Goal: Task Accomplishment & Management: Use online tool/utility

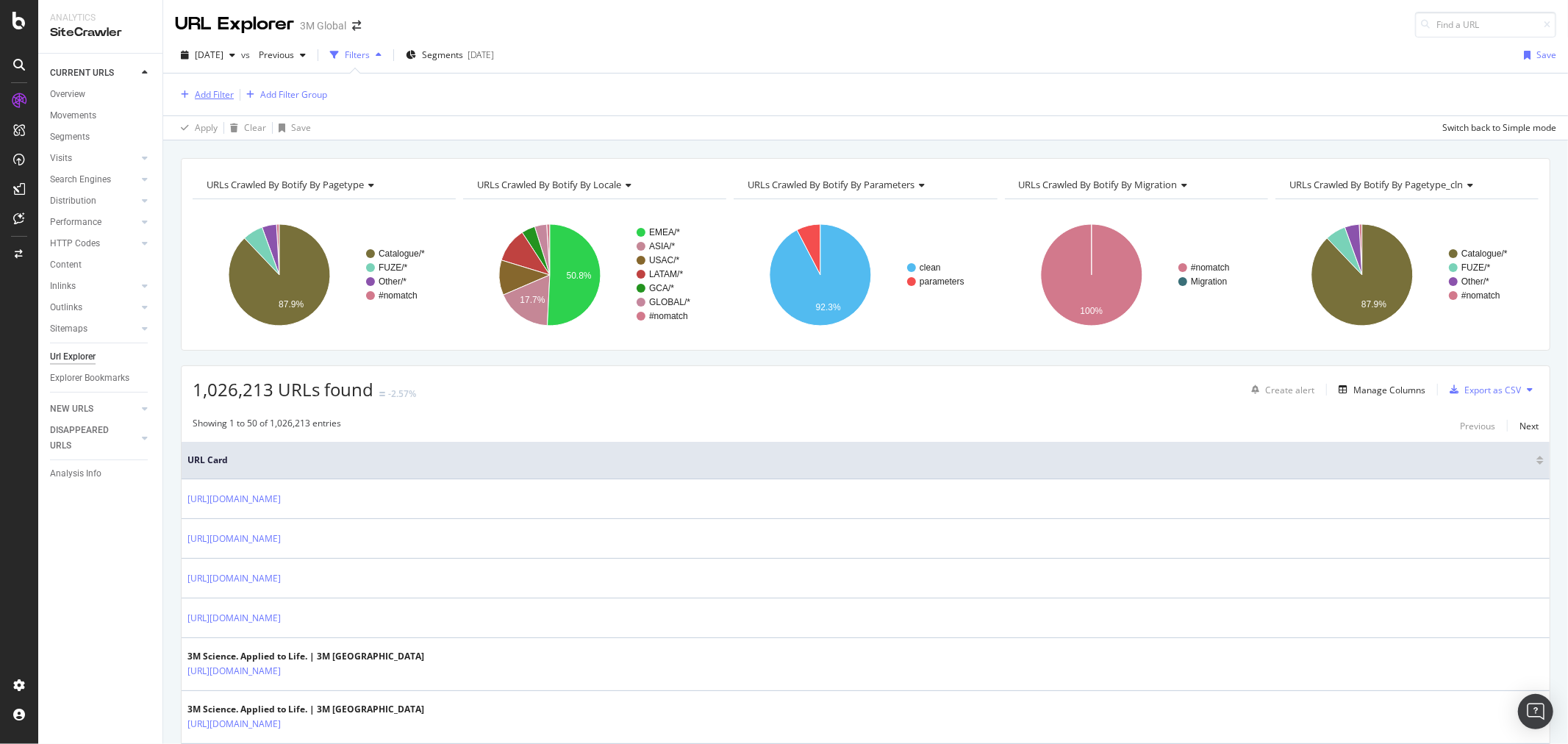
click at [197, 98] on div "Add Filter" at bounding box center [214, 95] width 39 height 12
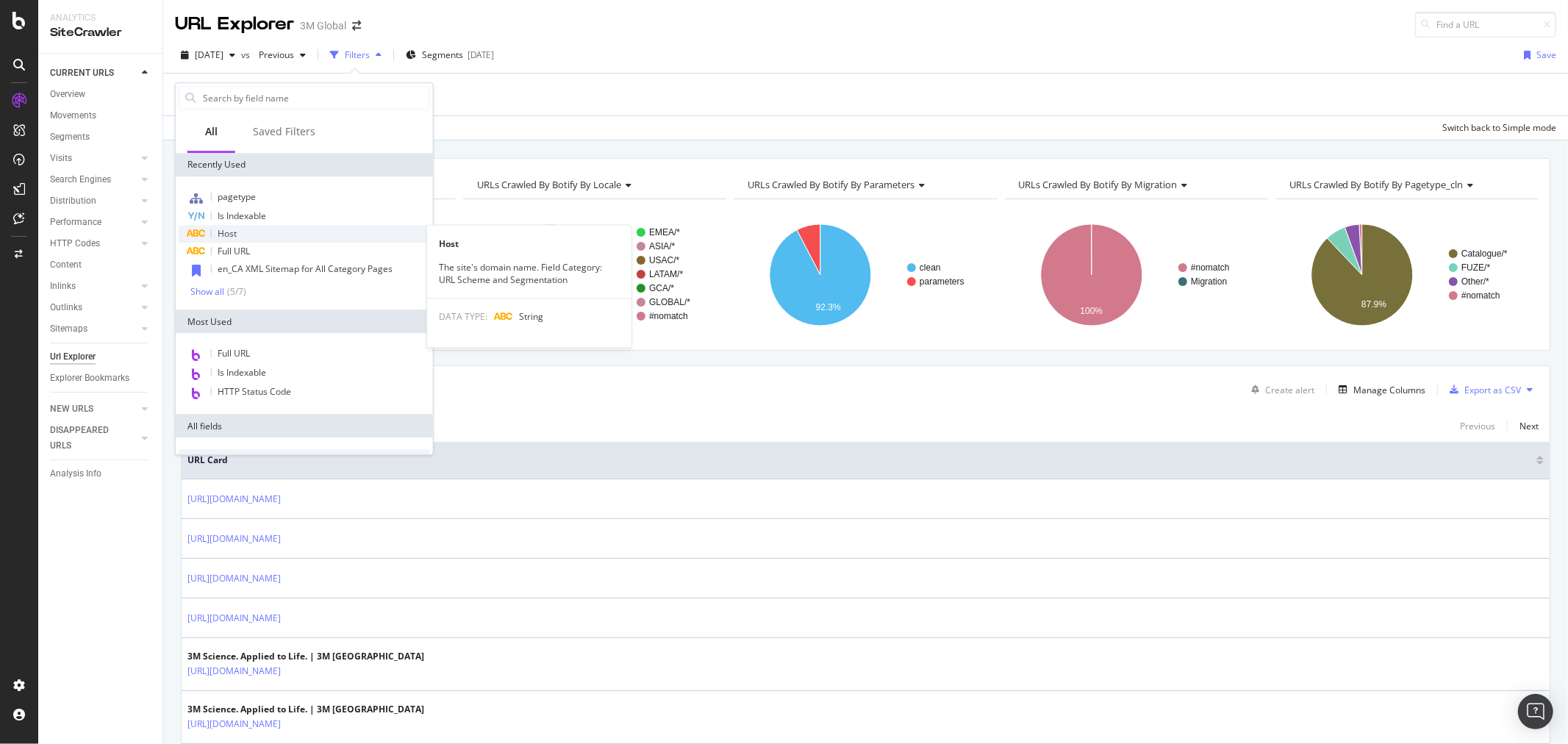
click at [240, 232] on div "Host" at bounding box center [304, 234] width 251 height 18
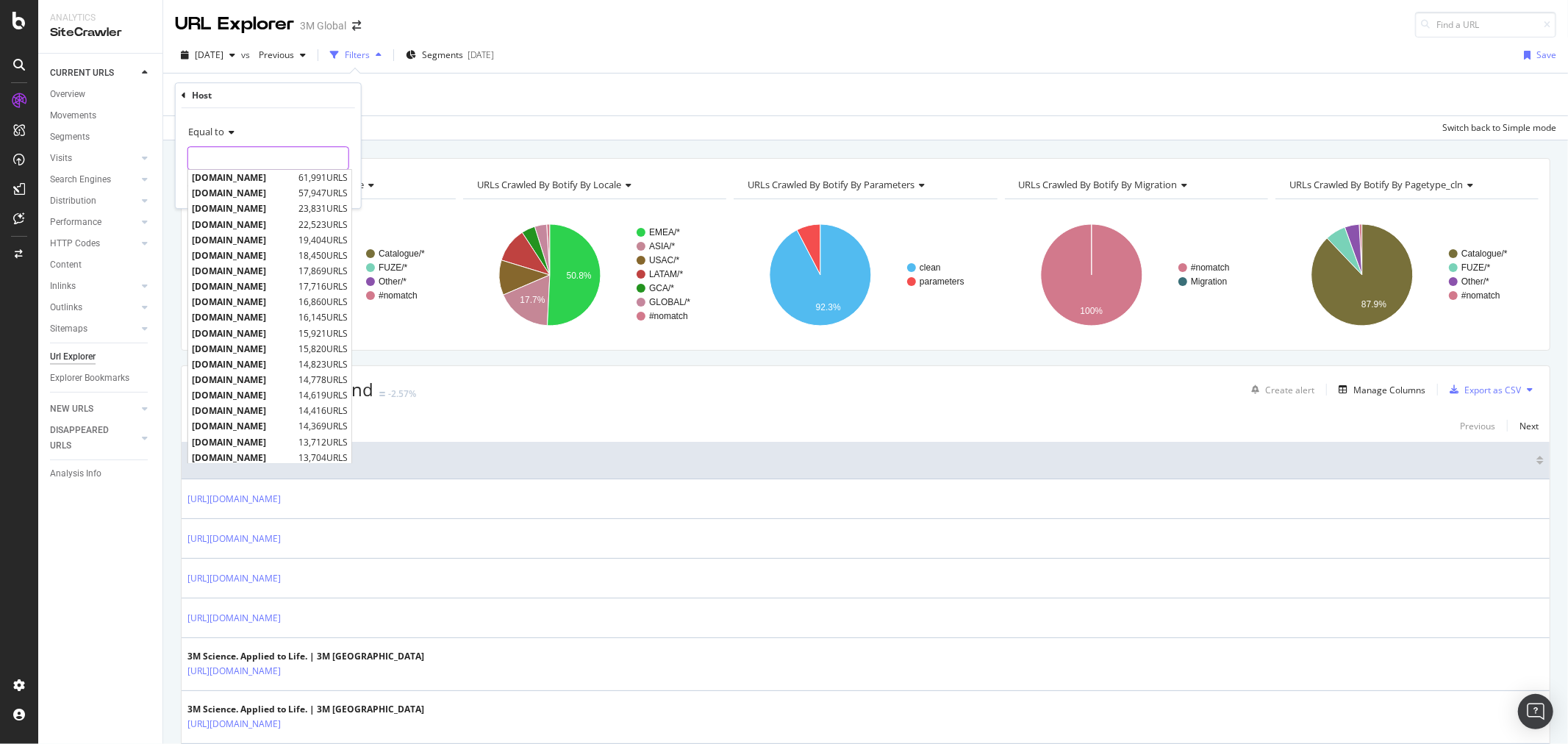
click at [243, 163] on input "text" at bounding box center [268, 158] width 160 height 24
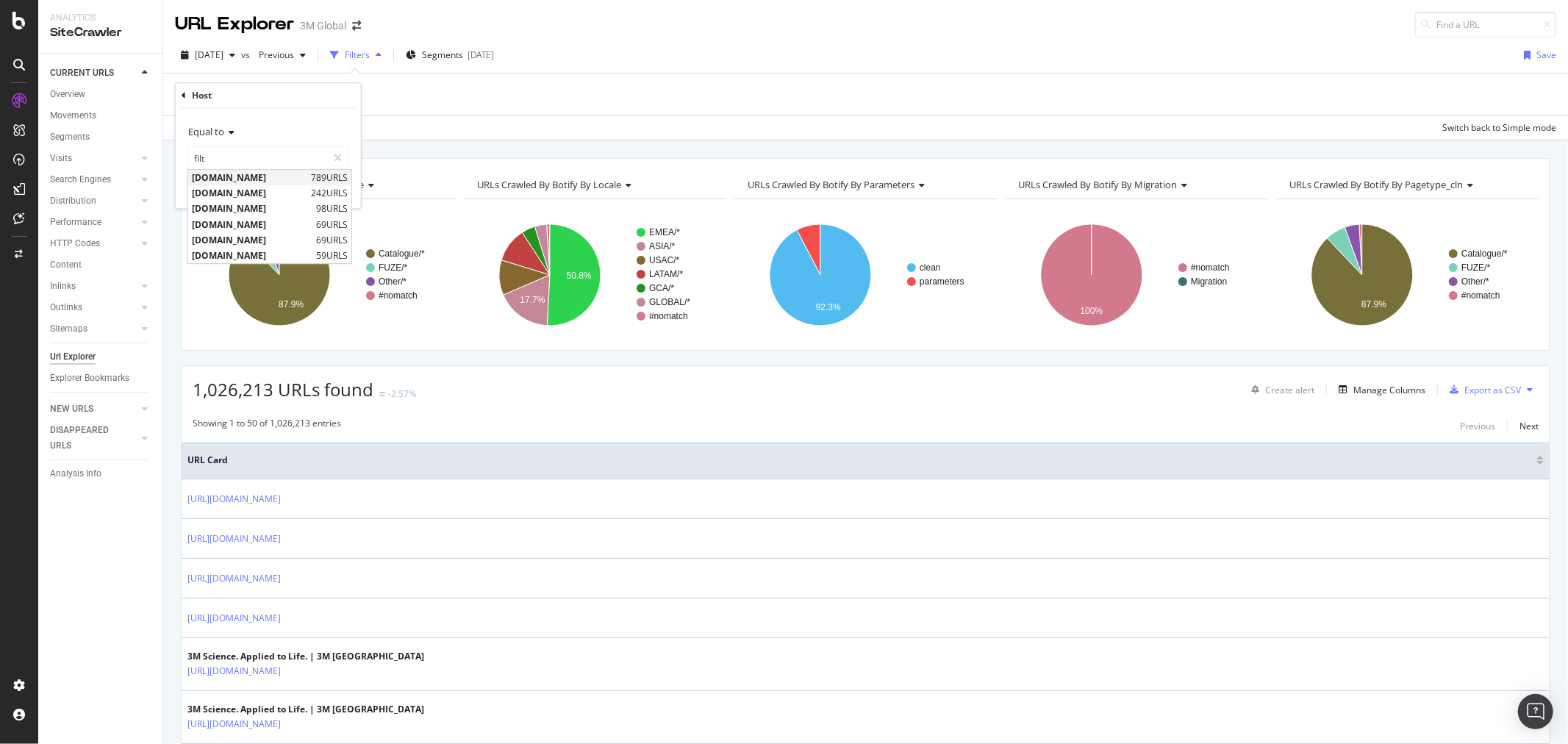
click at [262, 175] on span "[DOMAIN_NAME]" at bounding box center [249, 178] width 116 height 12
type input "[DOMAIN_NAME]"
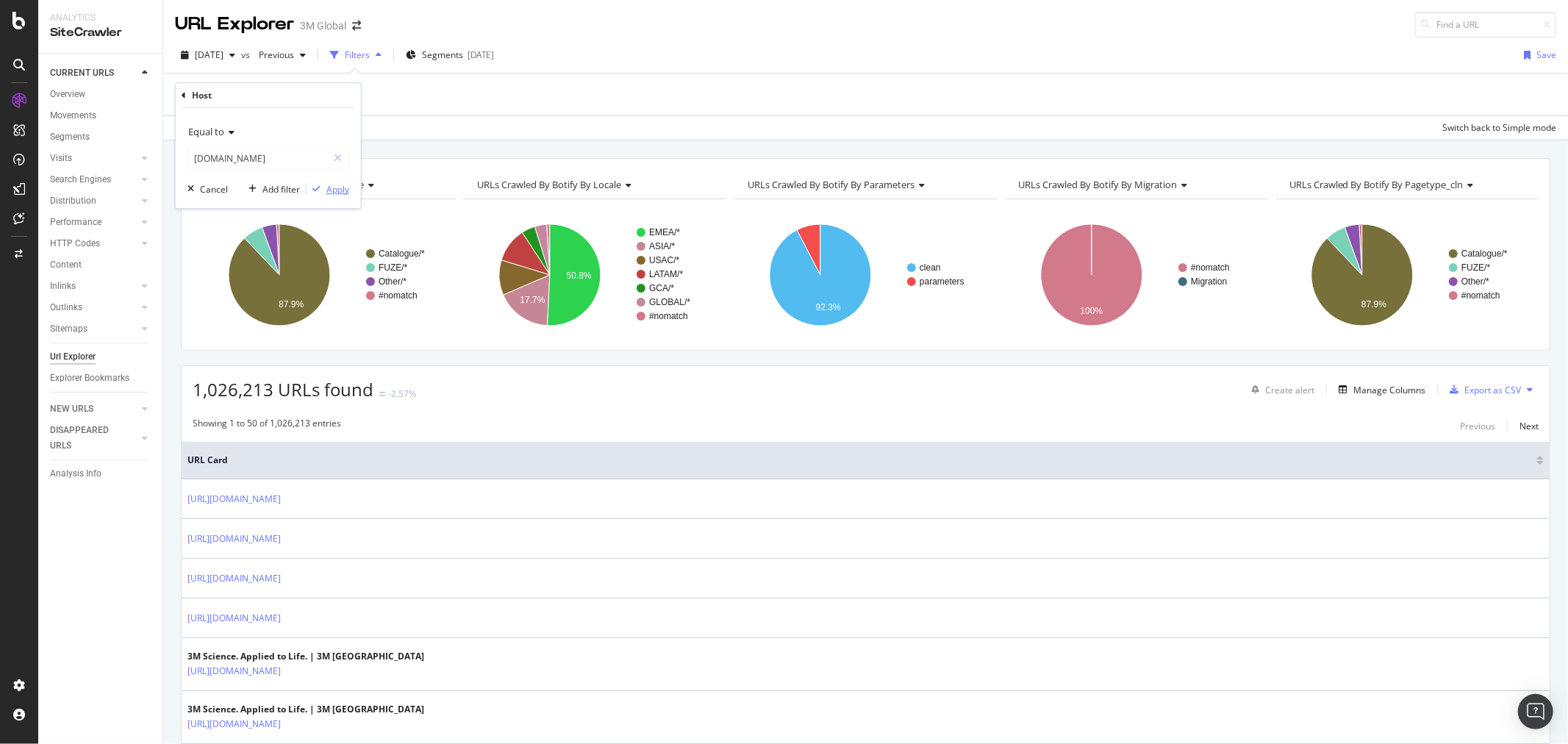
click at [346, 193] on div "Apply" at bounding box center [338, 189] width 23 height 12
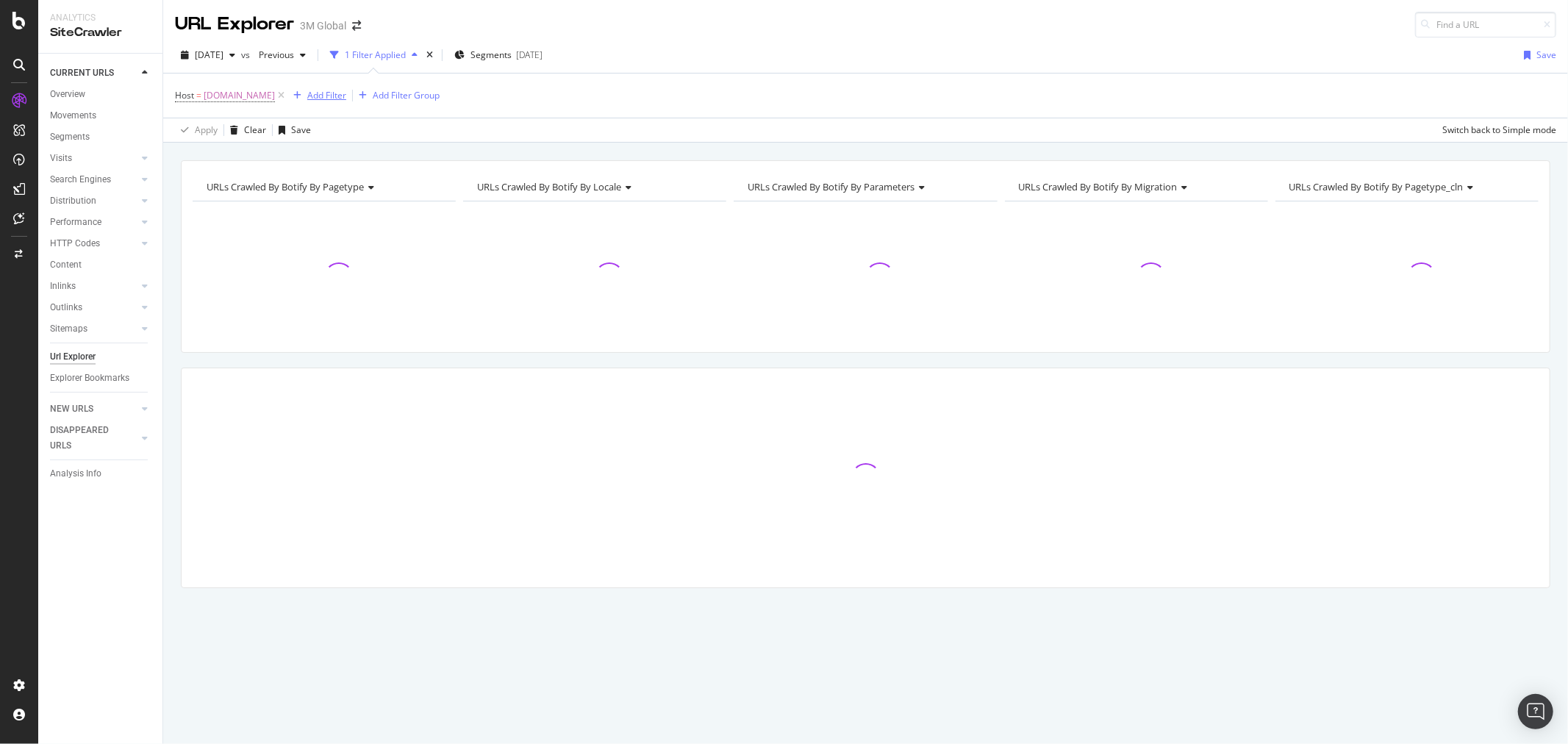
click at [326, 95] on div "Add Filter" at bounding box center [327, 95] width 39 height 12
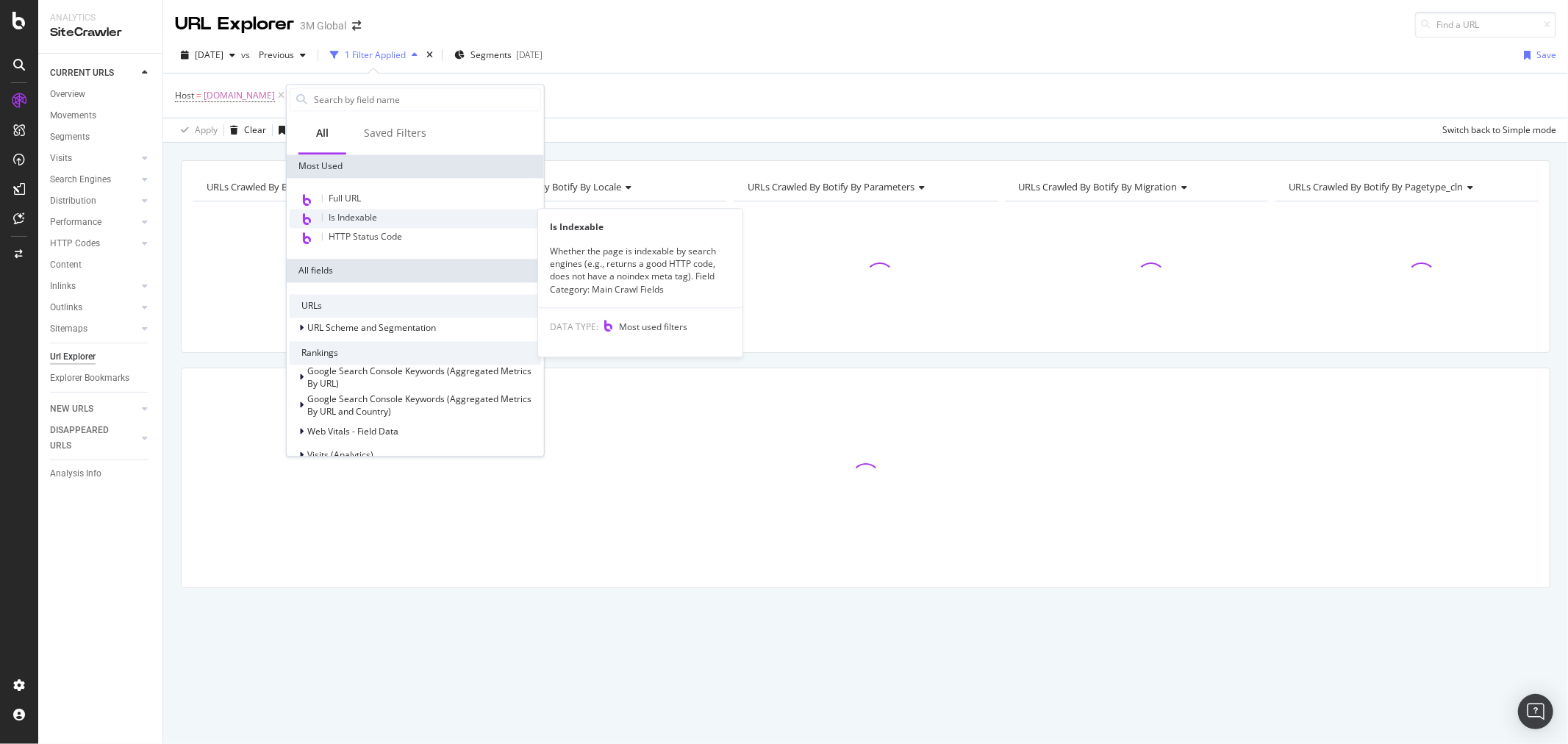
click at [369, 216] on span "Is Indexable" at bounding box center [353, 217] width 49 height 12
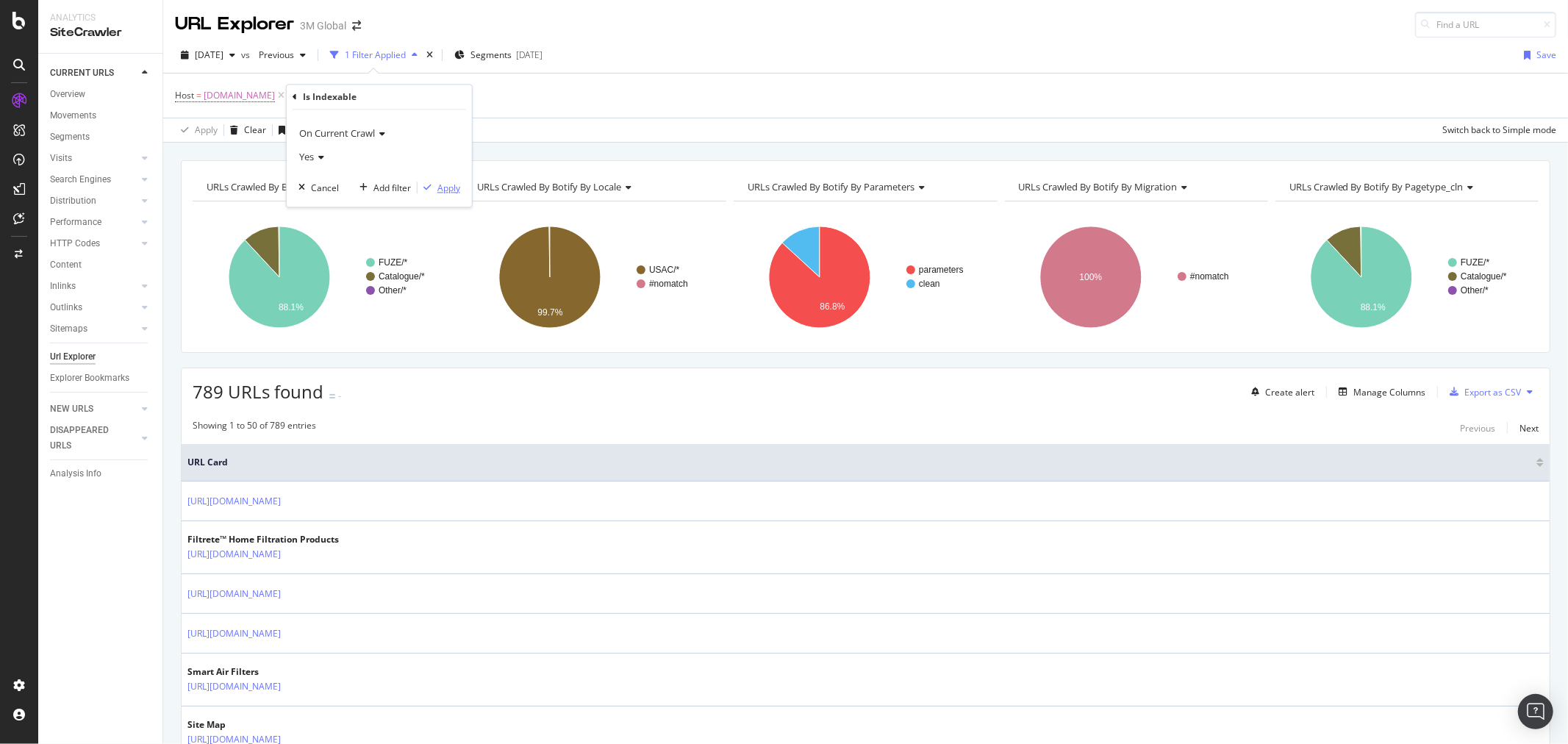
click at [454, 187] on div "Apply" at bounding box center [449, 187] width 23 height 12
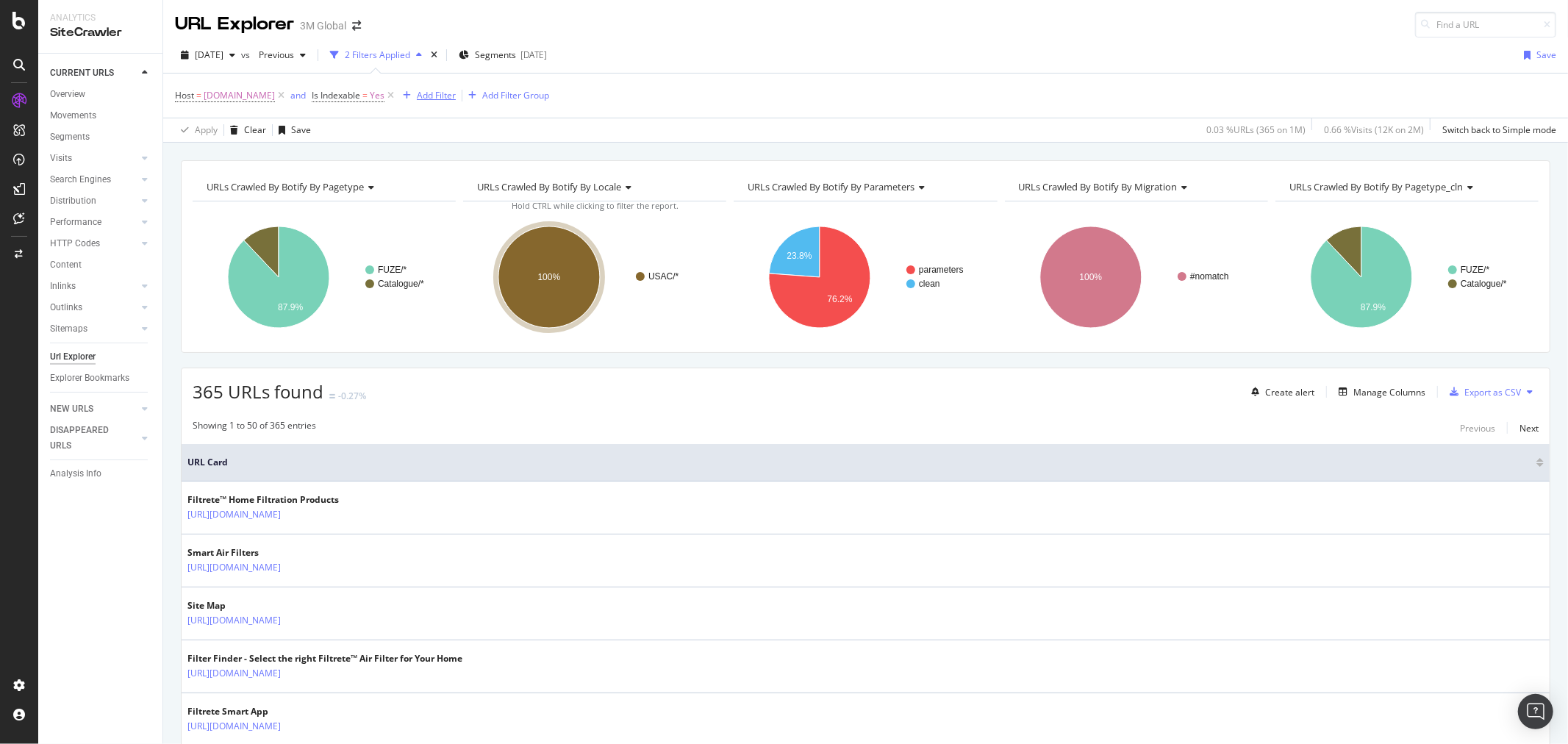
click at [435, 90] on div "Add Filter" at bounding box center [437, 95] width 39 height 12
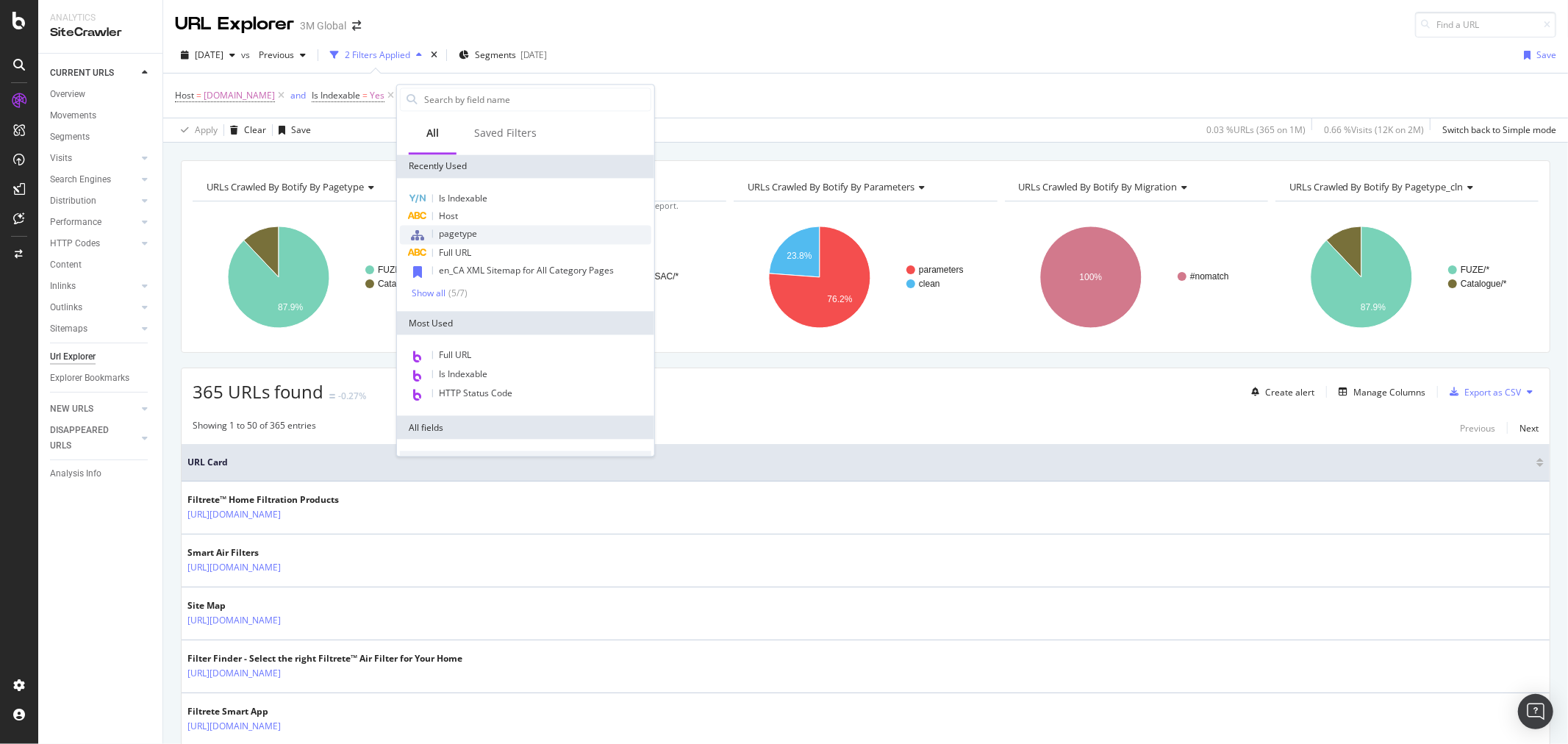
click at [465, 228] on span "pagetype" at bounding box center [458, 233] width 38 height 12
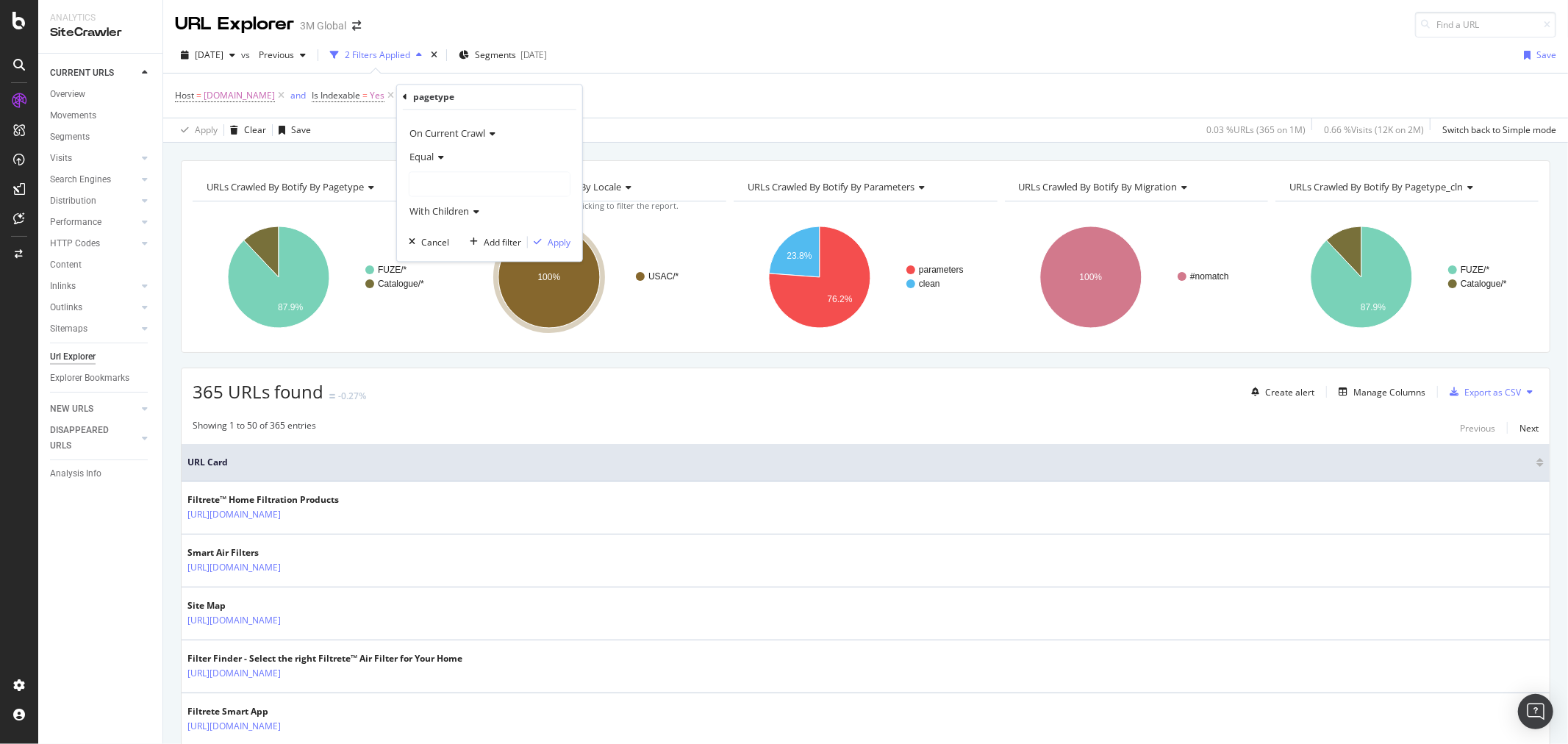
click at [473, 178] on div at bounding box center [489, 184] width 160 height 24
click at [422, 224] on div "FUZE 67,377 URLS Select" at bounding box center [492, 228] width 157 height 15
click at [422, 226] on div "FUZE 67,377 URLS Select" at bounding box center [492, 228] width 157 height 15
click at [417, 226] on icon at bounding box center [420, 228] width 5 height 9
click at [556, 240] on span "Select" at bounding box center [553, 244] width 26 height 12
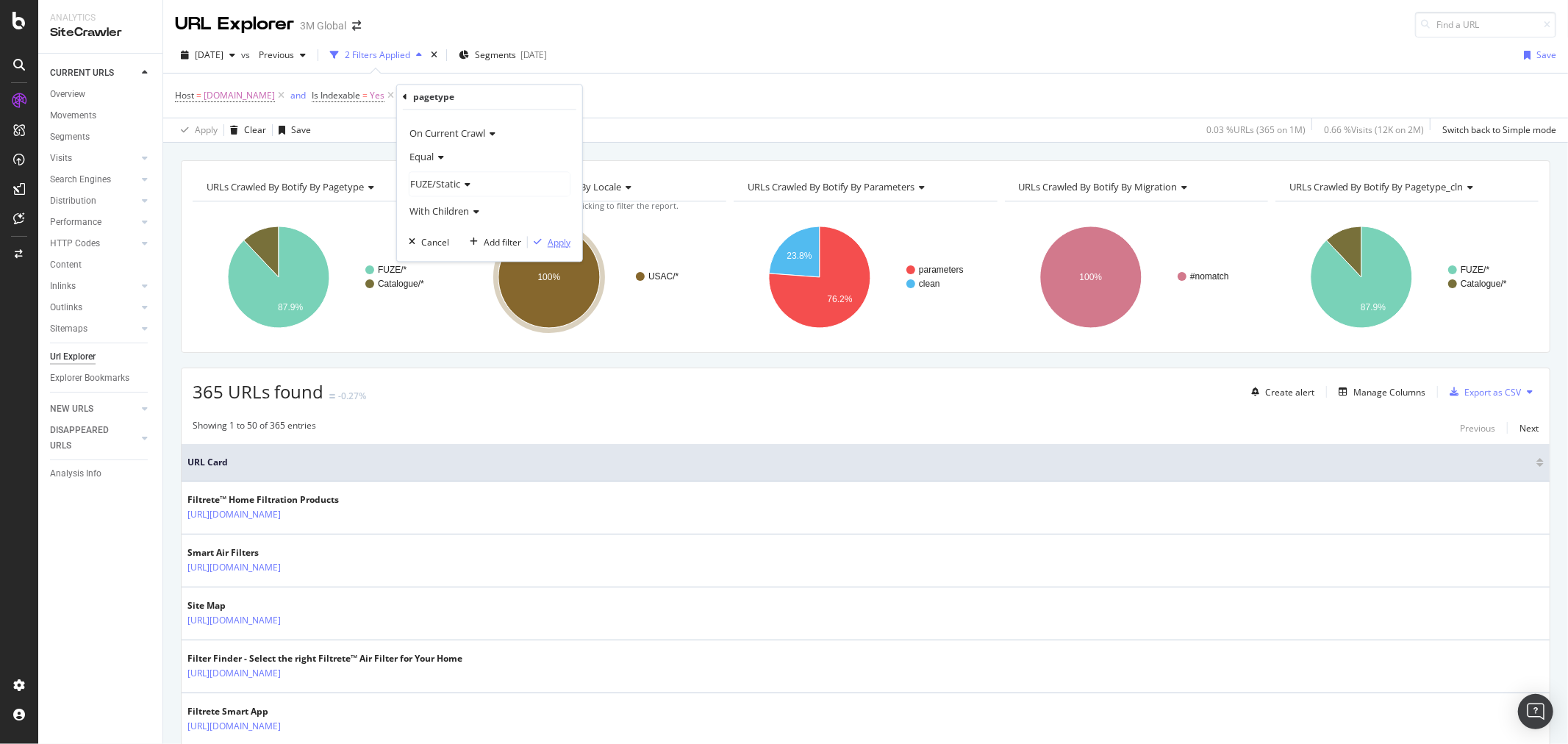
click at [556, 240] on div "Apply" at bounding box center [559, 242] width 23 height 12
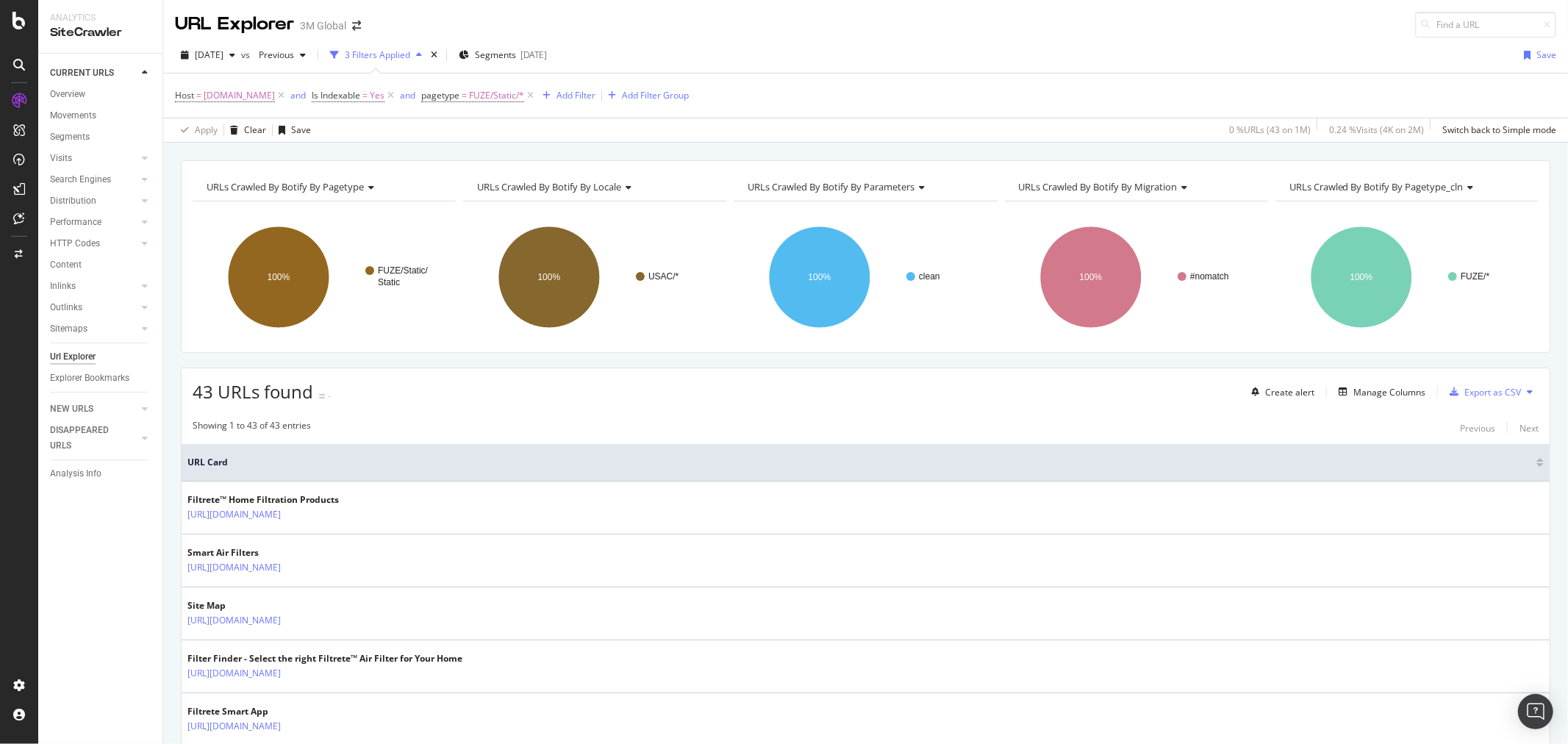
click at [1527, 391] on icon at bounding box center [1530, 391] width 6 height 9
click at [1479, 390] on span "Export XML Sitemaps" at bounding box center [1454, 393] width 87 height 13
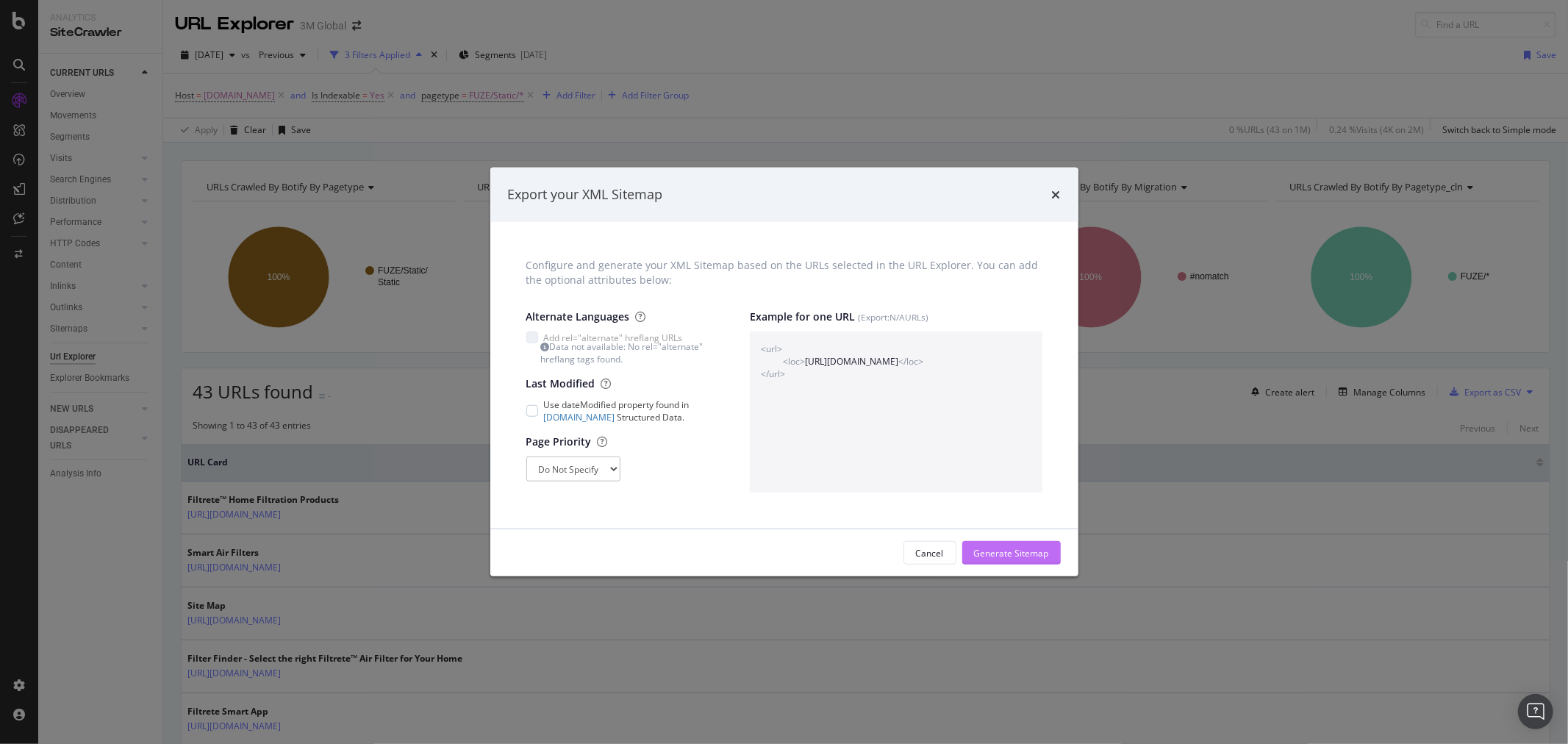
click at [1022, 545] on div "Generate Sitemap" at bounding box center [1011, 552] width 75 height 22
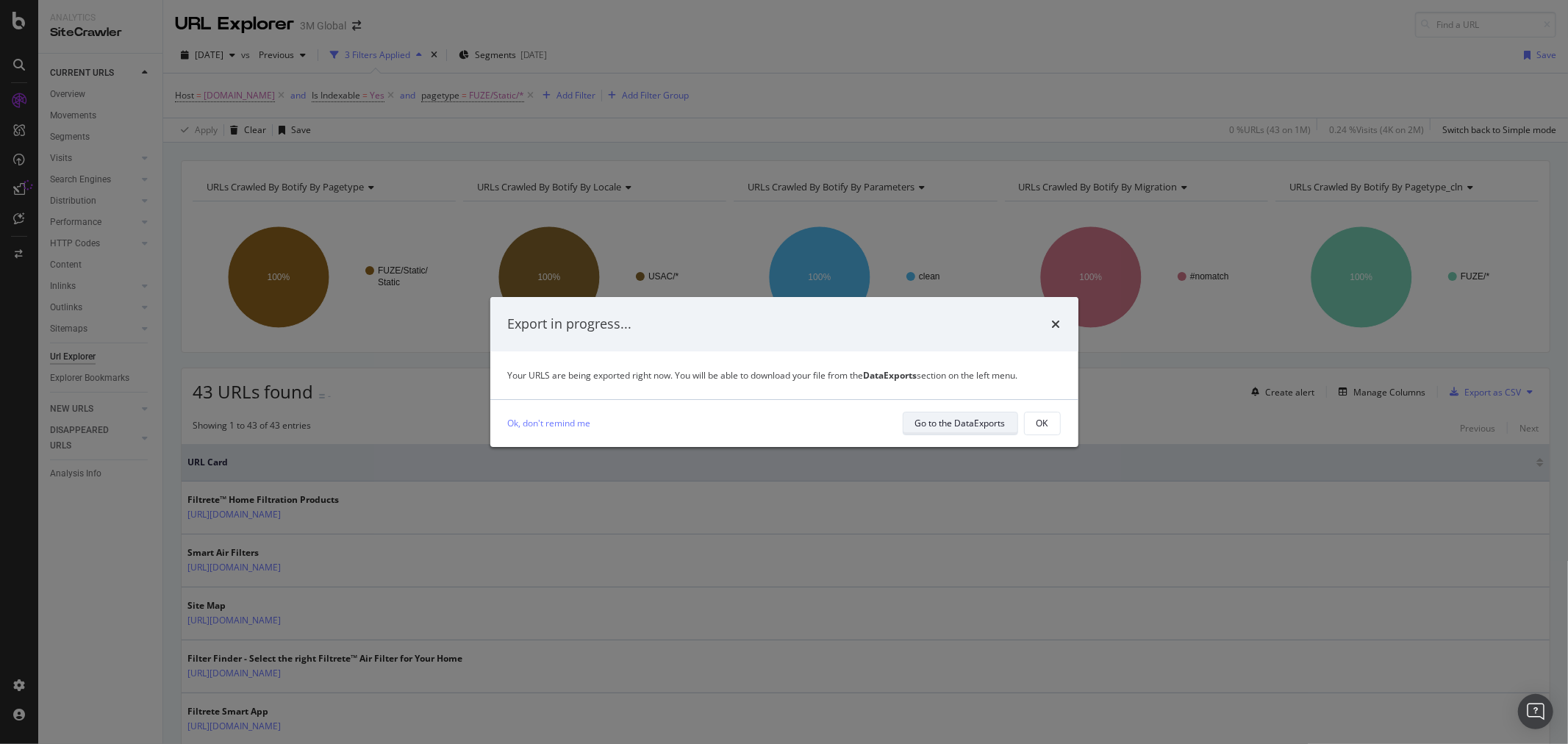
click at [955, 429] on div "Go to the DataExports" at bounding box center [961, 423] width 90 height 12
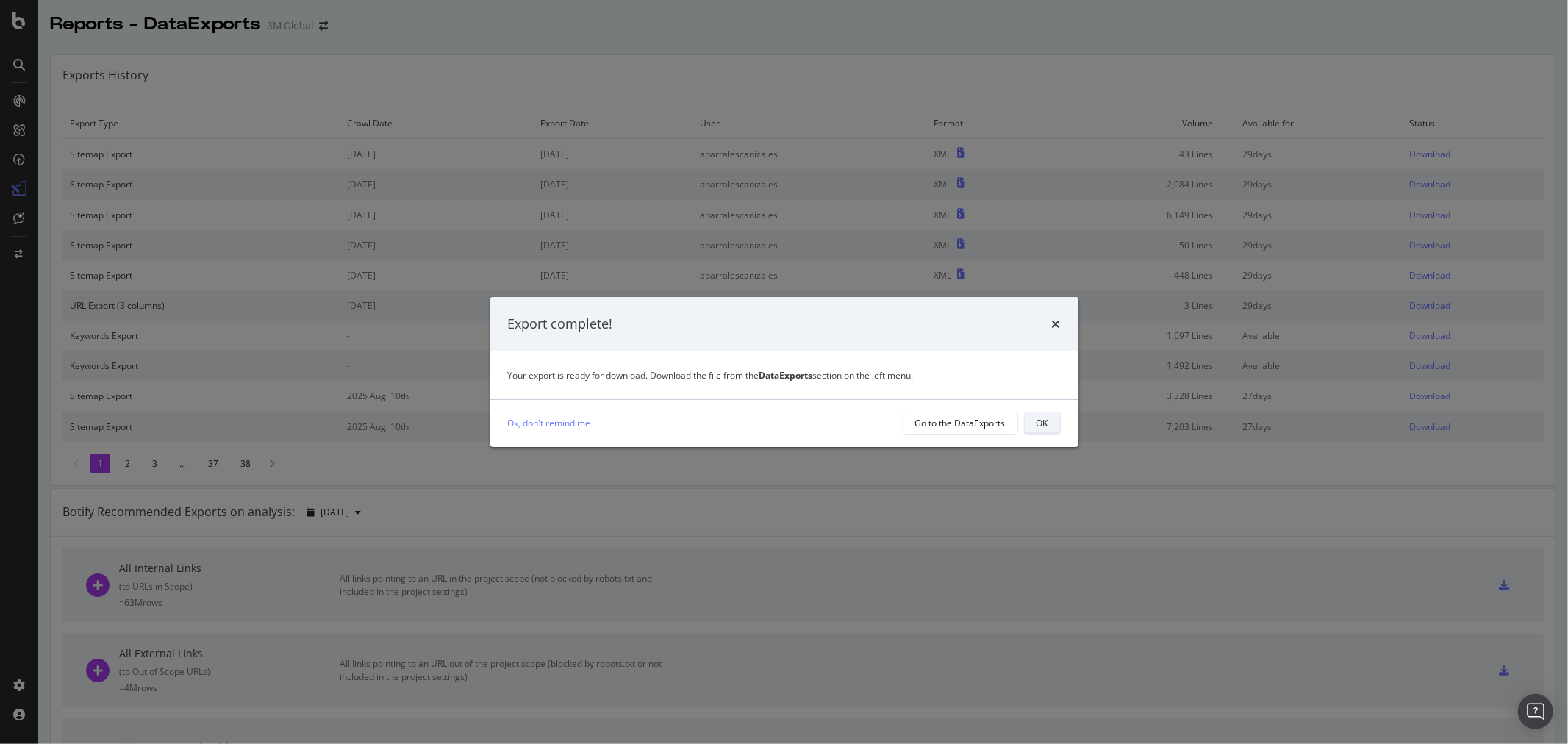
click at [1052, 421] on button "OK" at bounding box center [1043, 423] width 37 height 24
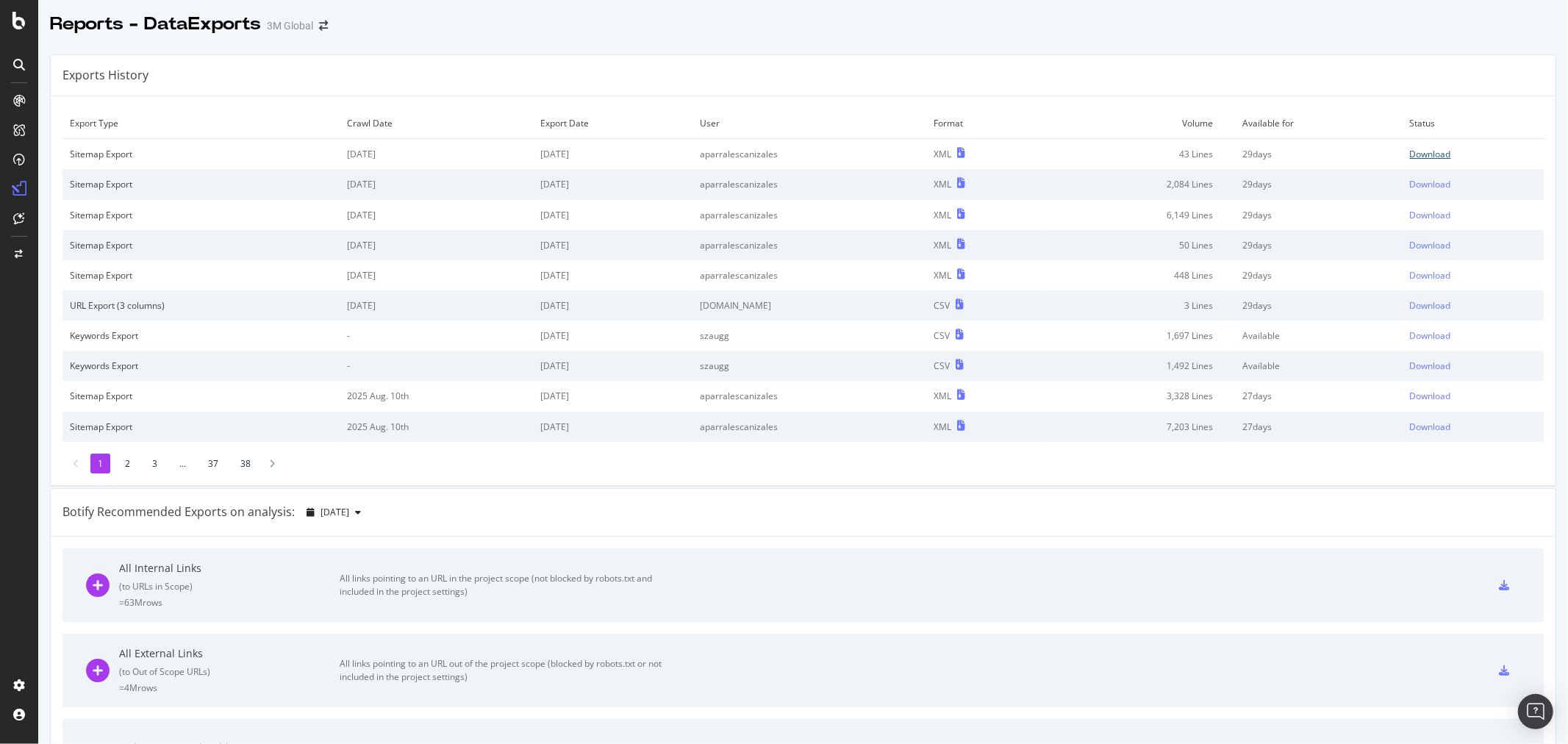
click at [1418, 150] on div "Download" at bounding box center [1431, 154] width 42 height 12
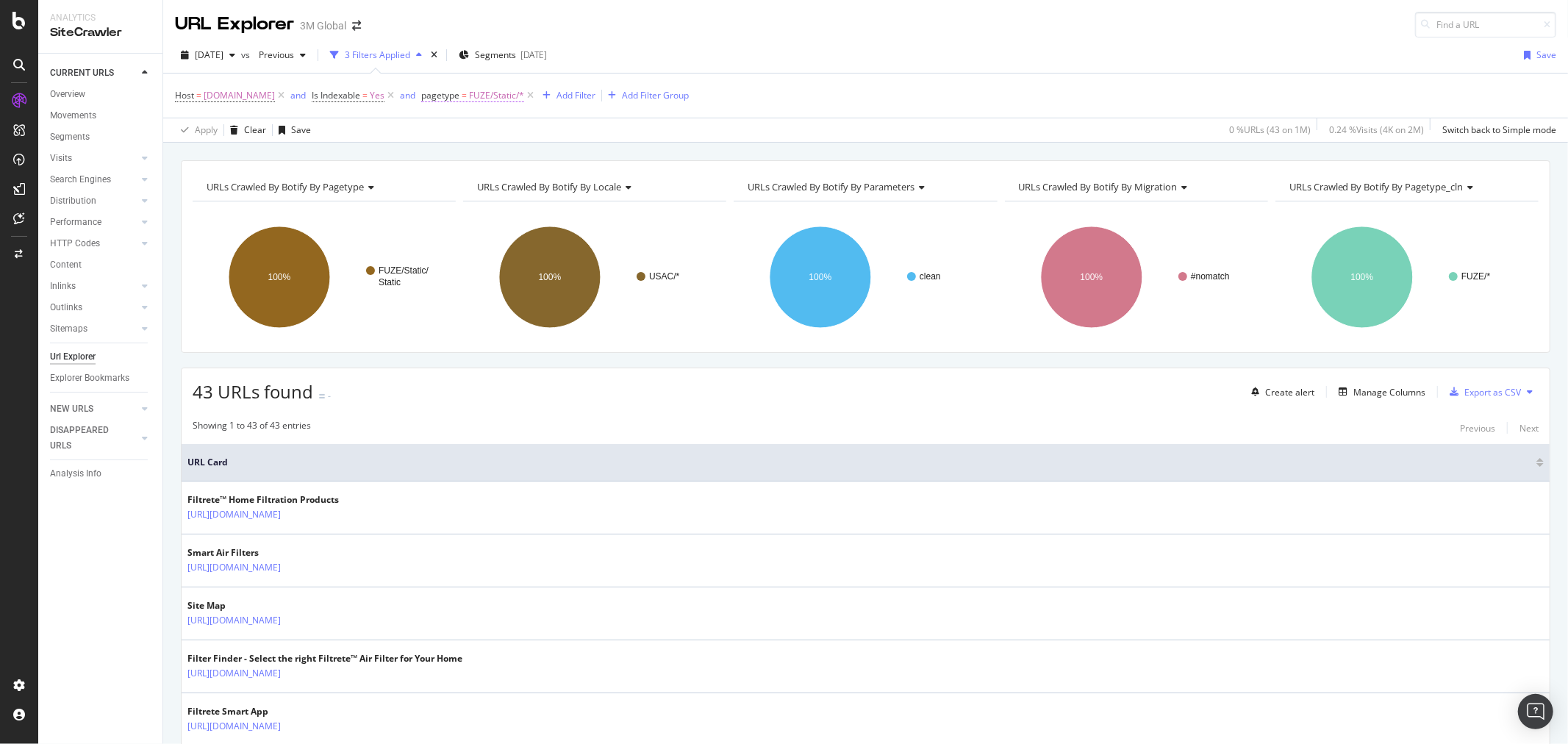
click at [490, 98] on span "FUZE/Static/*" at bounding box center [497, 95] width 55 height 20
click at [491, 178] on icon at bounding box center [490, 182] width 11 height 9
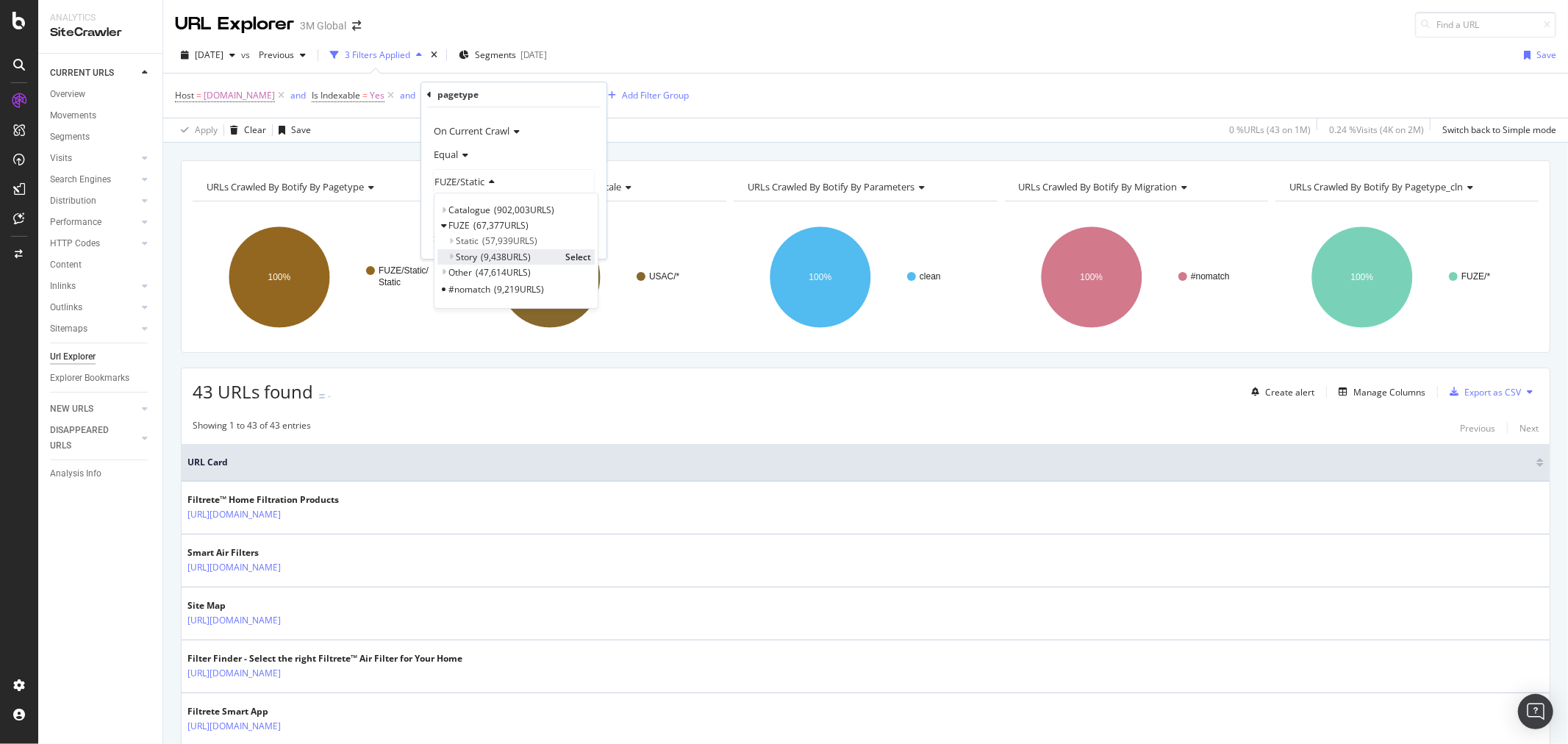
click at [578, 254] on span "Select" at bounding box center [578, 257] width 26 height 12
click at [590, 246] on div "Apply" at bounding box center [583, 240] width 23 height 12
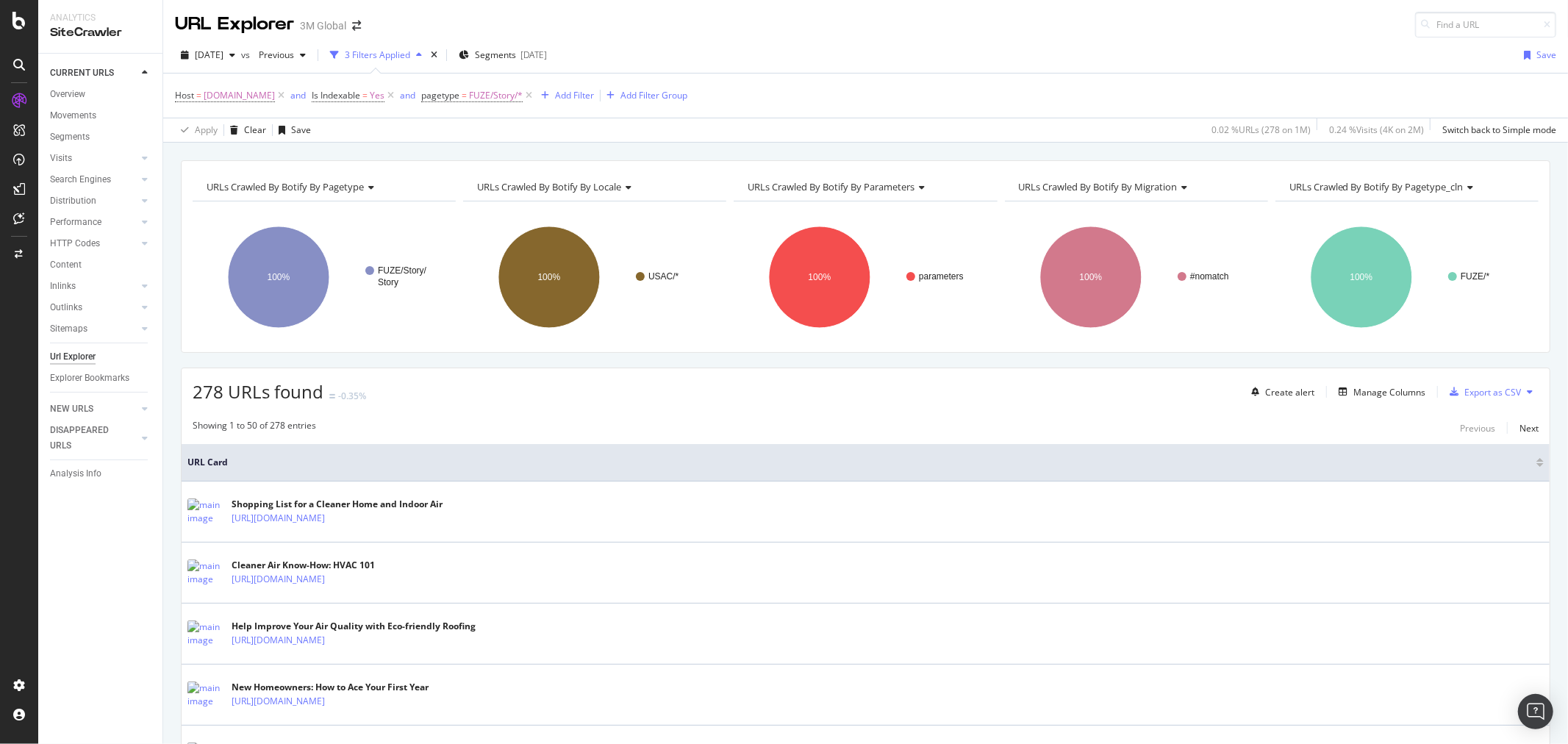
click at [1527, 391] on icon at bounding box center [1530, 391] width 6 height 9
click at [1472, 391] on span "Export XML Sitemaps" at bounding box center [1454, 393] width 87 height 13
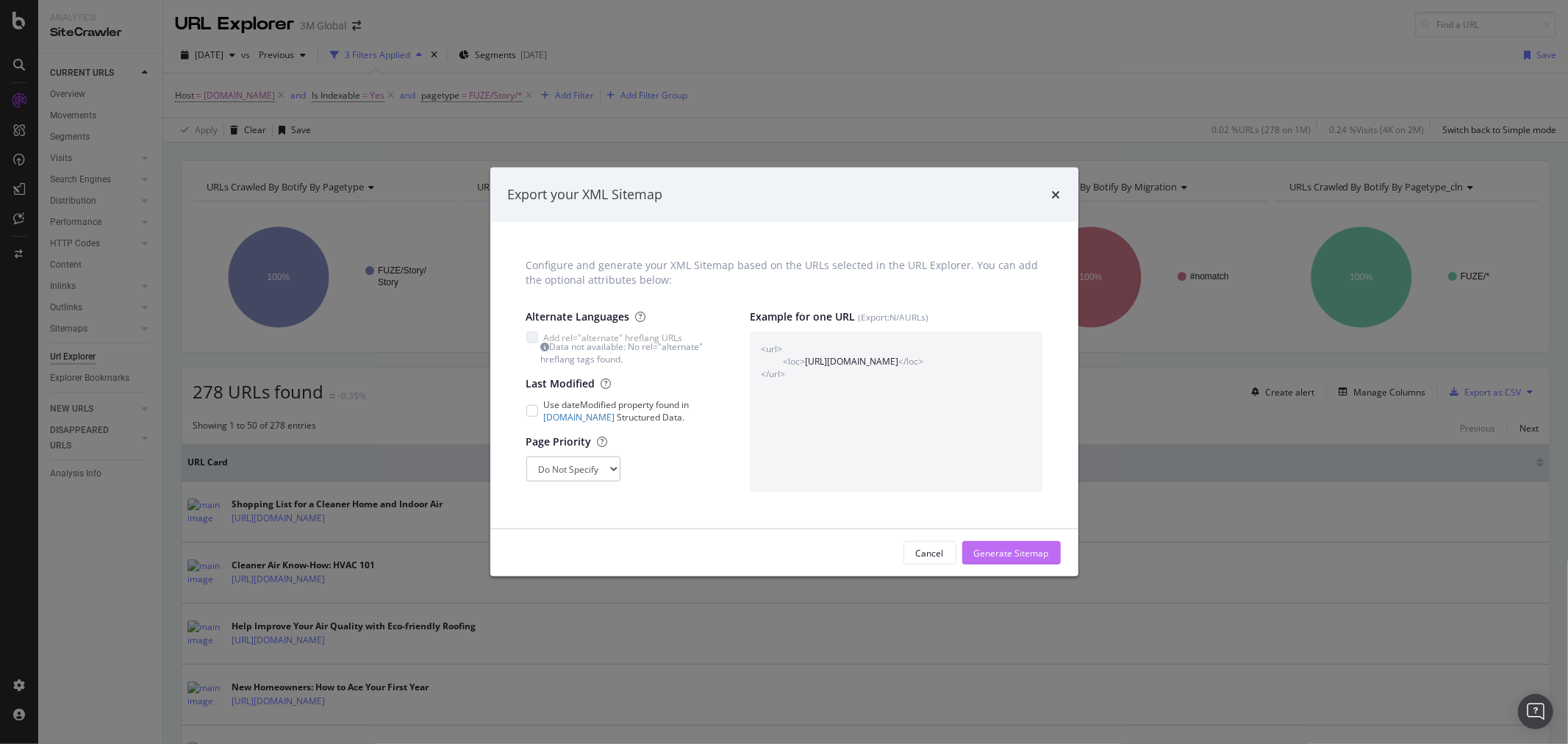
click at [1038, 549] on div "Generate Sitemap" at bounding box center [1011, 553] width 75 height 12
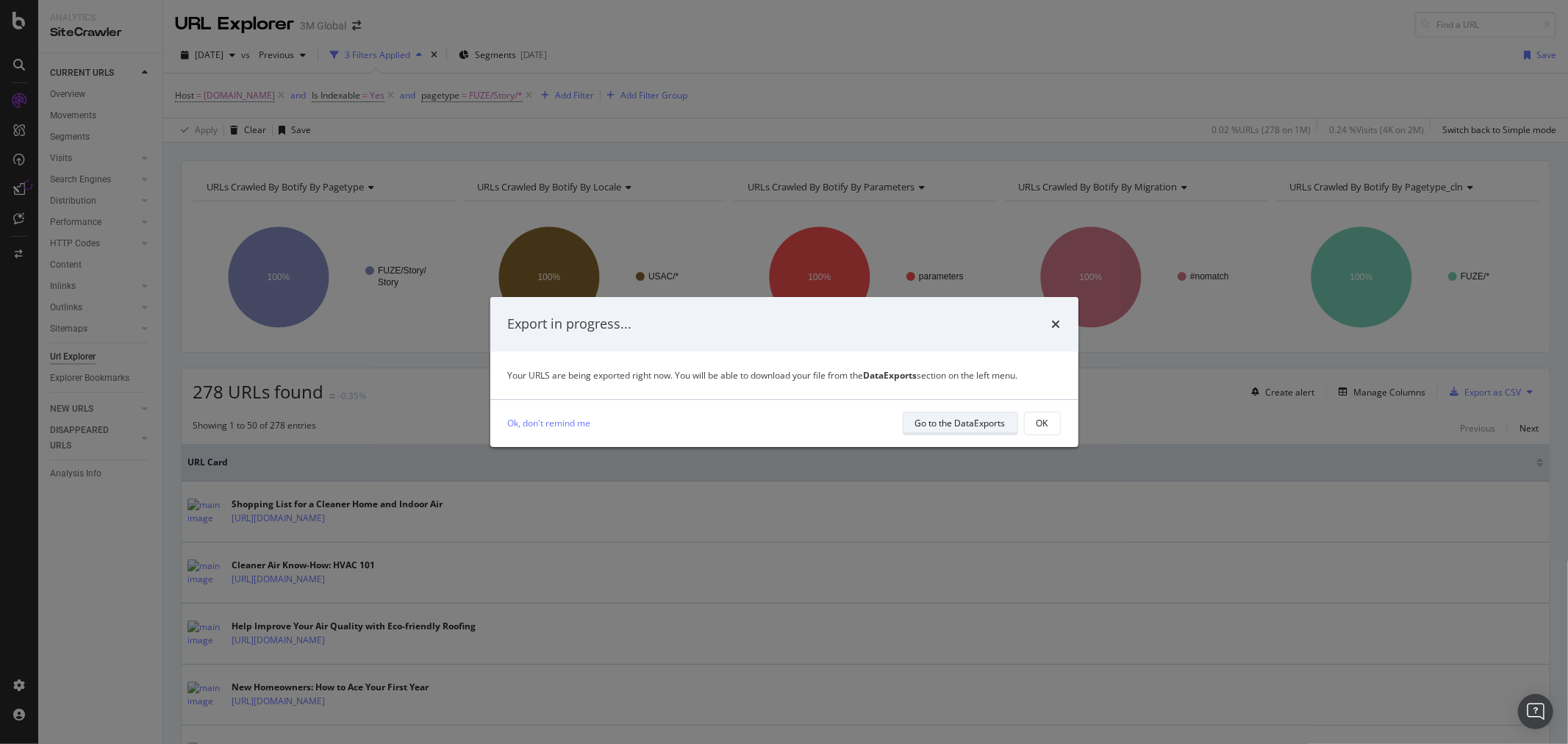
click at [960, 421] on div "Go to the DataExports" at bounding box center [961, 423] width 90 height 12
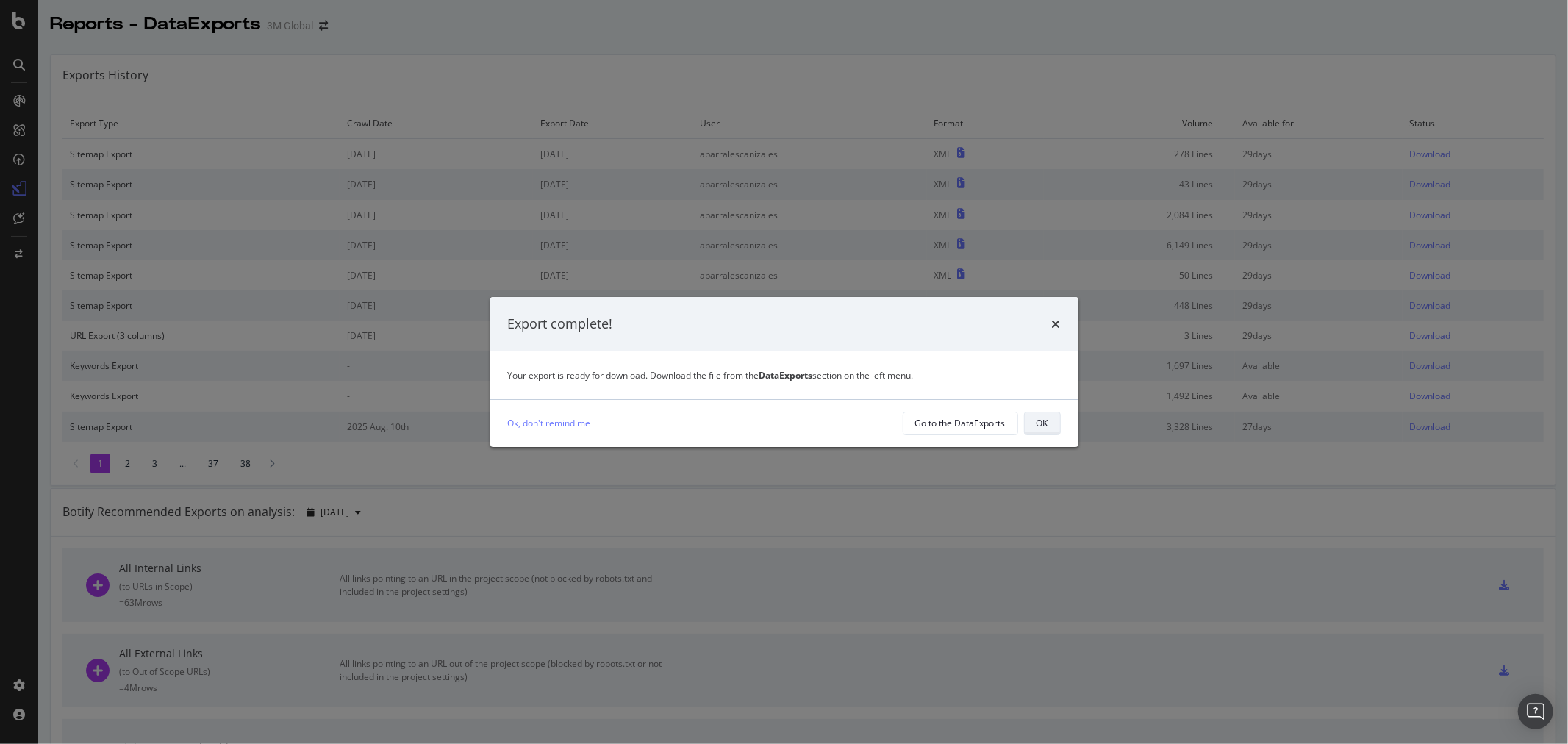
click at [1040, 427] on div "OK" at bounding box center [1042, 423] width 11 height 12
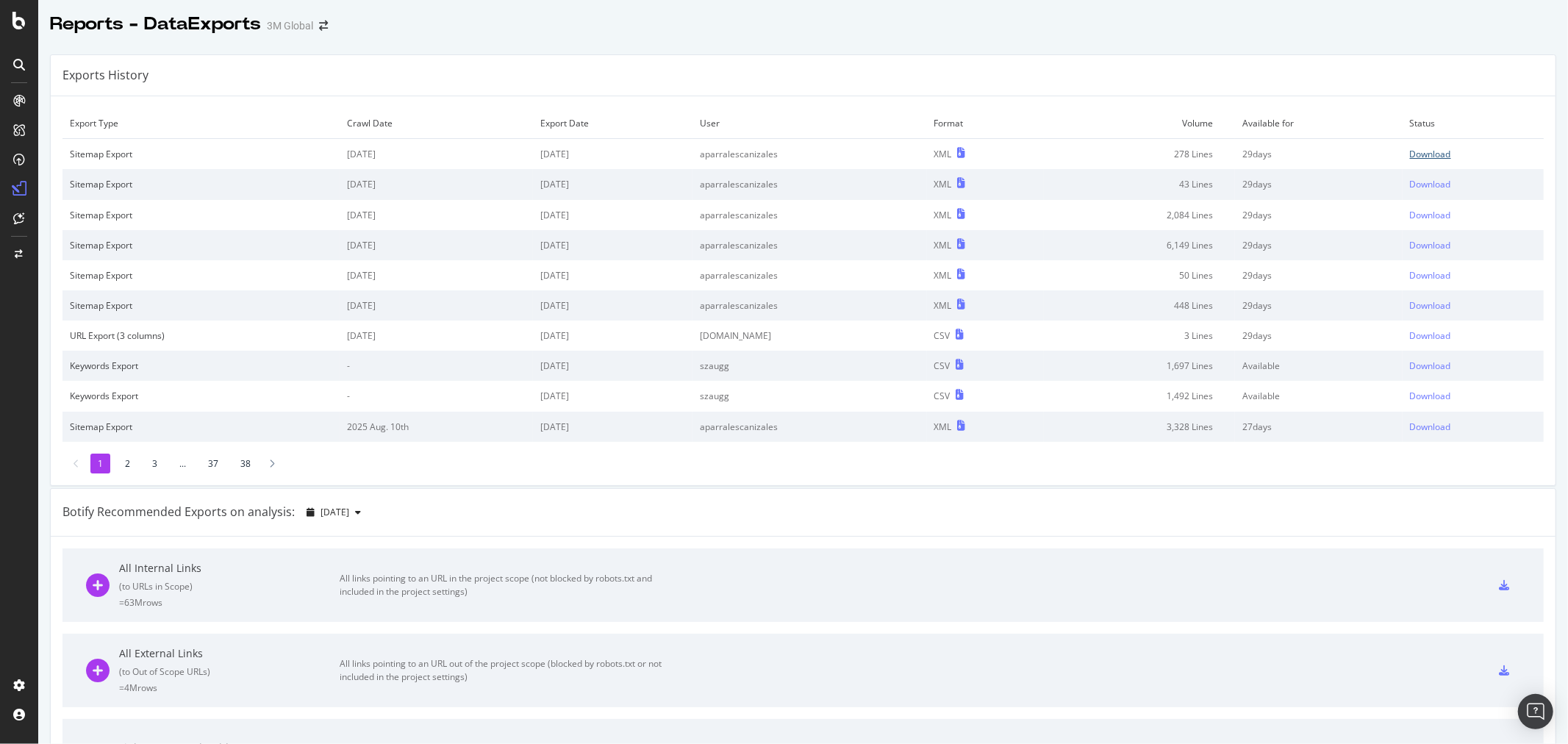
click at [1413, 156] on div "Download" at bounding box center [1431, 154] width 42 height 12
click at [795, 78] on div "Exports History" at bounding box center [803, 75] width 1505 height 42
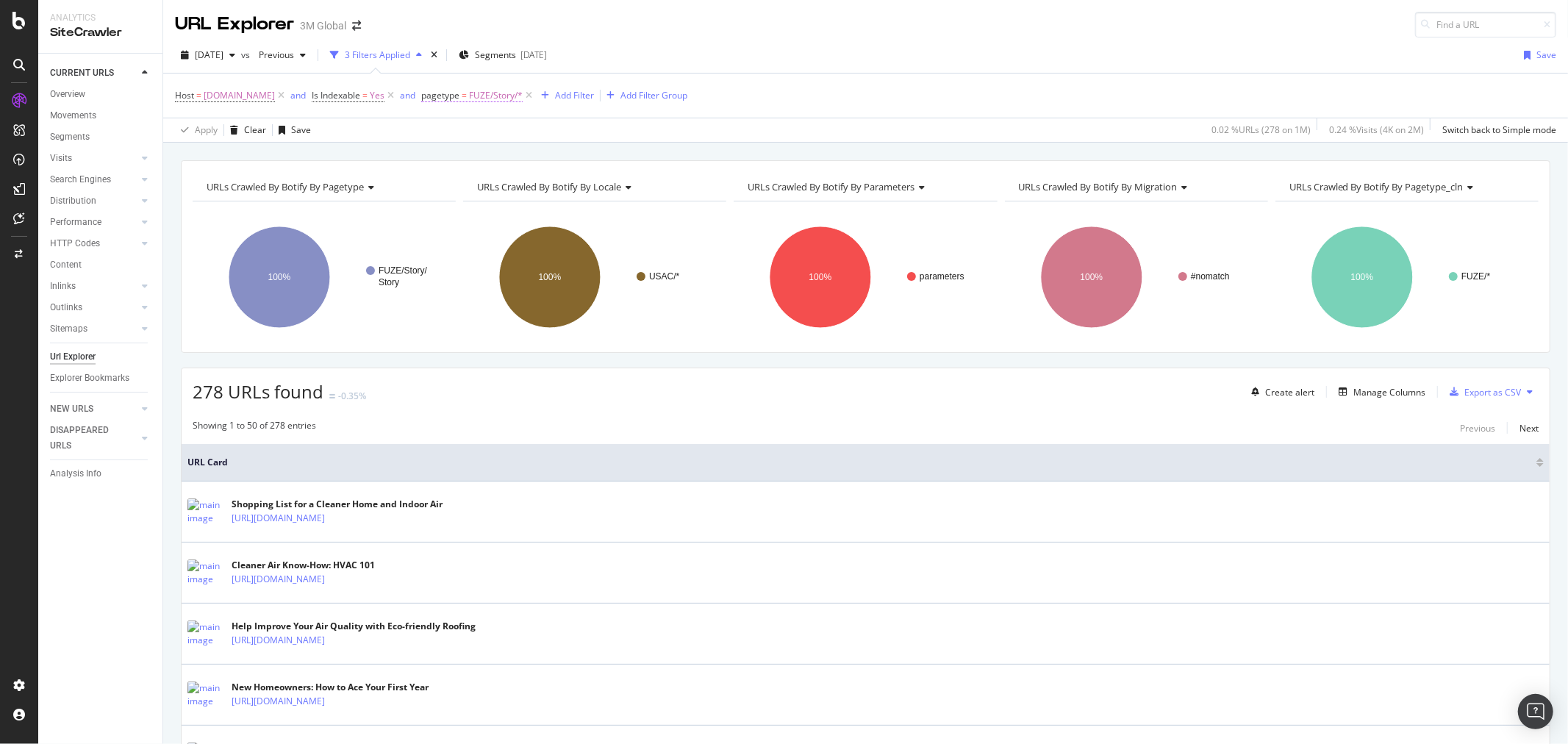
click at [506, 98] on span "FUZE/Story/*" at bounding box center [496, 95] width 54 height 20
click at [493, 178] on icon at bounding box center [489, 182] width 11 height 9
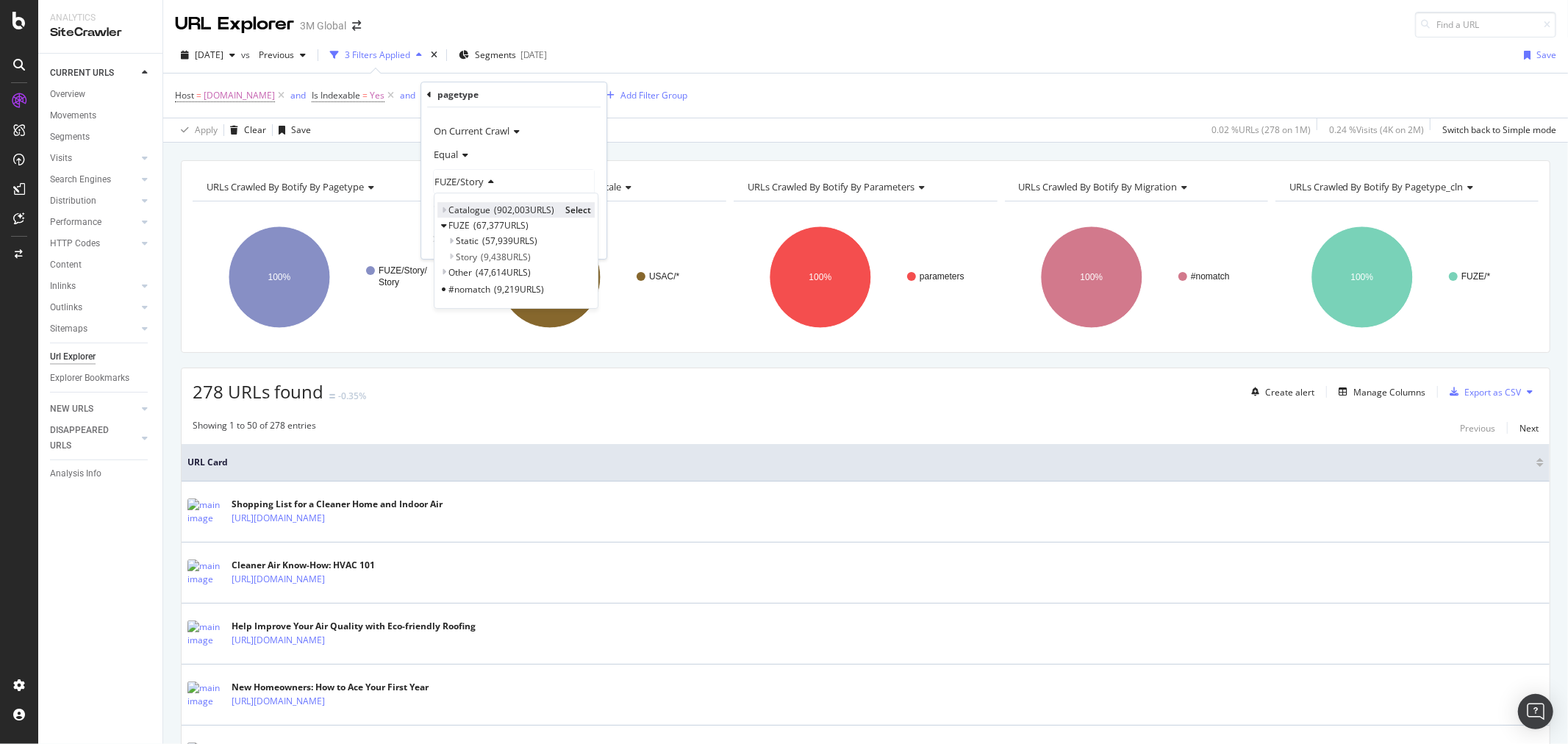
click at [446, 206] on div "Catalogue 902,003 URLS Select" at bounding box center [516, 209] width 157 height 15
click at [445, 209] on icon at bounding box center [444, 210] width 5 height 9
click at [640, 224] on span "Select" at bounding box center [636, 225] width 26 height 12
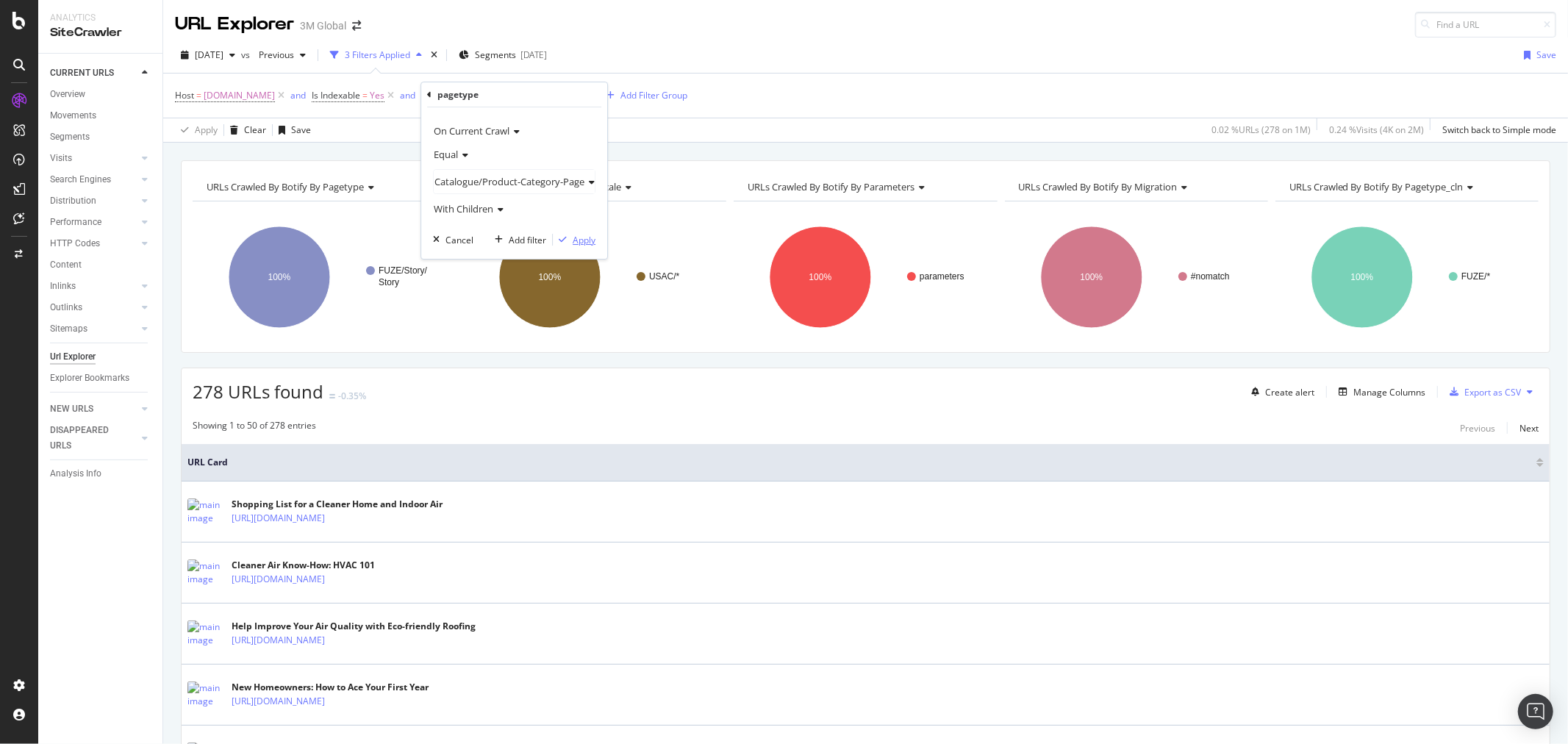
click at [583, 239] on div "Apply" at bounding box center [584, 240] width 23 height 12
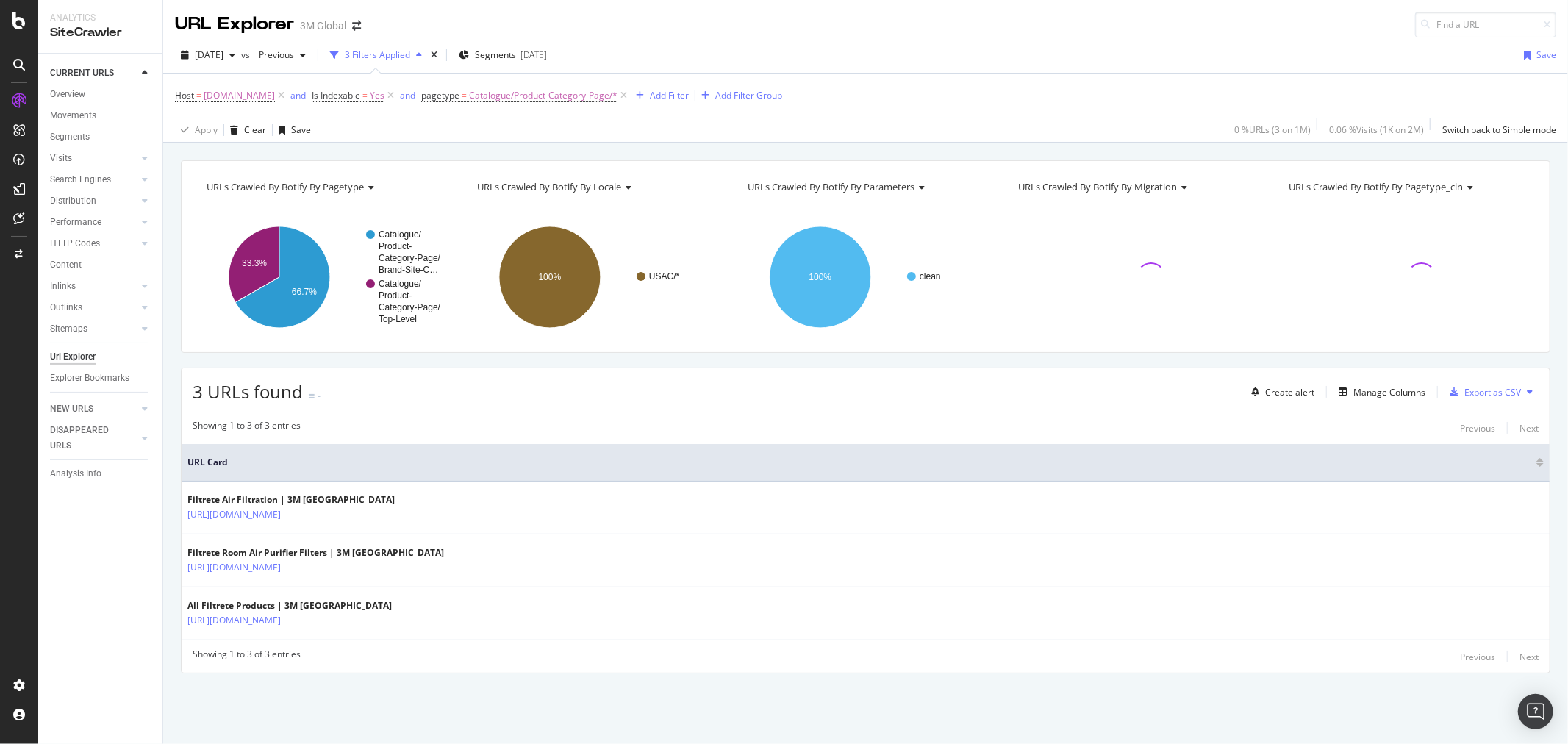
click at [1530, 393] on icon at bounding box center [1530, 391] width 6 height 9
click at [1489, 394] on span "Export XML Sitemaps" at bounding box center [1466, 393] width 87 height 13
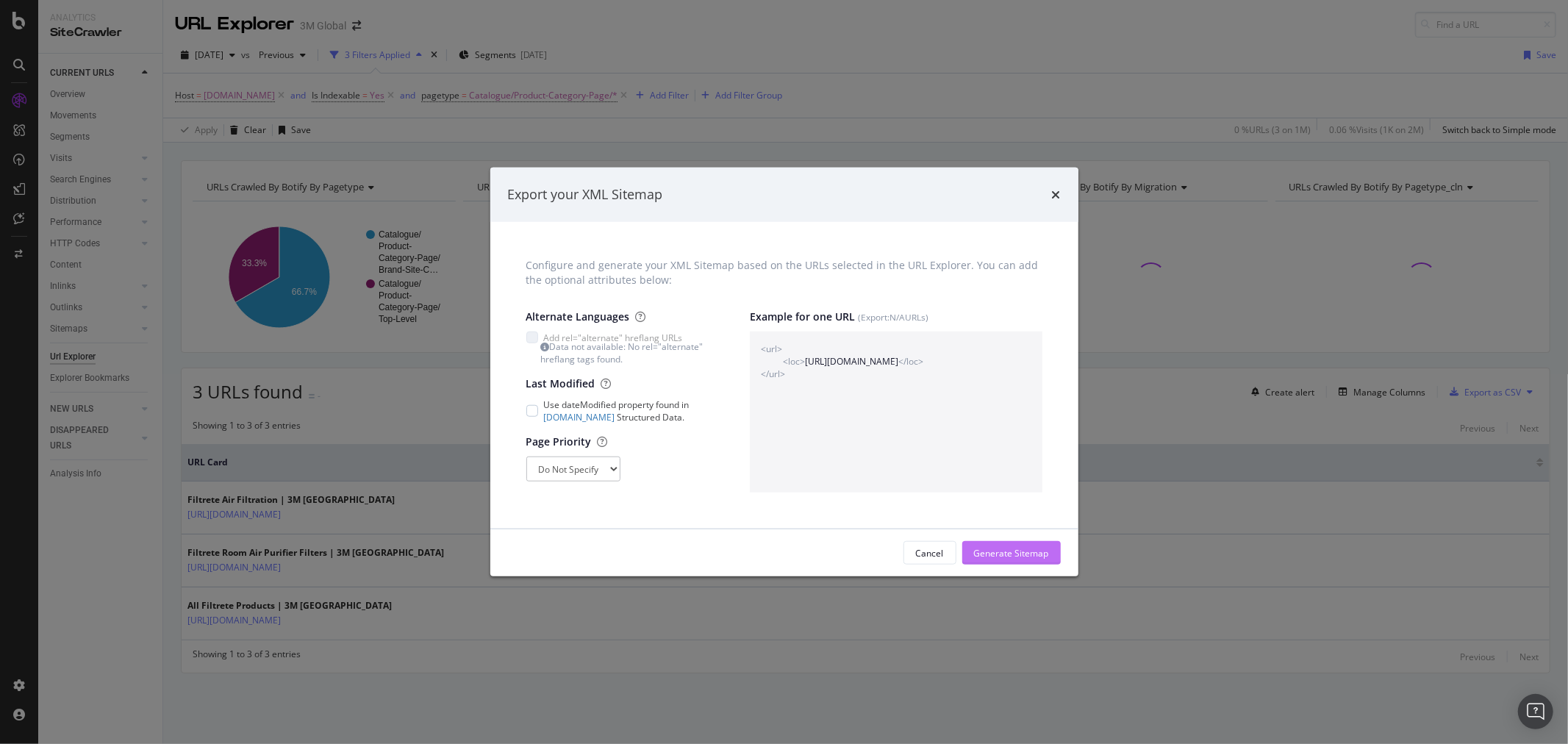
click at [1025, 548] on div "Generate Sitemap" at bounding box center [1011, 553] width 75 height 12
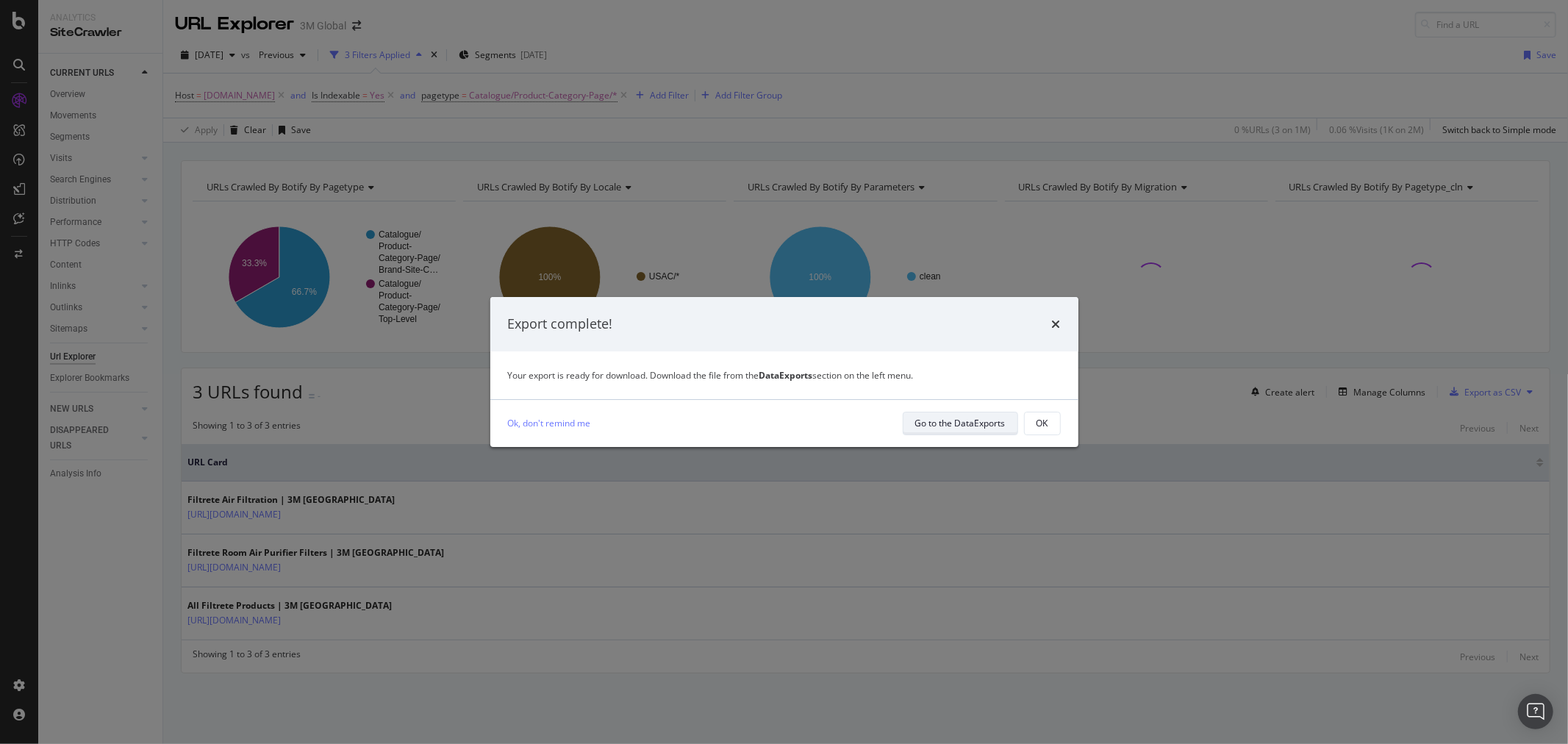
click at [980, 424] on div "Go to the DataExports" at bounding box center [961, 423] width 90 height 12
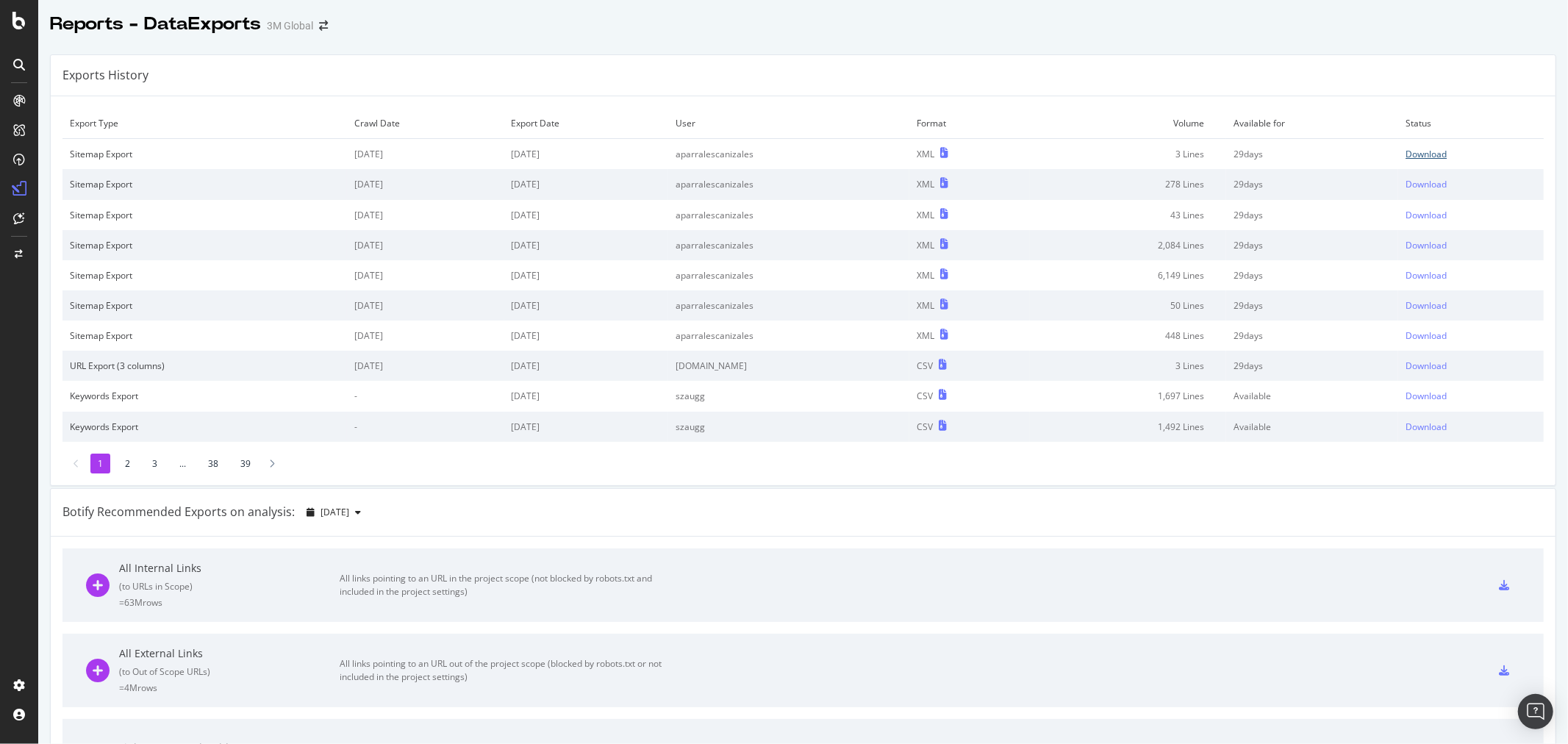
click at [1418, 148] on div "Download" at bounding box center [1427, 154] width 42 height 12
click at [872, 79] on div "Exports History" at bounding box center [803, 75] width 1505 height 42
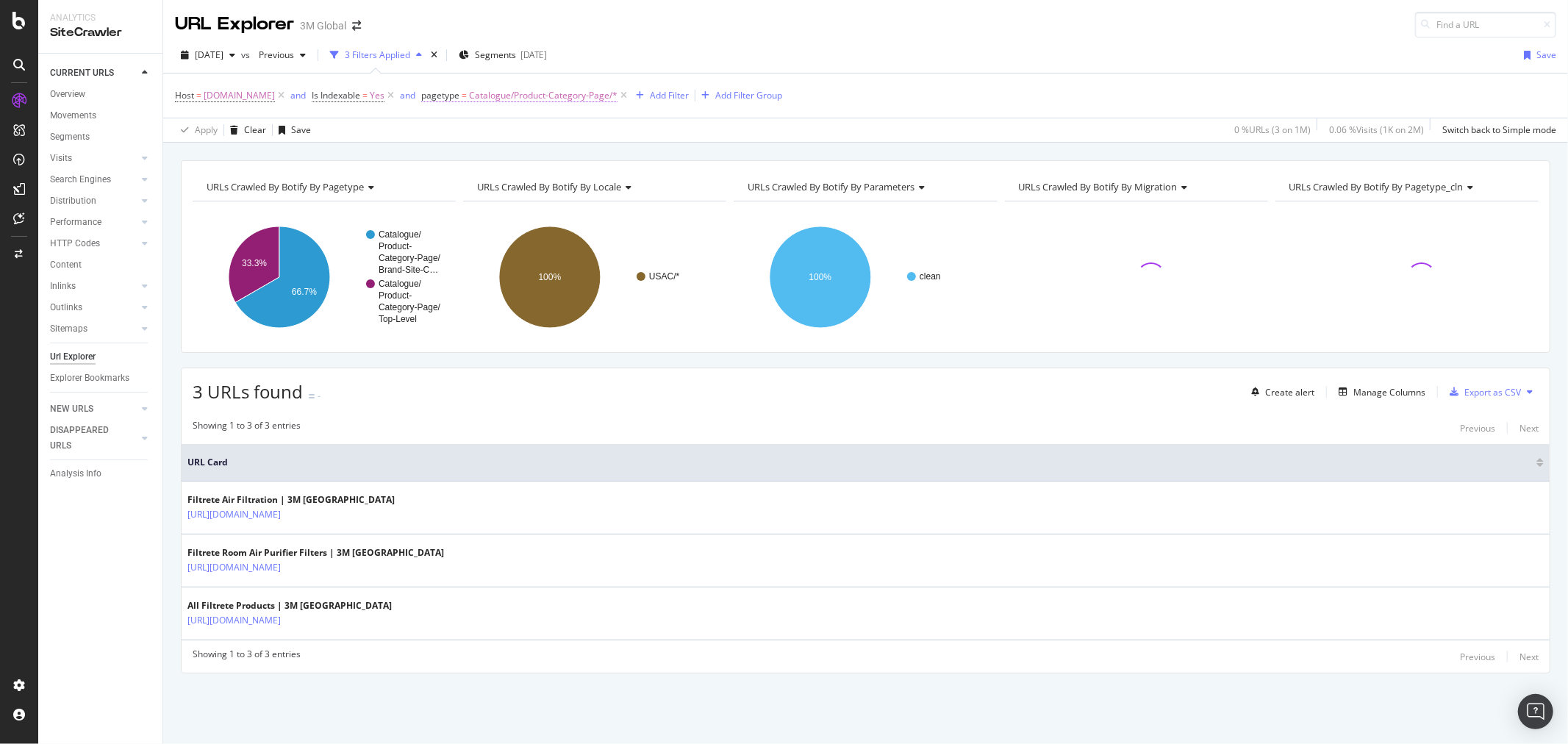
click at [588, 100] on span "Catalogue/Product-Category-Page/*" at bounding box center [544, 95] width 148 height 20
click at [564, 185] on span "Catalogue/Product-Category-Page" at bounding box center [510, 181] width 150 height 13
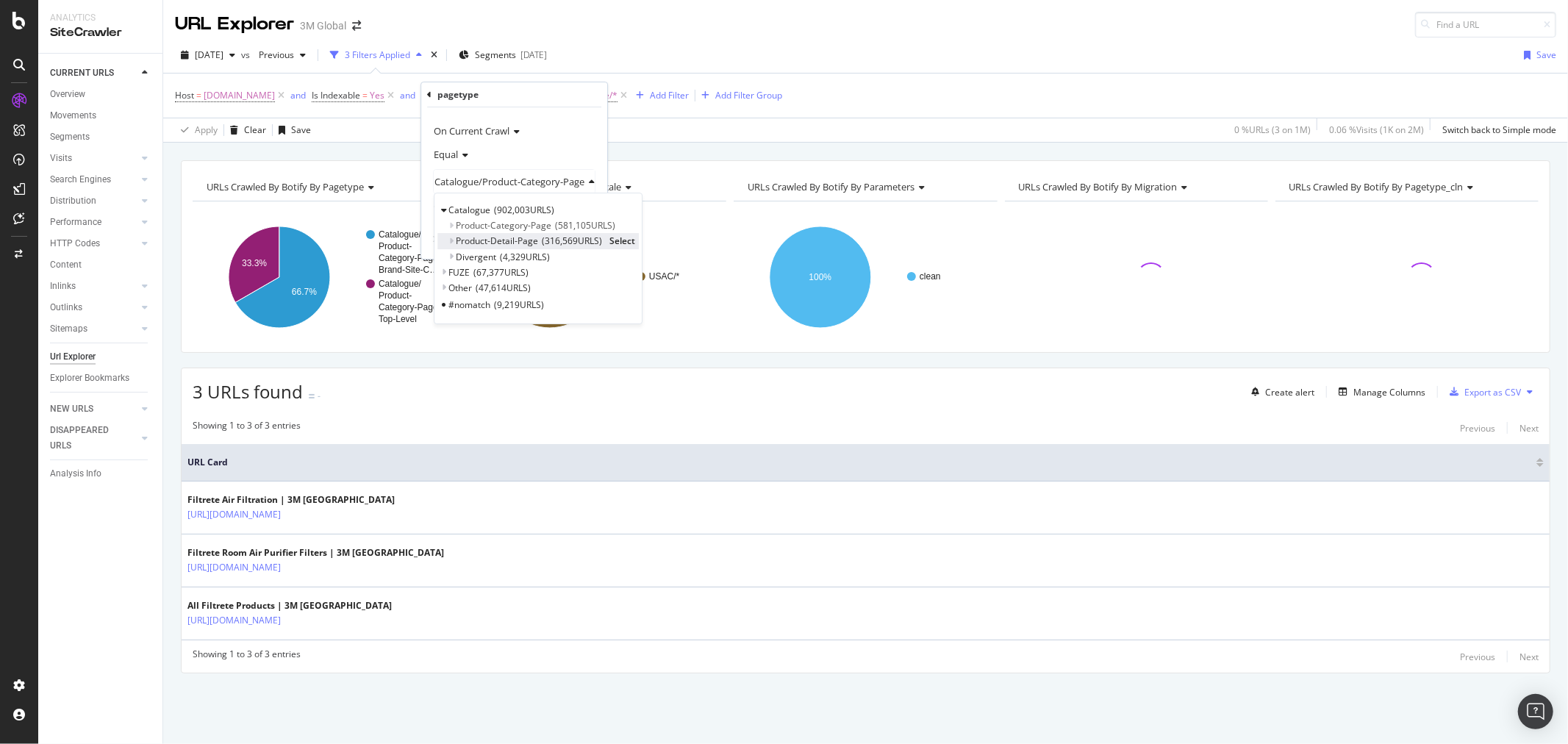
click at [621, 244] on span "Select" at bounding box center [622, 241] width 26 height 12
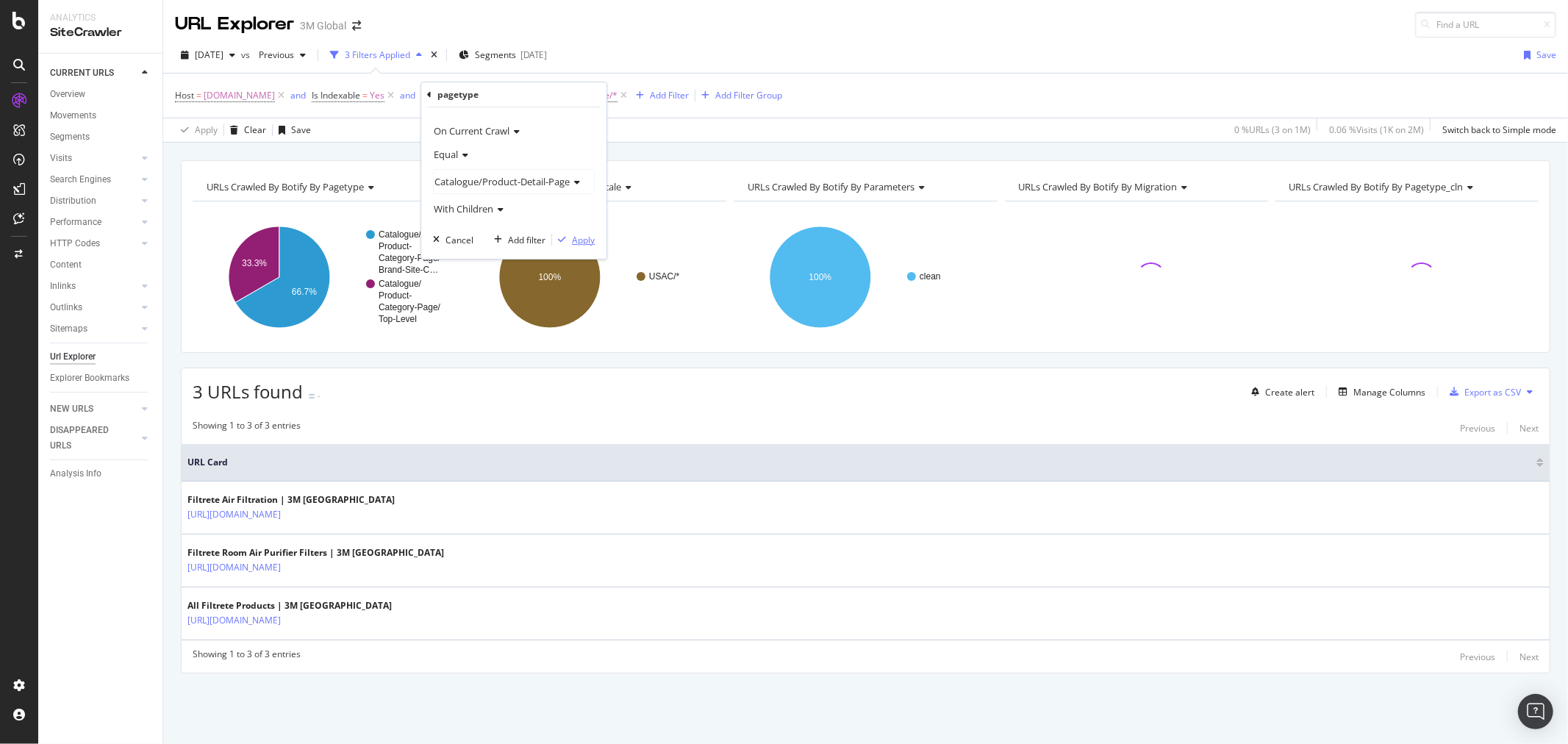
click at [579, 244] on div "Apply" at bounding box center [583, 240] width 23 height 12
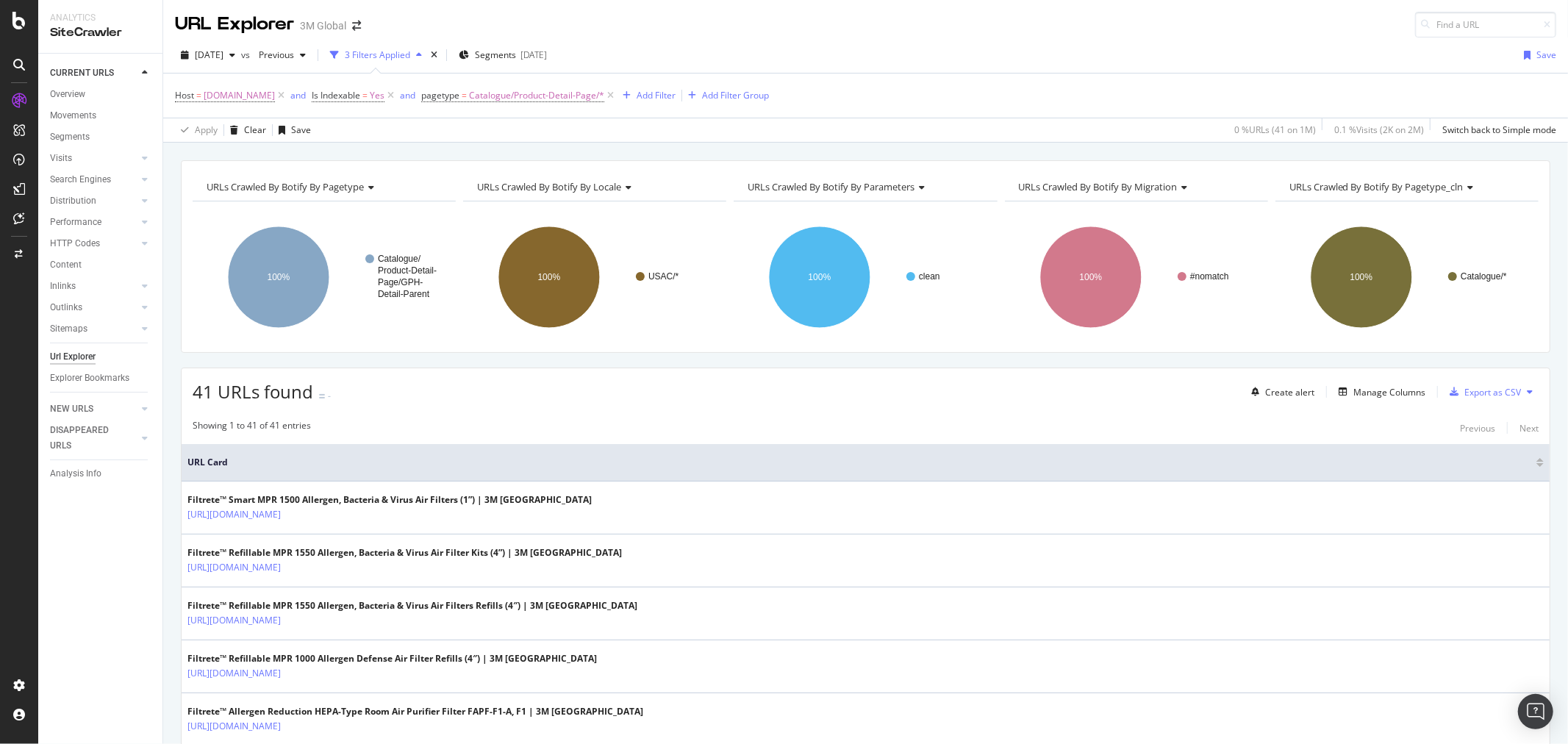
click at [1527, 394] on icon at bounding box center [1530, 391] width 6 height 9
click at [1458, 391] on span "Export XML Sitemaps" at bounding box center [1454, 393] width 87 height 13
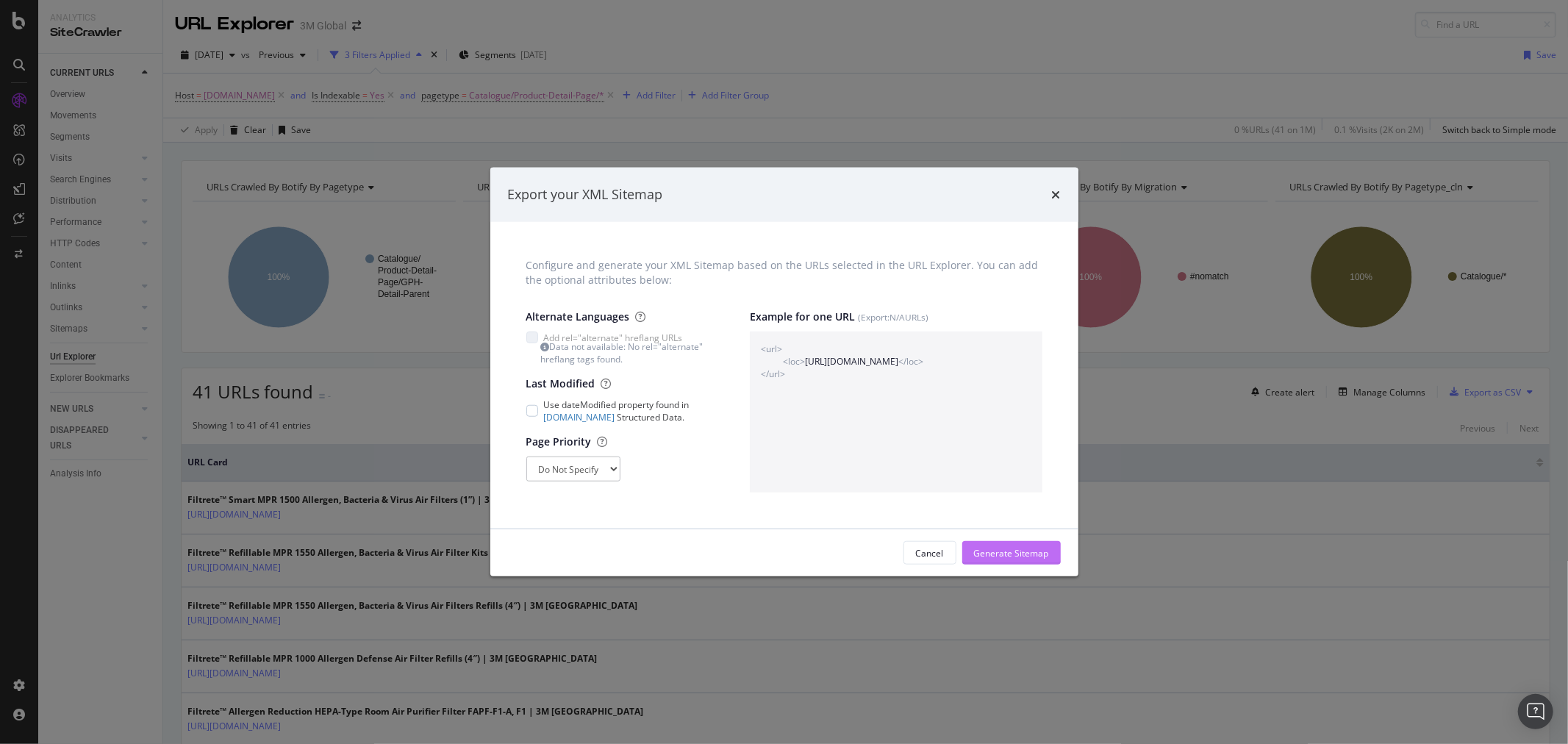
click at [1015, 555] on div "Generate Sitemap" at bounding box center [1011, 553] width 75 height 12
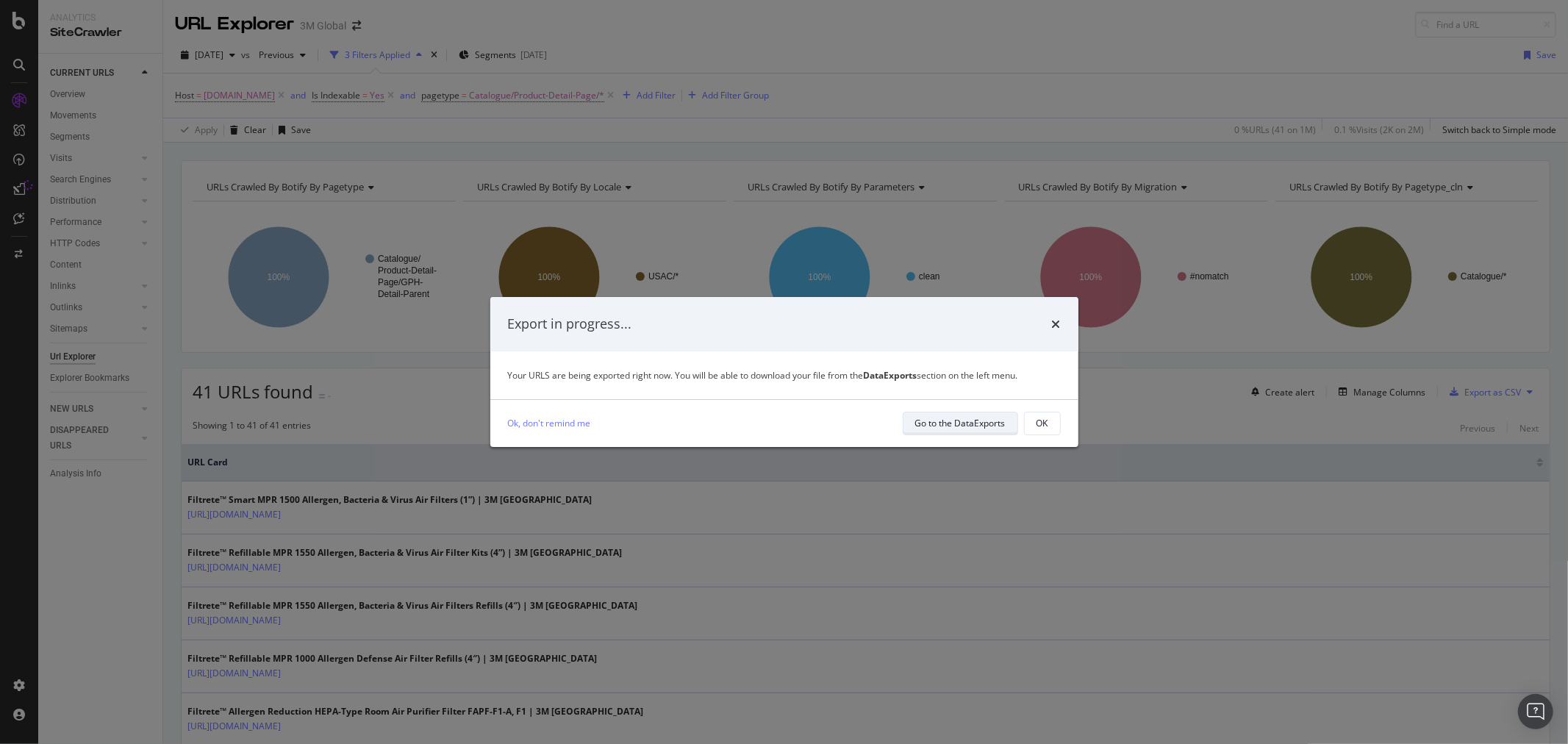
click at [989, 427] on div "Go to the DataExports" at bounding box center [961, 423] width 90 height 12
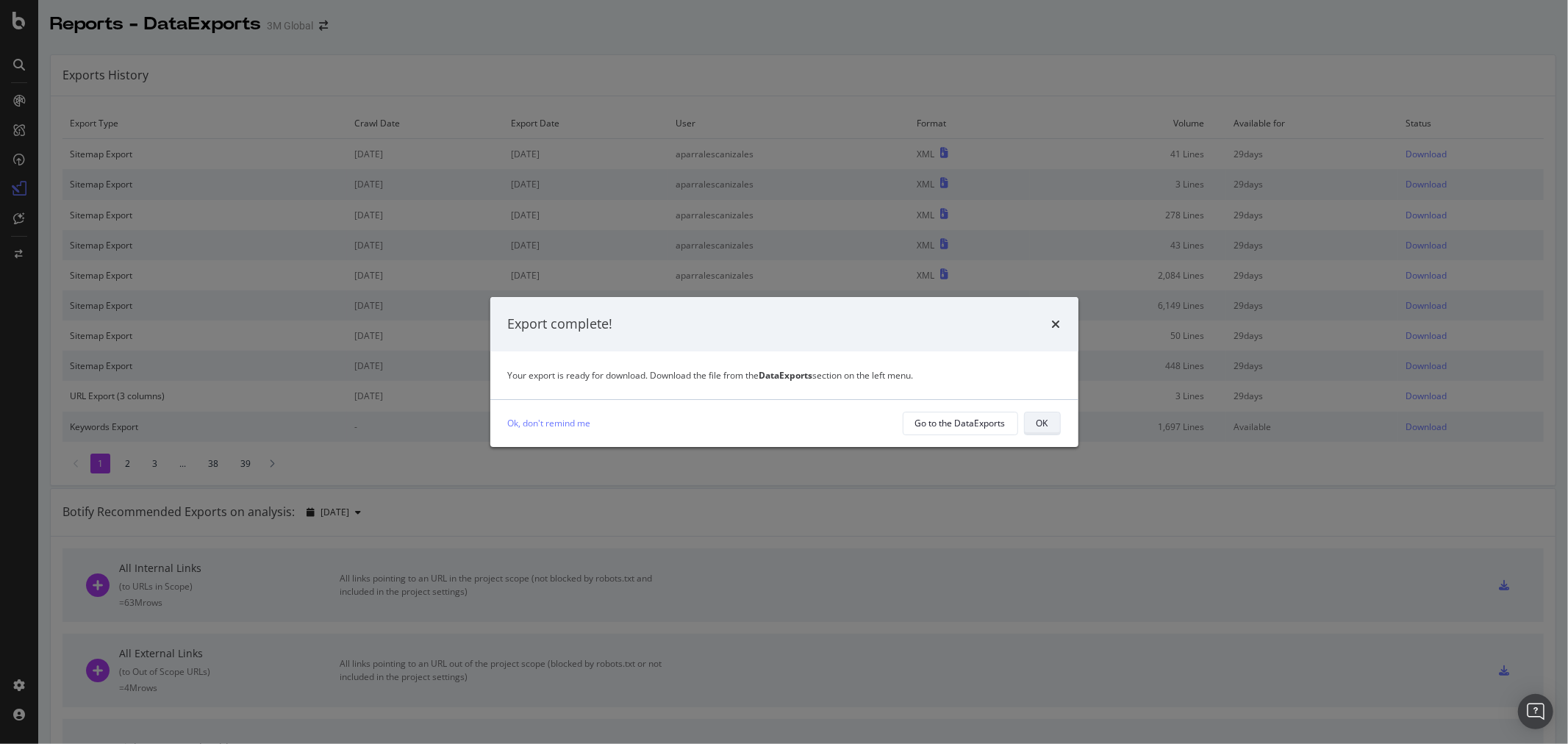
click at [1054, 428] on button "OK" at bounding box center [1043, 423] width 37 height 24
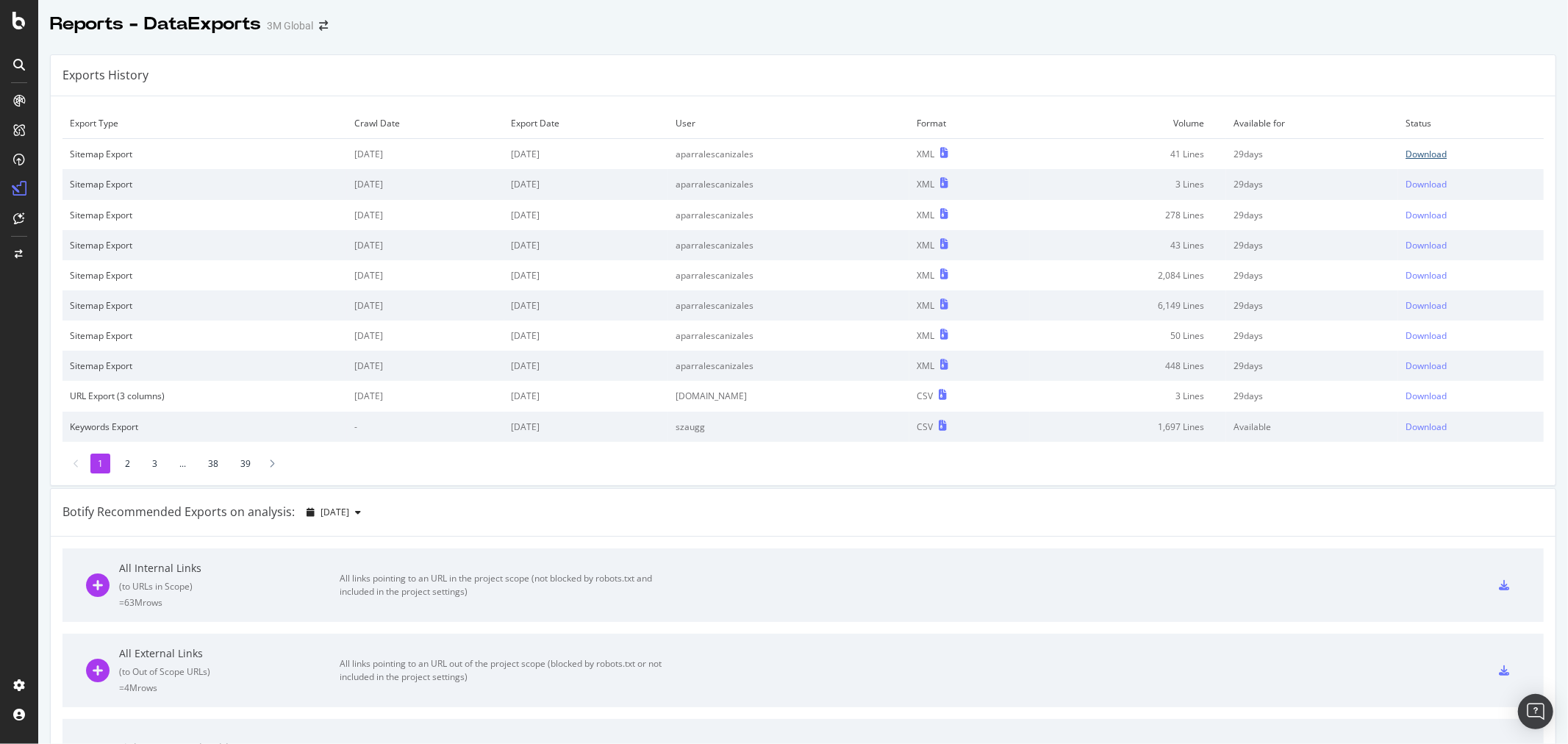
click at [1410, 156] on div "Download" at bounding box center [1427, 154] width 42 height 12
click at [930, 69] on div "Exports History" at bounding box center [803, 75] width 1505 height 42
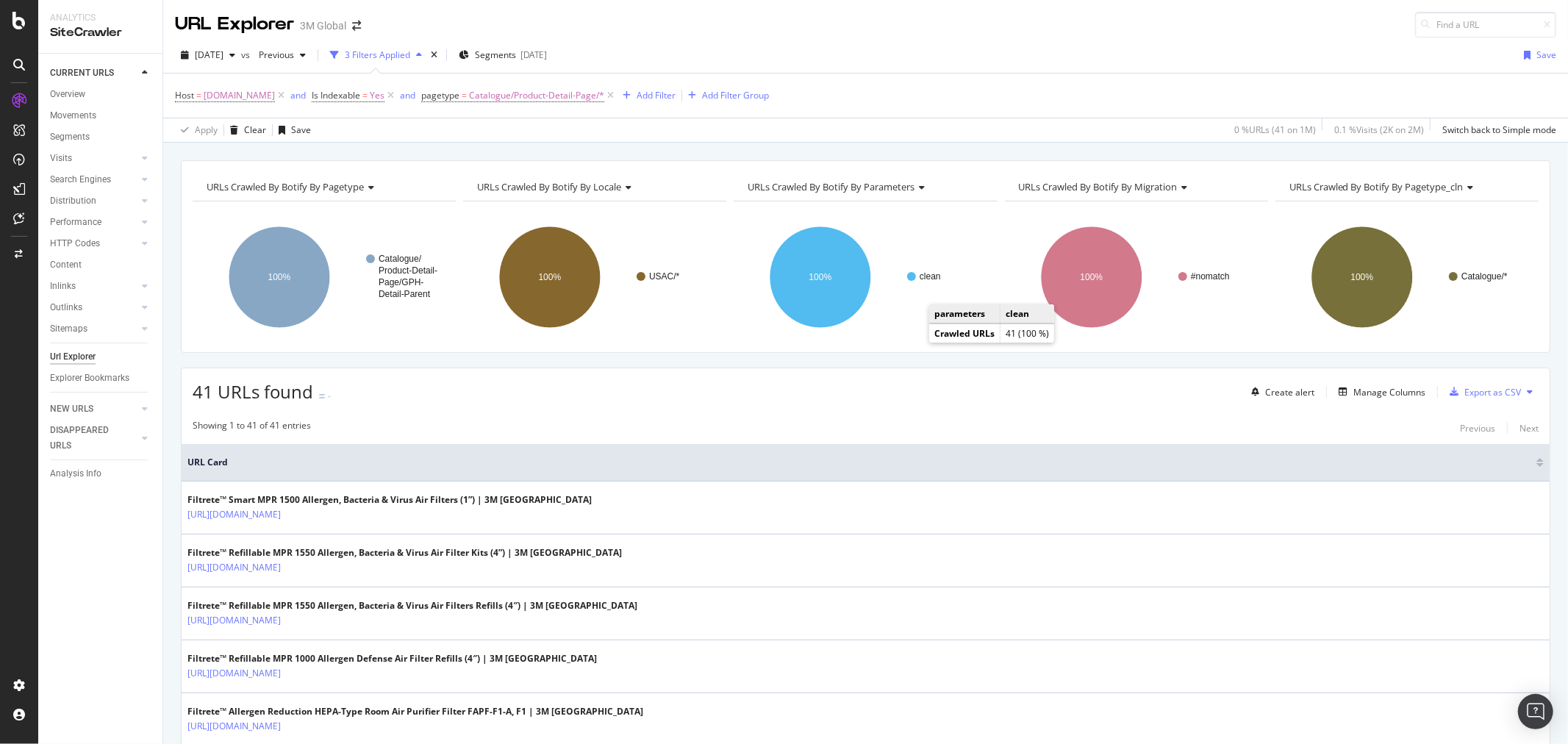
click at [788, 41] on div "[DATE] vs Previous 3 Filters Applied Segments [DATE] Save Host = [DOMAIN_NAME] …" at bounding box center [866, 89] width 1405 height 105
click at [244, 100] on span "[DOMAIN_NAME]" at bounding box center [239, 95] width 72 height 20
click at [334, 153] on icon at bounding box center [338, 157] width 8 height 11
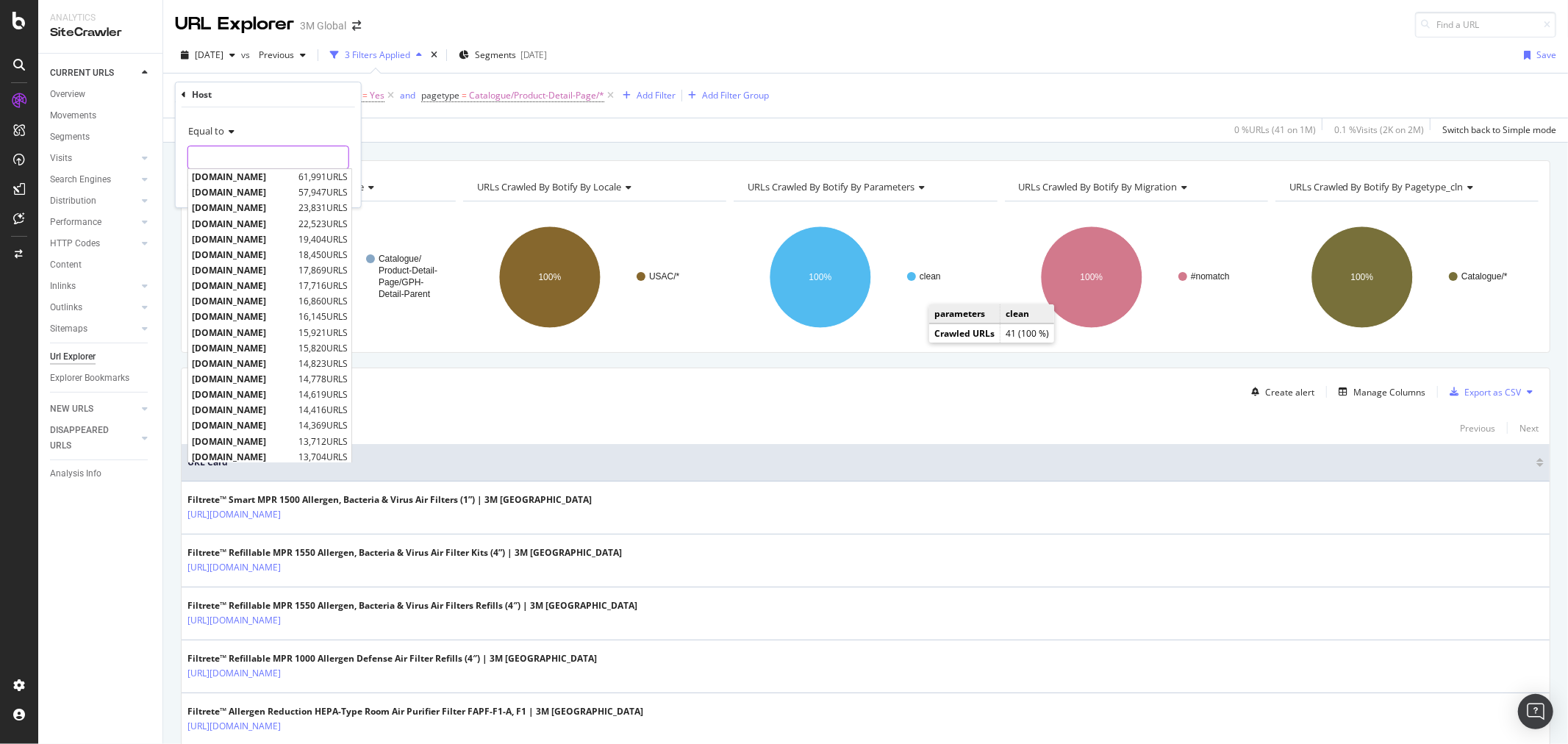
click at [306, 153] on input "[DOMAIN_NAME]" at bounding box center [268, 157] width 160 height 24
click at [272, 186] on span "[DOMAIN_NAME]" at bounding box center [249, 192] width 116 height 12
type input "[DOMAIN_NAME]"
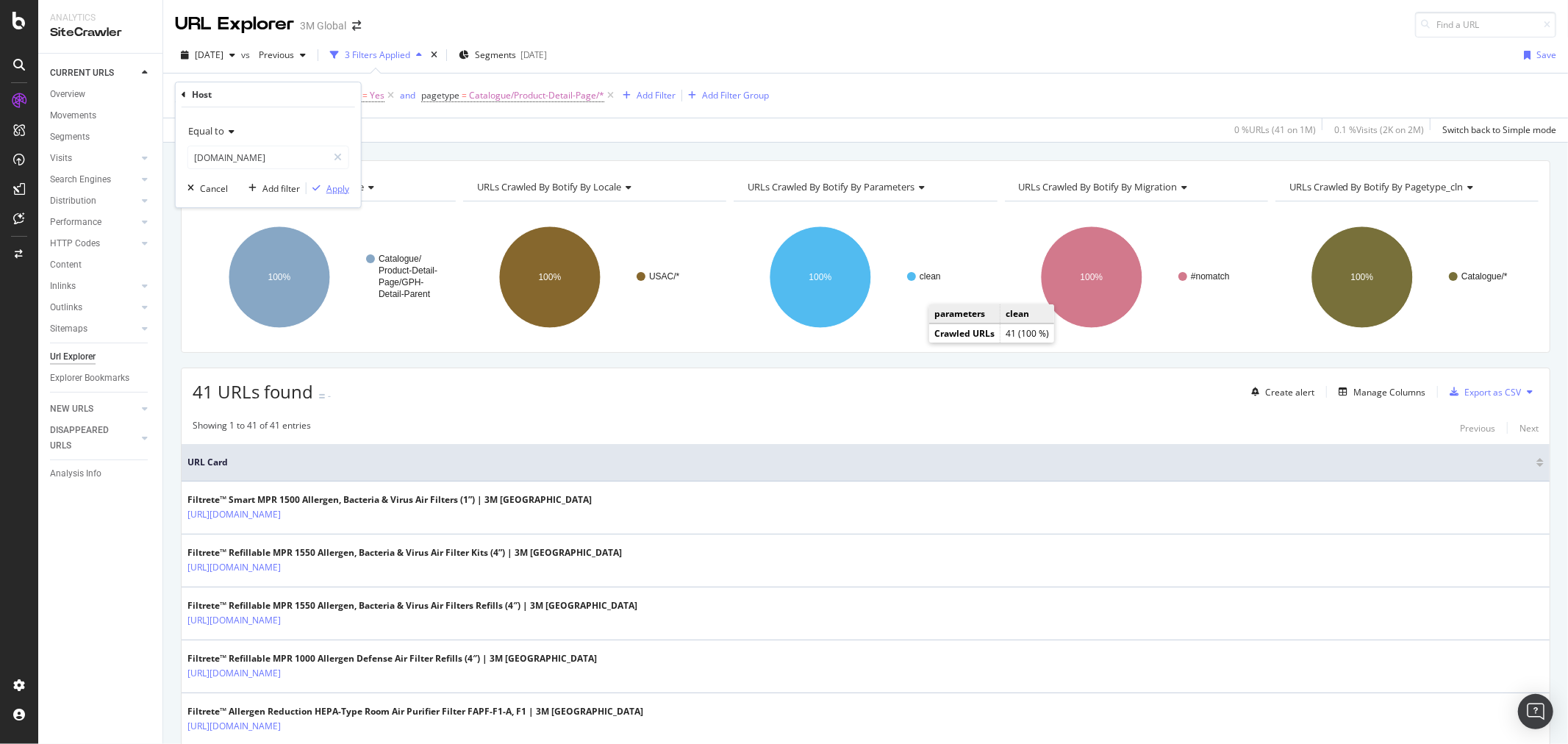
click at [339, 192] on div "Apply" at bounding box center [338, 188] width 23 height 12
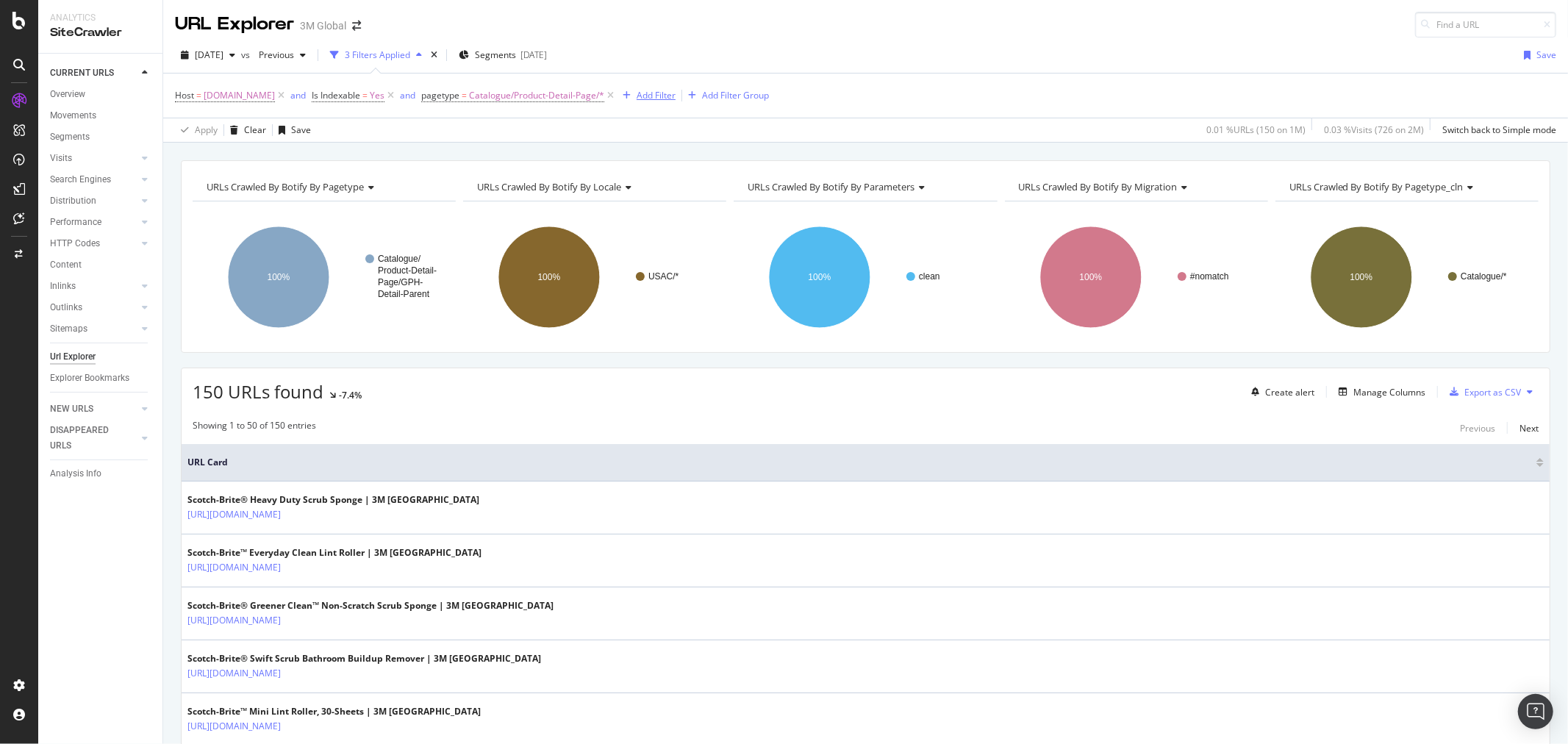
click at [675, 92] on div "Add Filter" at bounding box center [656, 95] width 39 height 12
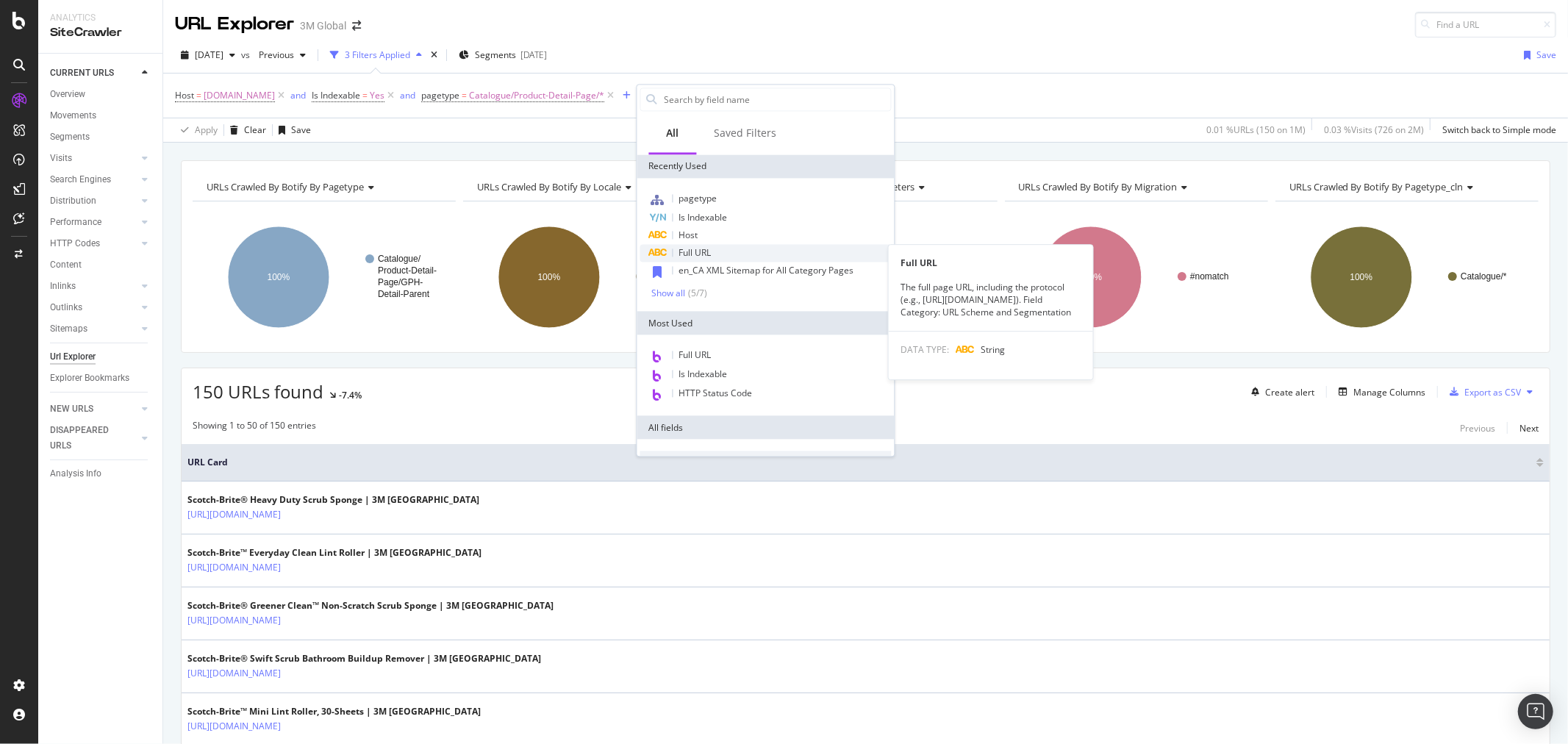
click at [719, 251] on div "Full URL" at bounding box center [766, 253] width 251 height 18
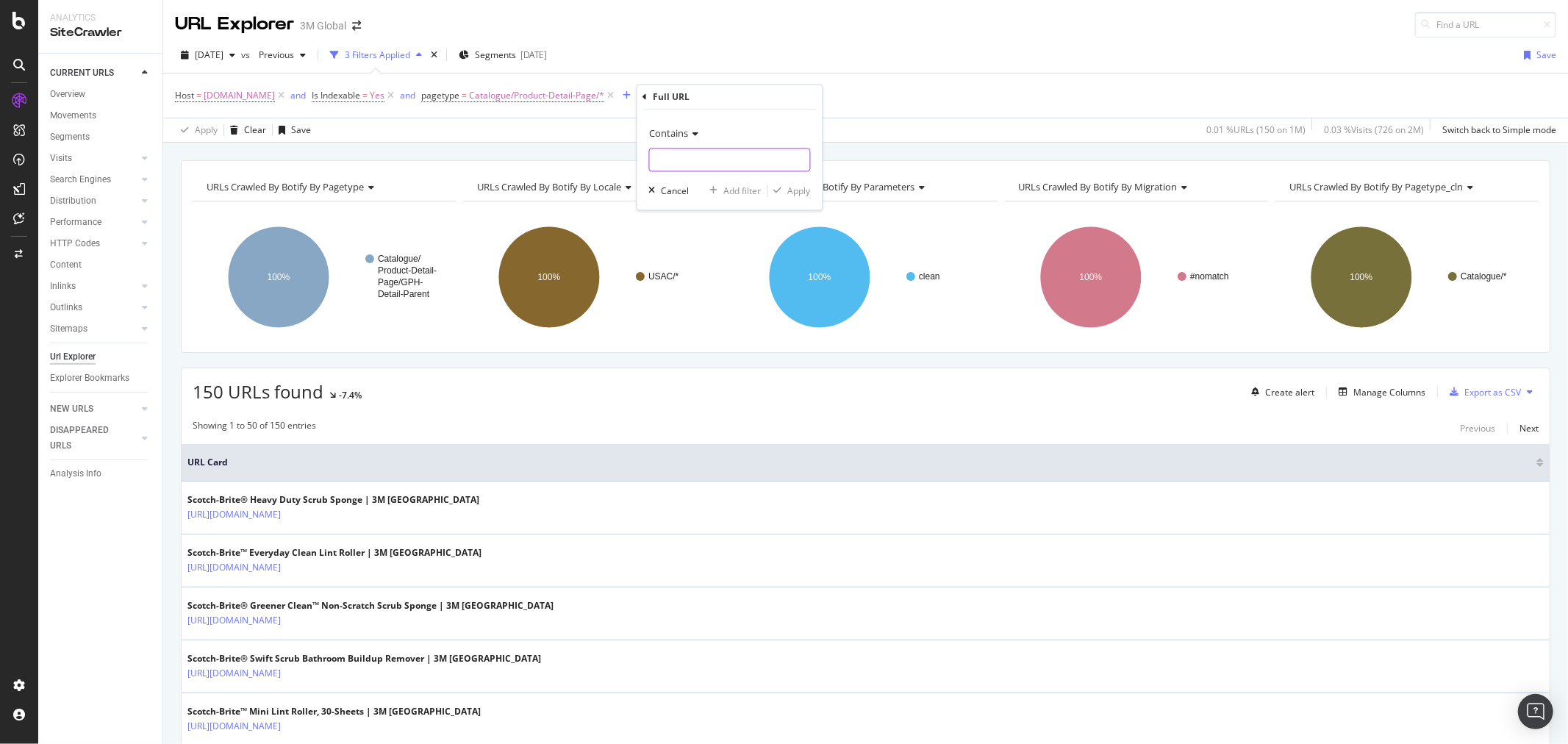
click at [708, 156] on input "text" at bounding box center [729, 160] width 160 height 24
type input "/en_US/"
click at [803, 194] on div "Apply" at bounding box center [800, 191] width 23 height 12
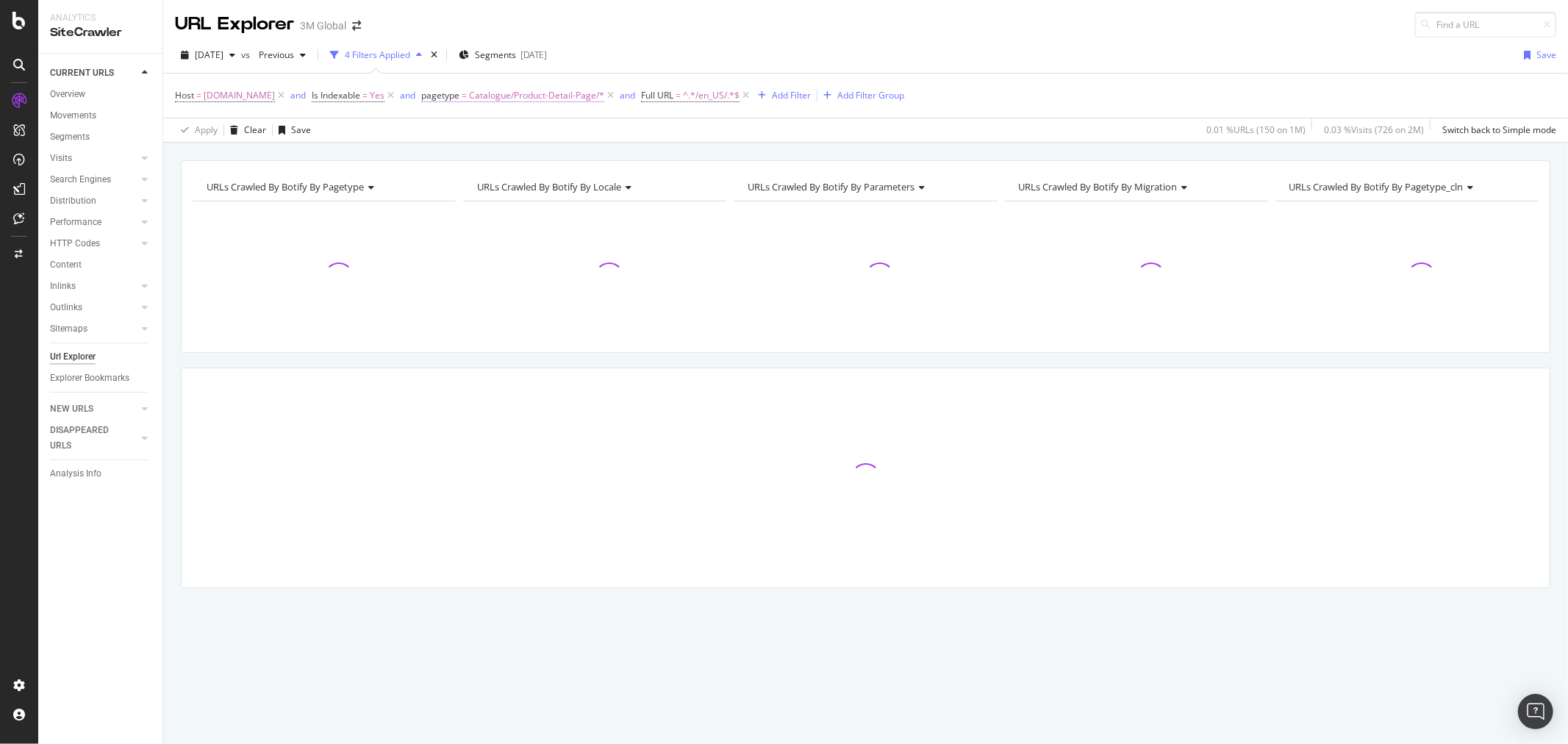
click at [582, 95] on span "Catalogue/Product-Detail-Page/*" at bounding box center [537, 95] width 135 height 20
click at [494, 173] on div "Catalogue/Product-Detail-Page" at bounding box center [535, 181] width 160 height 24
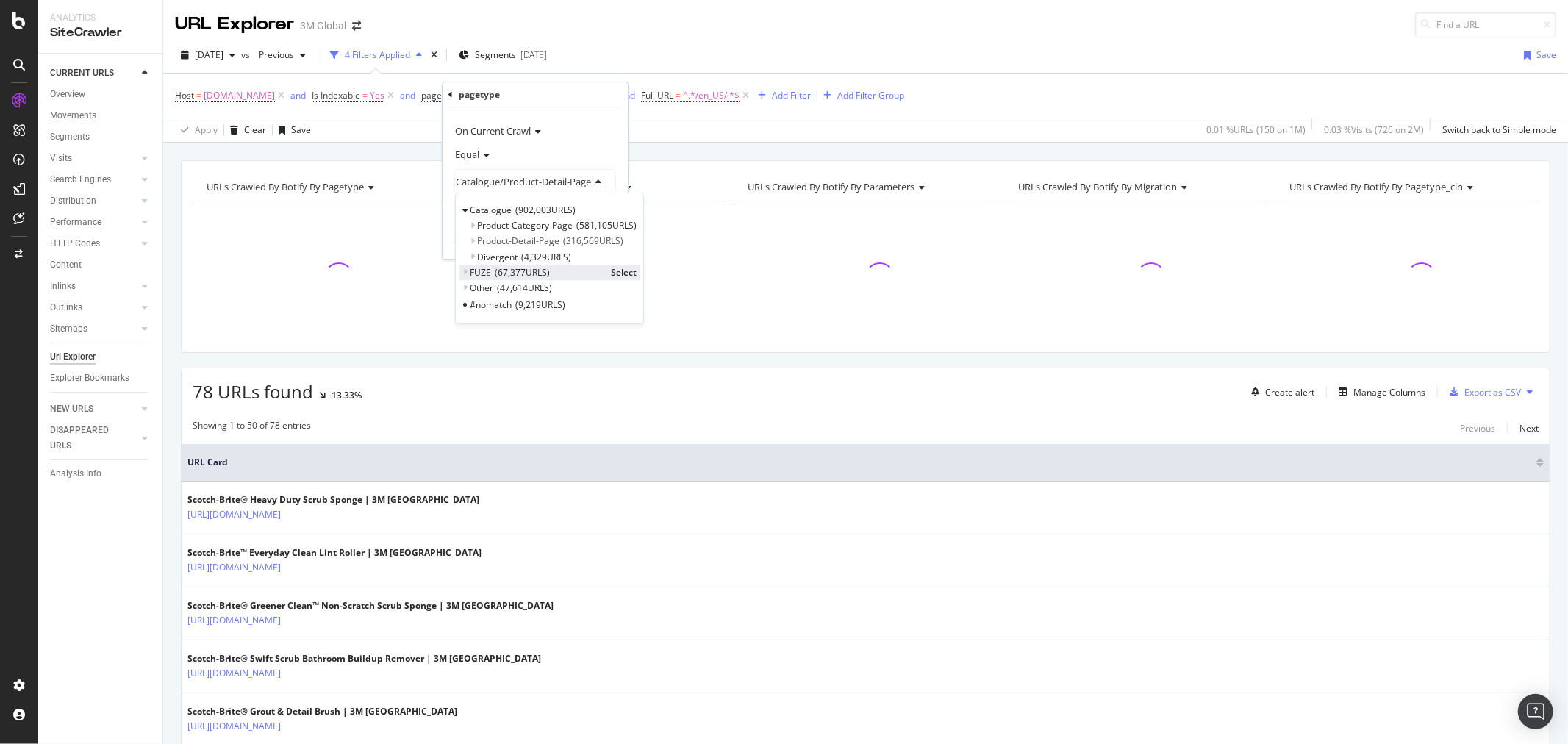
click at [466, 273] on icon at bounding box center [465, 272] width 5 height 9
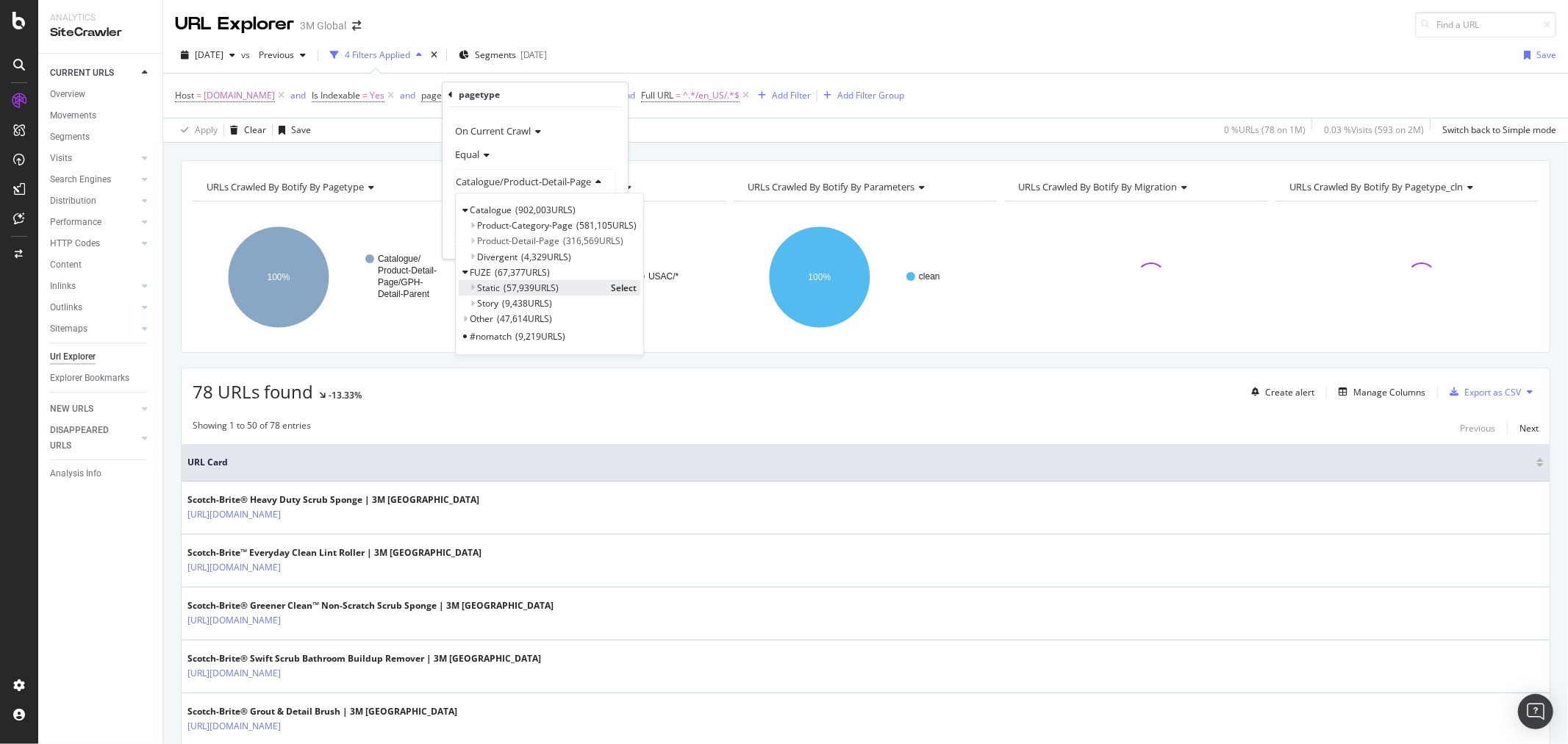
click at [619, 285] on span "Select" at bounding box center [623, 288] width 26 height 12
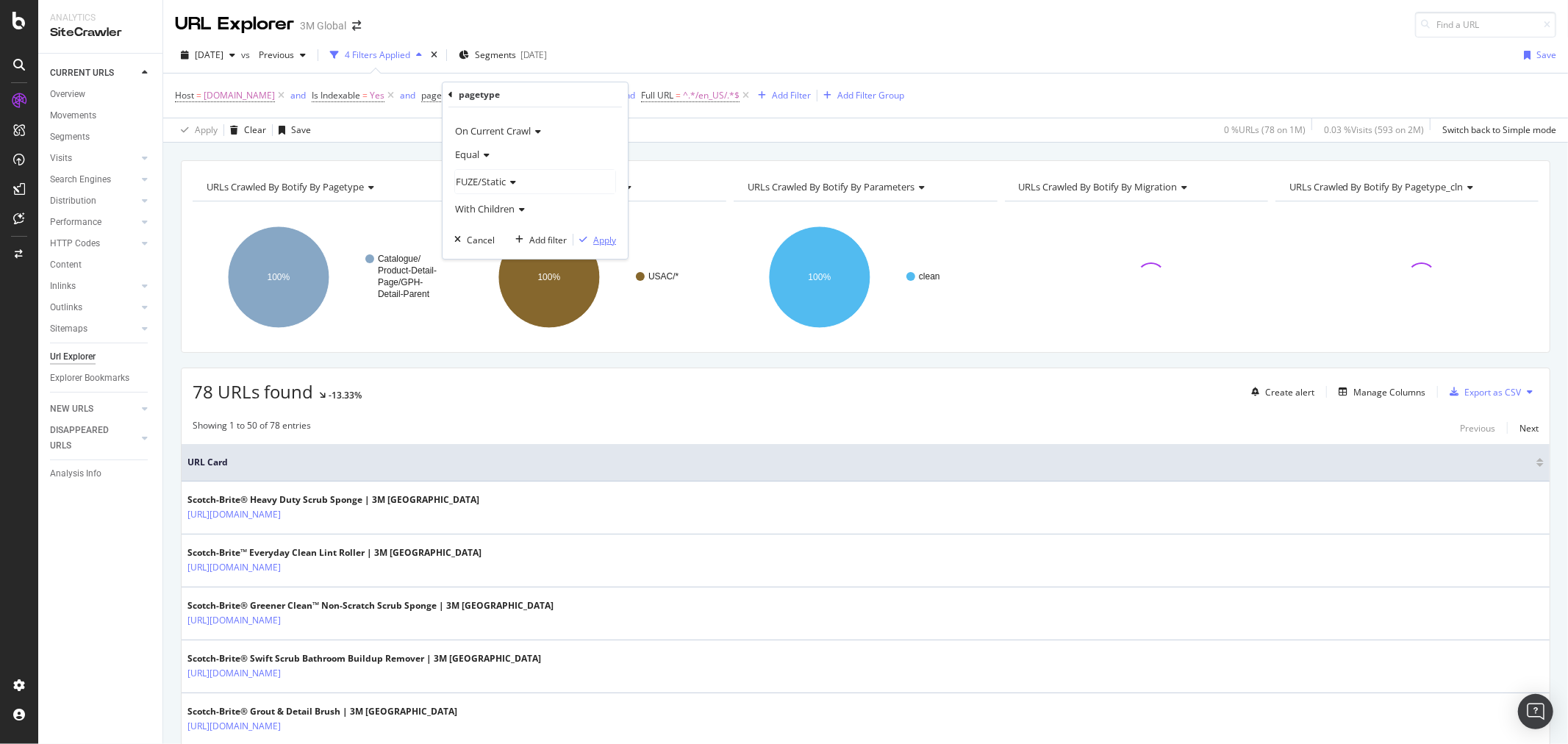
click at [612, 234] on div "Apply" at bounding box center [605, 240] width 23 height 12
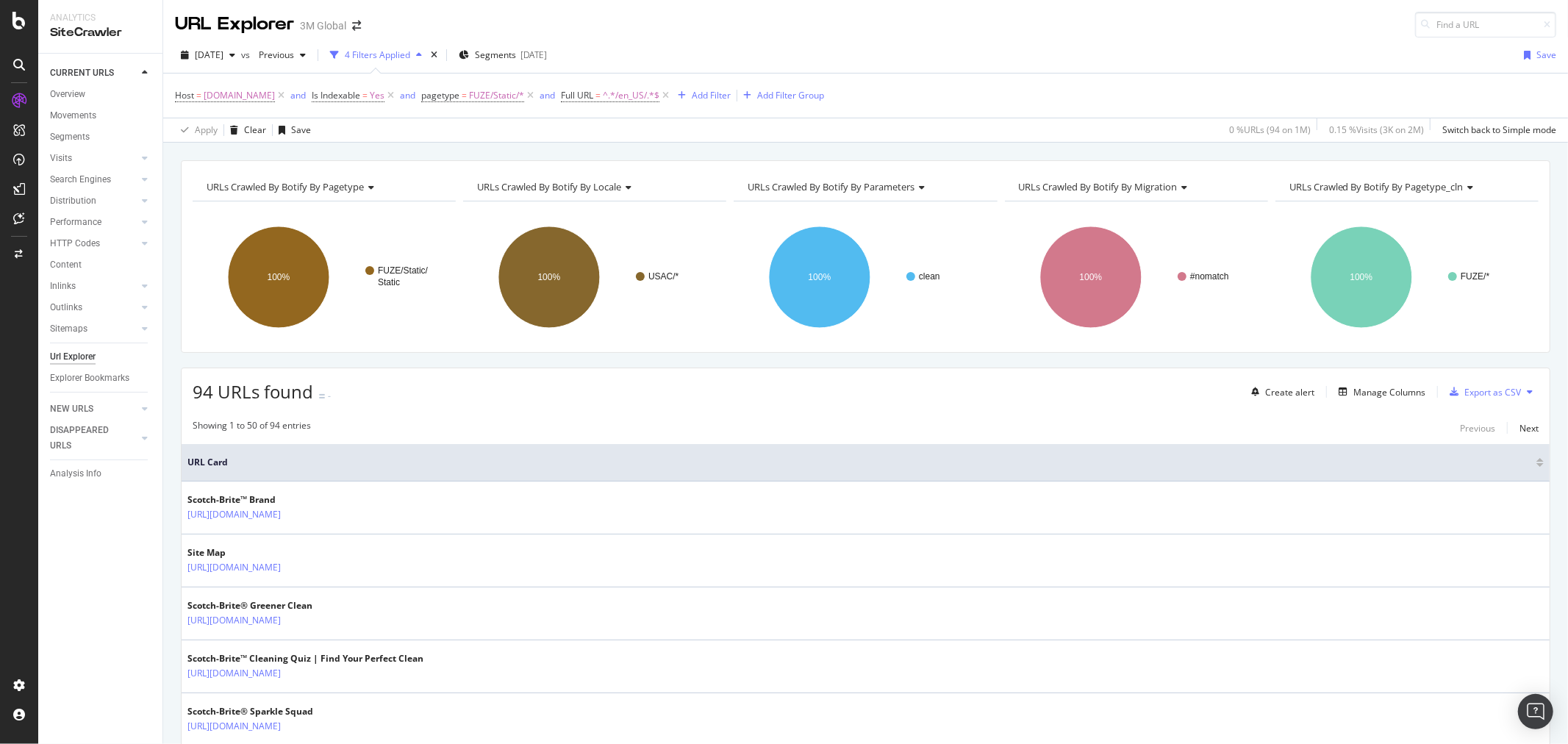
click at [1521, 388] on button at bounding box center [1530, 391] width 18 height 24
click at [1476, 388] on span "Export XML Sitemaps" at bounding box center [1454, 393] width 87 height 13
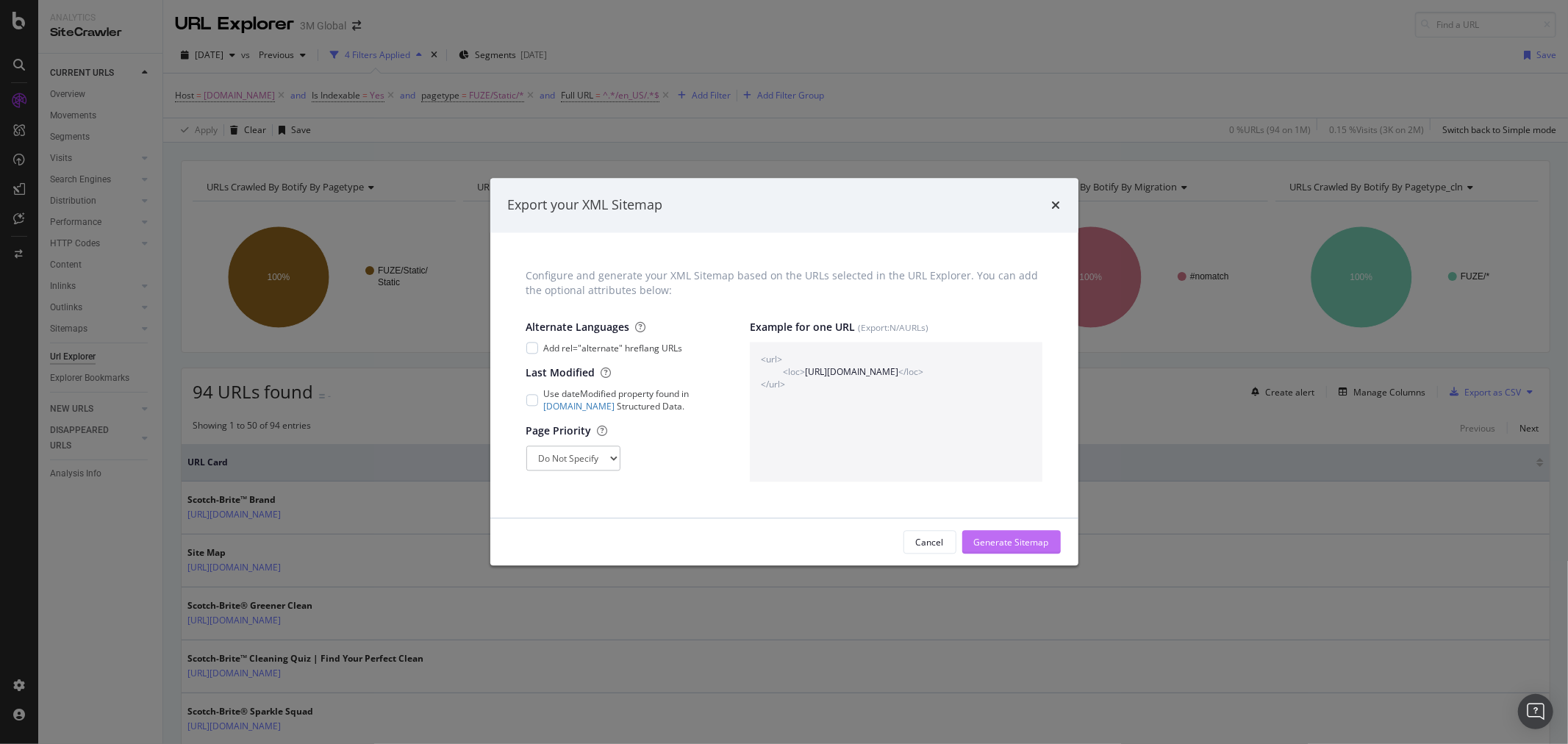
click at [1026, 540] on div "Generate Sitemap" at bounding box center [1011, 542] width 75 height 12
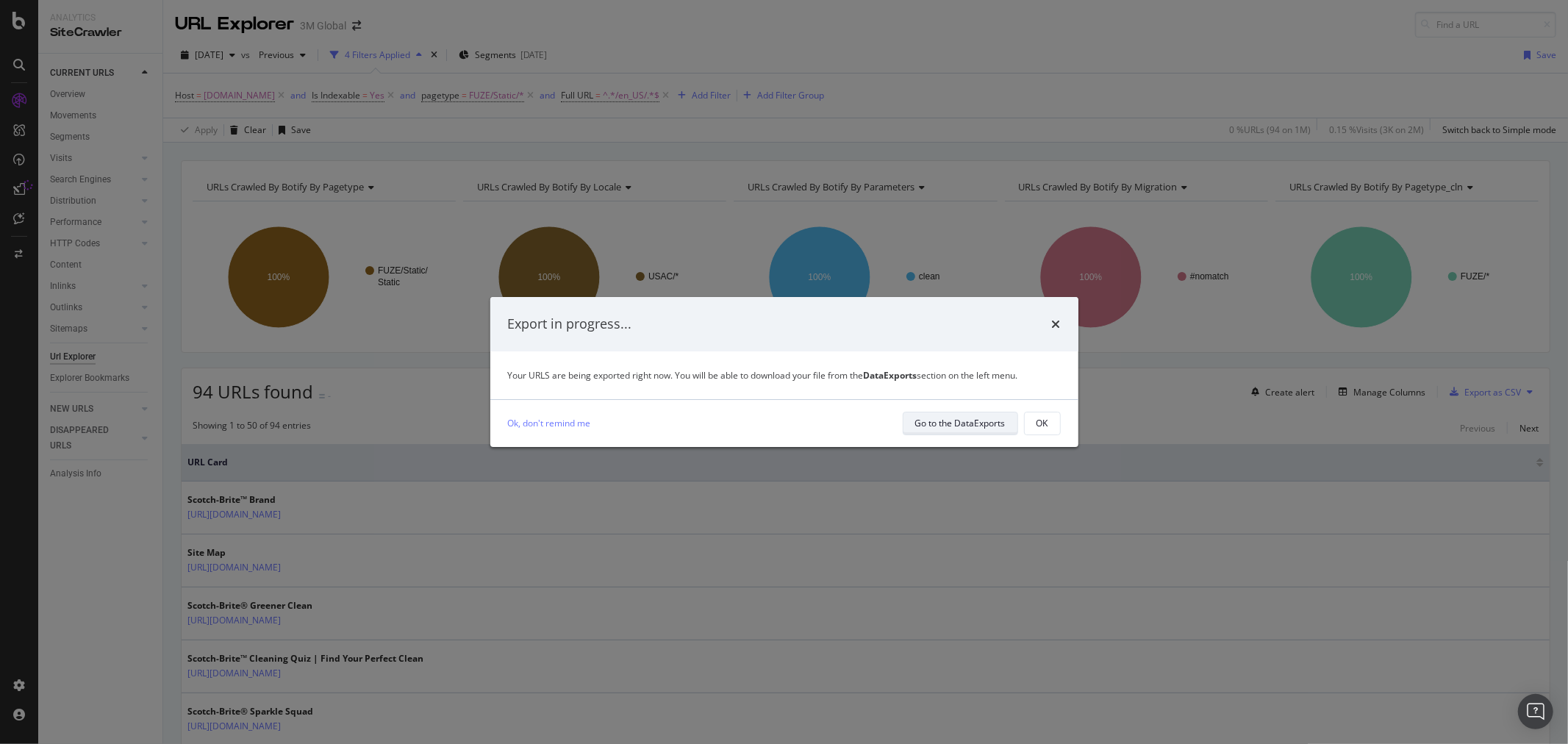
click at [971, 424] on div "Go to the DataExports" at bounding box center [961, 423] width 90 height 12
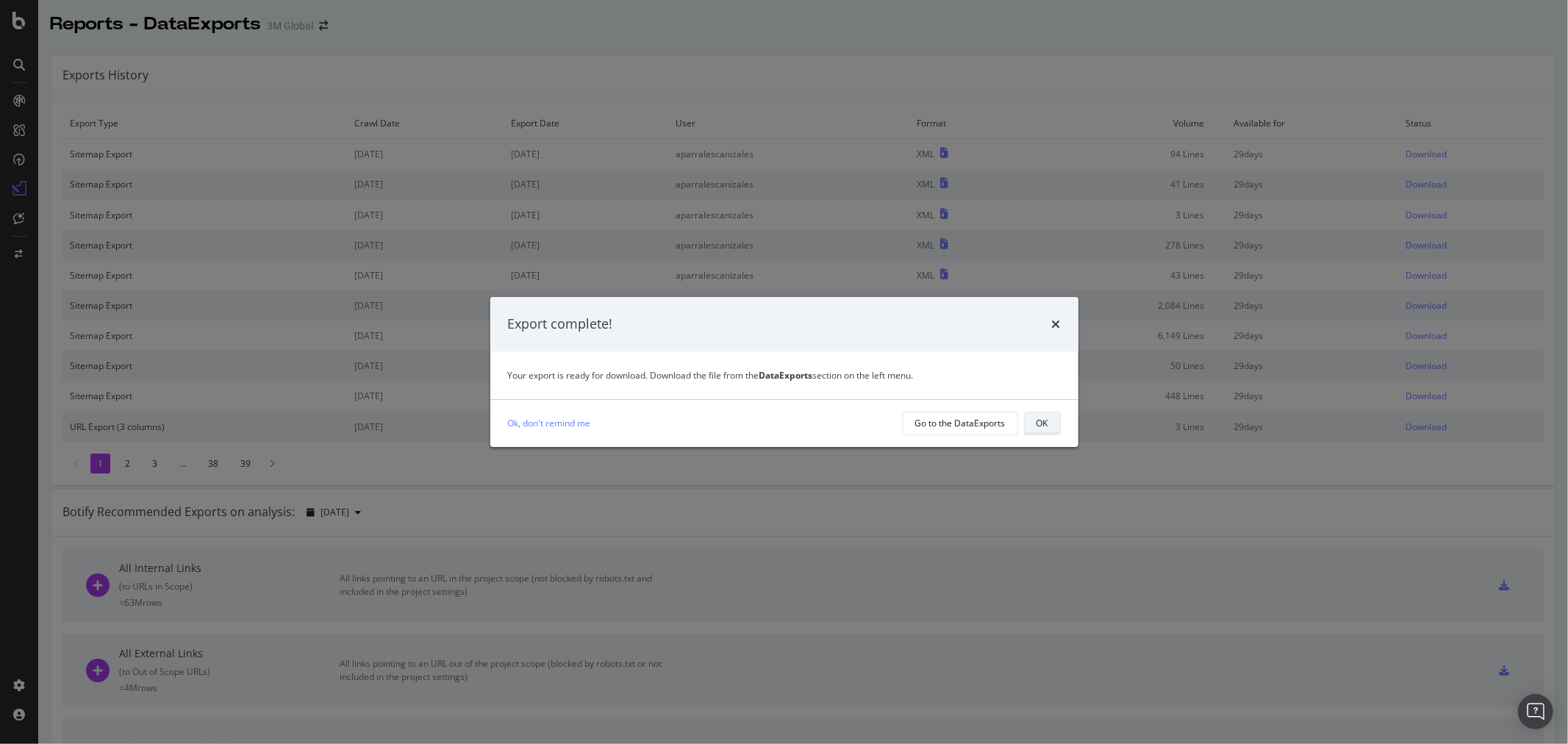
click at [1049, 424] on button "OK" at bounding box center [1043, 423] width 37 height 24
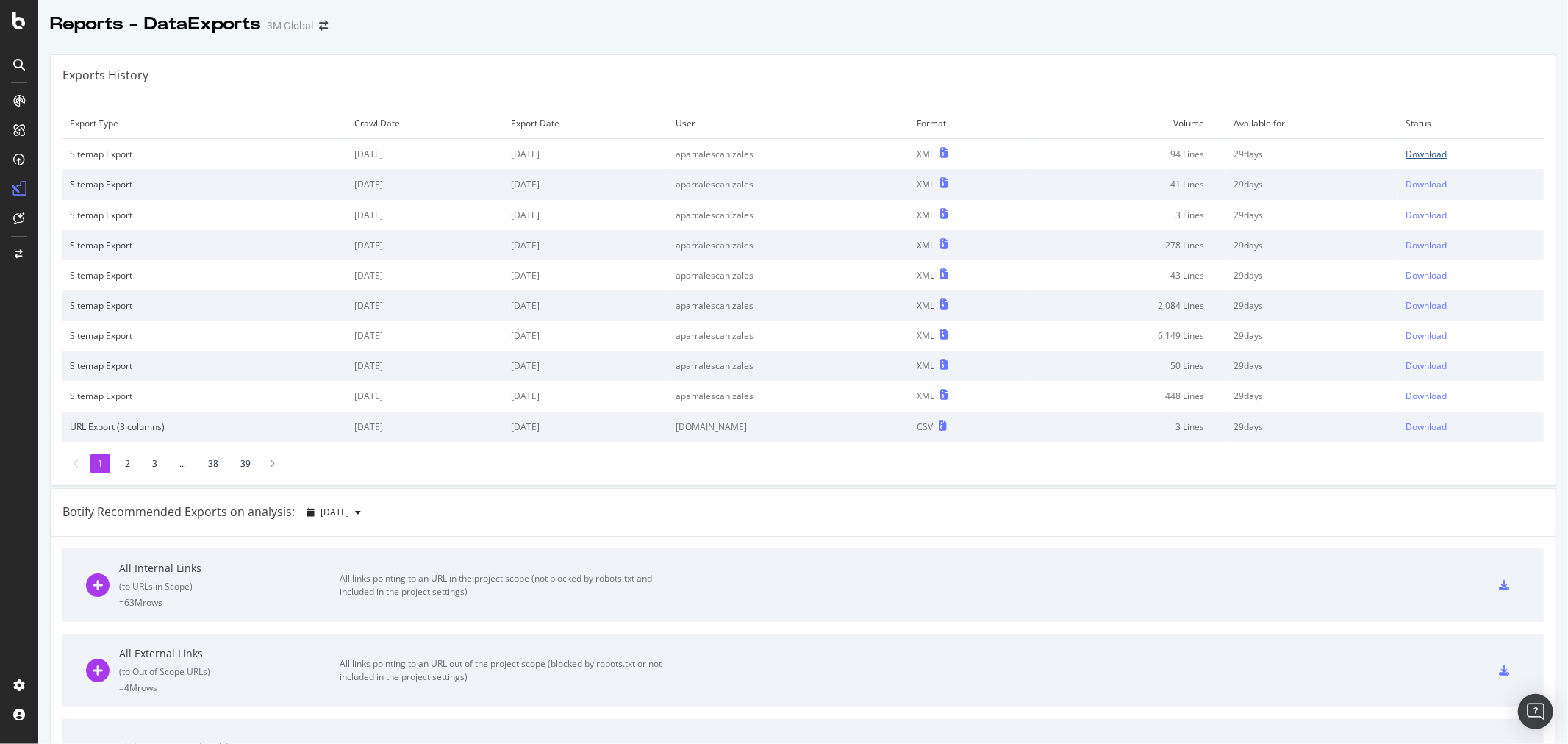
click at [1408, 151] on div "Download" at bounding box center [1427, 154] width 42 height 12
click at [746, 72] on div "Exports History" at bounding box center [803, 75] width 1505 height 42
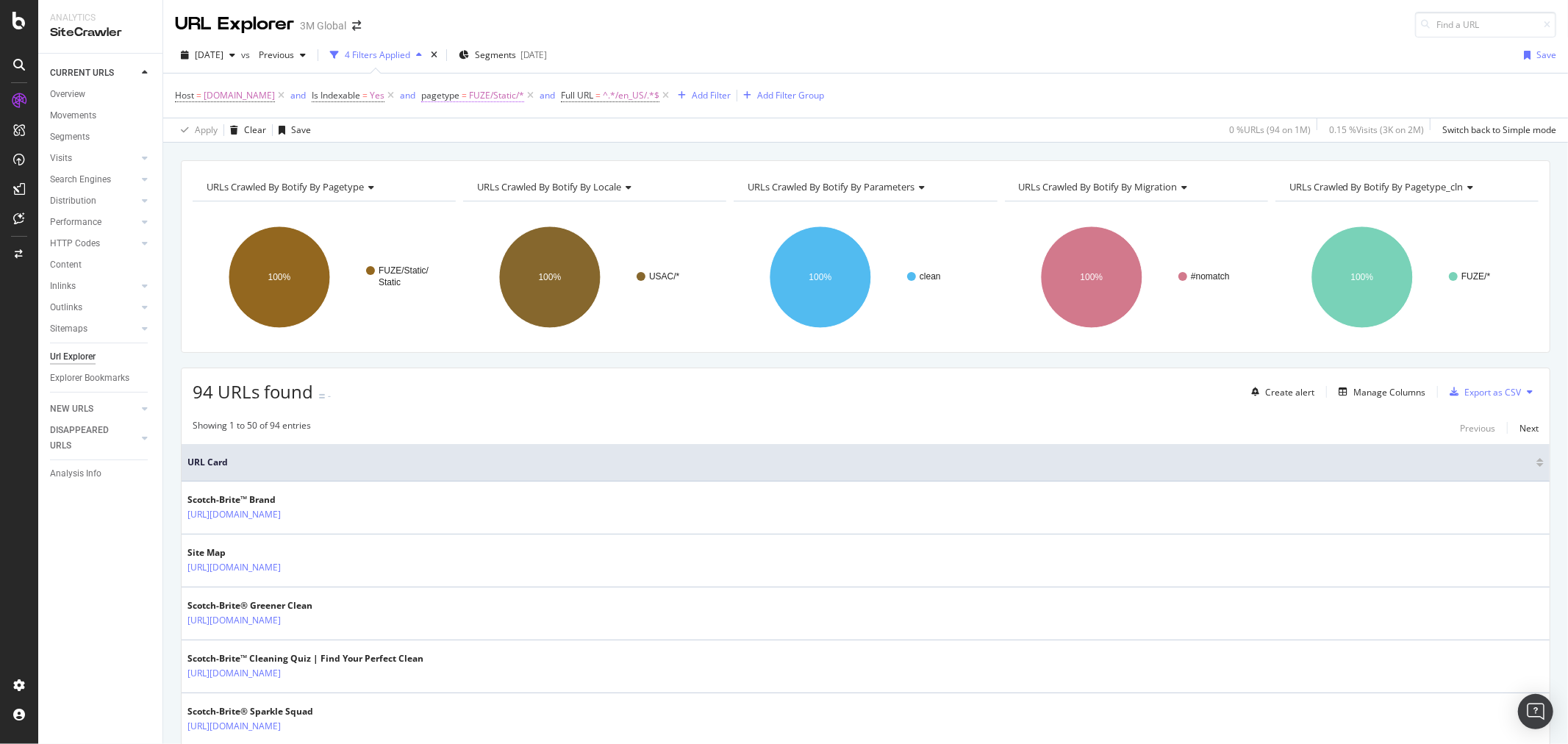
click at [508, 94] on span "FUZE/Static/*" at bounding box center [497, 95] width 55 height 20
click at [509, 187] on div "FUZE/Static" at bounding box center [535, 181] width 160 height 24
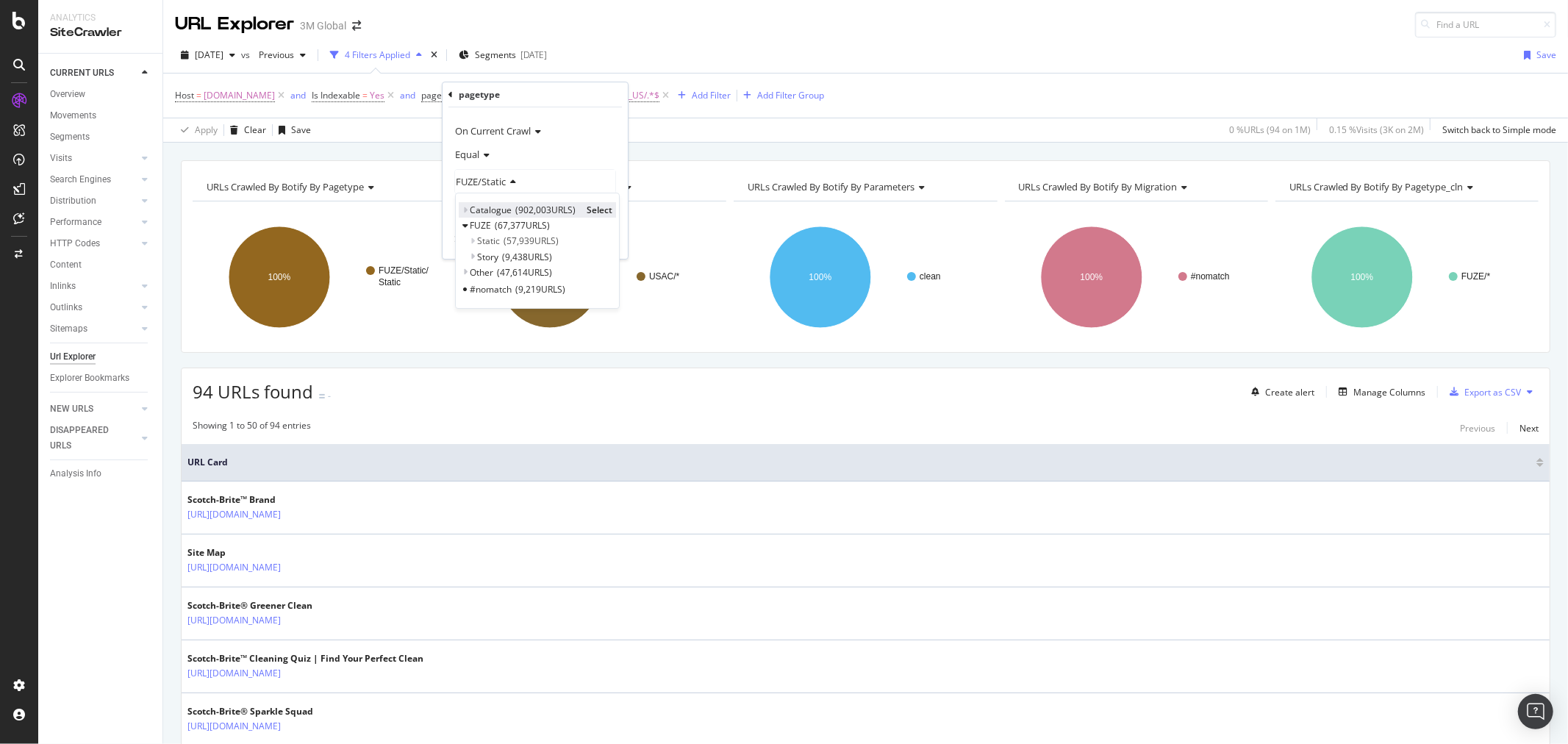
click at [461, 209] on div "Catalogue 902,003 URLS Select" at bounding box center [537, 209] width 157 height 15
click at [464, 209] on icon at bounding box center [465, 210] width 5 height 9
click at [656, 222] on span "Select" at bounding box center [657, 225] width 26 height 12
click at [598, 238] on div "Apply" at bounding box center [605, 240] width 23 height 12
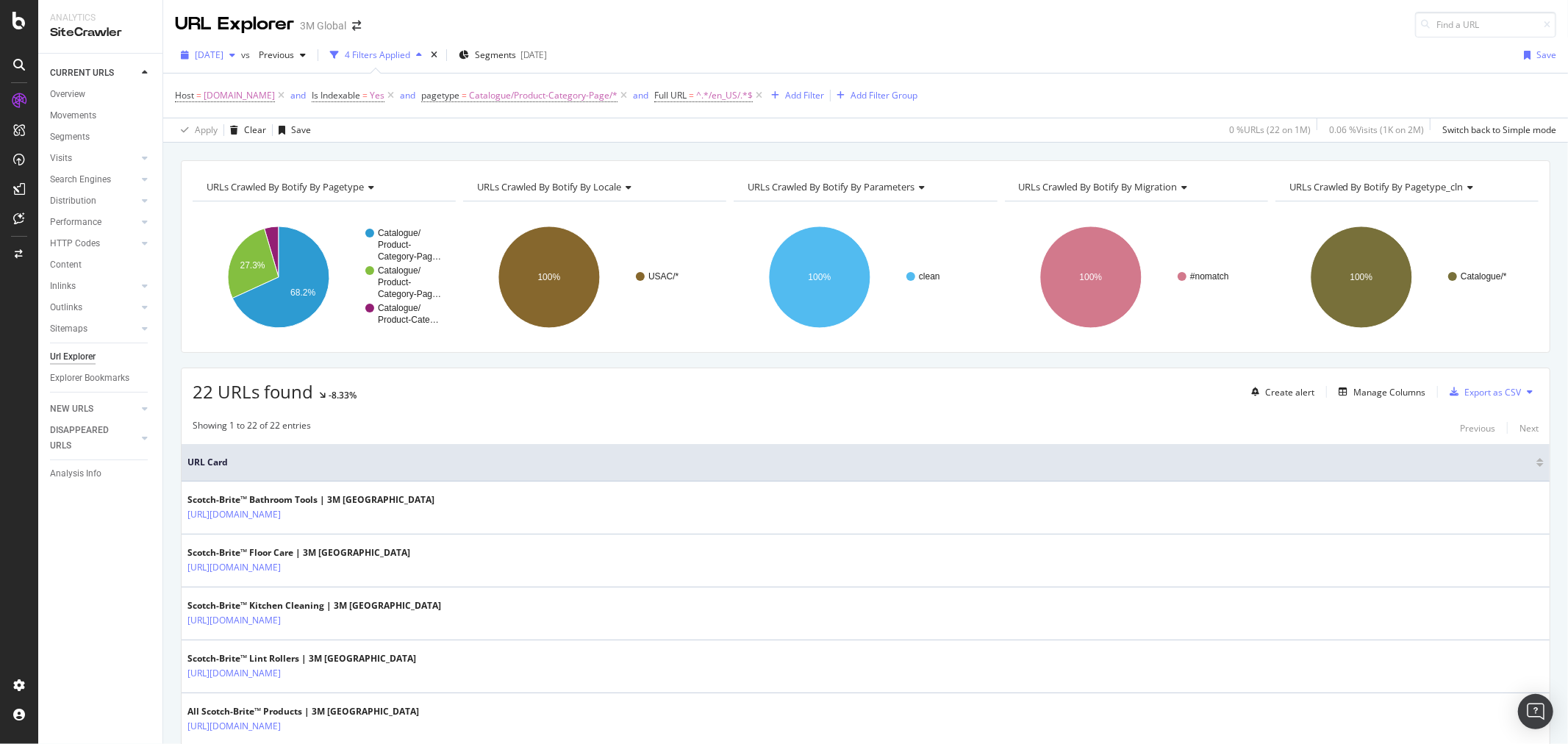
click at [241, 50] on div "button" at bounding box center [232, 55] width 18 height 9
click at [240, 136] on div "2025 Aug. 10th" at bounding box center [235, 135] width 79 height 13
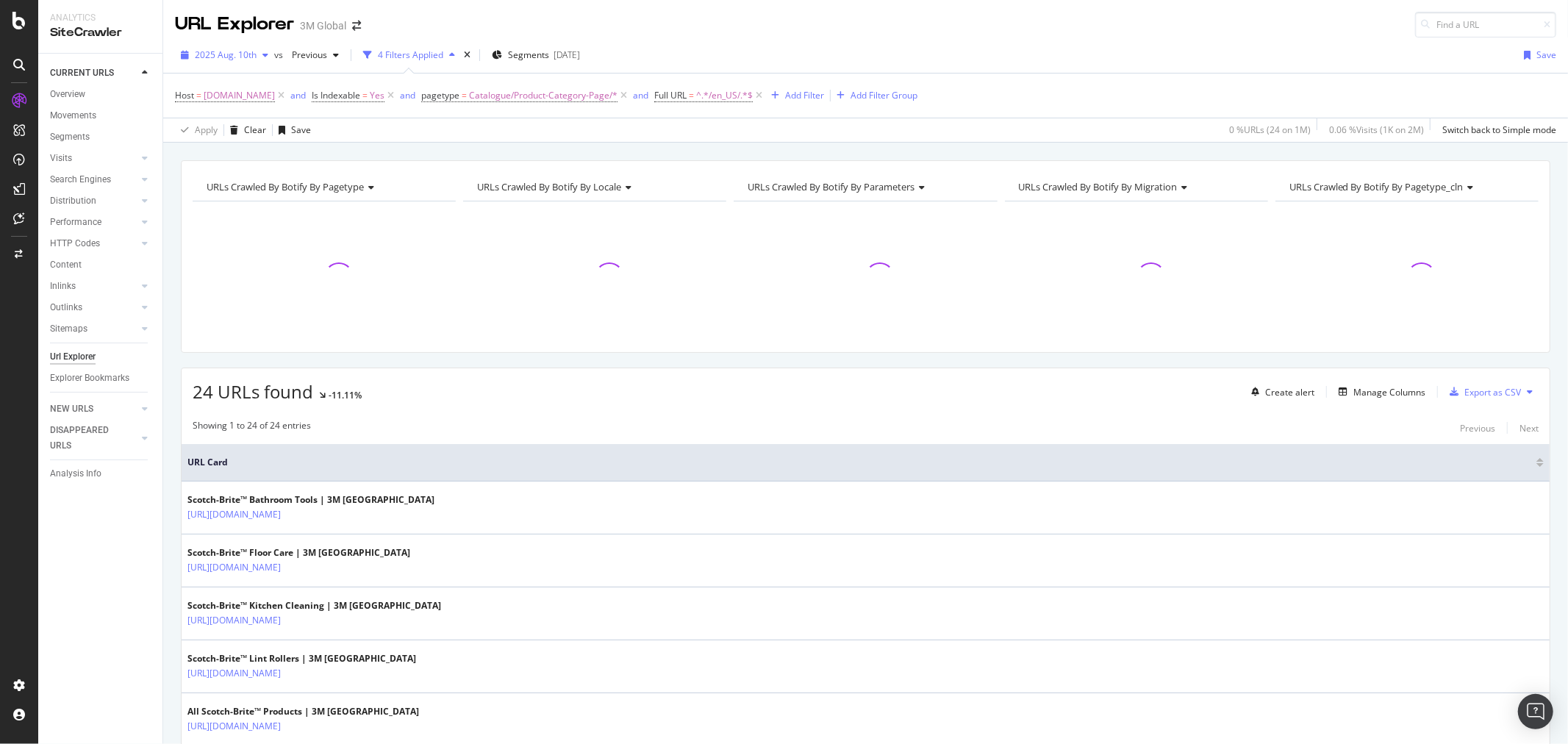
click at [263, 59] on icon "button" at bounding box center [265, 55] width 6 height 9
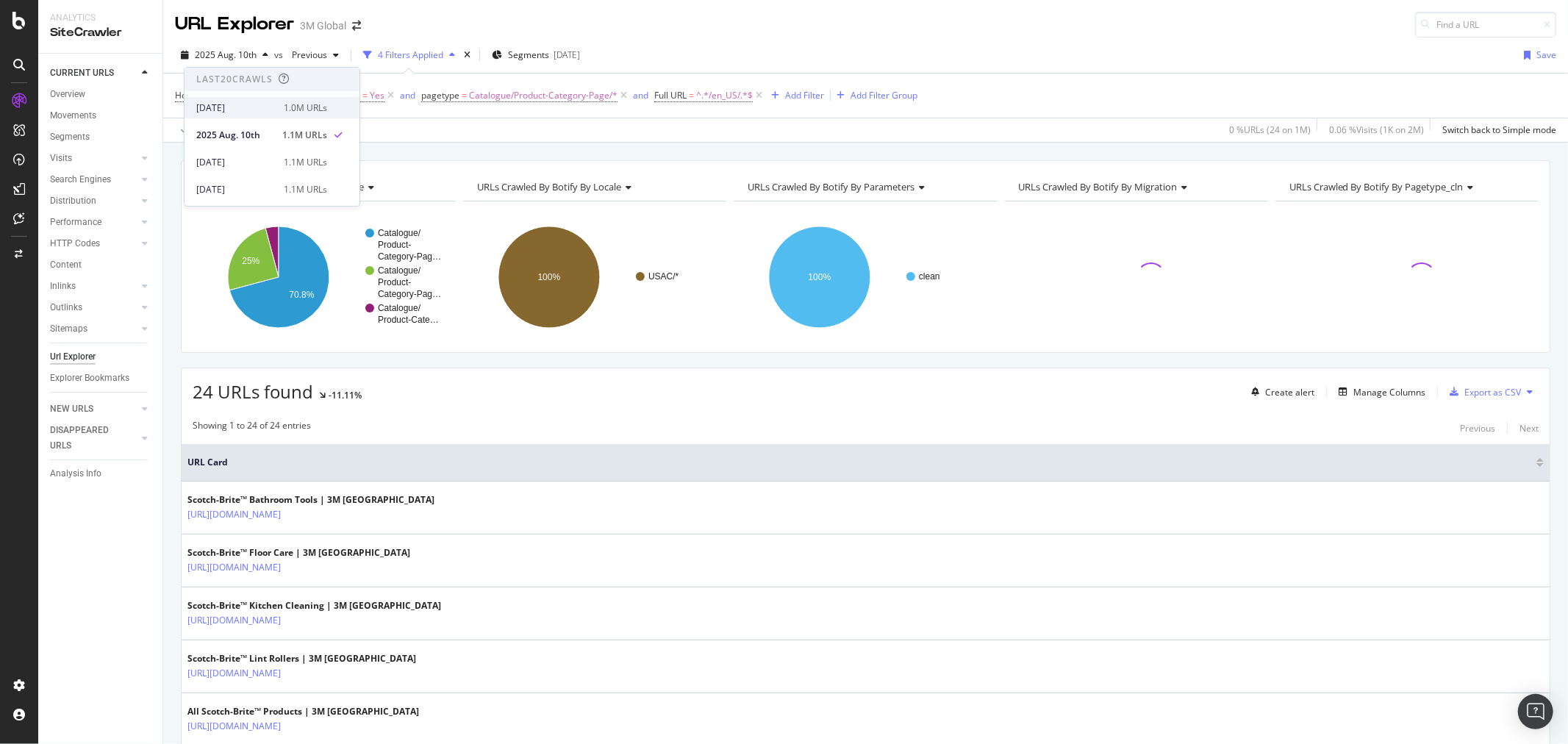
click at [248, 105] on div "[DATE]" at bounding box center [235, 108] width 79 height 13
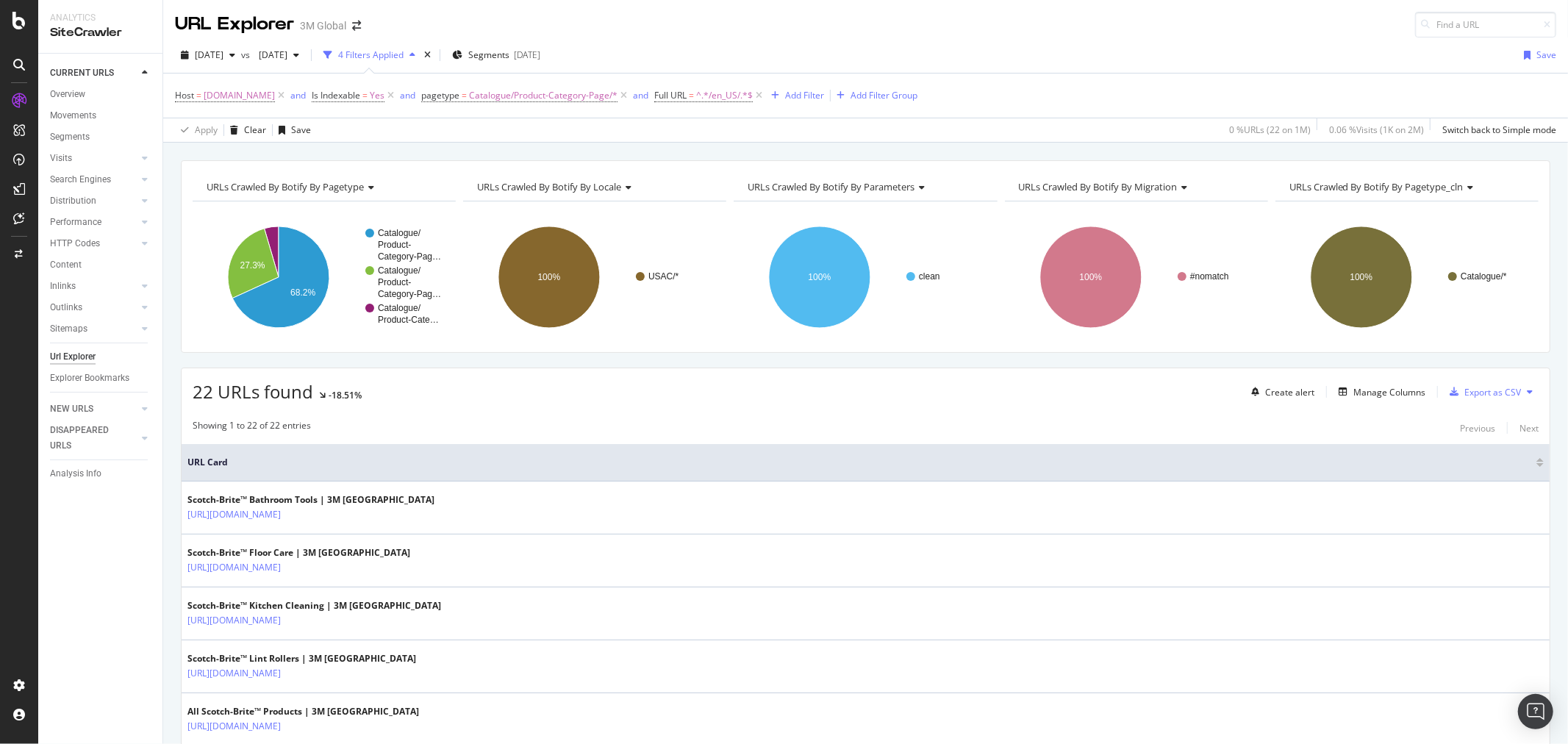
click at [1527, 391] on icon at bounding box center [1530, 391] width 6 height 9
click at [1465, 393] on span "Export XML Sitemaps" at bounding box center [1454, 393] width 87 height 13
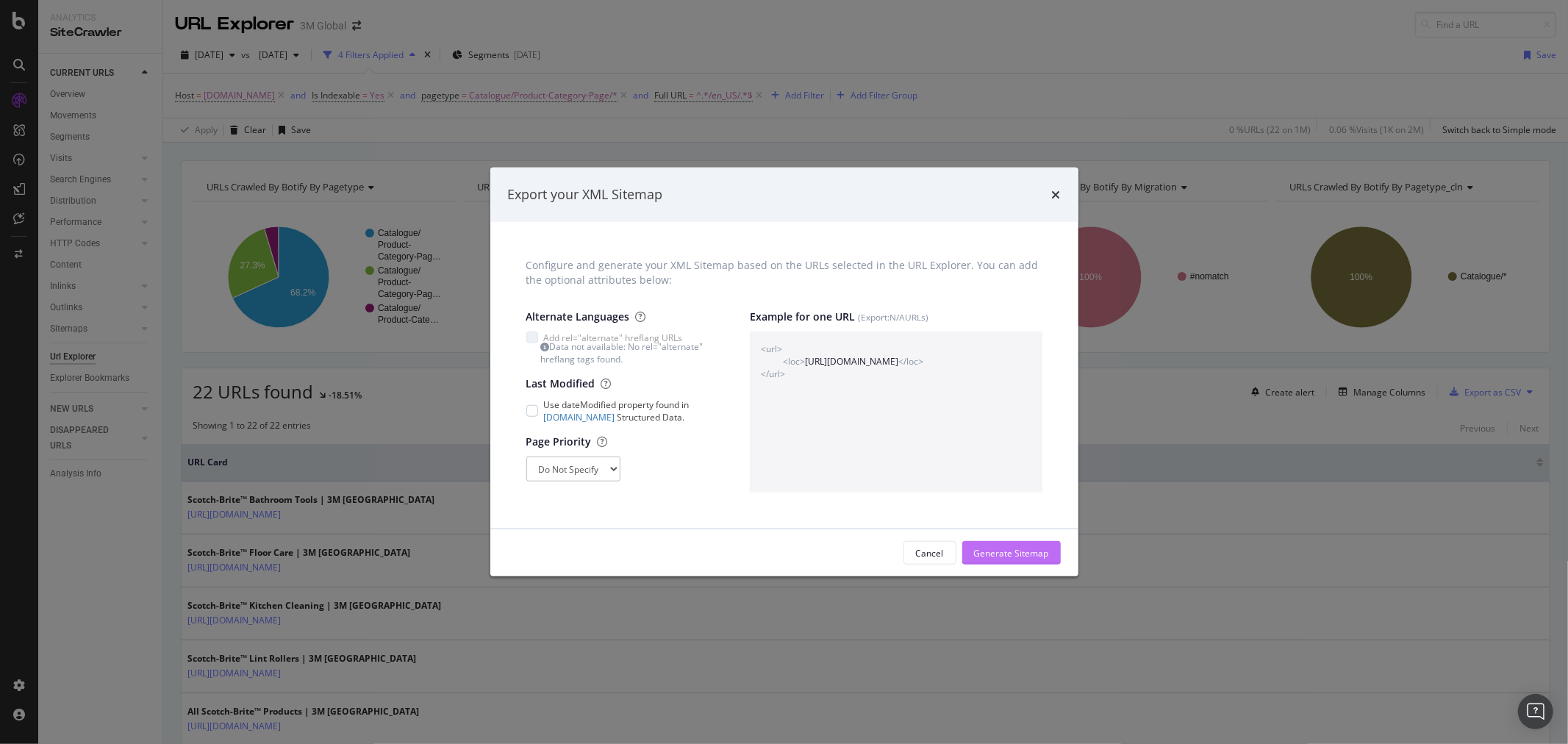
click at [1018, 553] on div "Generate Sitemap" at bounding box center [1011, 553] width 75 height 12
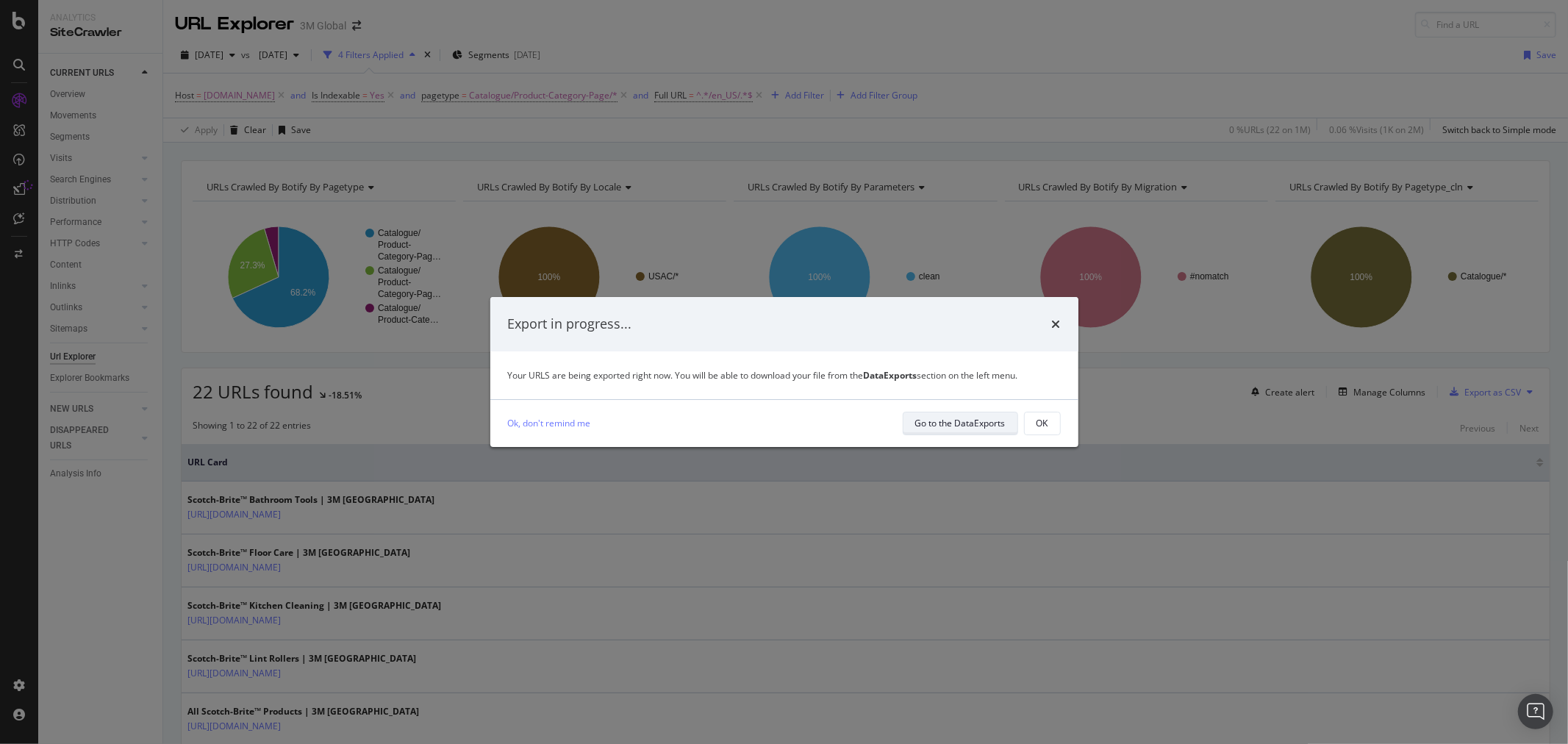
click at [994, 425] on div "Go to the DataExports" at bounding box center [961, 423] width 90 height 12
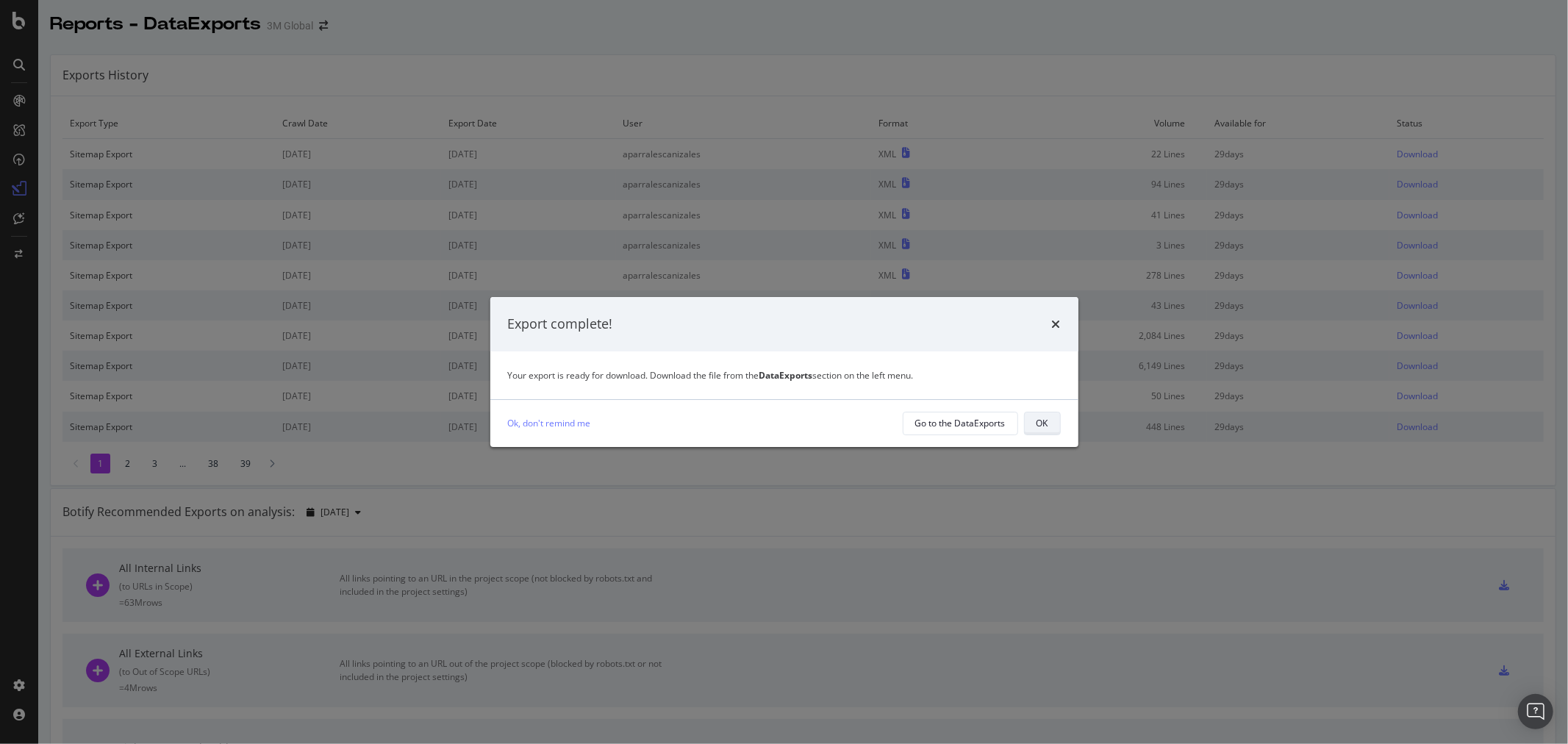
click at [1045, 422] on div "OK" at bounding box center [1042, 423] width 11 height 12
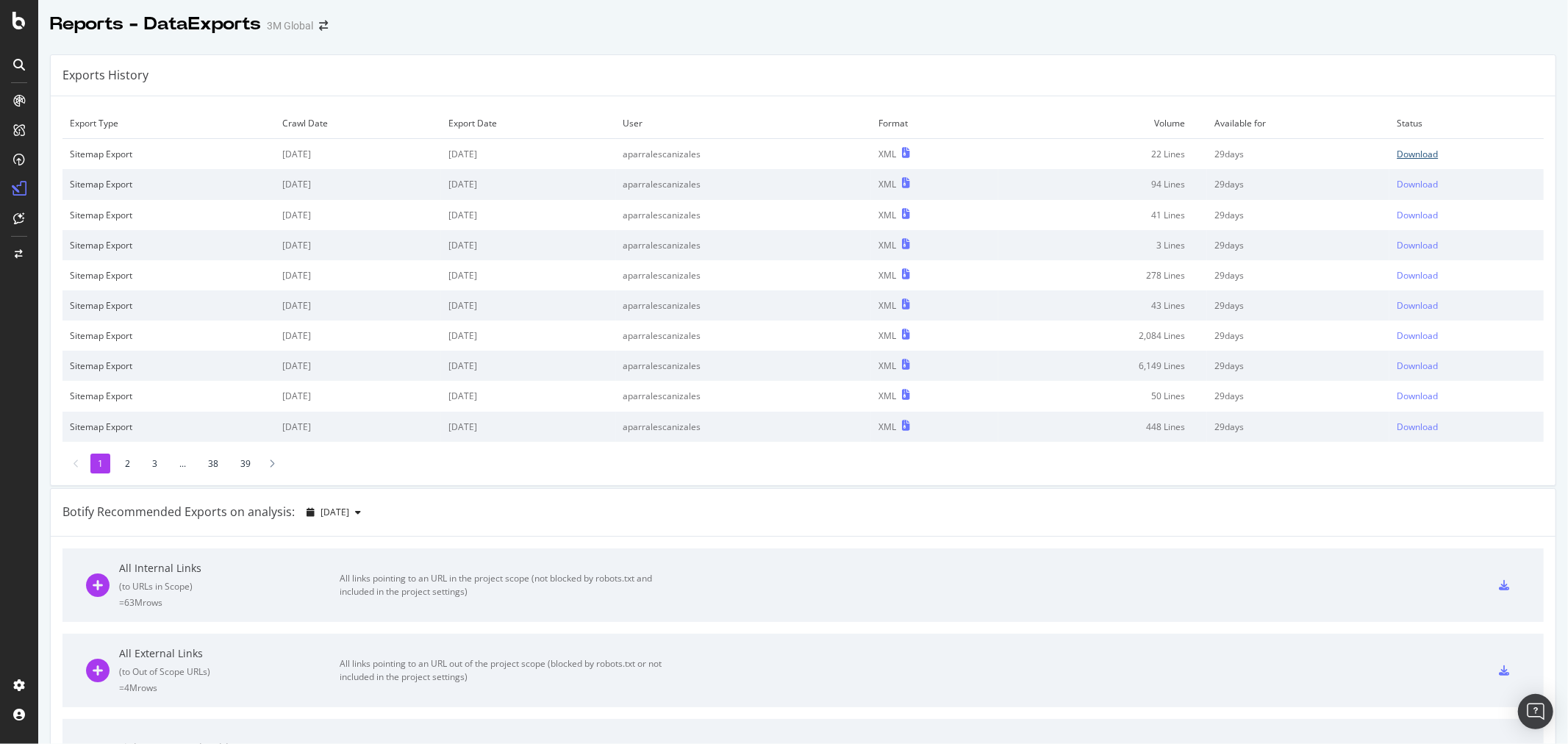
click at [1412, 156] on div "Download" at bounding box center [1418, 154] width 42 height 12
click at [967, 75] on div "Exports History" at bounding box center [803, 75] width 1505 height 42
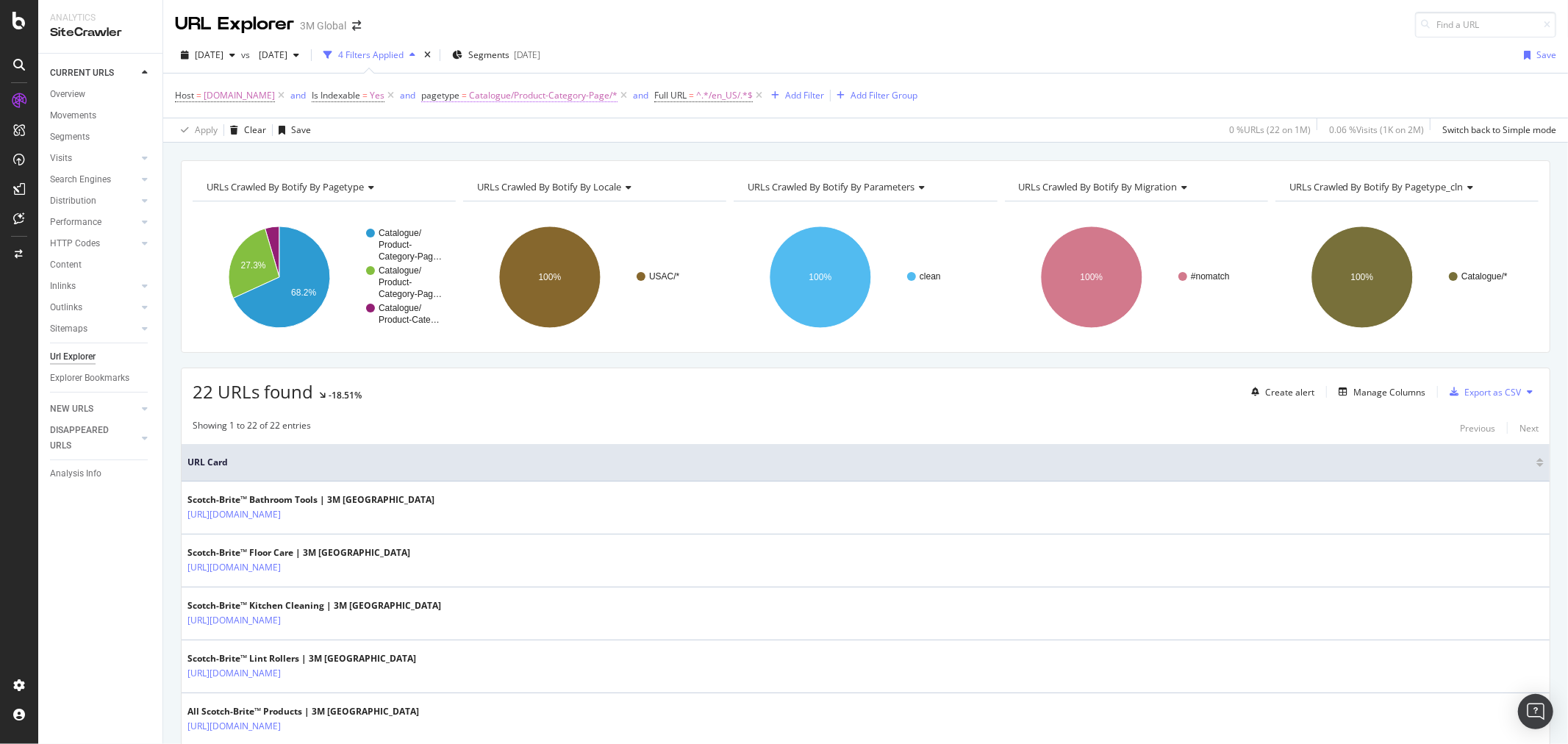
click at [601, 100] on span "Catalogue/Product-Category-Page/*" at bounding box center [544, 95] width 148 height 20
click at [522, 186] on span "Catalogue/Product-Category-Page" at bounding box center [531, 181] width 150 height 13
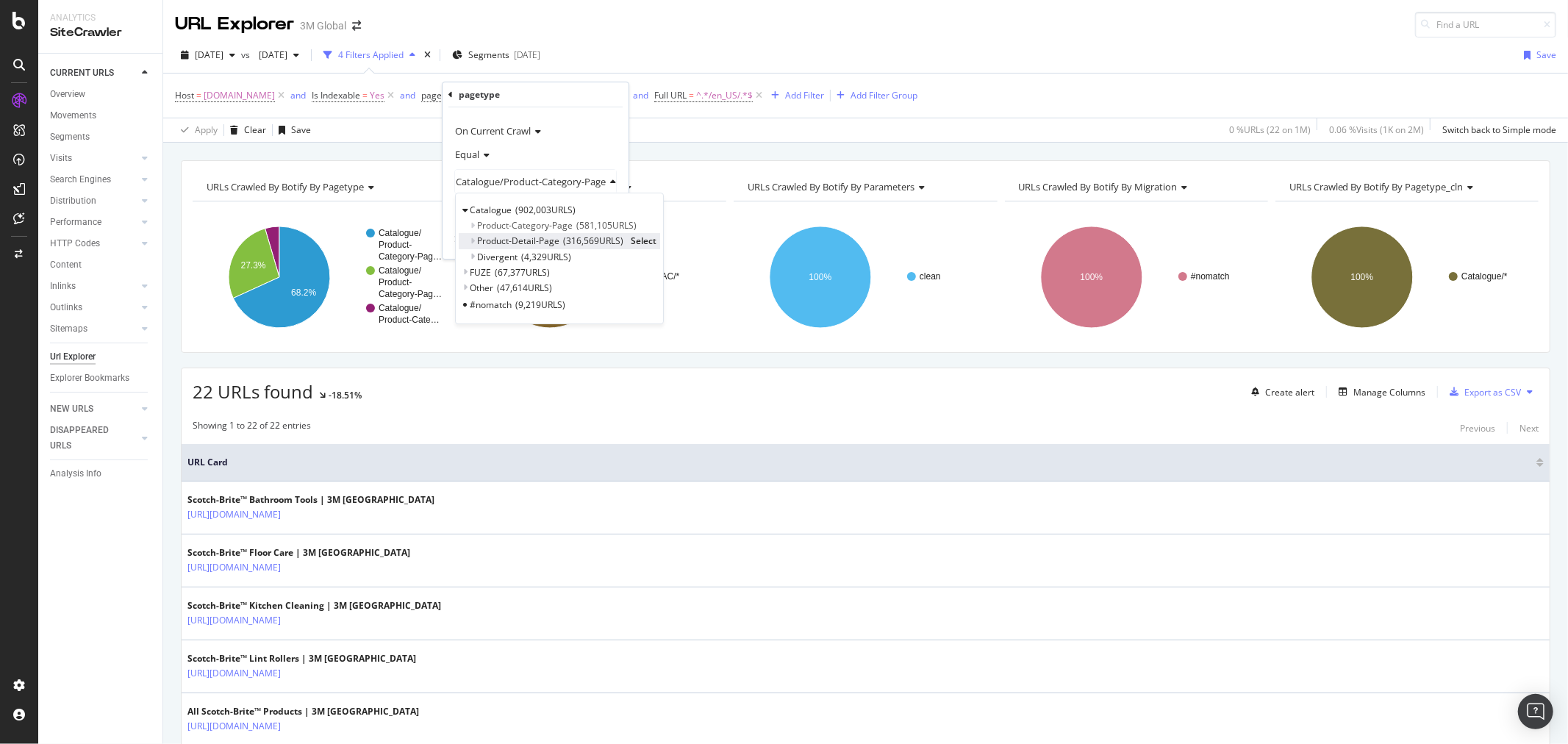
click at [643, 238] on span "Select" at bounding box center [643, 241] width 26 height 12
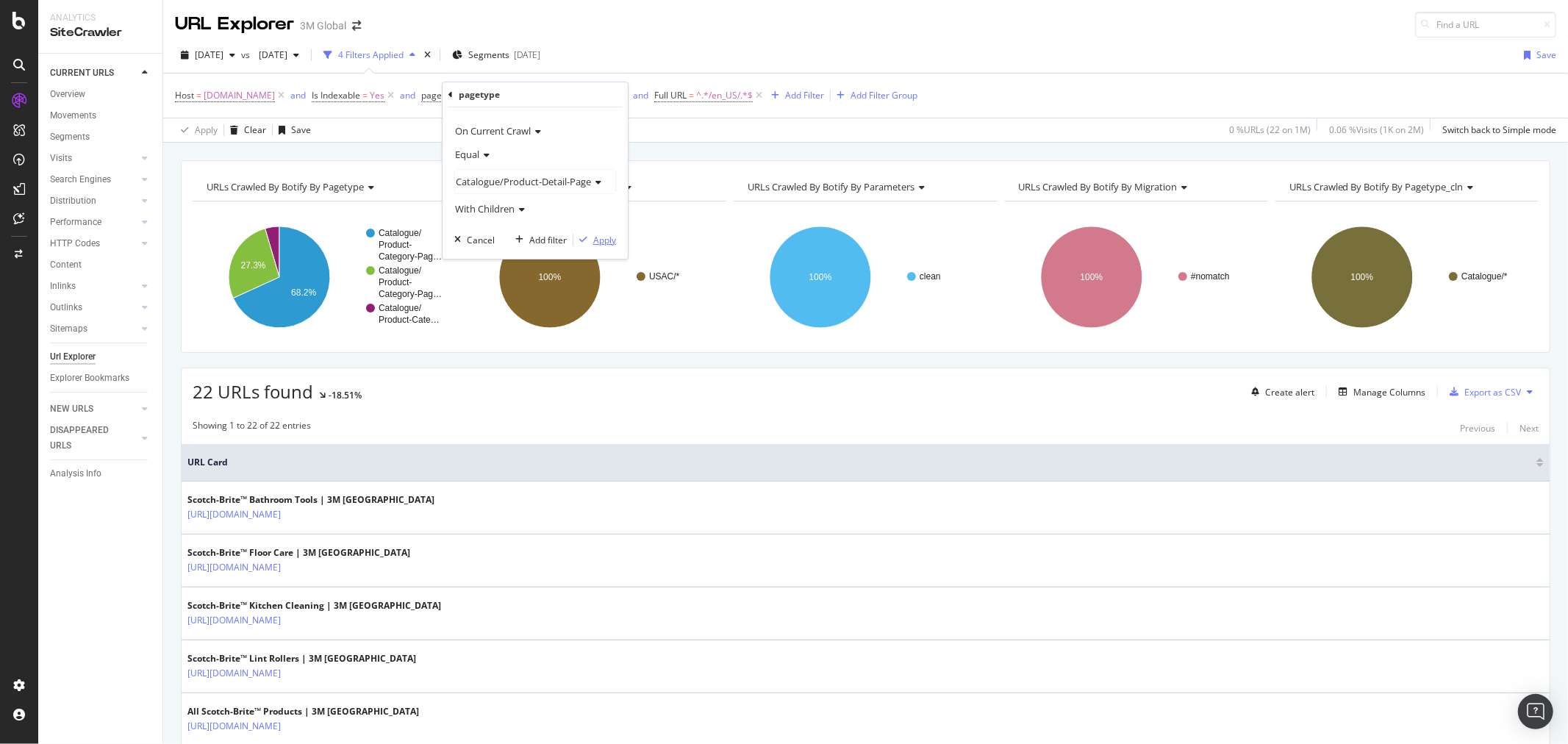
click at [611, 239] on div "Apply" at bounding box center [605, 240] width 23 height 12
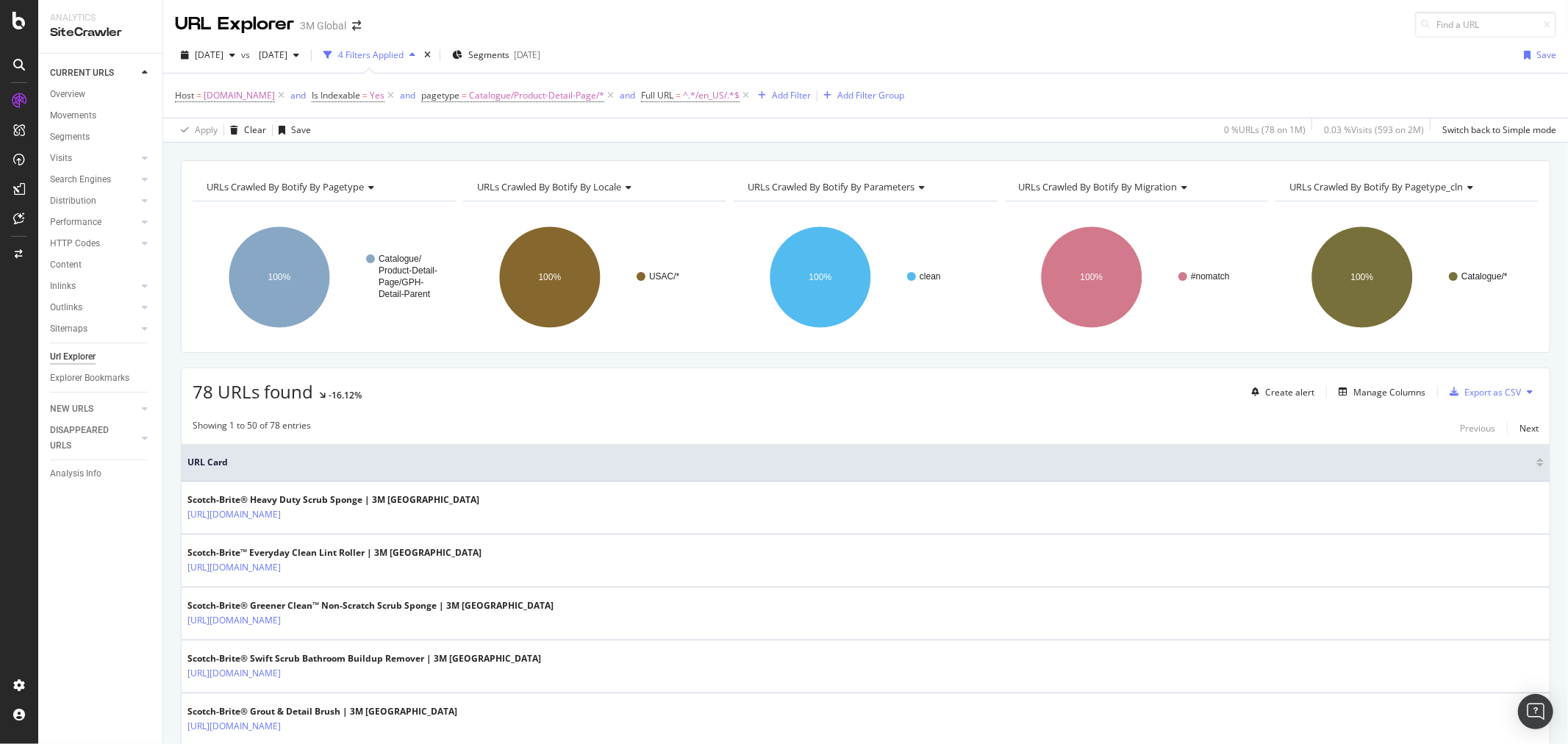
click at [1527, 391] on icon at bounding box center [1530, 391] width 6 height 9
click at [1459, 392] on span "Export XML Sitemaps" at bounding box center [1454, 393] width 87 height 13
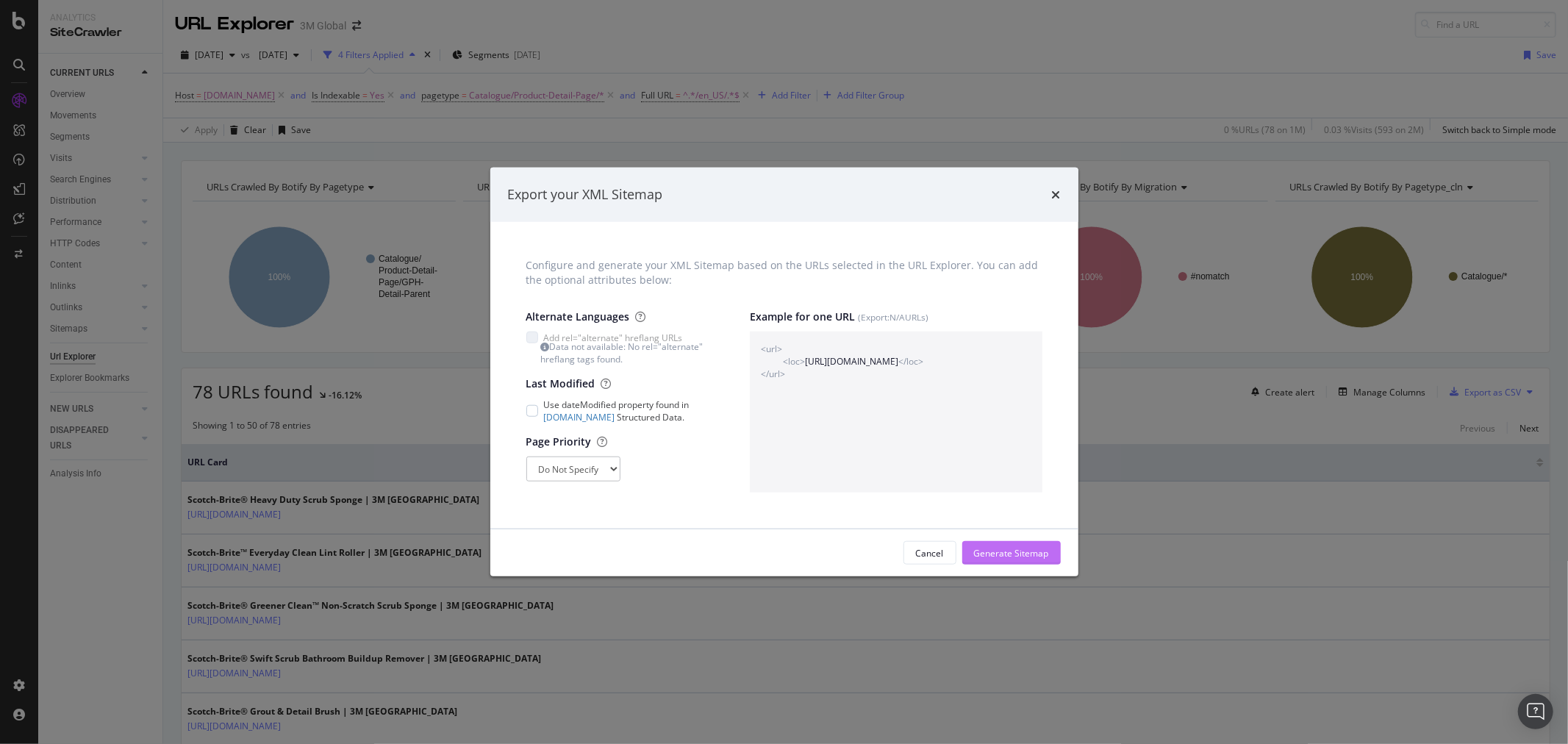
click at [1009, 556] on div "Generate Sitemap" at bounding box center [1011, 553] width 75 height 12
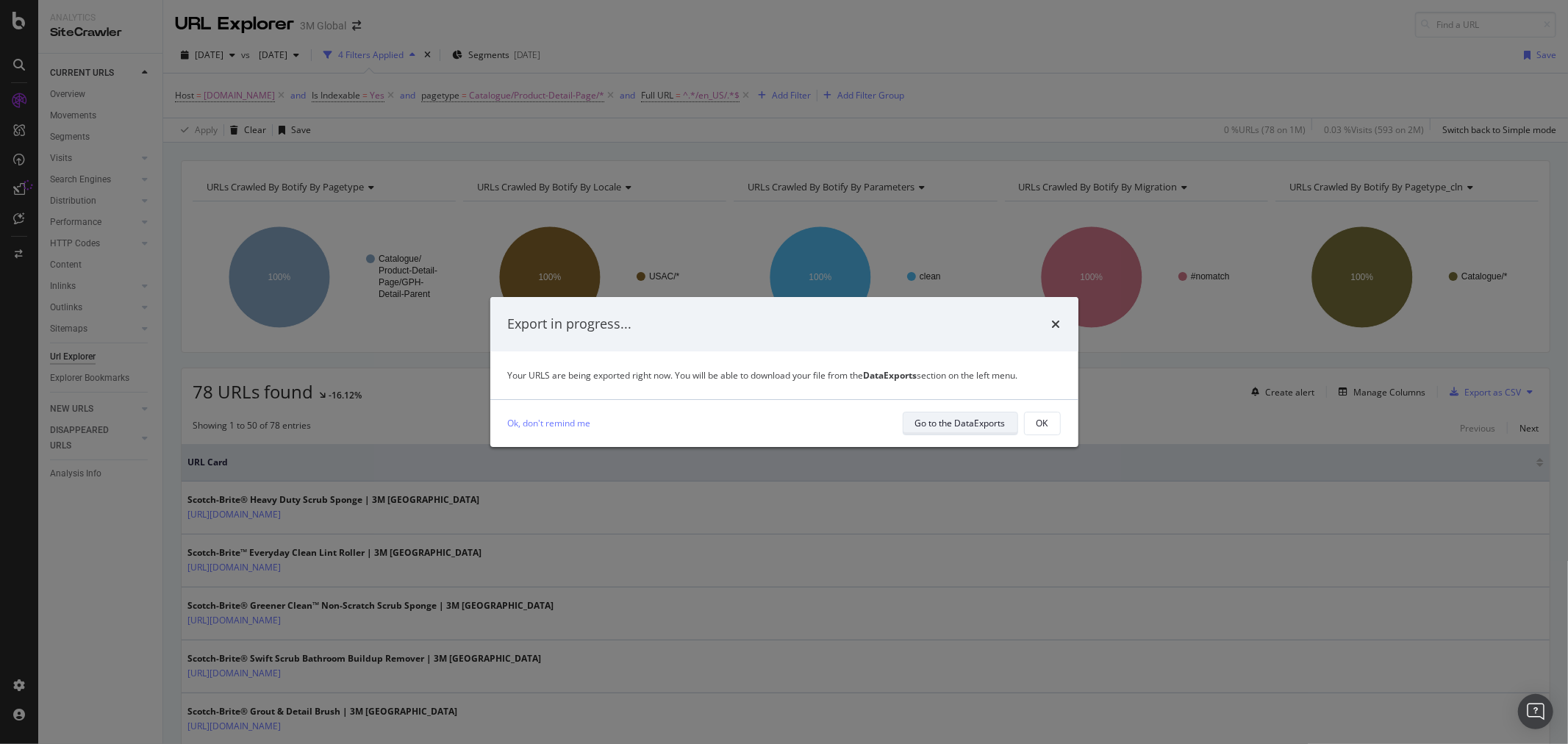
click at [986, 424] on div "Go to the DataExports" at bounding box center [961, 423] width 90 height 12
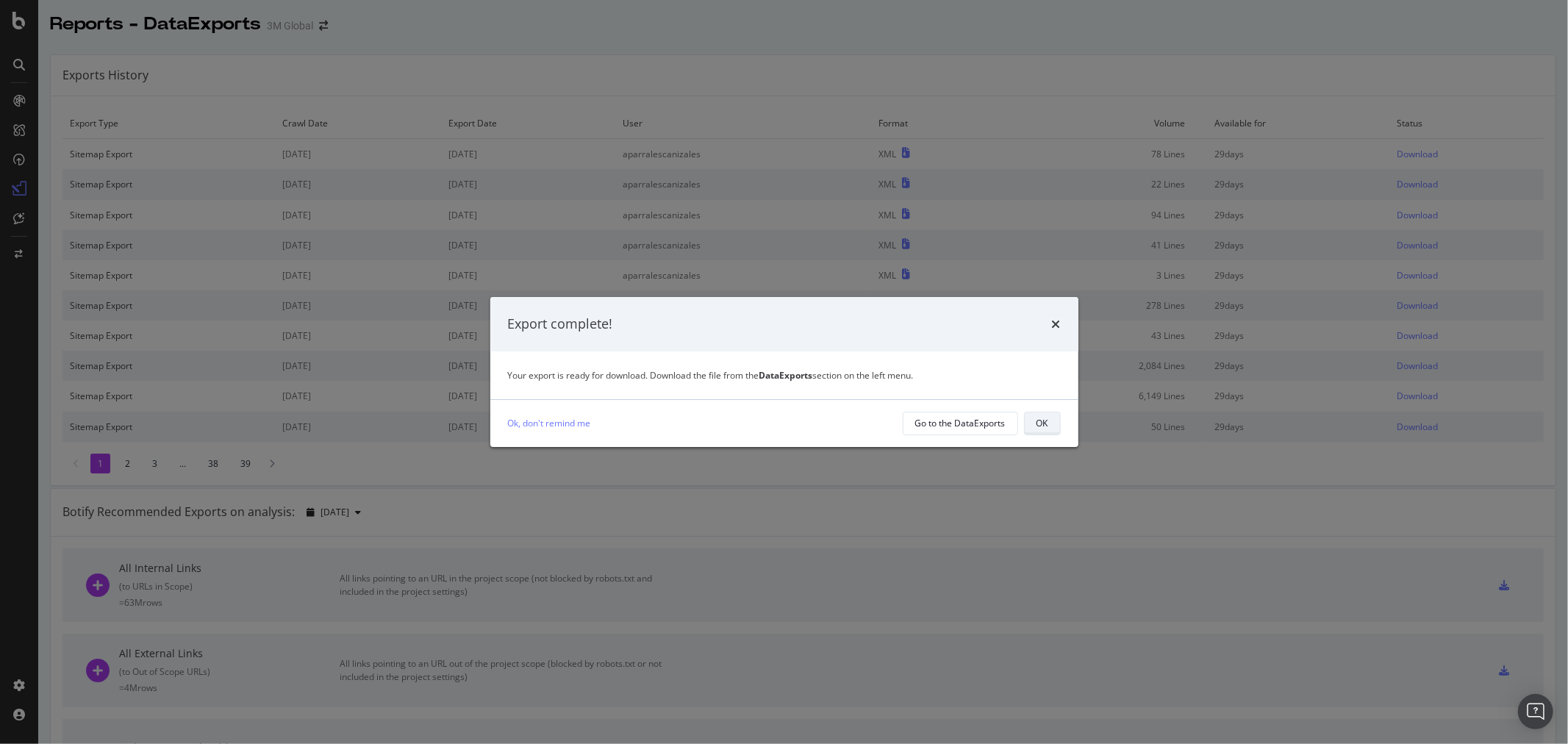
click at [1030, 423] on button "OK" at bounding box center [1043, 423] width 37 height 24
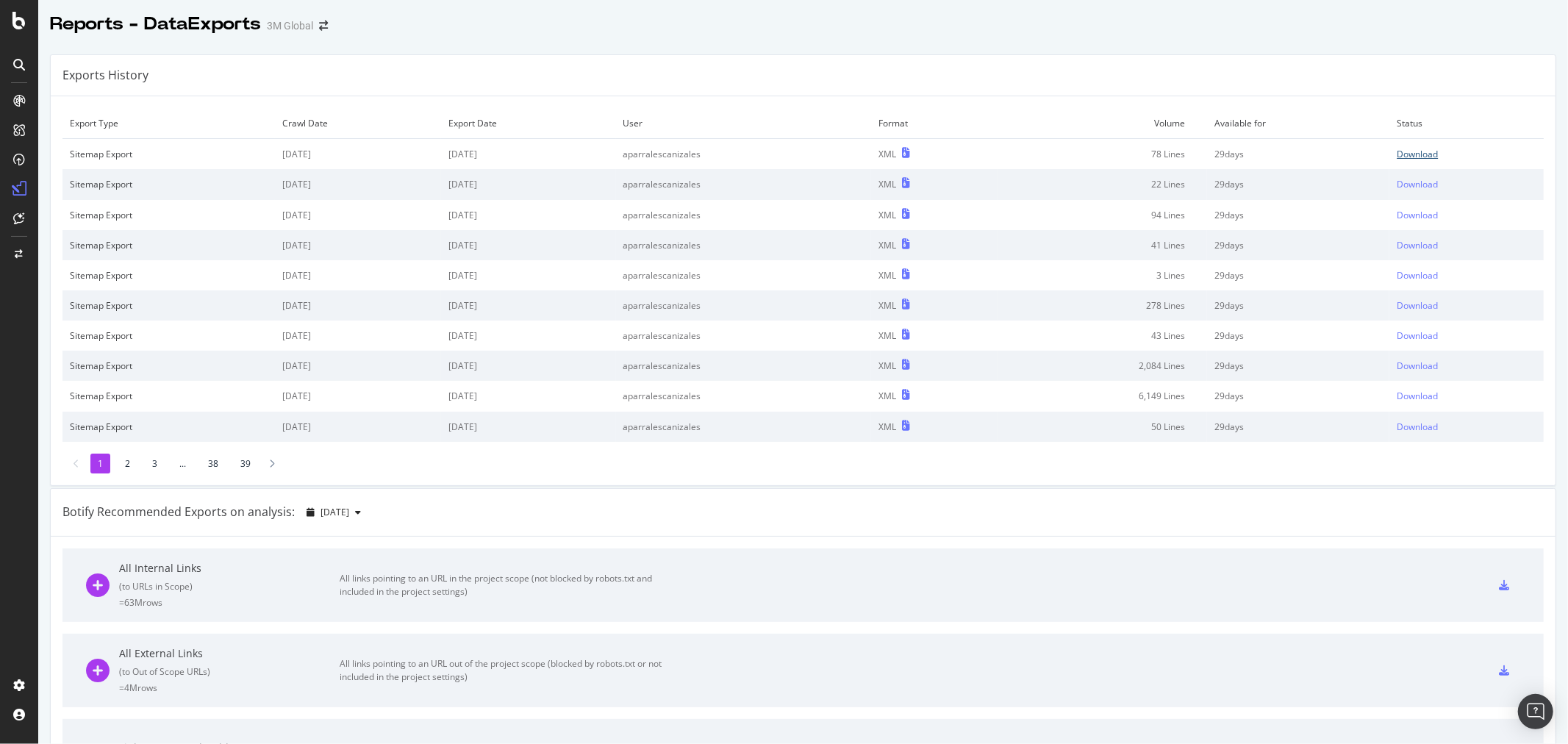
click at [1397, 156] on div "Download" at bounding box center [1418, 154] width 42 height 12
click at [882, 84] on div "Exports History" at bounding box center [803, 75] width 1505 height 42
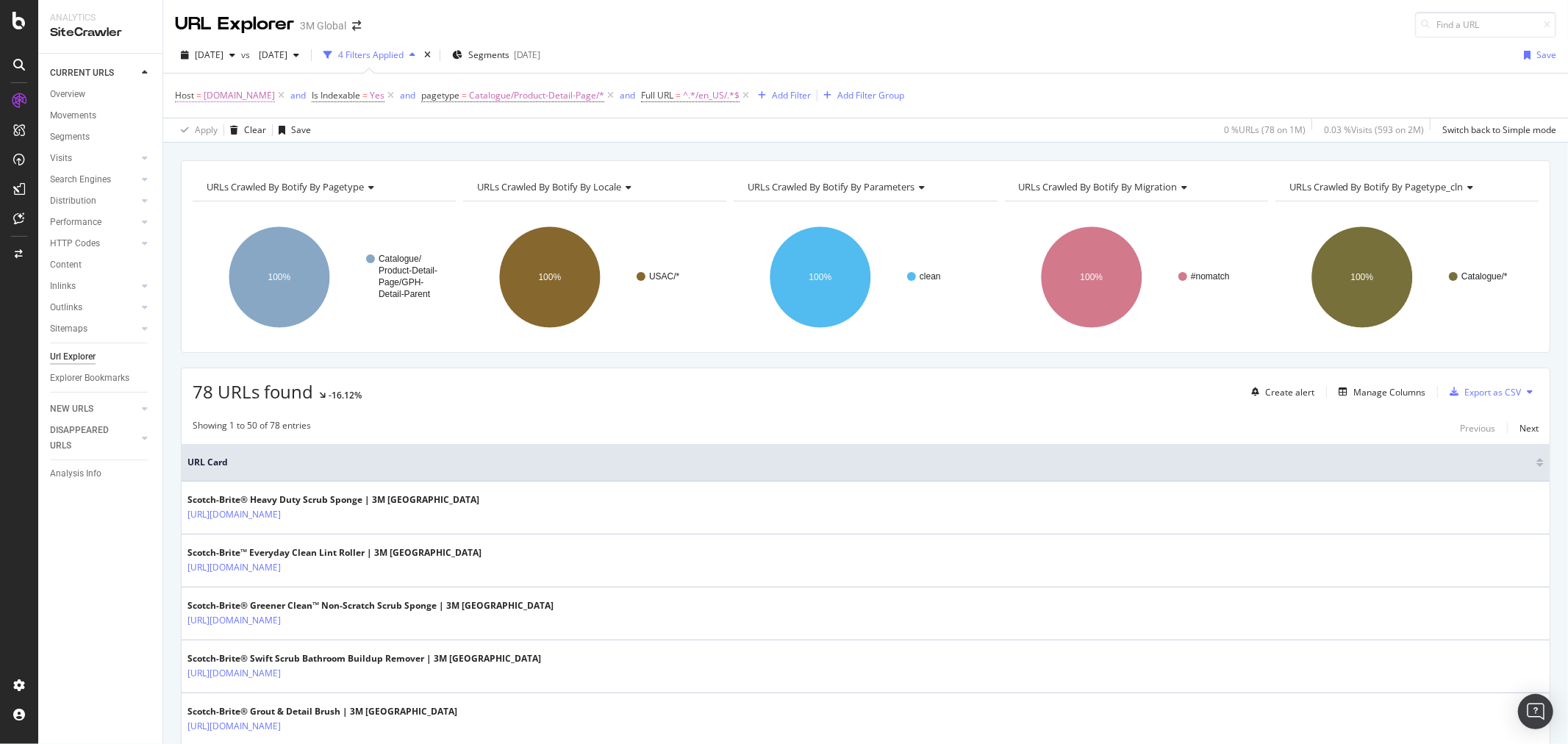
click at [255, 97] on span "[DOMAIN_NAME]" at bounding box center [239, 95] width 72 height 20
click at [336, 156] on icon at bounding box center [338, 157] width 8 height 11
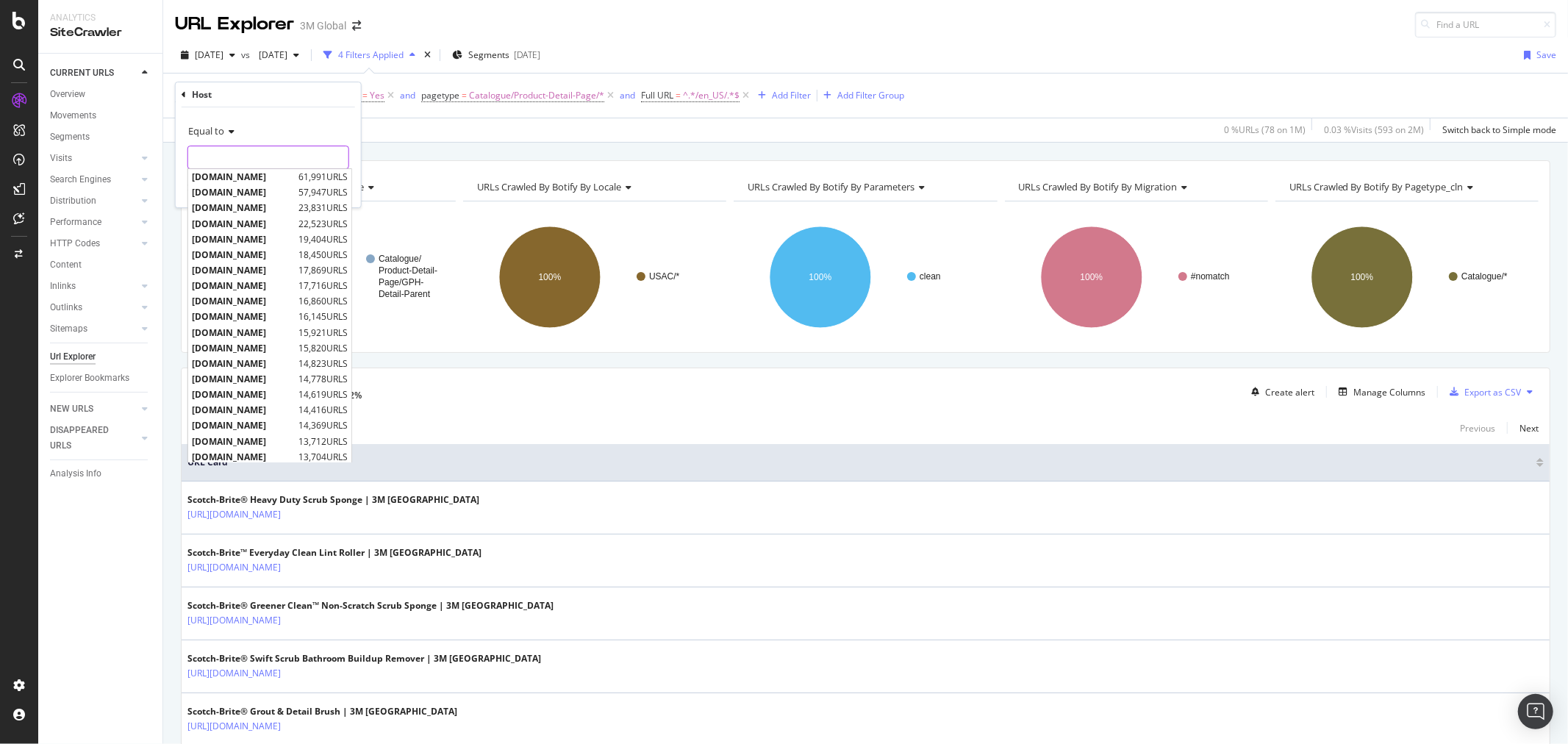
click at [293, 156] on input "[DOMAIN_NAME]" at bounding box center [268, 157] width 160 height 24
click at [269, 174] on span "[DOMAIN_NAME]" at bounding box center [246, 177] width 108 height 12
type input "[DOMAIN_NAME]"
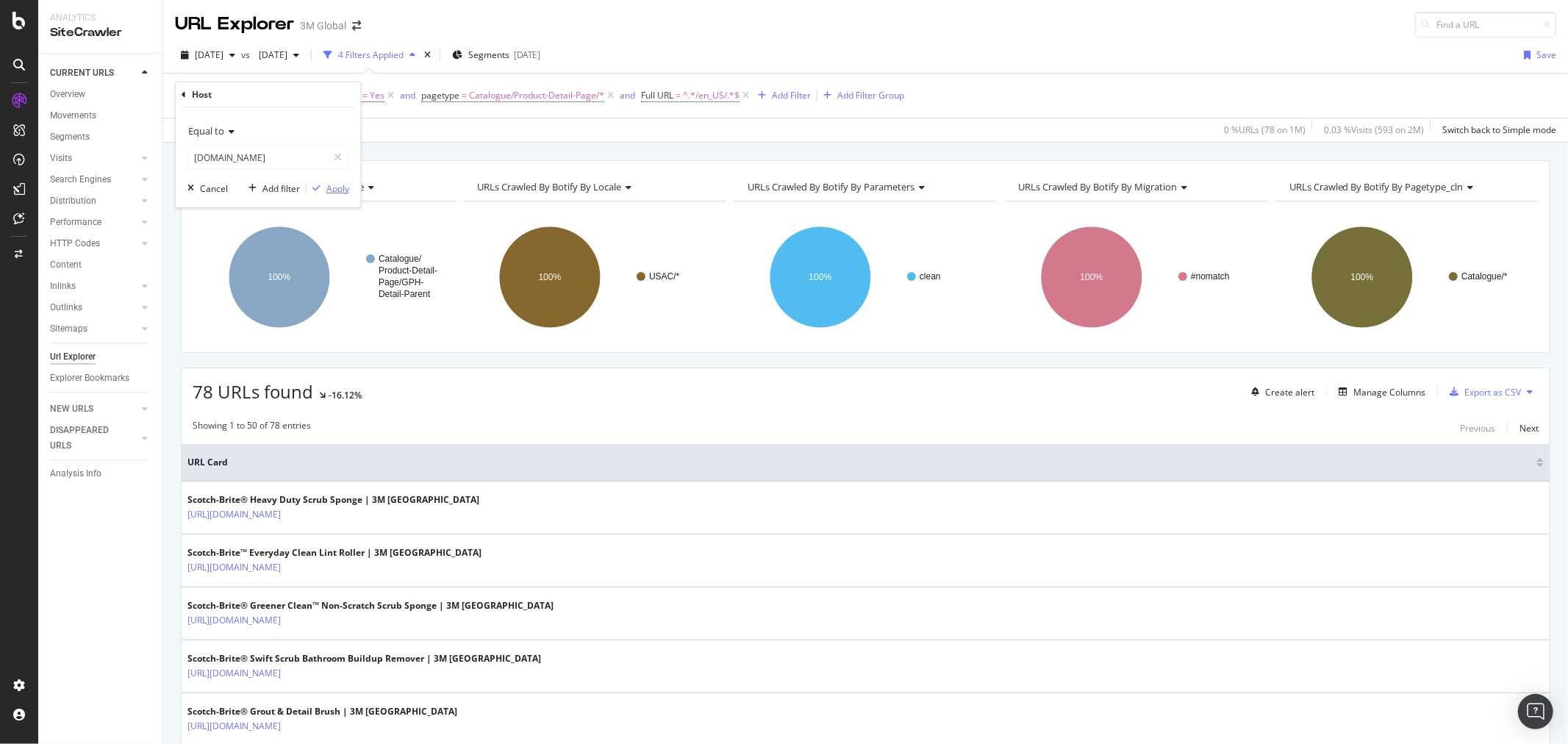
click at [337, 189] on div "Apply" at bounding box center [338, 188] width 23 height 12
click at [543, 87] on span "Catalogue/Product-Detail-Page/*" at bounding box center [537, 95] width 135 height 20
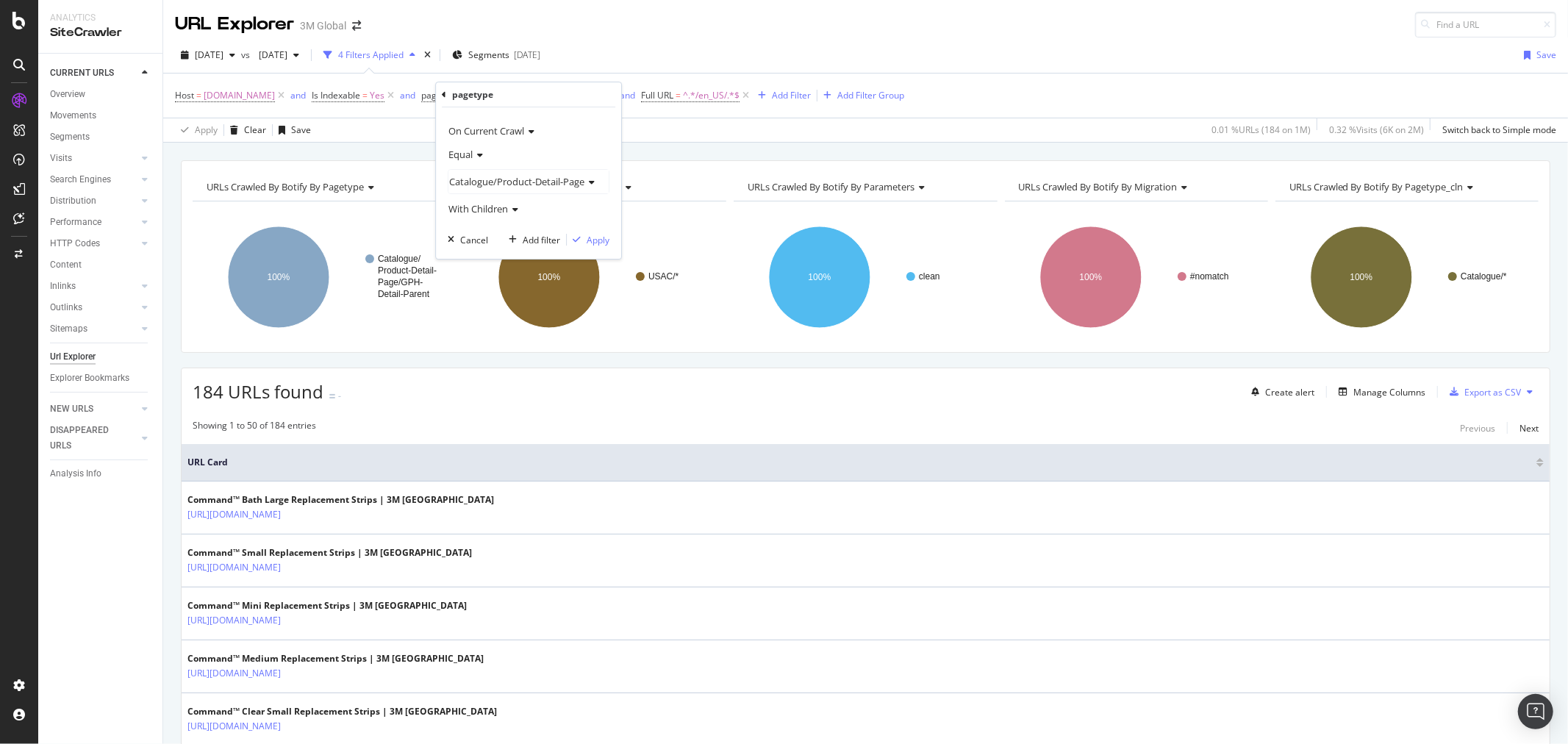
click at [499, 175] on span "Catalogue/Product-Detail-Page" at bounding box center [516, 181] width 135 height 13
click at [458, 273] on icon at bounding box center [459, 272] width 5 height 9
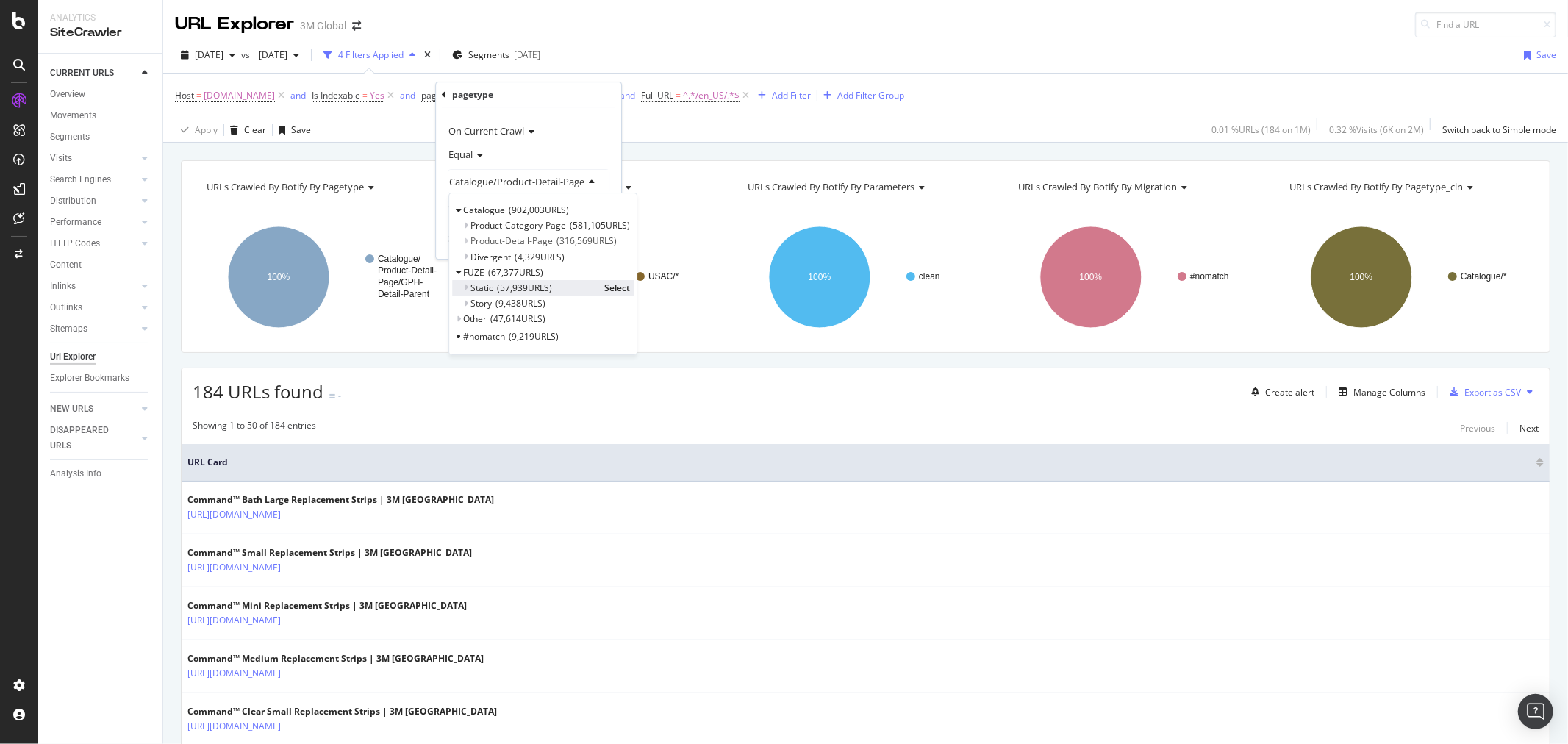
click at [490, 290] on span "Static" at bounding box center [482, 288] width 23 height 12
click at [620, 285] on span "Select" at bounding box center [617, 288] width 26 height 12
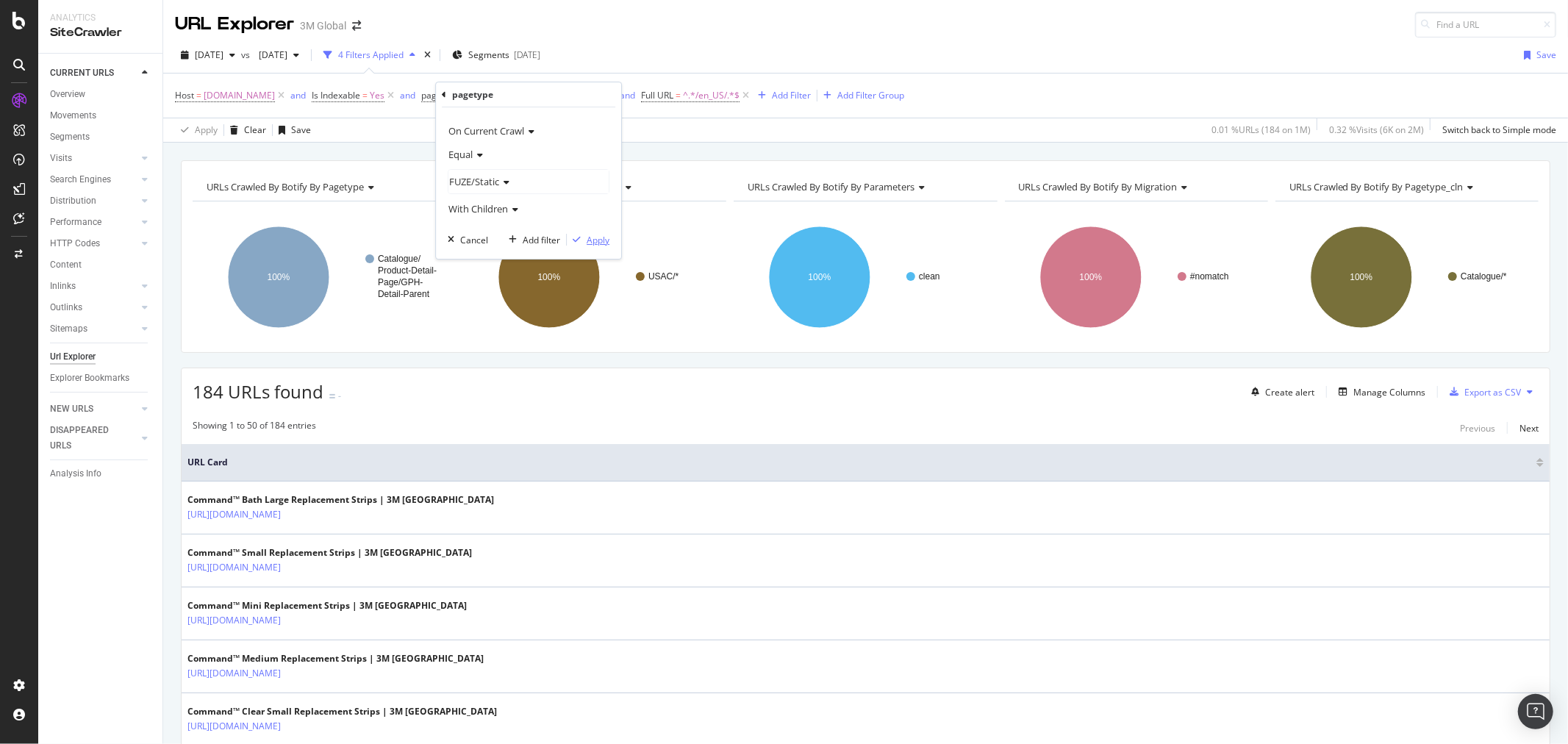
click at [604, 238] on div "Apply" at bounding box center [598, 240] width 23 height 12
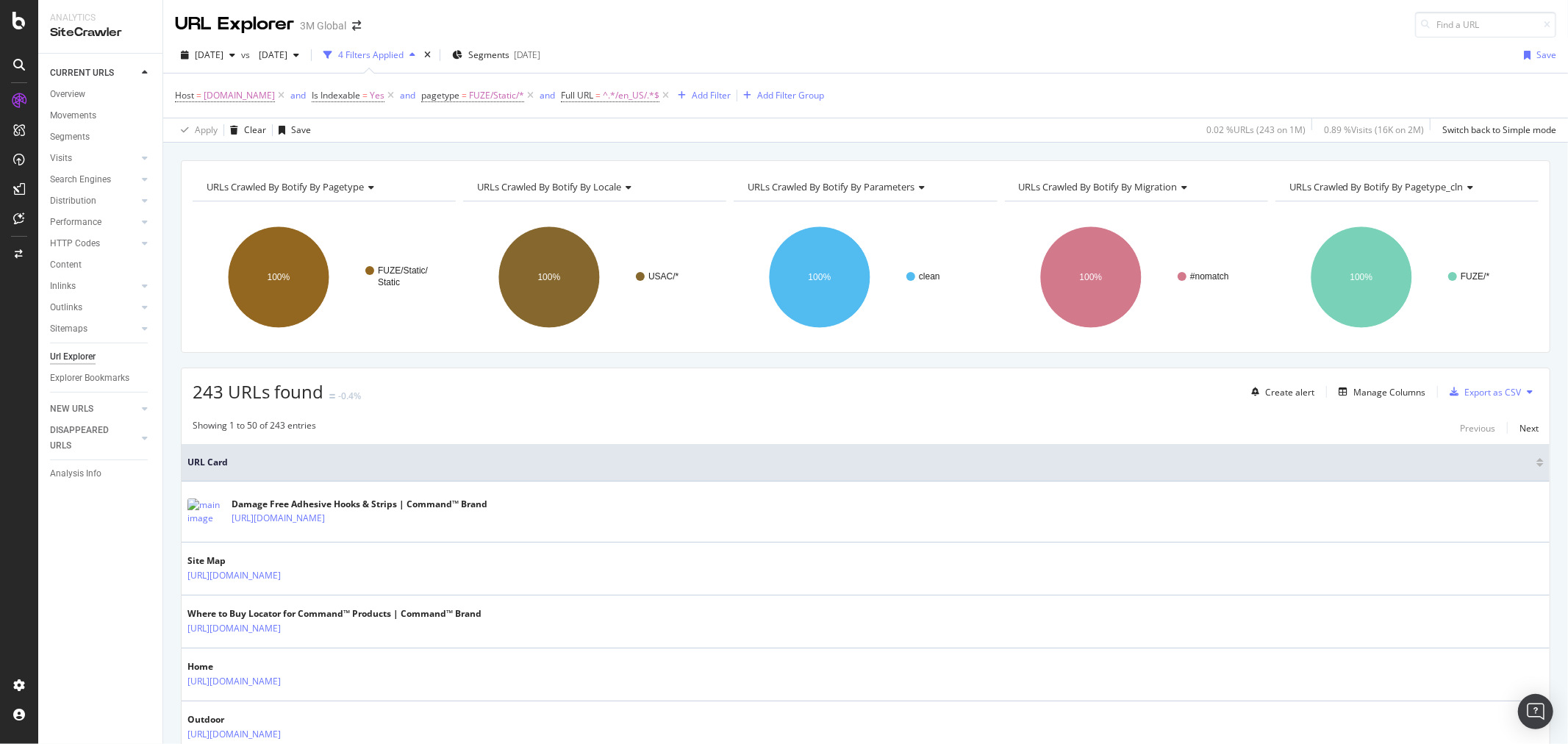
click at [862, 57] on div "[DATE] vs [DATE] 4 Filters Applied Segments [DATE] Save" at bounding box center [866, 57] width 1405 height 29
click at [1527, 391] on icon at bounding box center [1530, 391] width 6 height 9
click at [1480, 391] on span "Export XML Sitemaps" at bounding box center [1454, 393] width 87 height 13
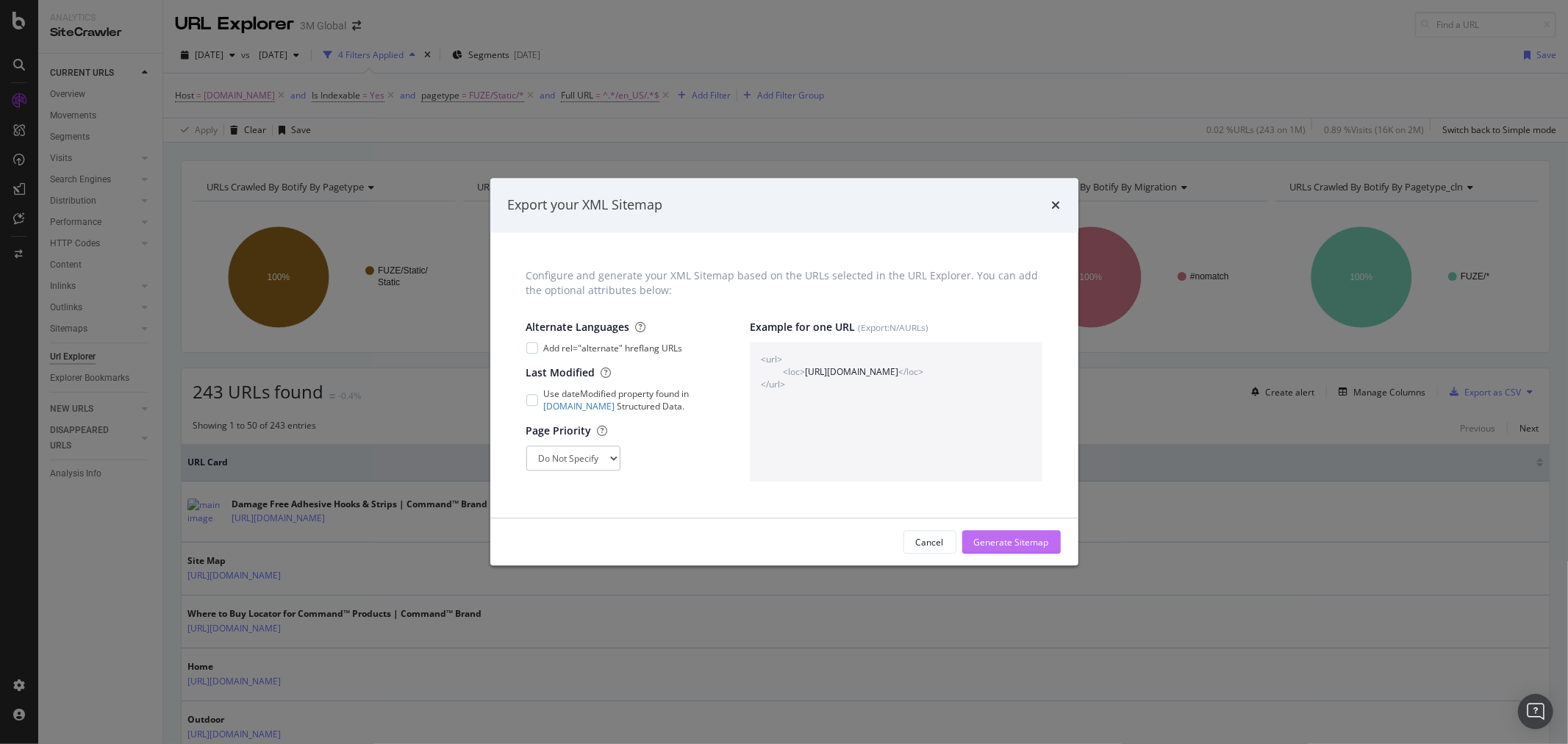
click at [1016, 544] on div "Generate Sitemap" at bounding box center [1011, 542] width 75 height 12
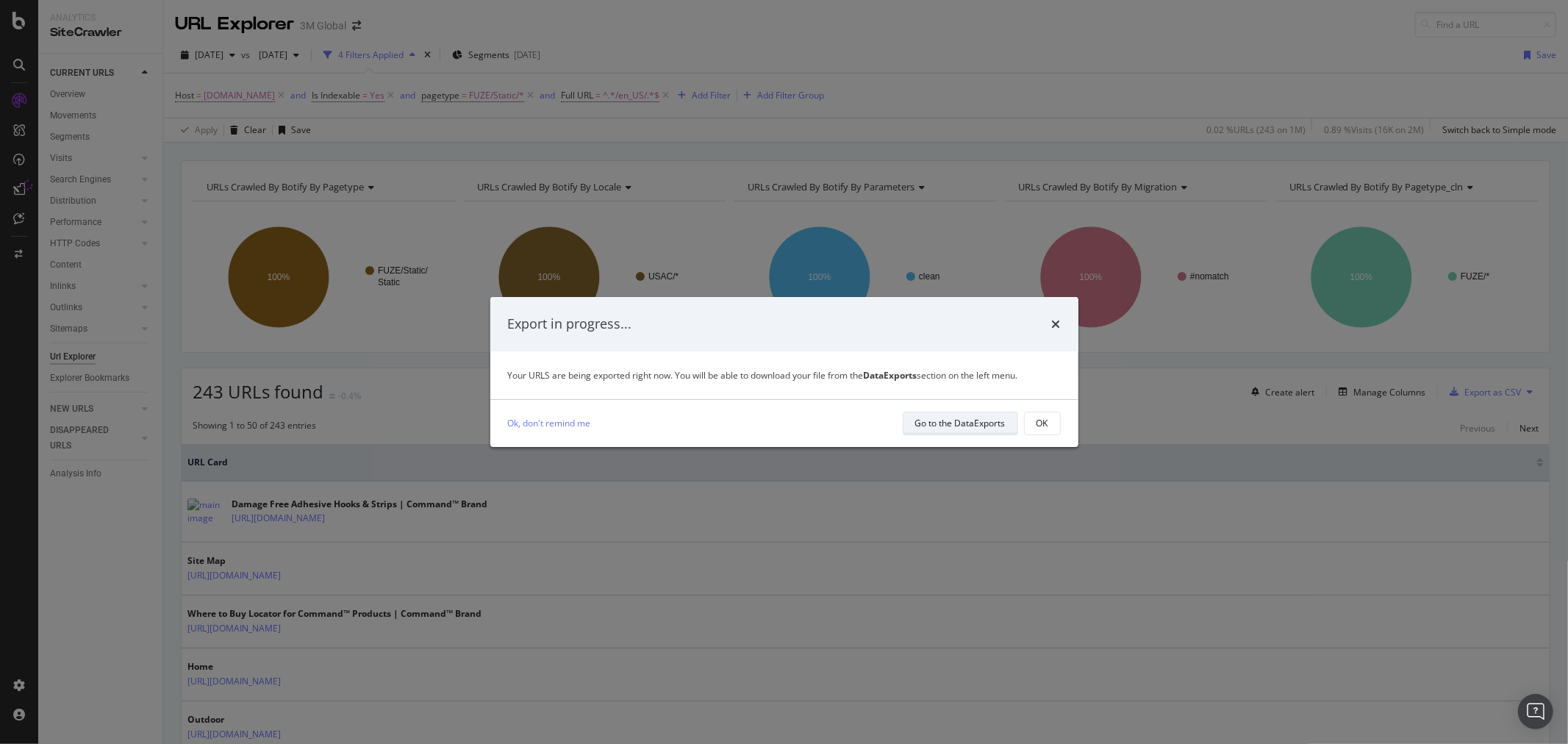
click at [986, 425] on div "Go to the DataExports" at bounding box center [961, 423] width 90 height 12
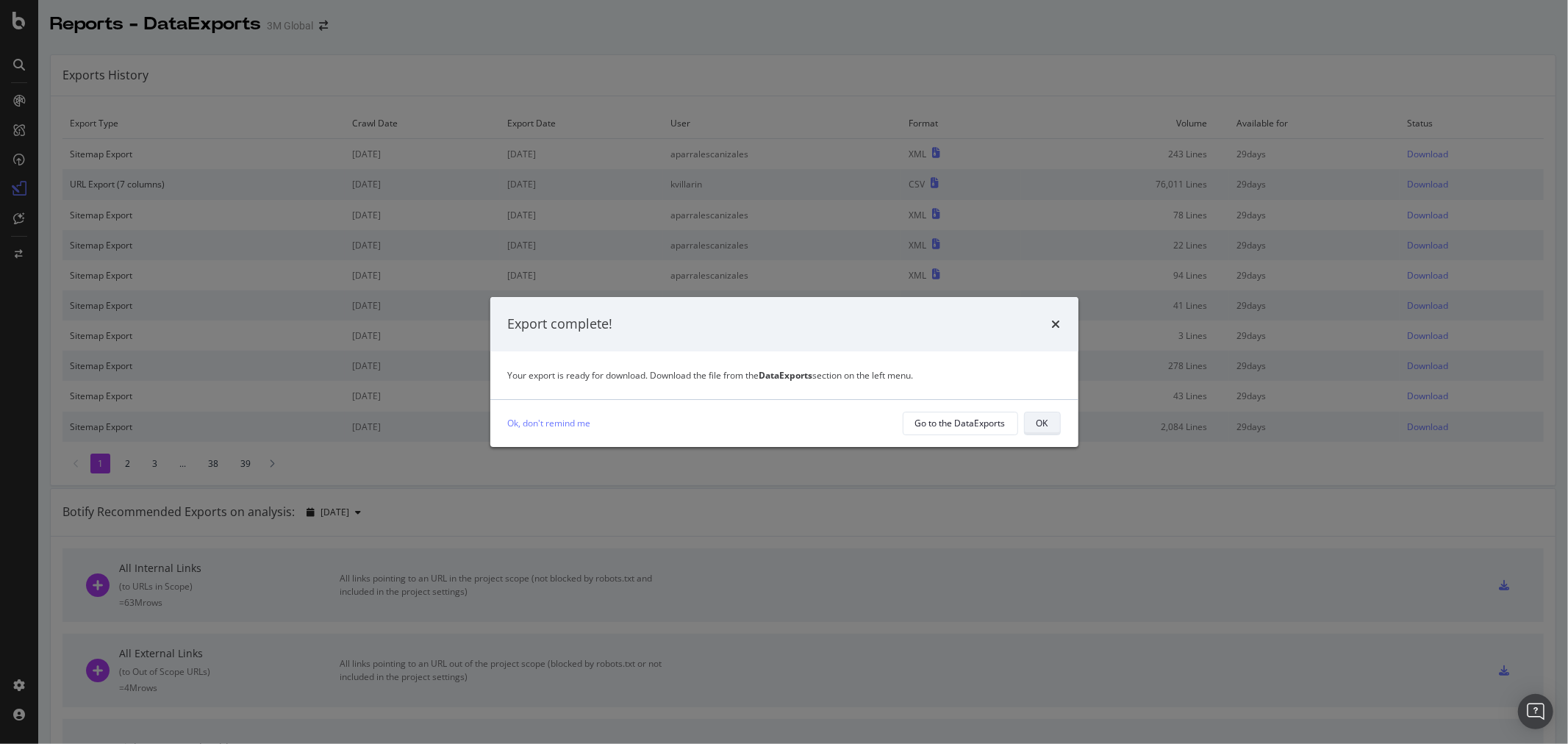
click at [1047, 417] on div "OK" at bounding box center [1042, 423] width 11 height 12
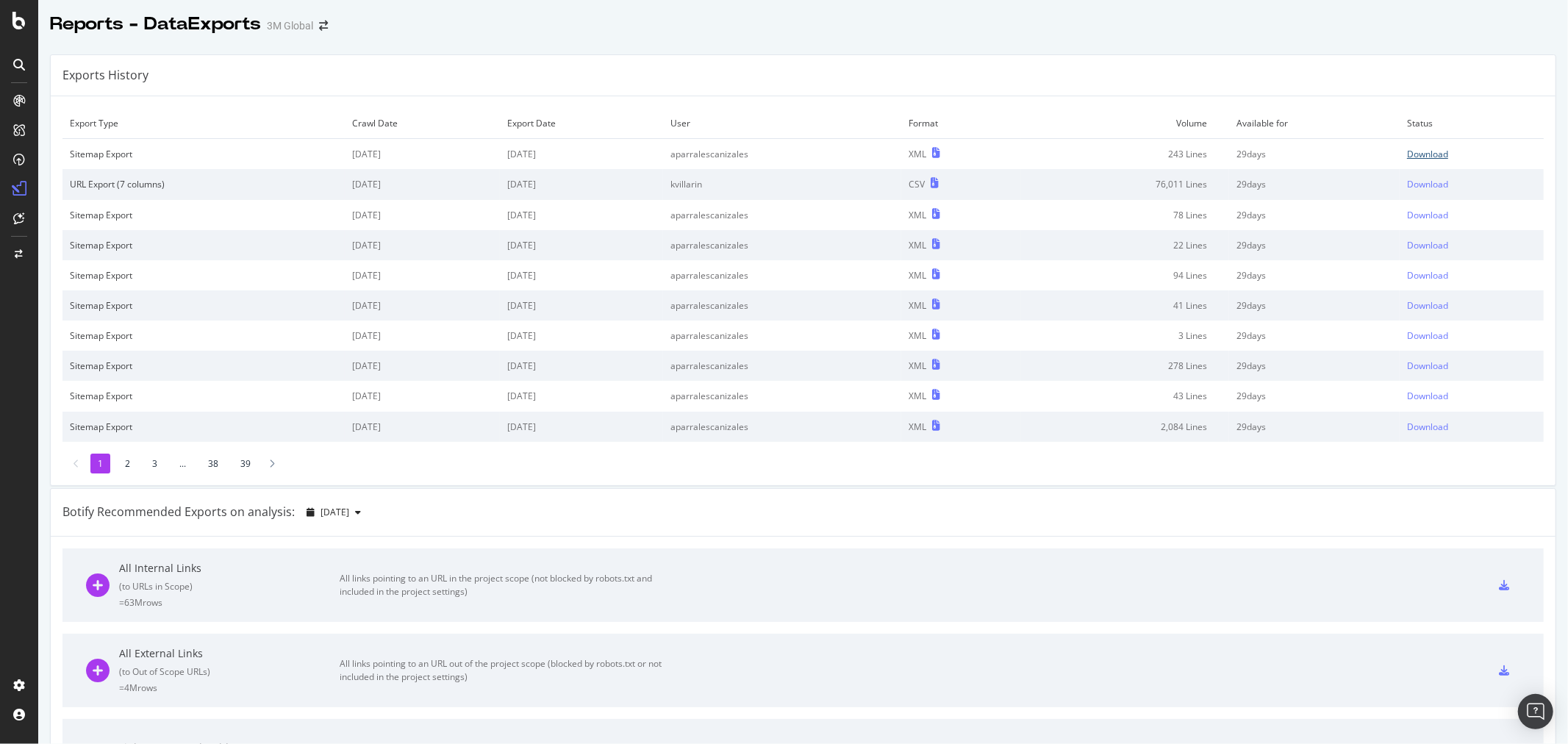
click at [1409, 158] on div "Download" at bounding box center [1427, 154] width 42 height 12
click at [717, 88] on div "Exports History" at bounding box center [803, 75] width 1505 height 42
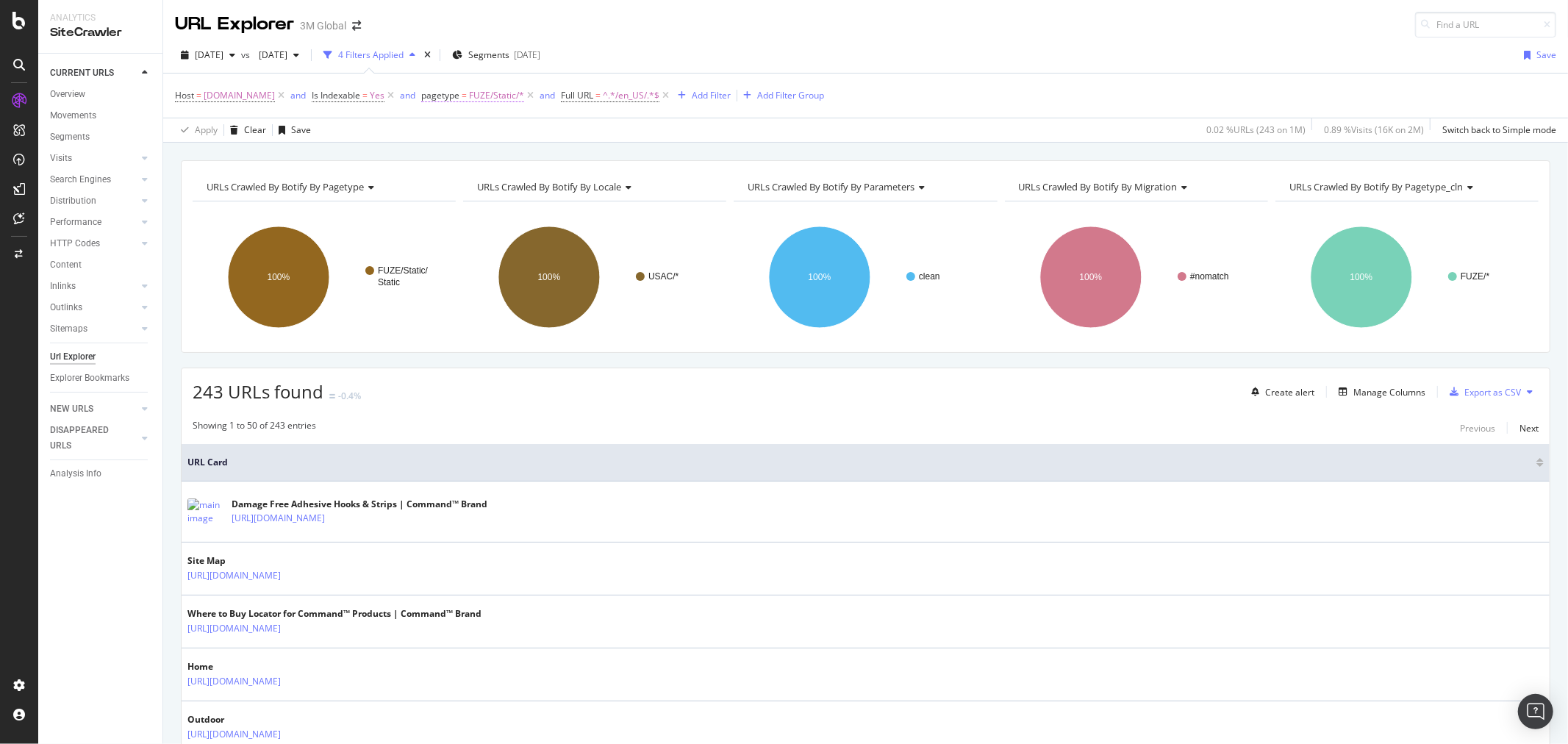
click at [505, 94] on span "FUZE/Static/*" at bounding box center [497, 95] width 55 height 20
click at [509, 178] on icon at bounding box center [505, 182] width 11 height 9
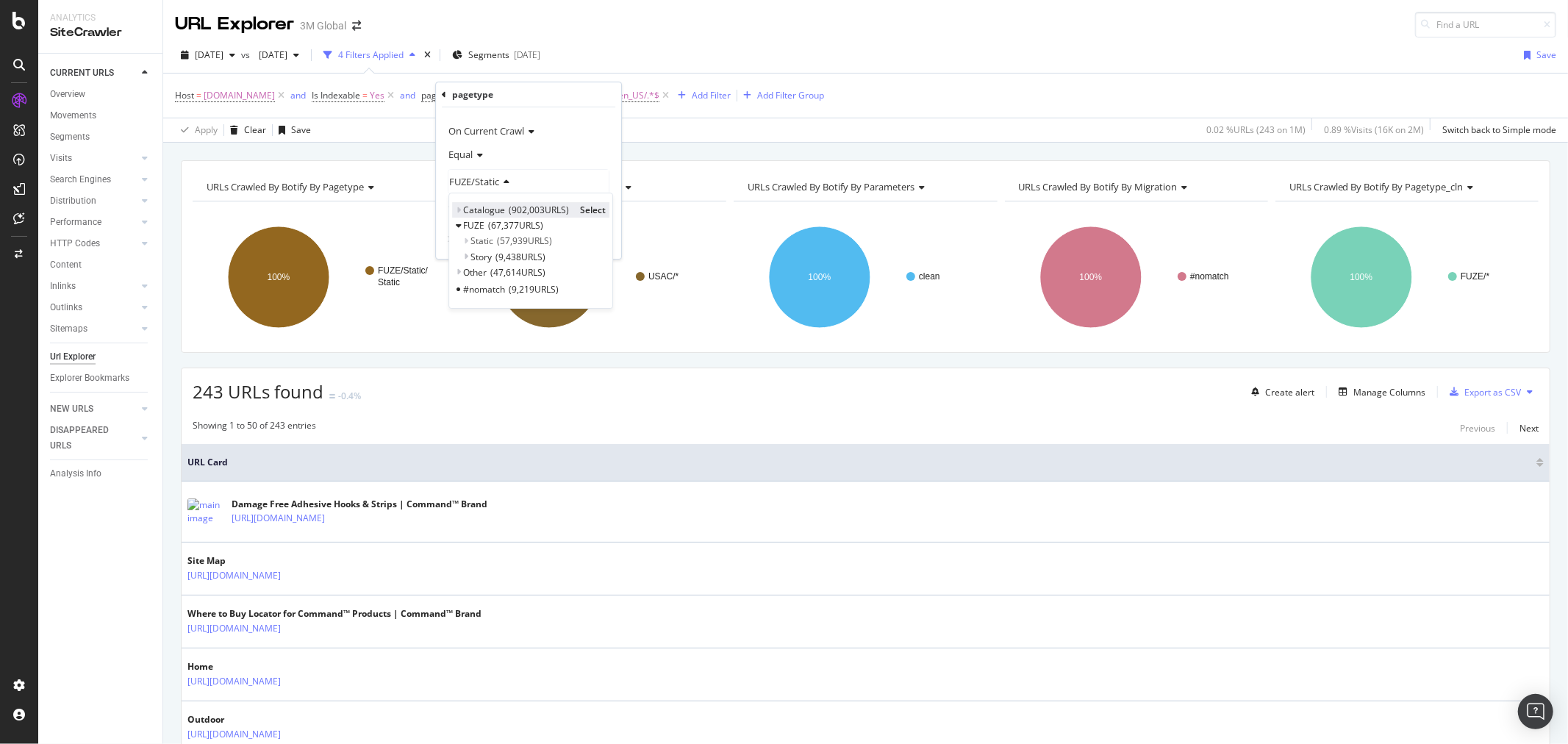
click at [461, 209] on icon at bounding box center [459, 210] width 5 height 9
click at [658, 223] on span "Select" at bounding box center [650, 225] width 26 height 12
click at [593, 240] on div "Apply" at bounding box center [599, 240] width 23 height 12
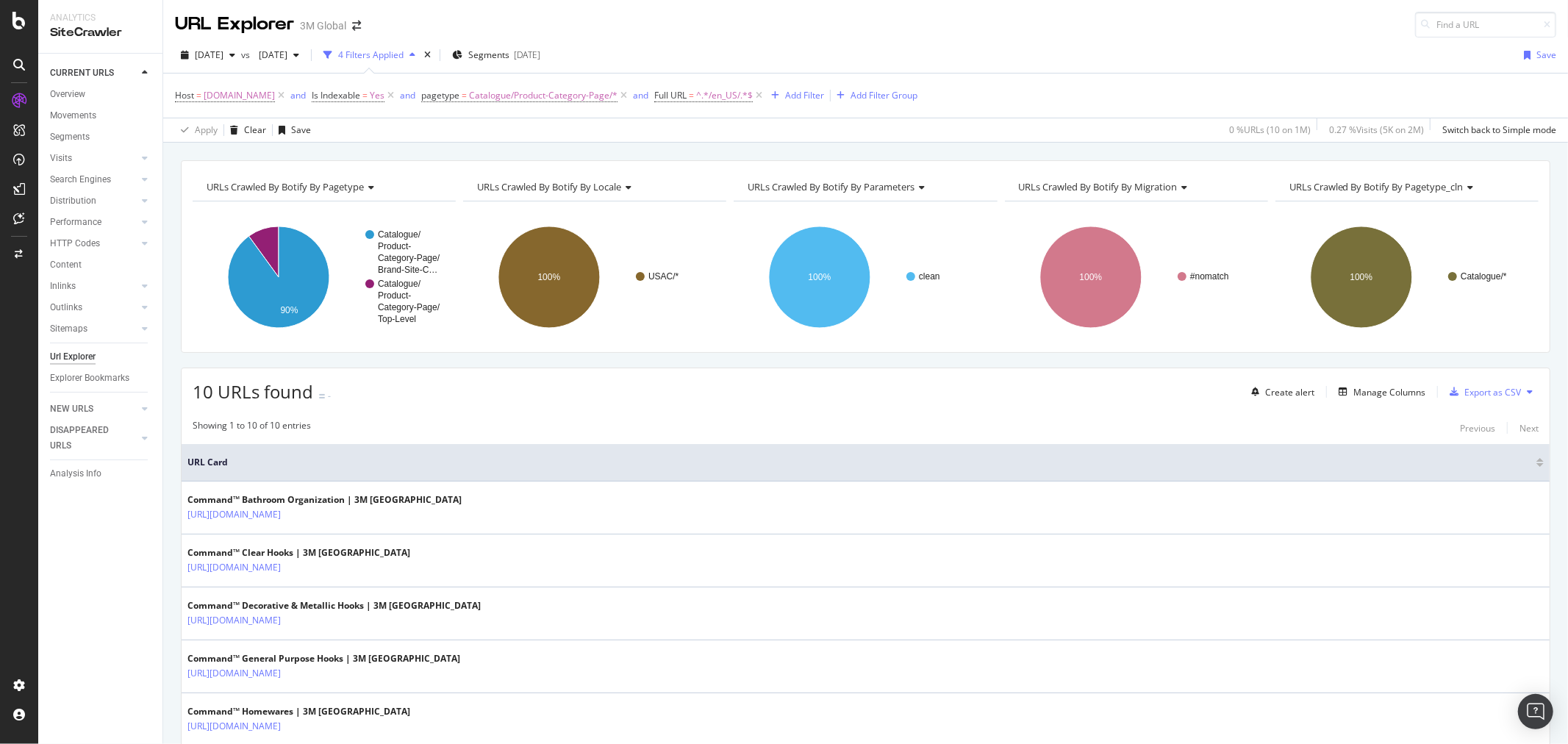
click at [1527, 391] on icon at bounding box center [1530, 391] width 6 height 9
click at [1471, 388] on span "Export XML Sitemaps" at bounding box center [1454, 393] width 87 height 13
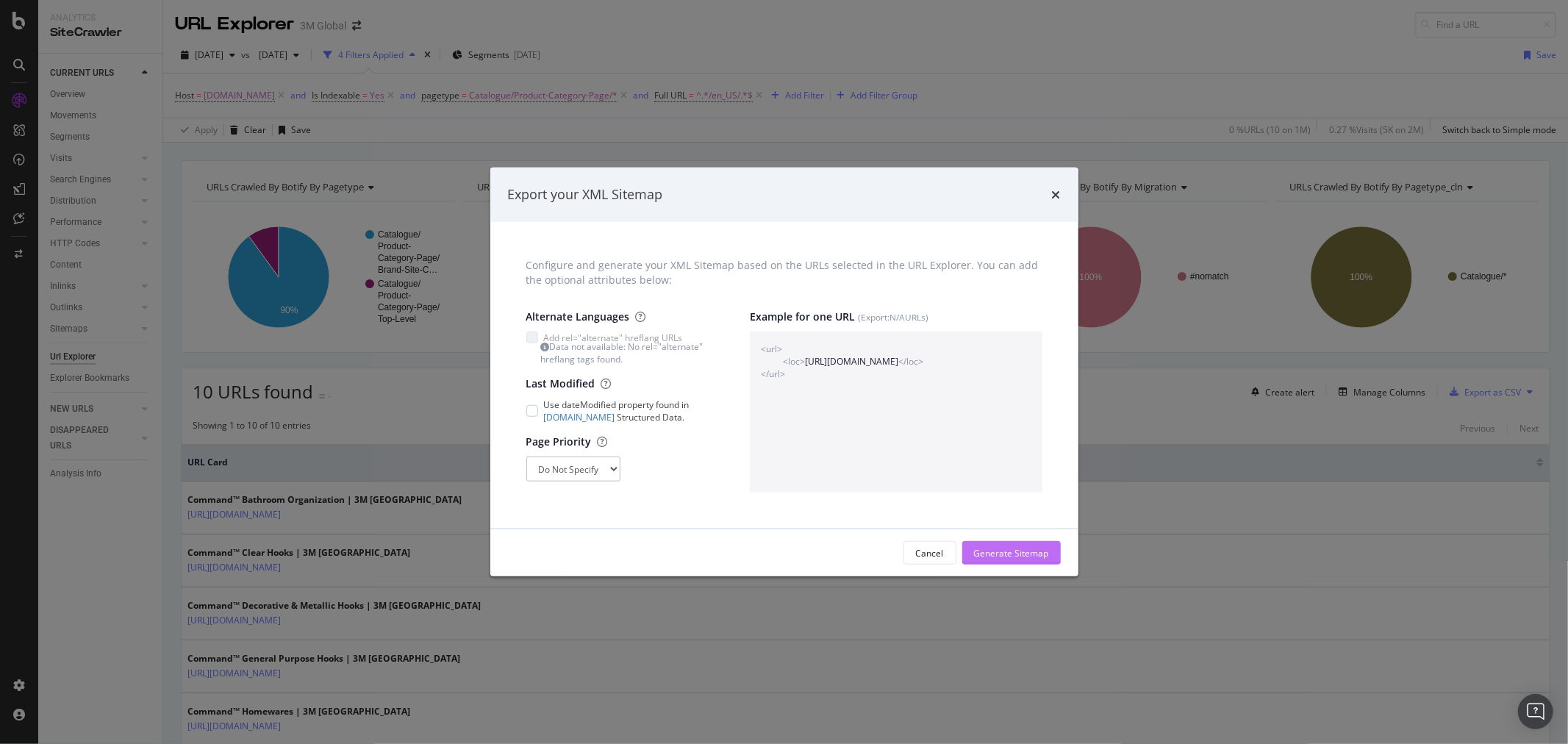
click at [996, 553] on div "Generate Sitemap" at bounding box center [1011, 553] width 75 height 12
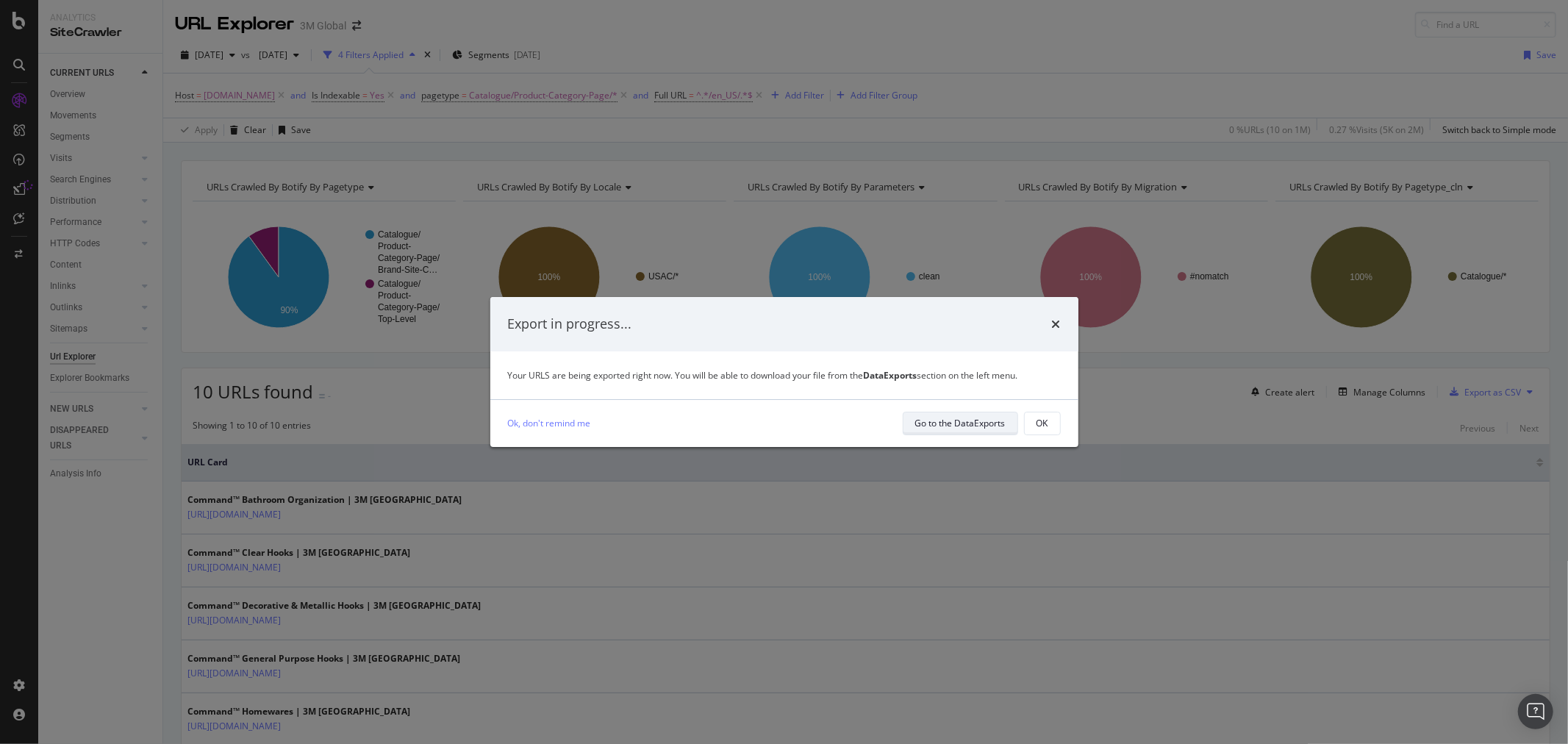
click at [959, 421] on div "Go to the DataExports" at bounding box center [961, 423] width 90 height 12
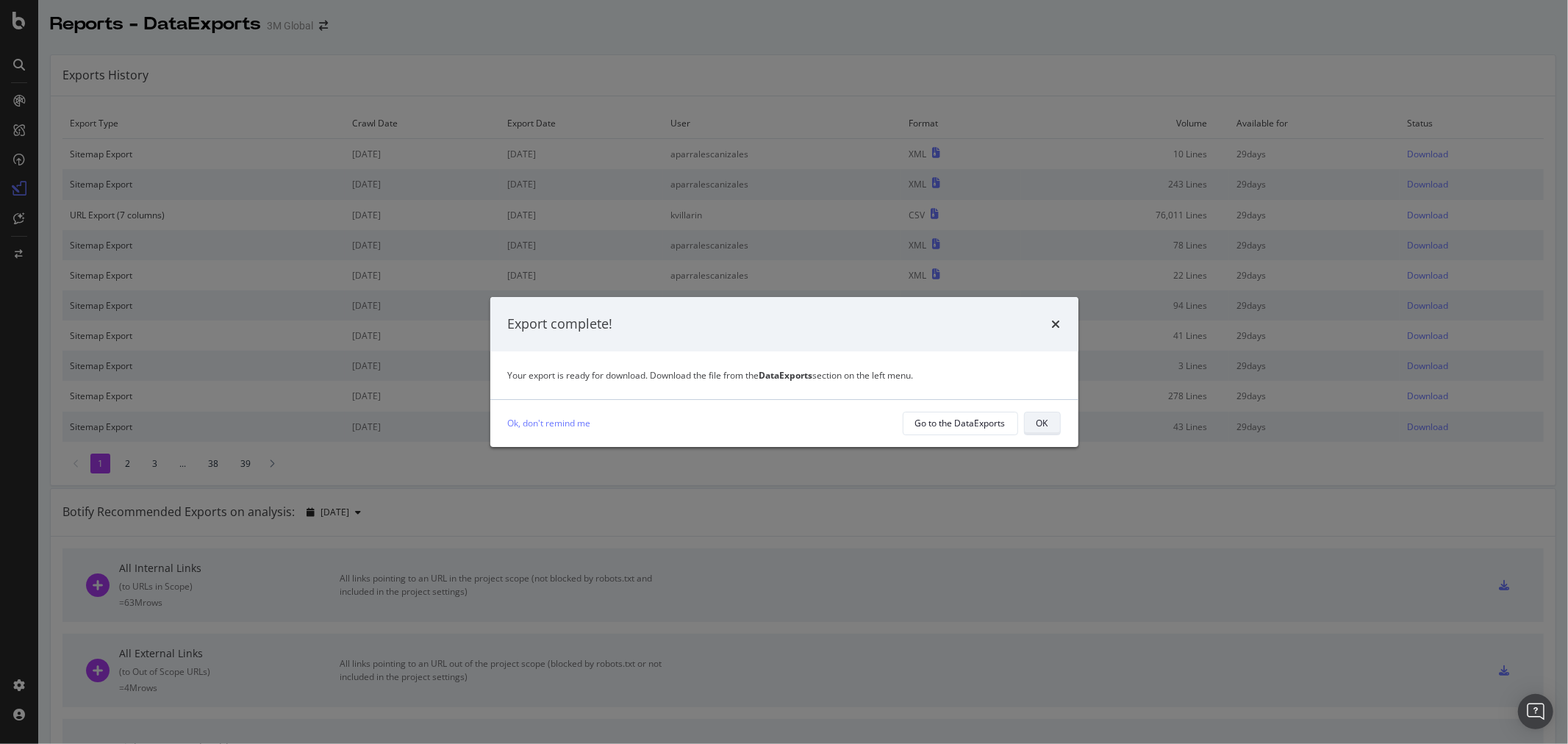
click at [1042, 422] on div "OK" at bounding box center [1042, 423] width 11 height 12
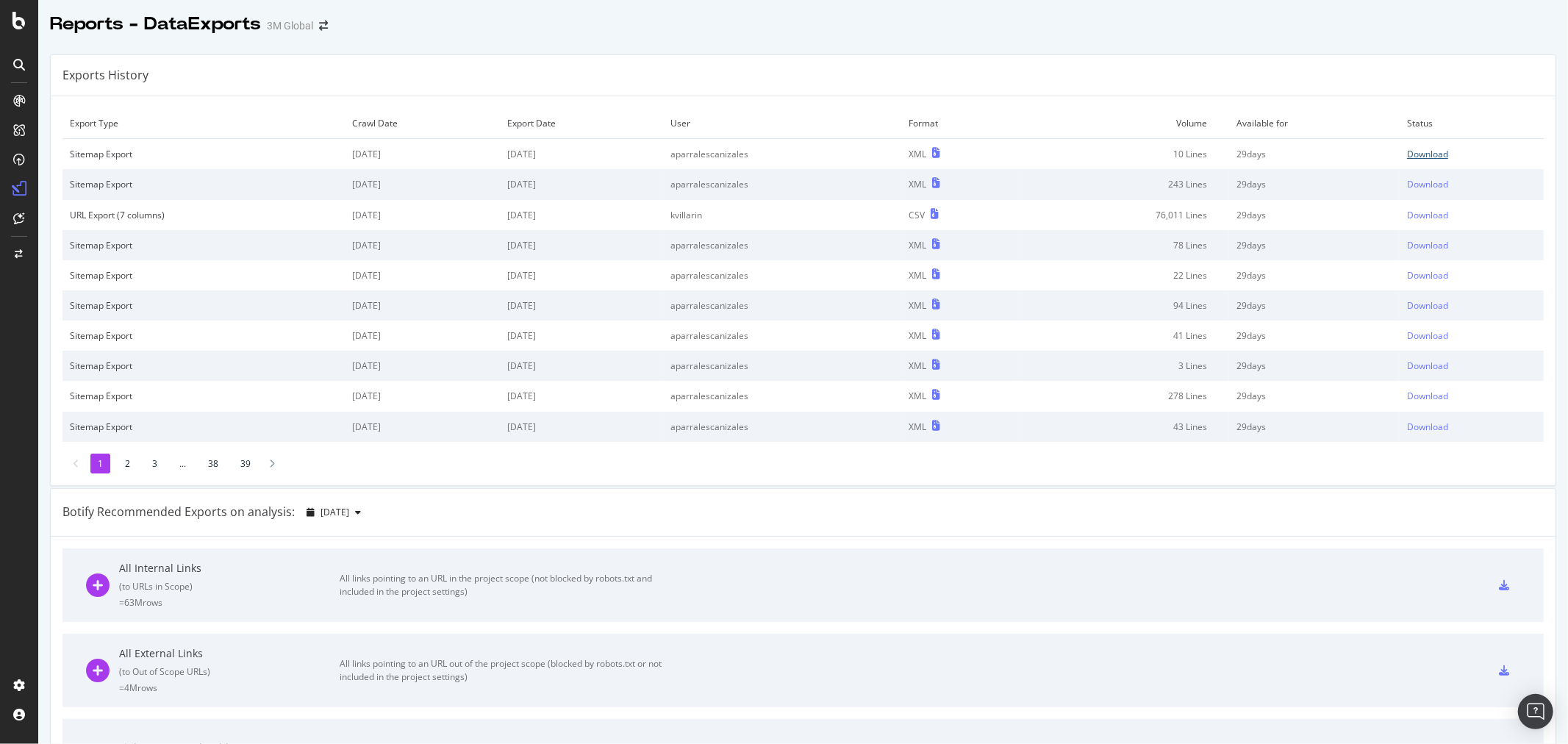
click at [1414, 156] on div "Download" at bounding box center [1427, 154] width 42 height 12
click at [920, 79] on div "Exports History" at bounding box center [803, 75] width 1505 height 42
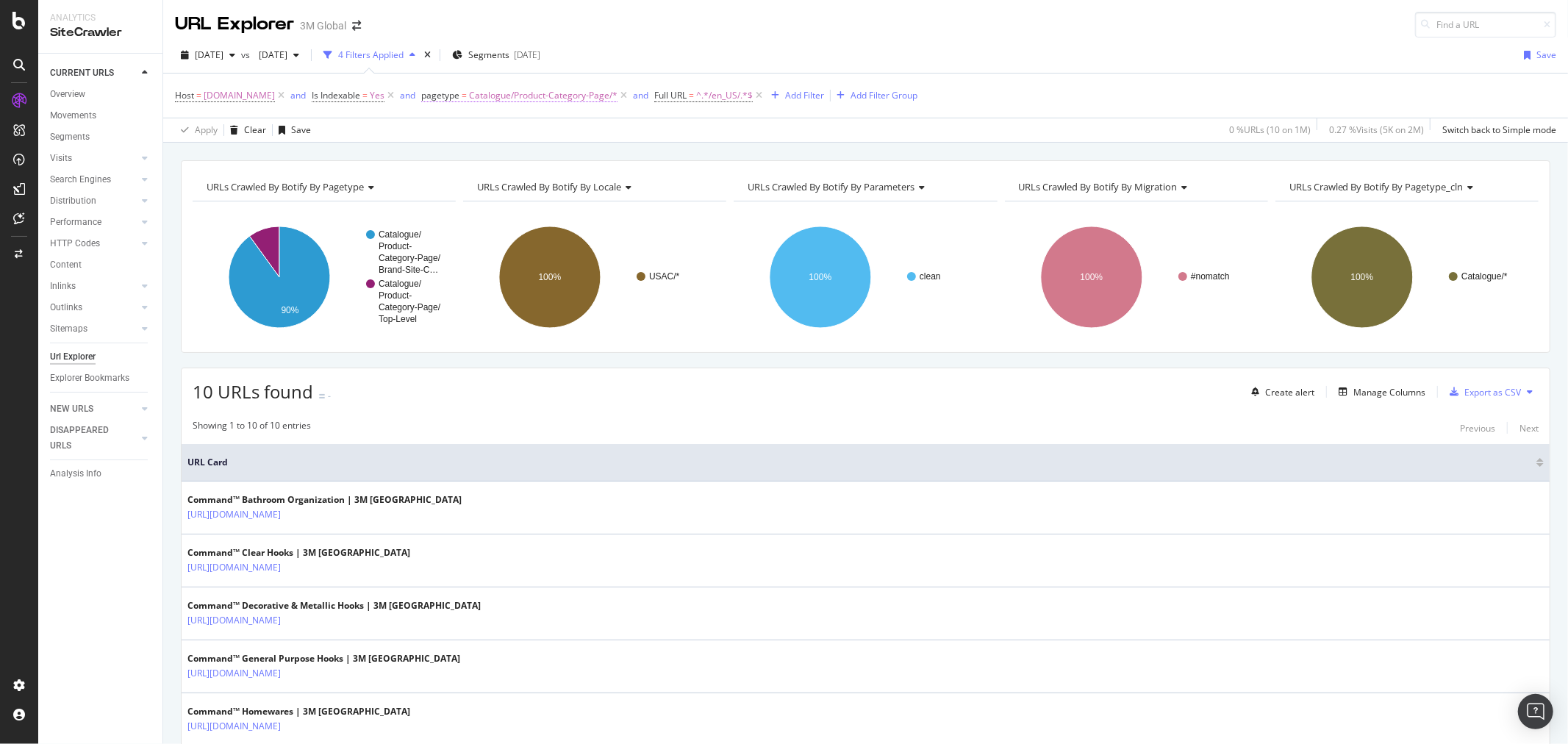
click at [588, 90] on span "Catalogue/Product-Category-Page/*" at bounding box center [544, 95] width 148 height 20
click at [559, 185] on span "Catalogue/Product-Category-Page" at bounding box center [524, 181] width 150 height 13
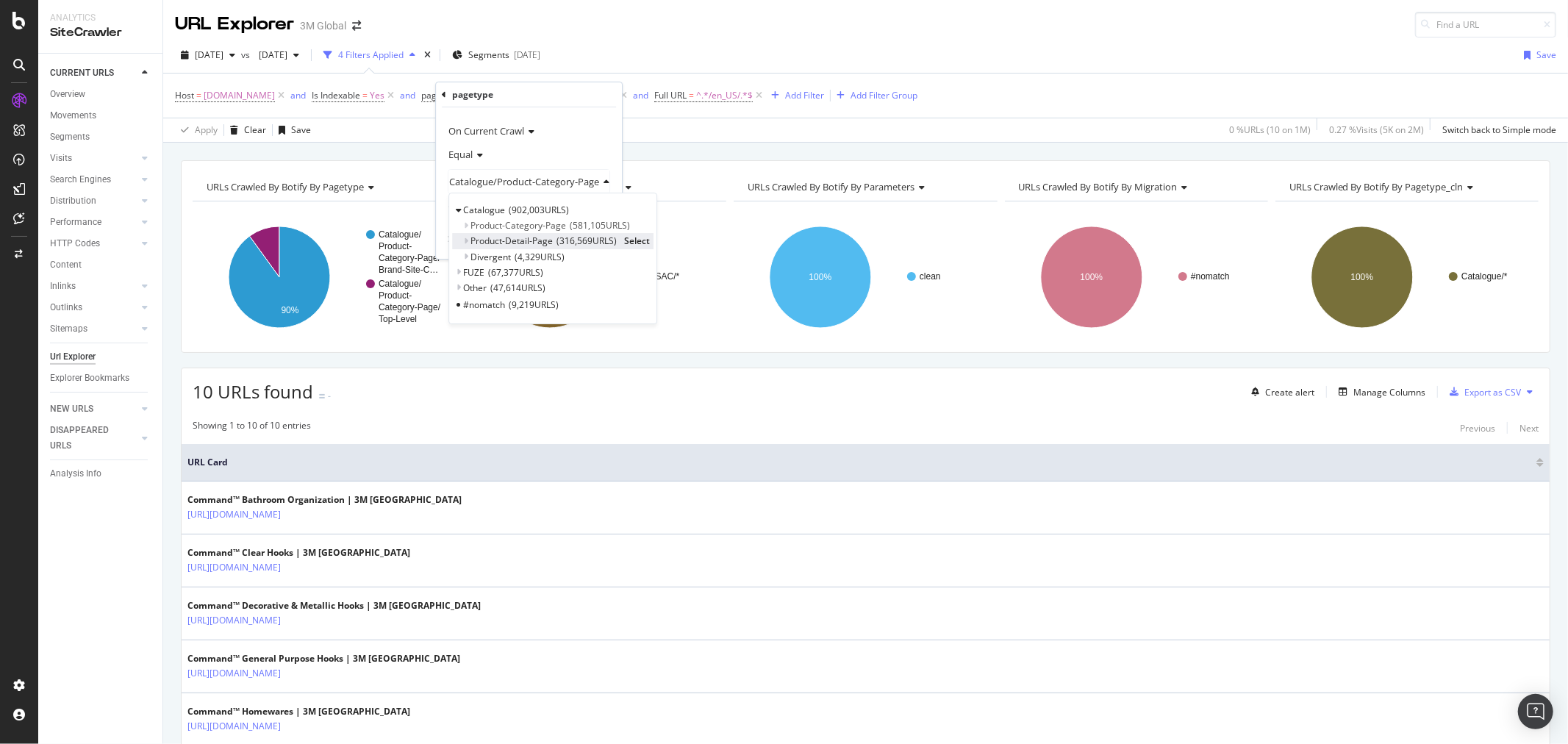
click at [642, 241] on span "Select" at bounding box center [636, 241] width 26 height 12
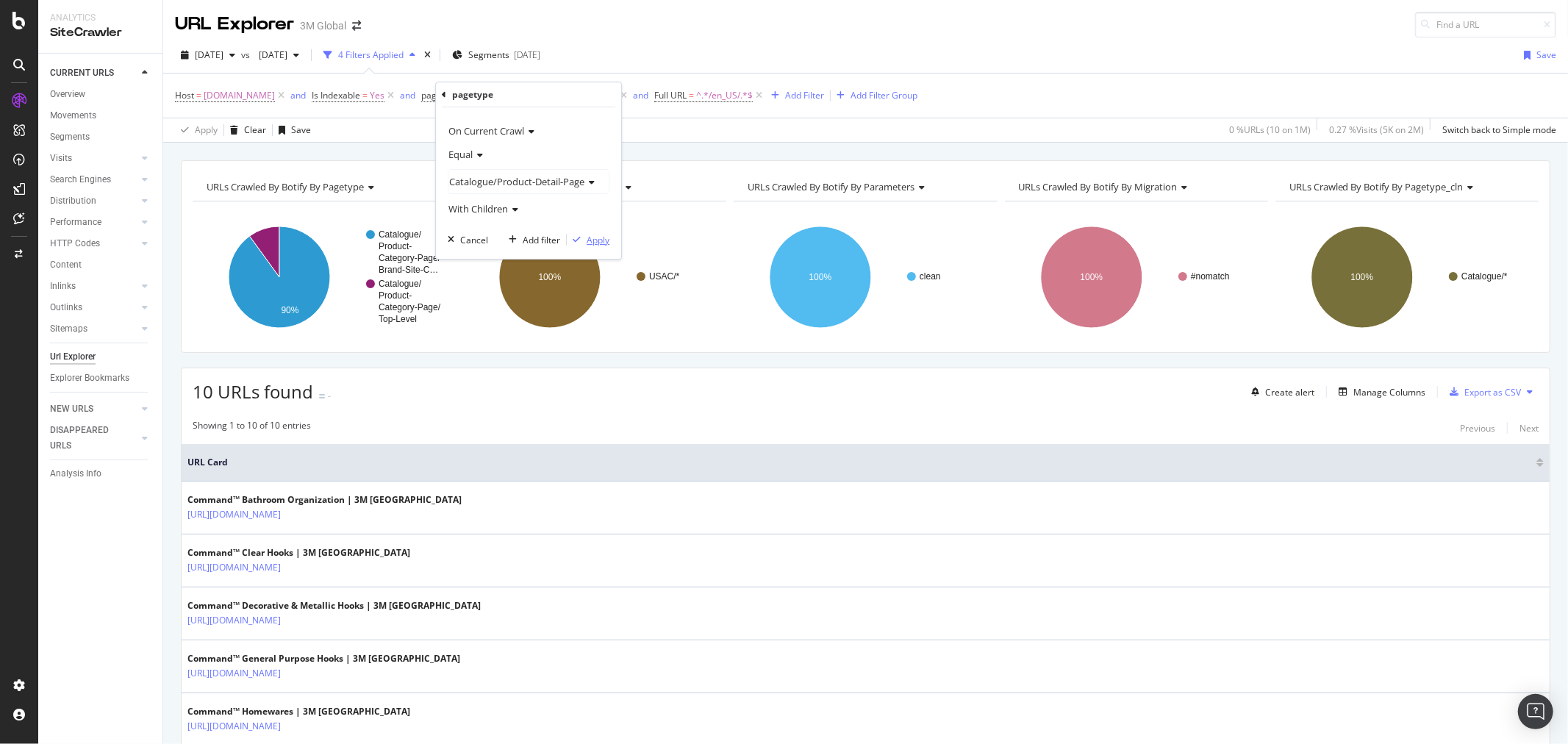
click at [601, 238] on div "Apply" at bounding box center [598, 240] width 23 height 12
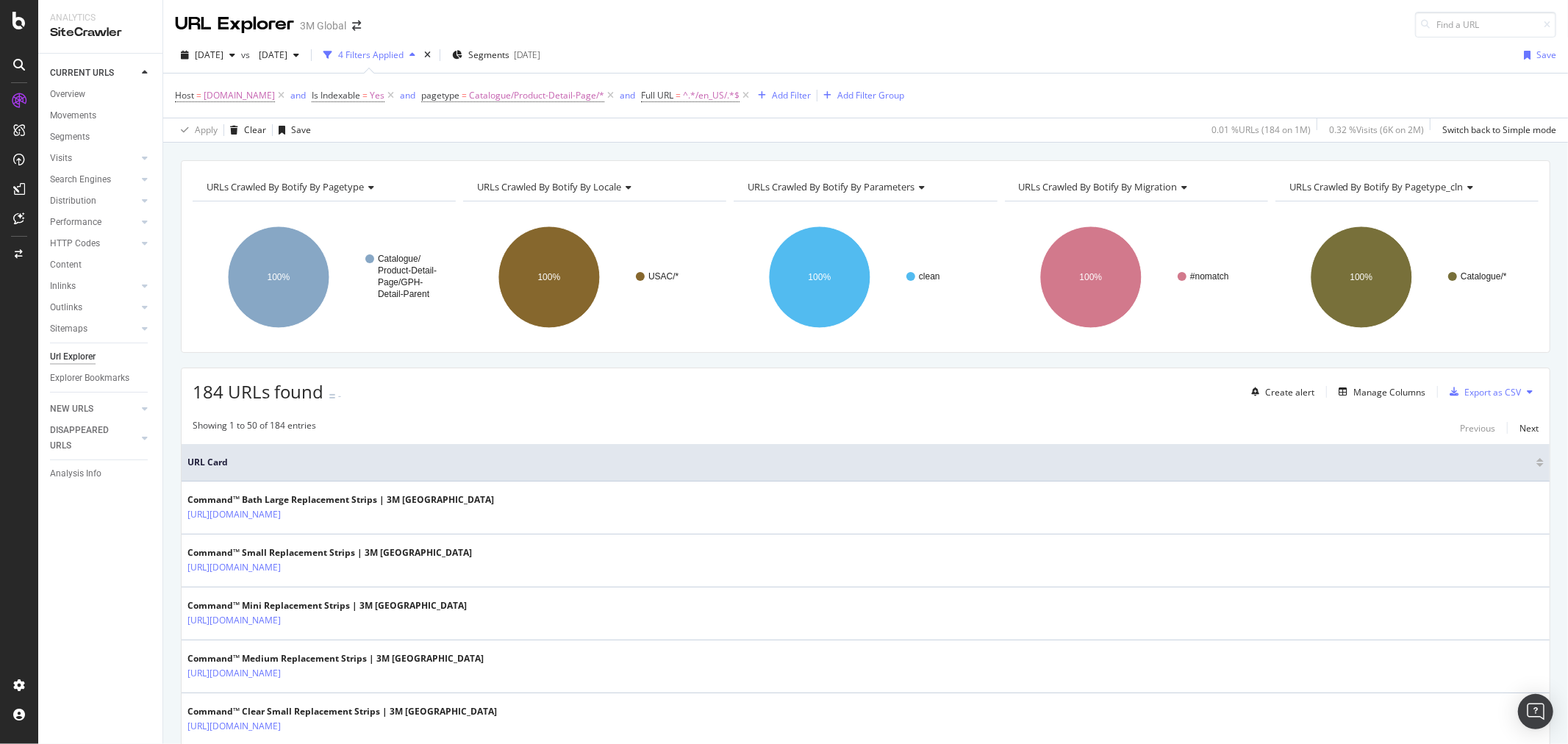
click at [1527, 392] on icon at bounding box center [1530, 391] width 6 height 9
click at [1482, 392] on span "Export XML Sitemaps" at bounding box center [1454, 393] width 87 height 13
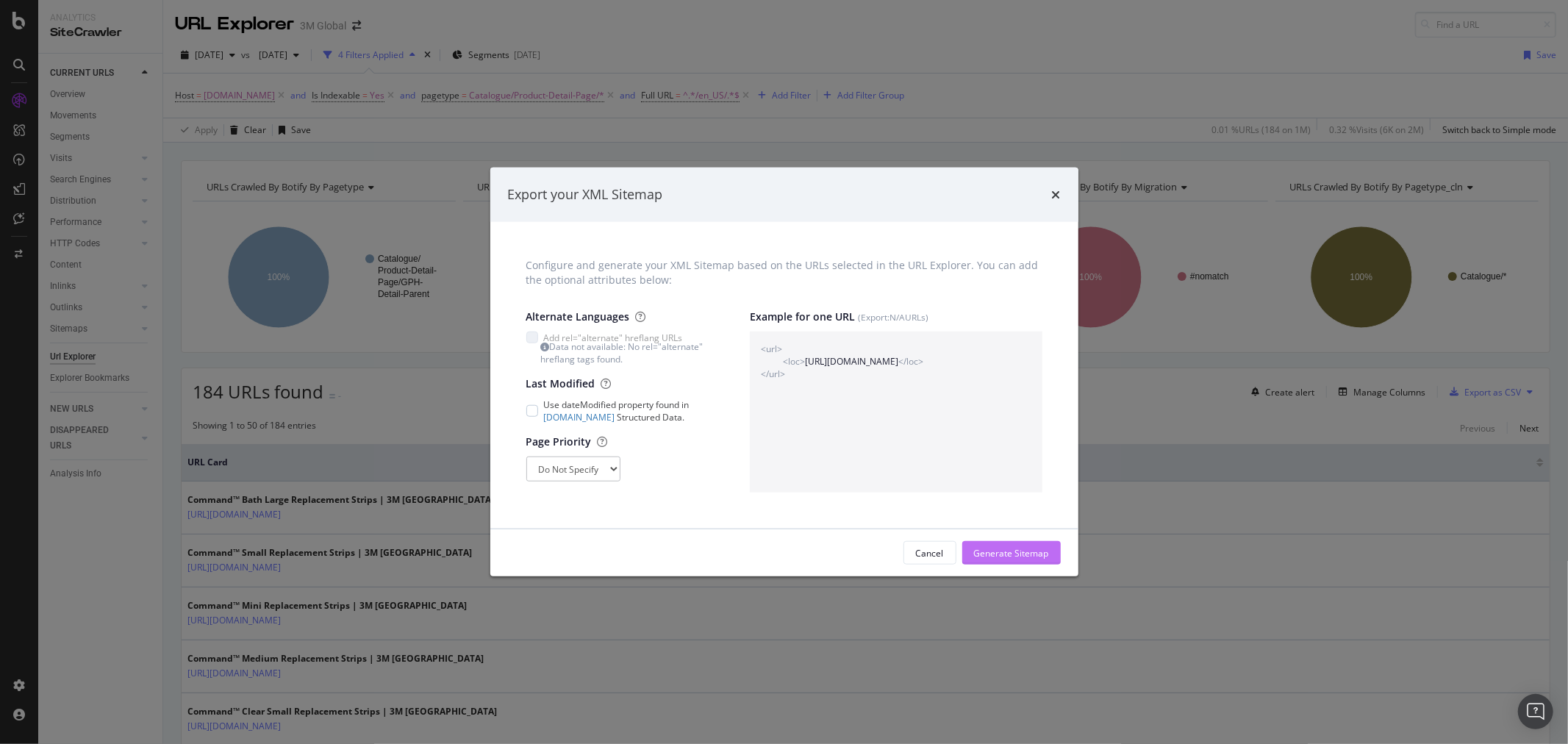
click at [1035, 558] on div "Generate Sitemap" at bounding box center [1011, 553] width 75 height 12
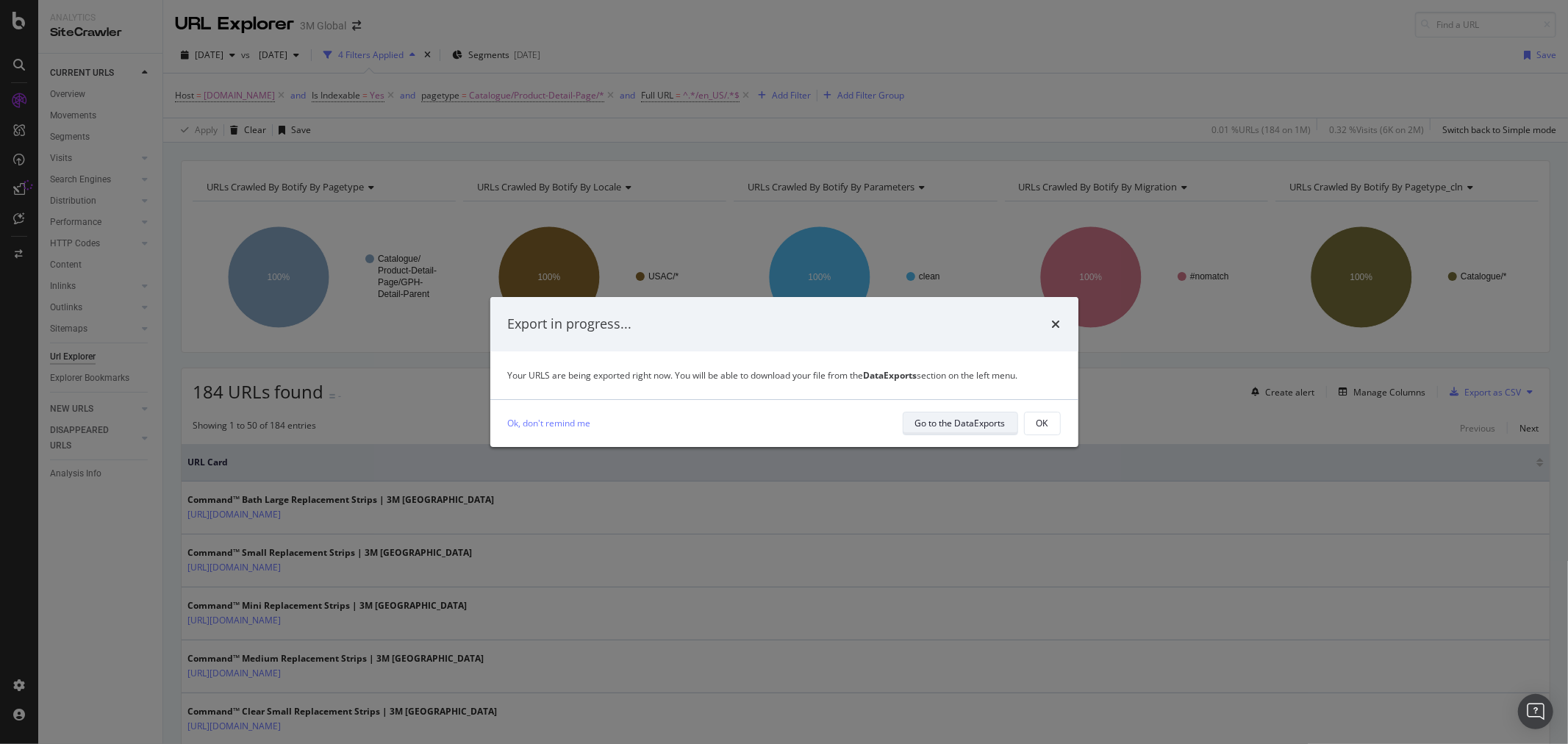
click at [963, 424] on div "Go to the DataExports" at bounding box center [961, 423] width 90 height 12
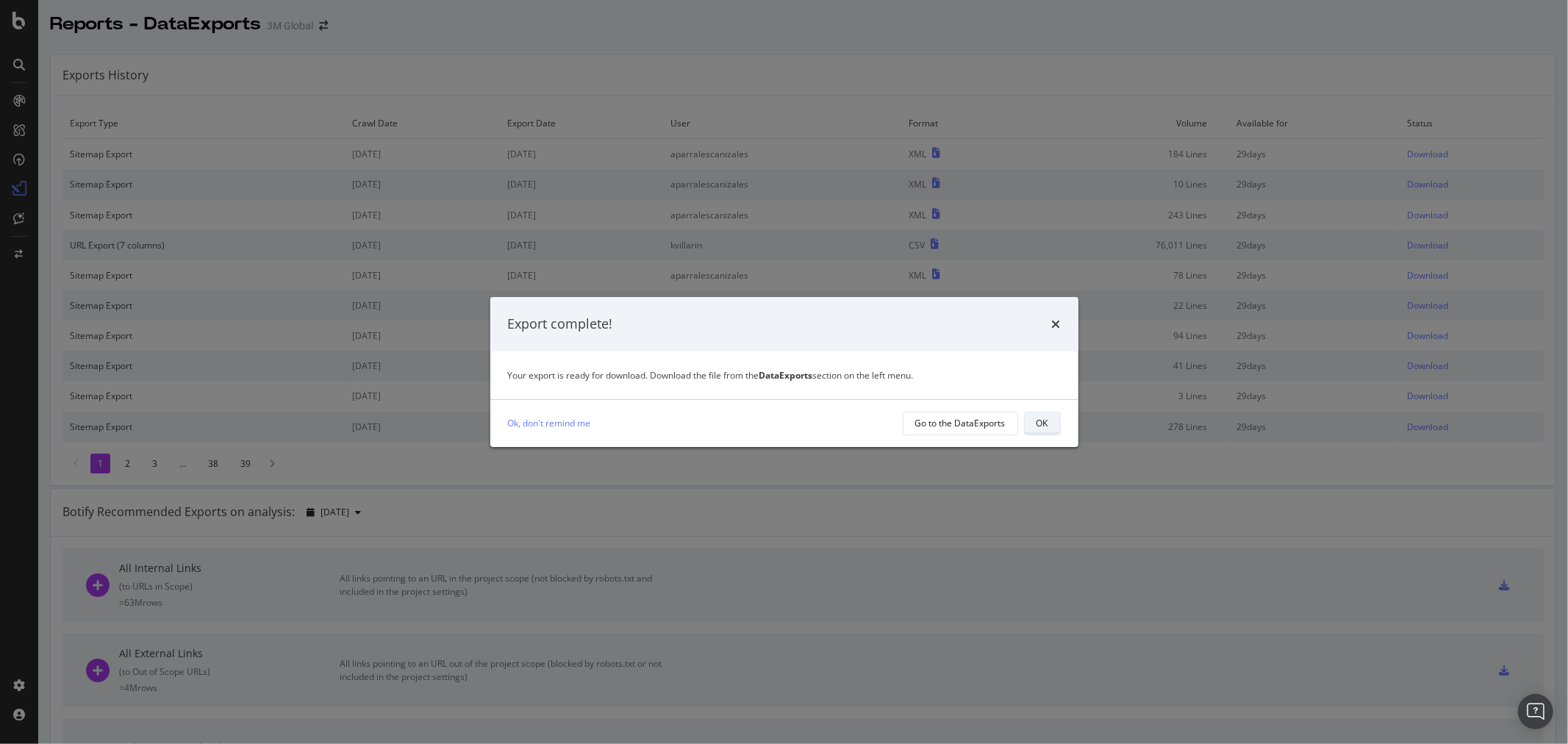
click at [1045, 425] on div "OK" at bounding box center [1042, 423] width 11 height 12
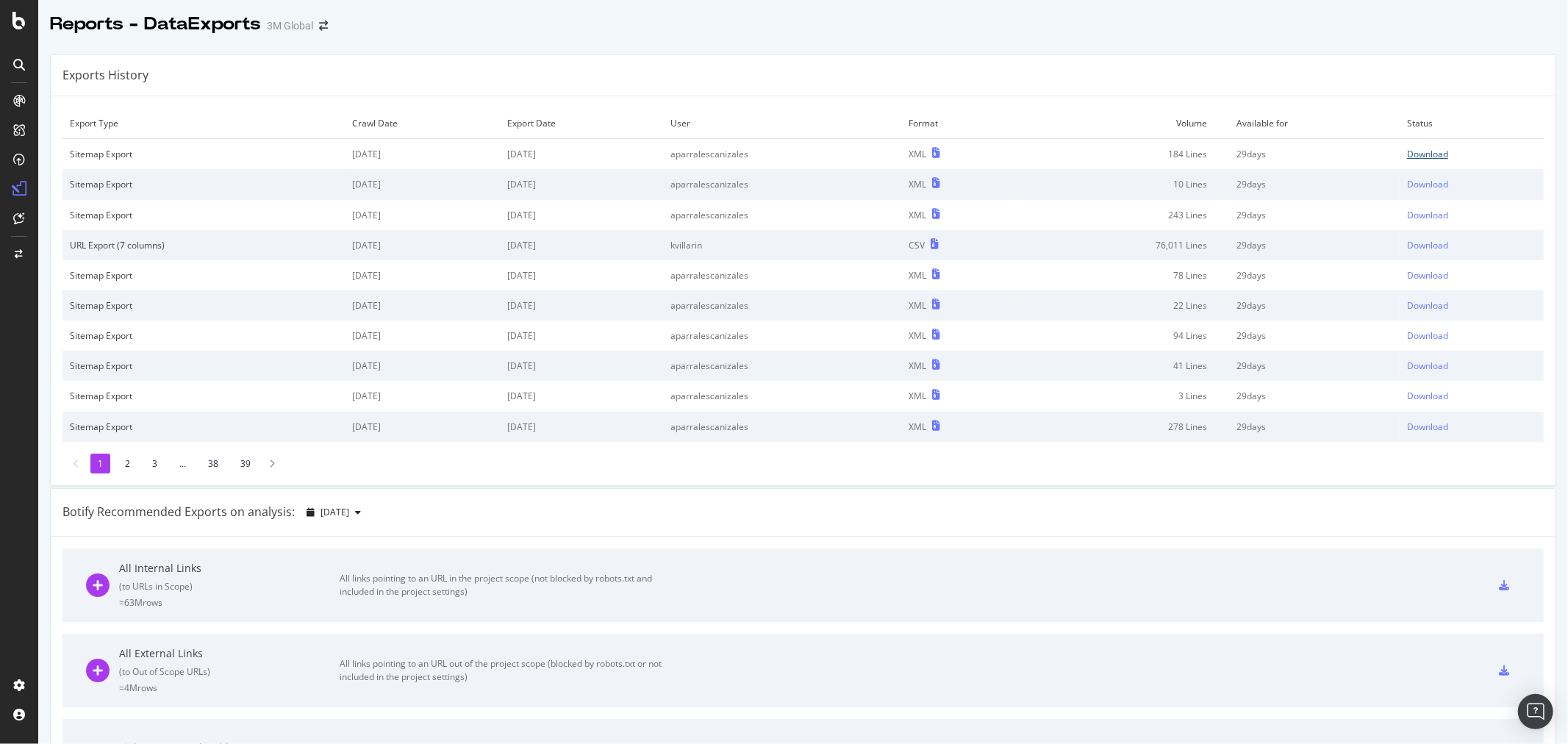
click at [1423, 149] on div "Download" at bounding box center [1427, 154] width 42 height 12
click at [917, 78] on div "Exports History" at bounding box center [803, 75] width 1505 height 42
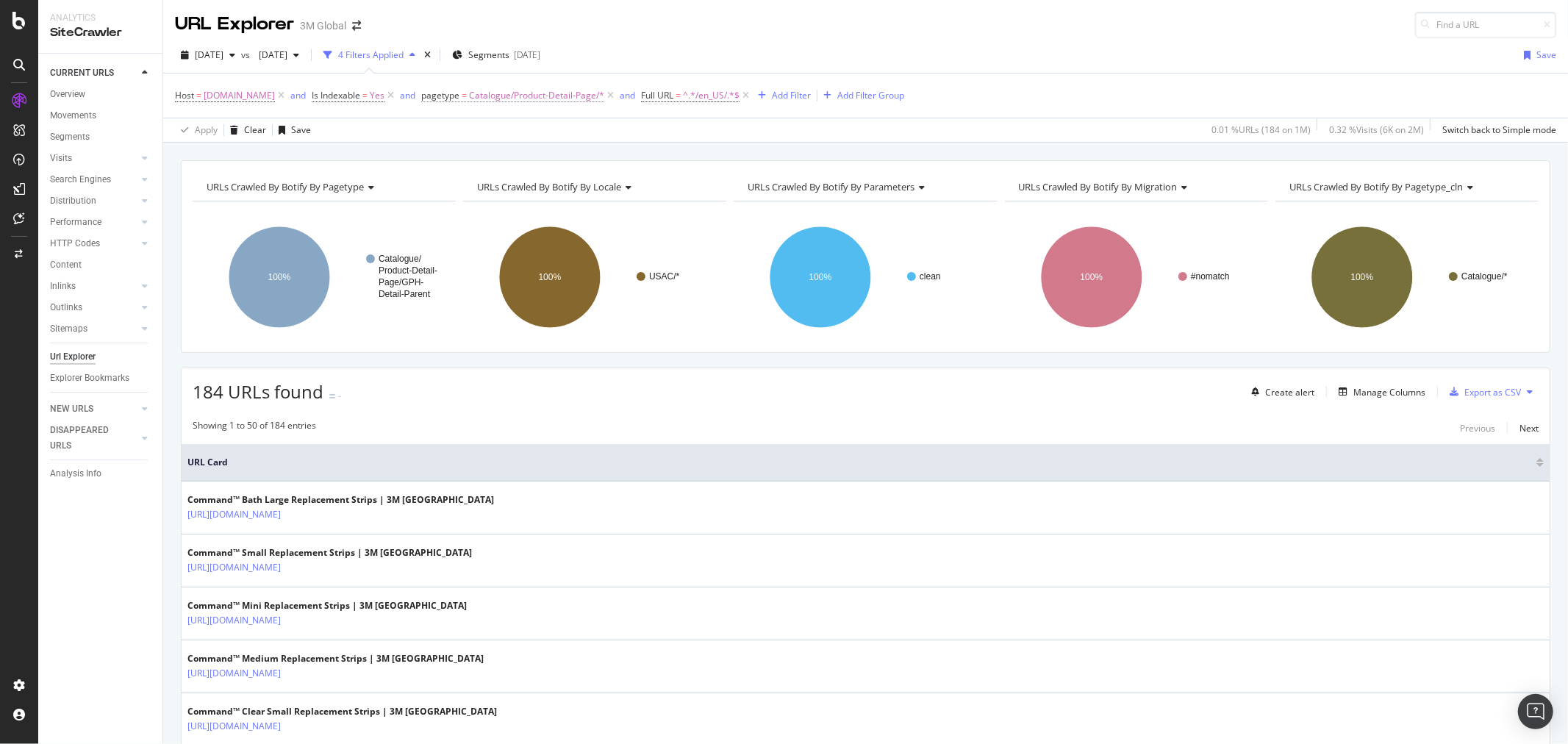
click at [554, 99] on span "Catalogue/Product-Detail-Page/*" at bounding box center [537, 95] width 135 height 20
click at [500, 180] on span "Catalogue/Product-Detail-Page" at bounding box center [516, 181] width 135 height 13
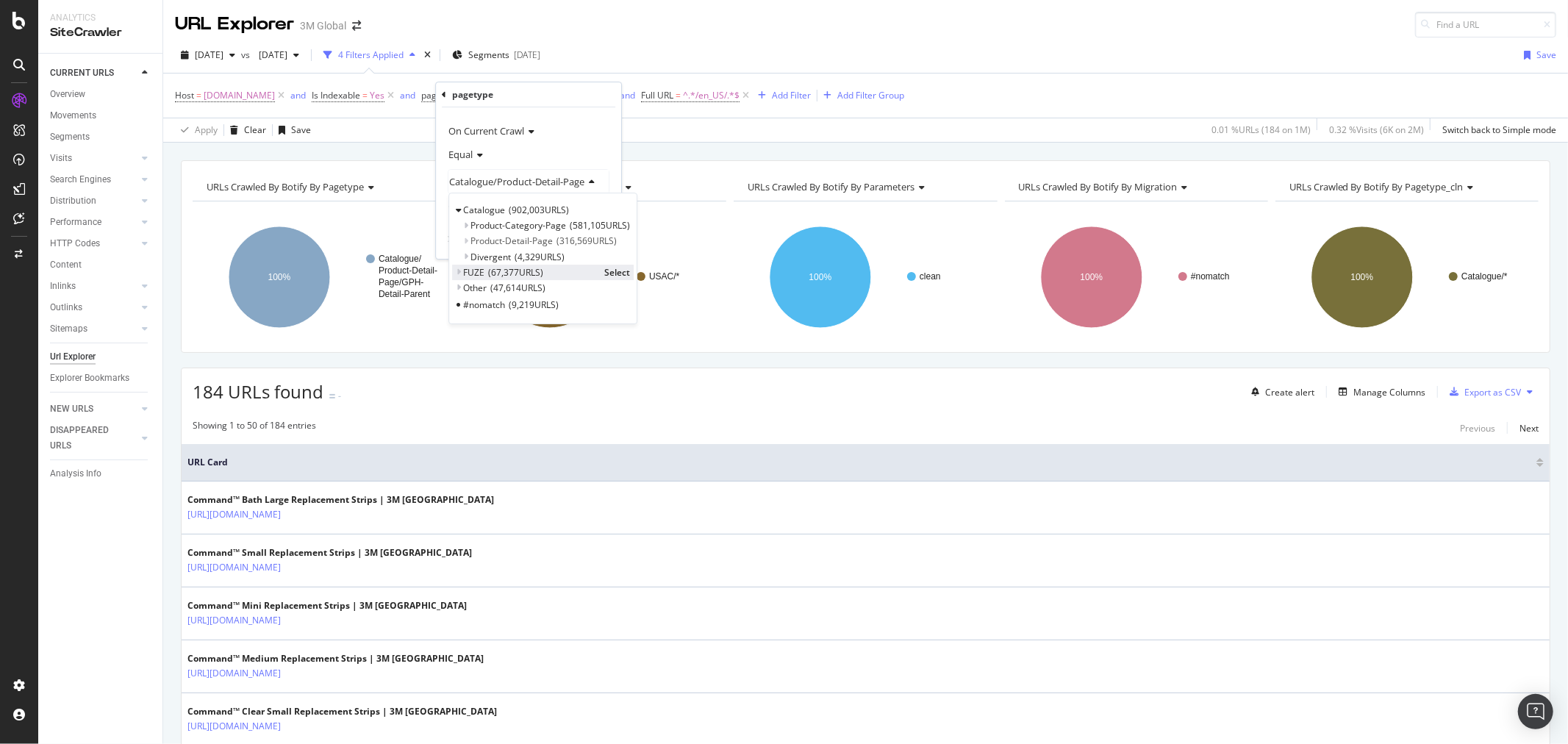
click at [459, 270] on icon at bounding box center [459, 272] width 5 height 9
click at [618, 289] on span "Select" at bounding box center [617, 288] width 26 height 12
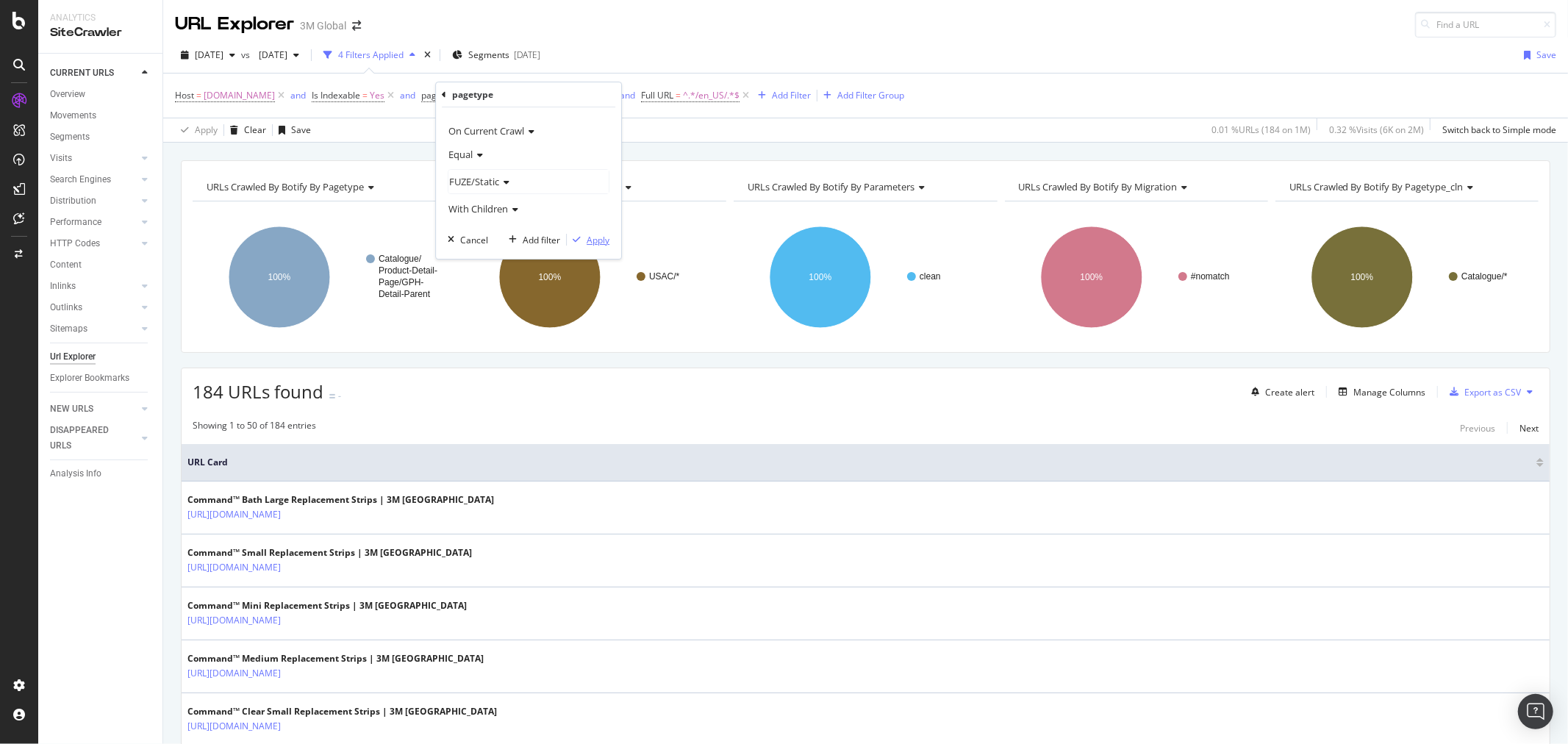
click at [605, 243] on div "Apply" at bounding box center [598, 240] width 23 height 12
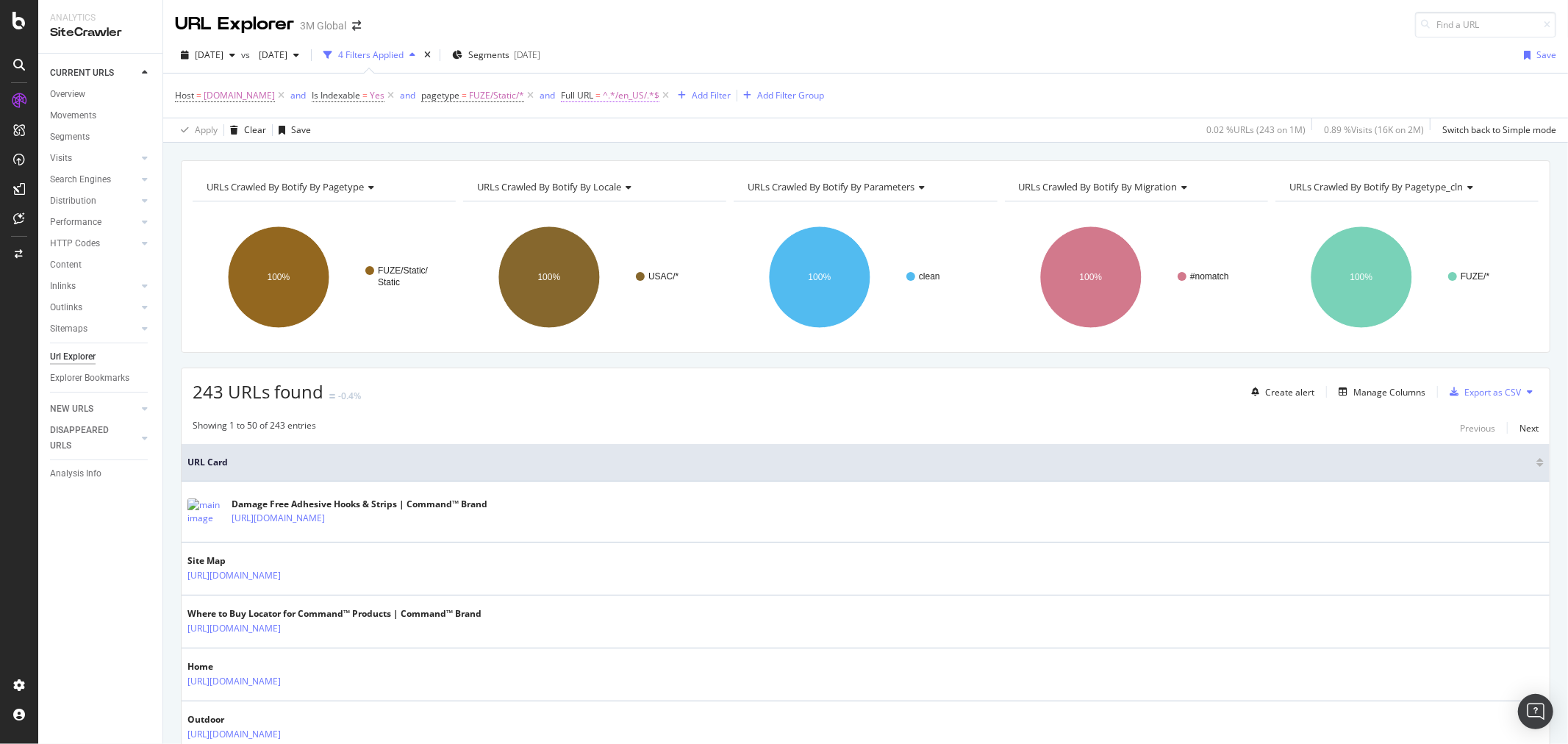
click at [641, 98] on span "^.*/en_US/.*$" at bounding box center [631, 95] width 57 height 20
click at [620, 157] on input "/en_US/" at bounding box center [657, 157] width 139 height 24
click at [622, 156] on input "/en_US/" at bounding box center [657, 157] width 139 height 24
type input "/en_CA/"
click at [733, 189] on div "Apply" at bounding box center [737, 188] width 23 height 12
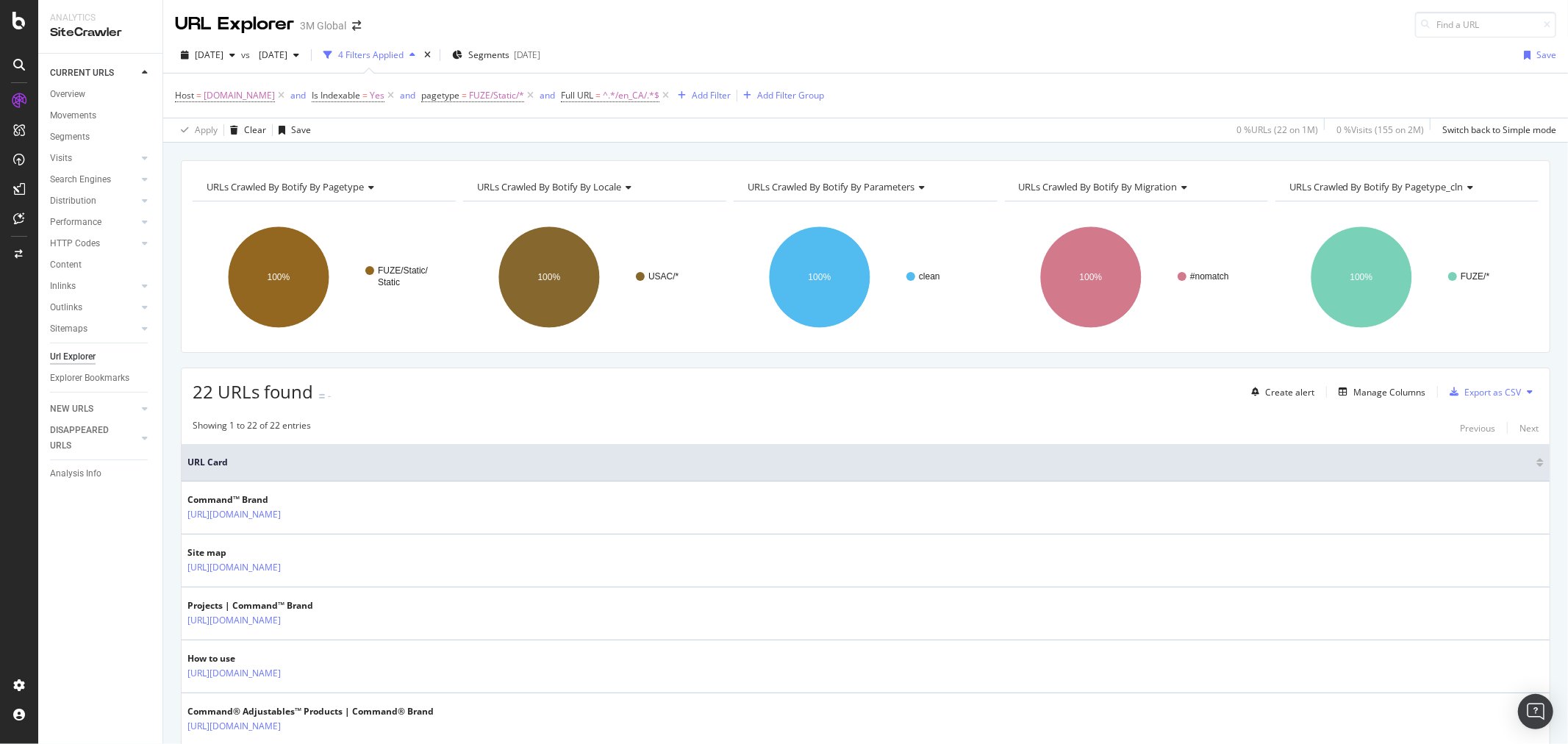
click at [1527, 391] on icon at bounding box center [1530, 391] width 6 height 9
click at [1465, 391] on span "Export XML Sitemaps" at bounding box center [1454, 393] width 87 height 13
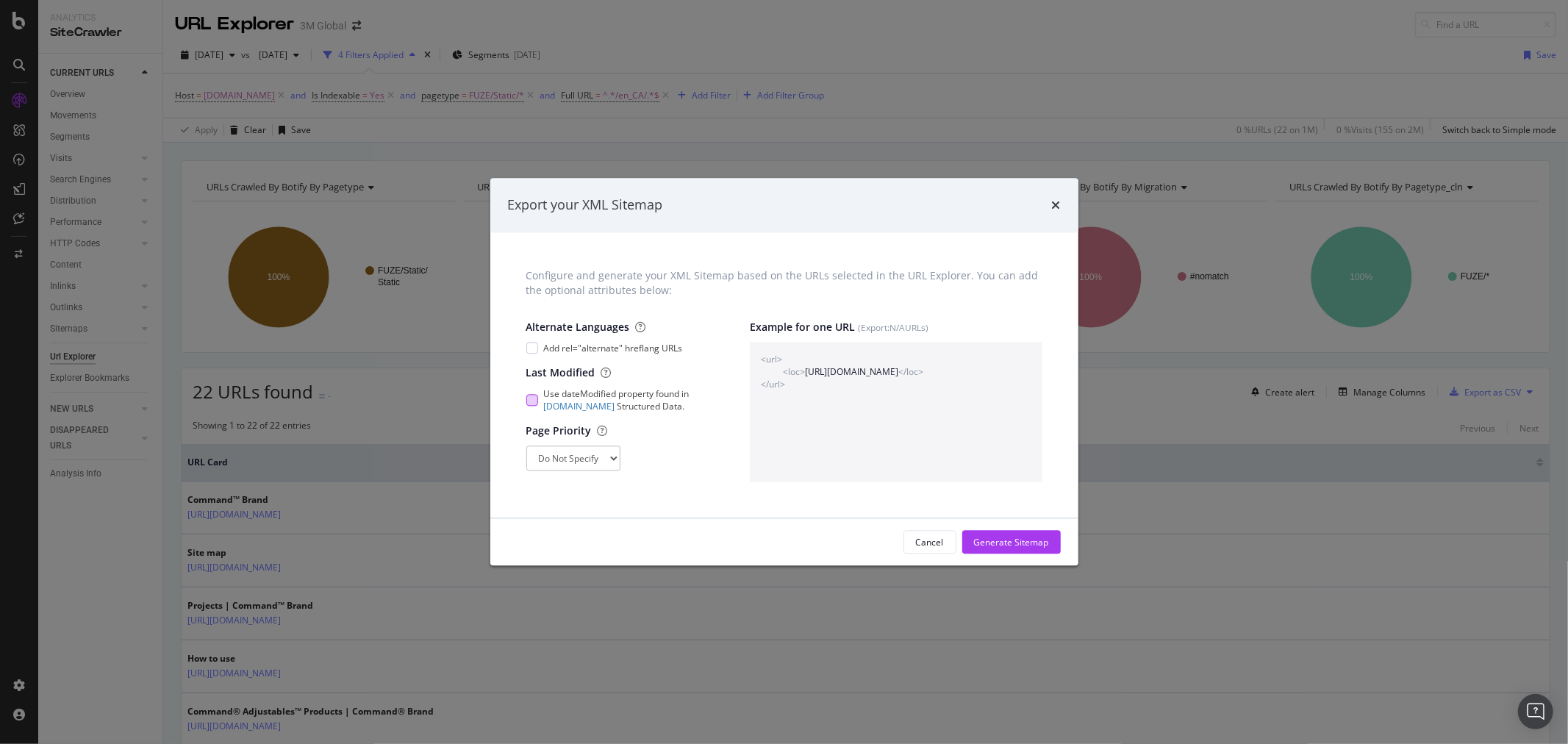
click at [534, 398] on div "modal" at bounding box center [532, 399] width 11 height 11
click at [1025, 539] on div "Generate Sitemap" at bounding box center [1011, 542] width 75 height 12
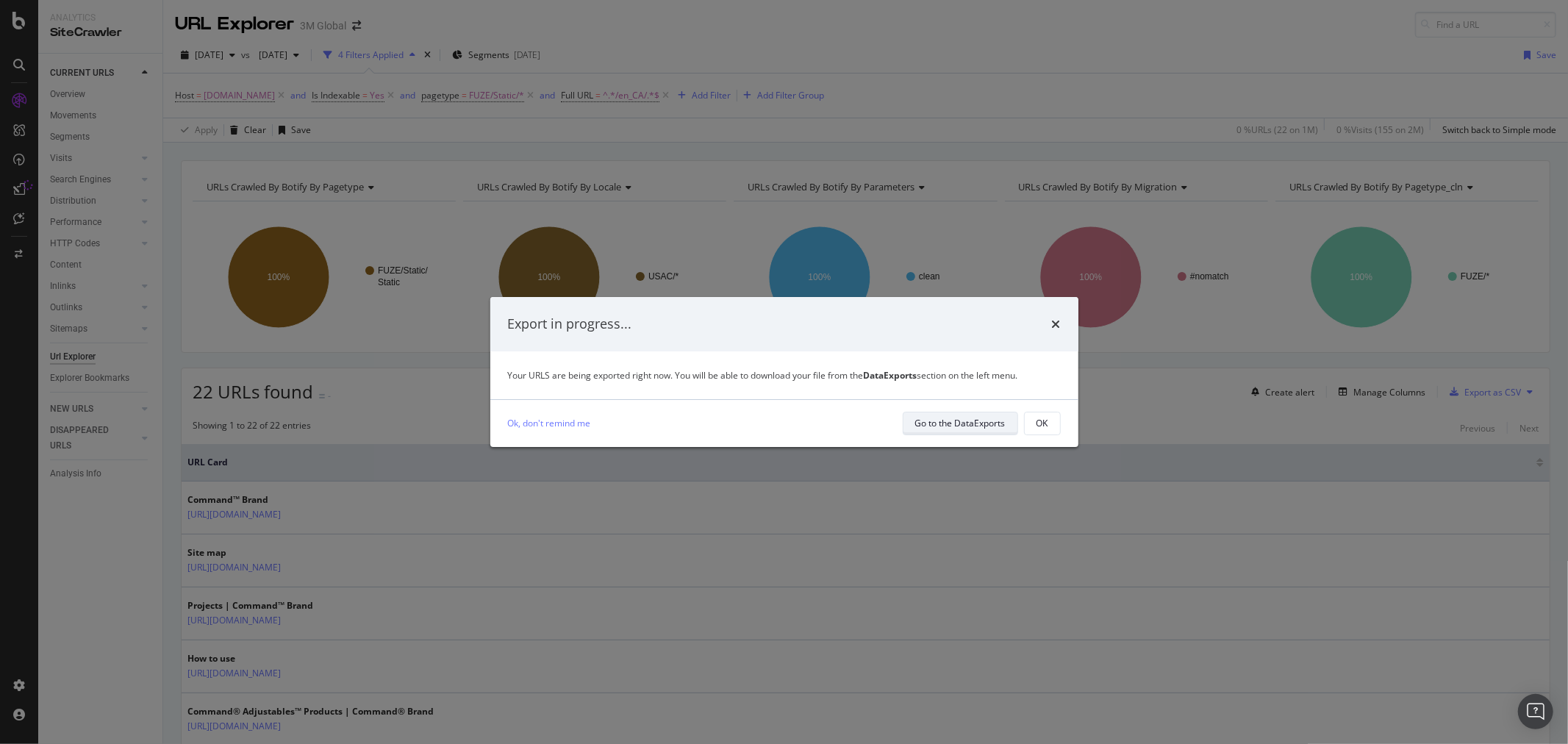
click at [952, 425] on div "Go to the DataExports" at bounding box center [961, 423] width 90 height 12
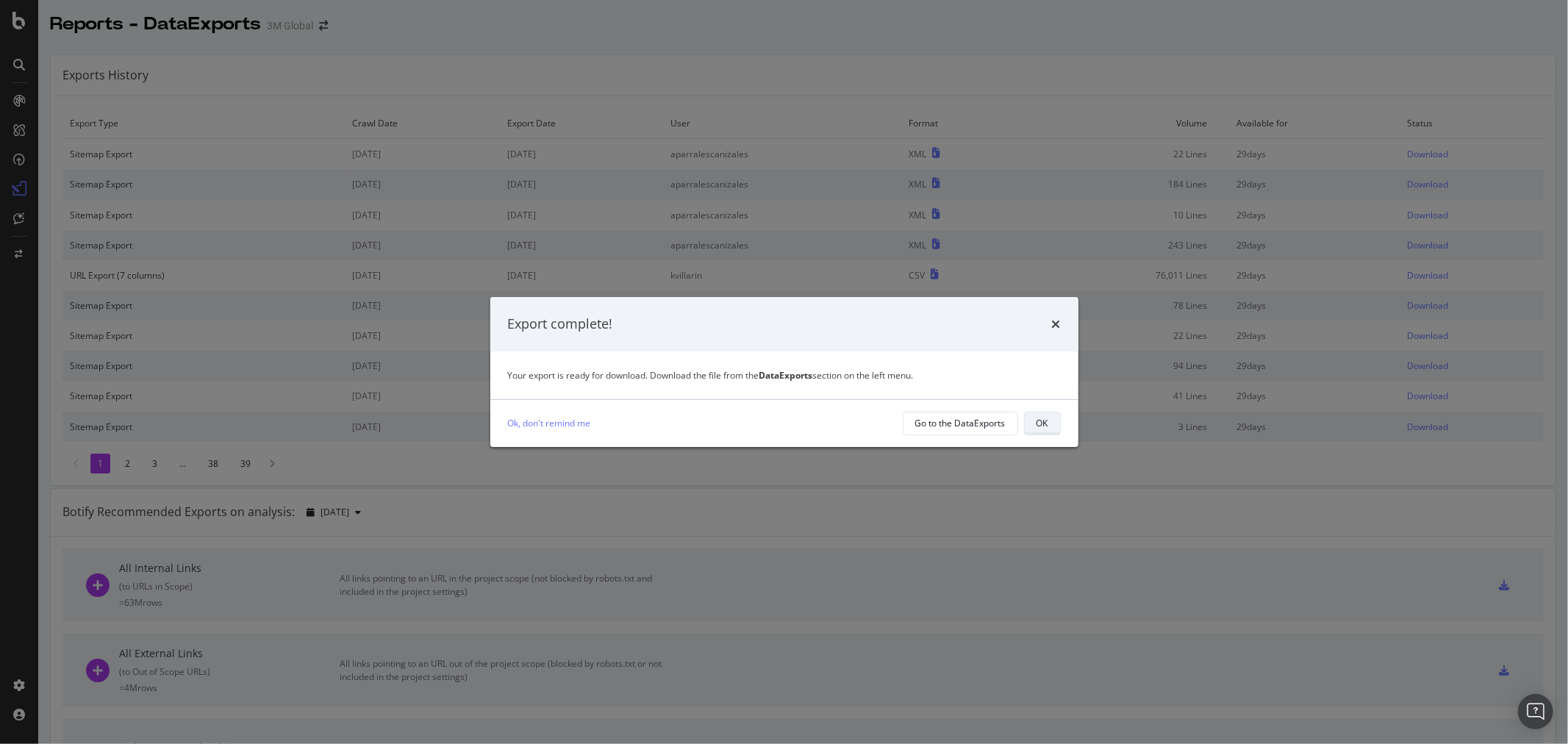
click at [1039, 422] on div "OK" at bounding box center [1042, 423] width 11 height 12
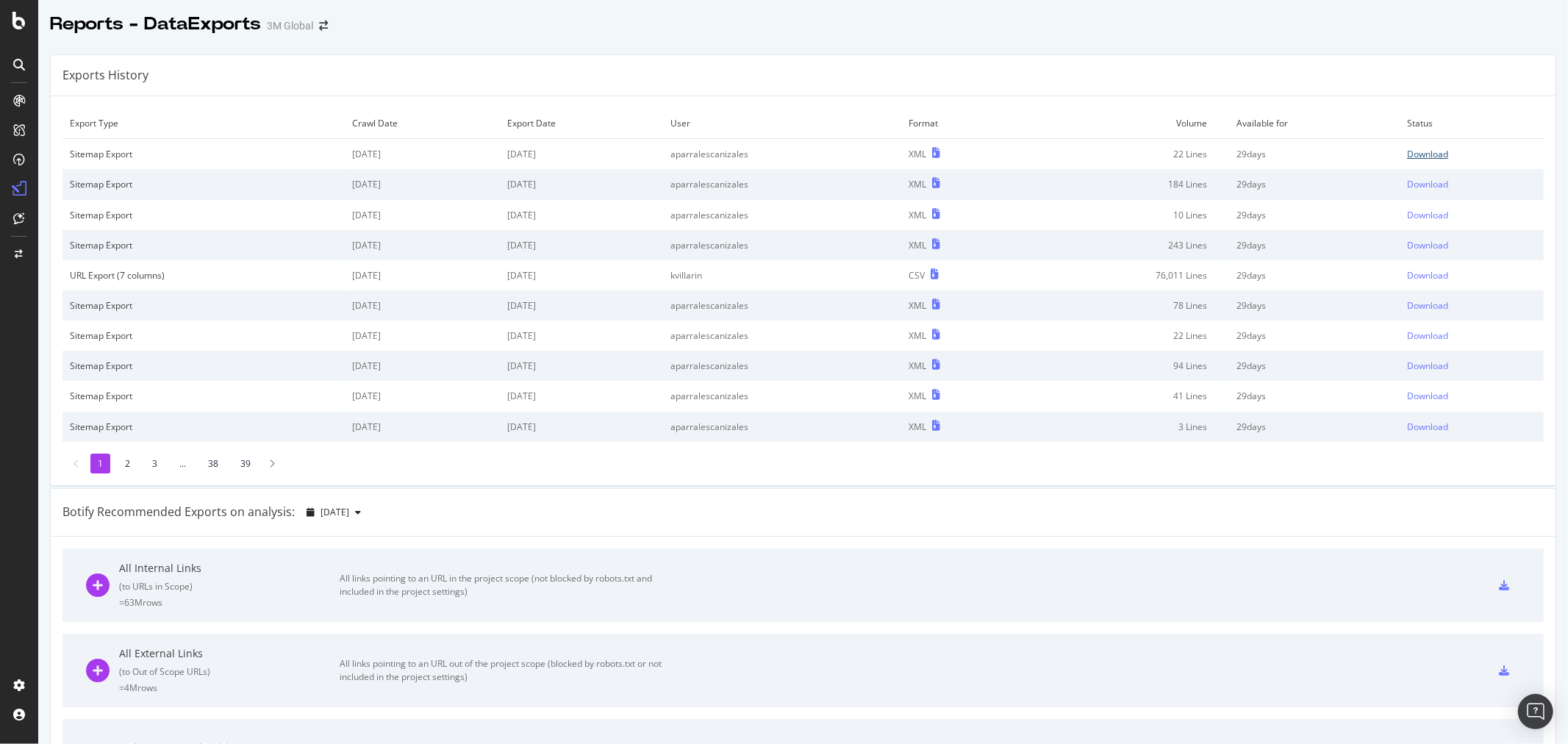
click at [1420, 156] on div "Download" at bounding box center [1427, 154] width 42 height 12
click at [598, 77] on div "Exports History" at bounding box center [803, 75] width 1505 height 42
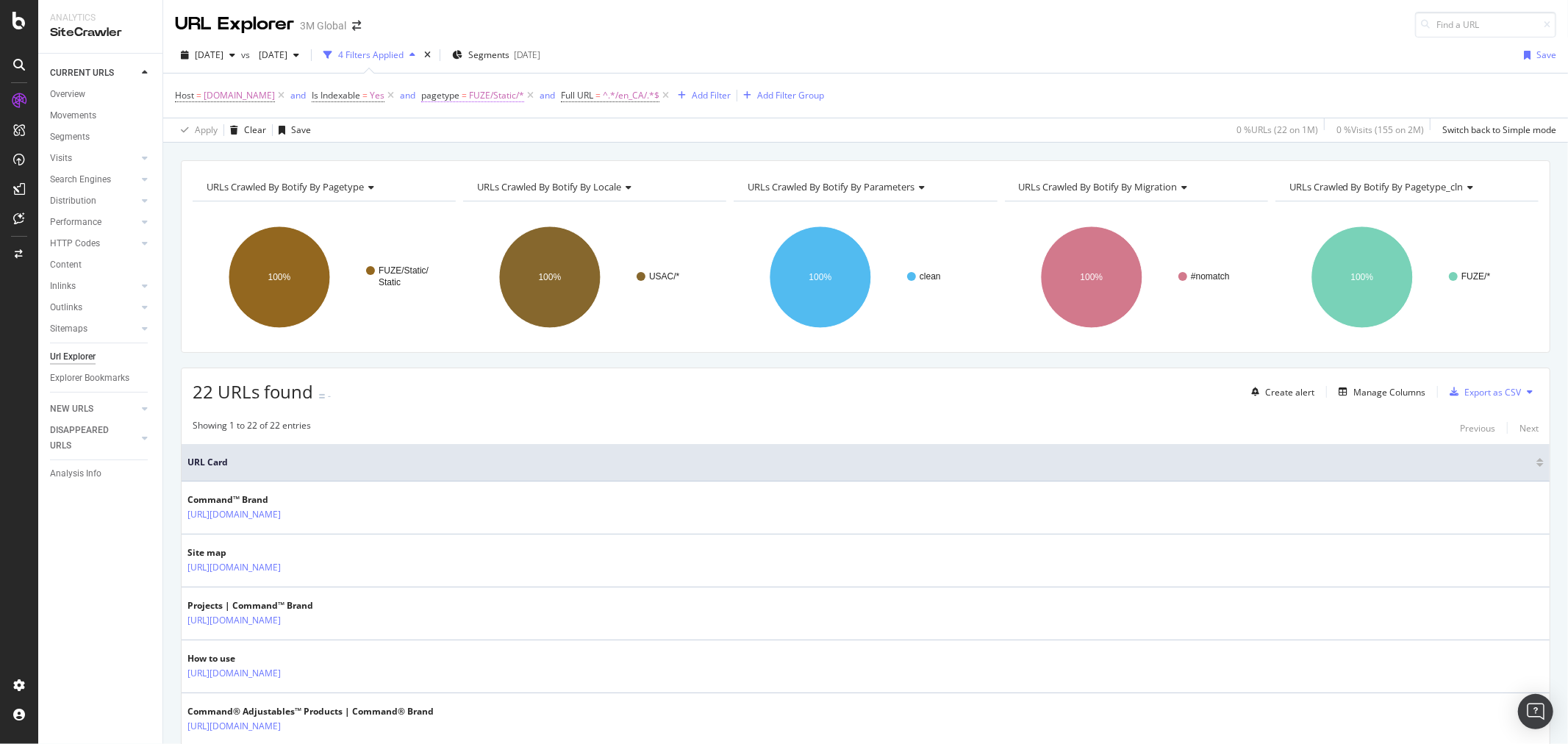
click at [513, 97] on span "FUZE/Static/*" at bounding box center [497, 95] width 55 height 20
click at [509, 178] on icon at bounding box center [505, 182] width 11 height 9
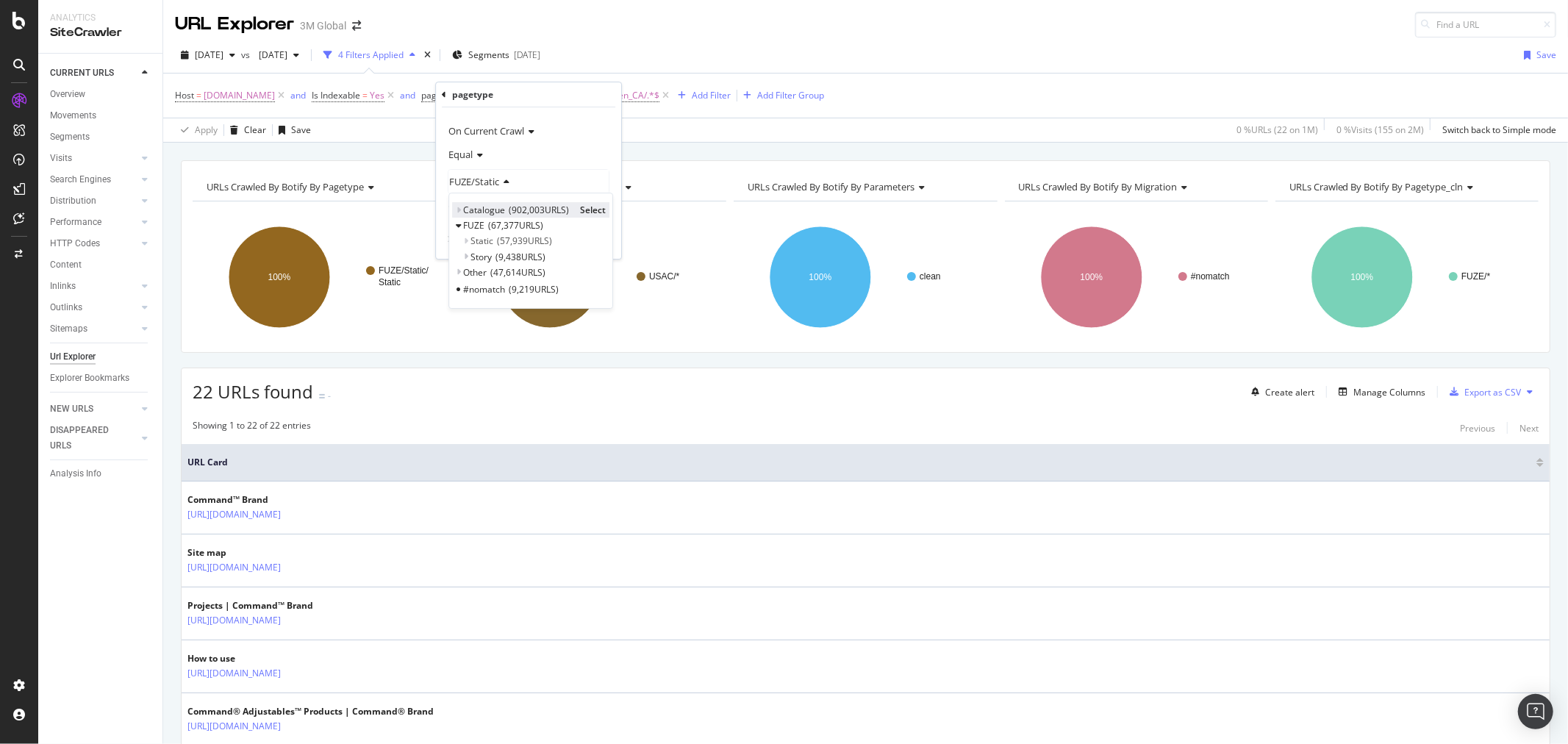
click at [460, 208] on icon at bounding box center [459, 210] width 5 height 9
click at [655, 223] on span "Select" at bounding box center [650, 225] width 26 height 12
click at [600, 236] on div "Apply" at bounding box center [599, 240] width 23 height 12
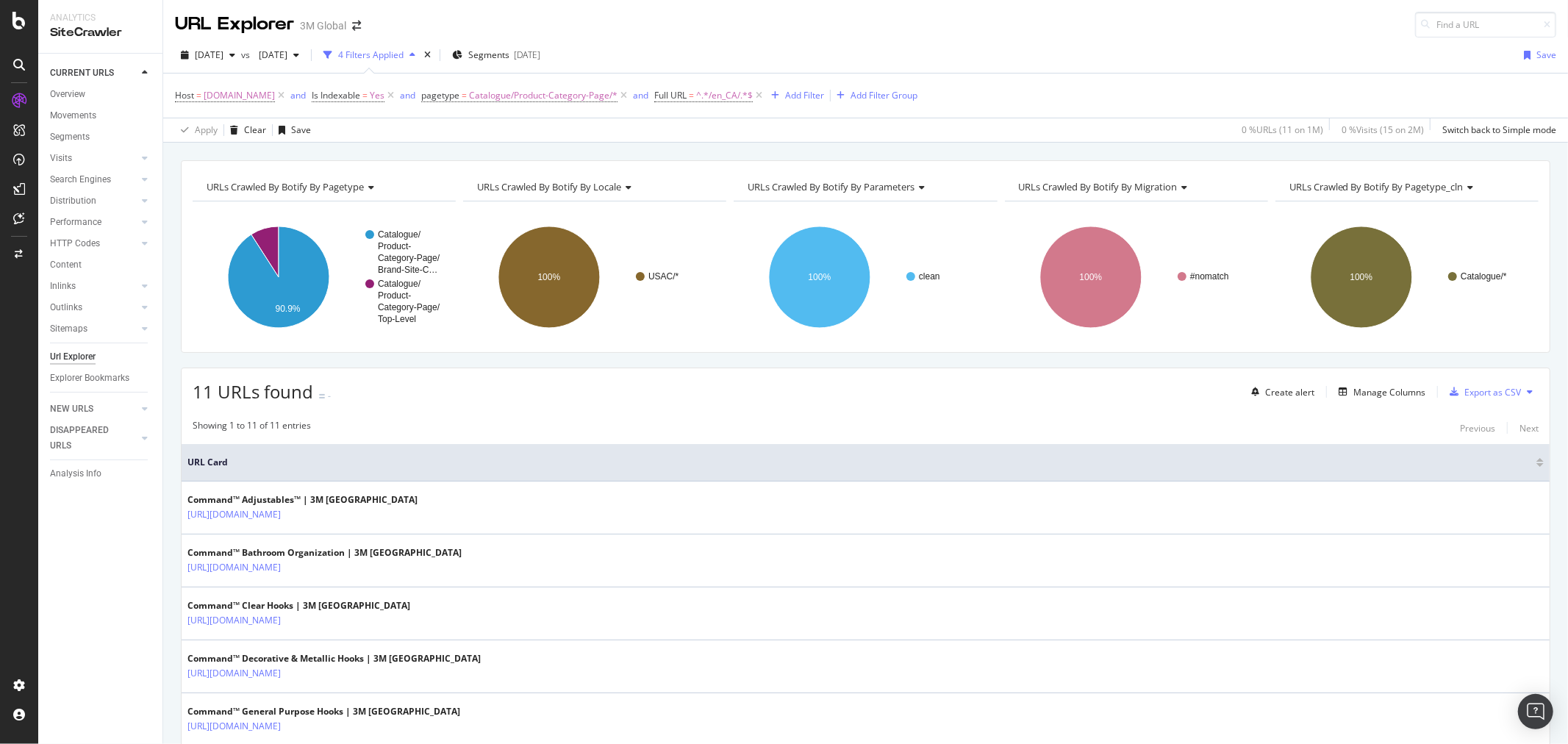
click at [1527, 390] on icon at bounding box center [1530, 391] width 6 height 9
click at [1475, 385] on div "Export XML Sitemaps" at bounding box center [1453, 393] width 110 height 21
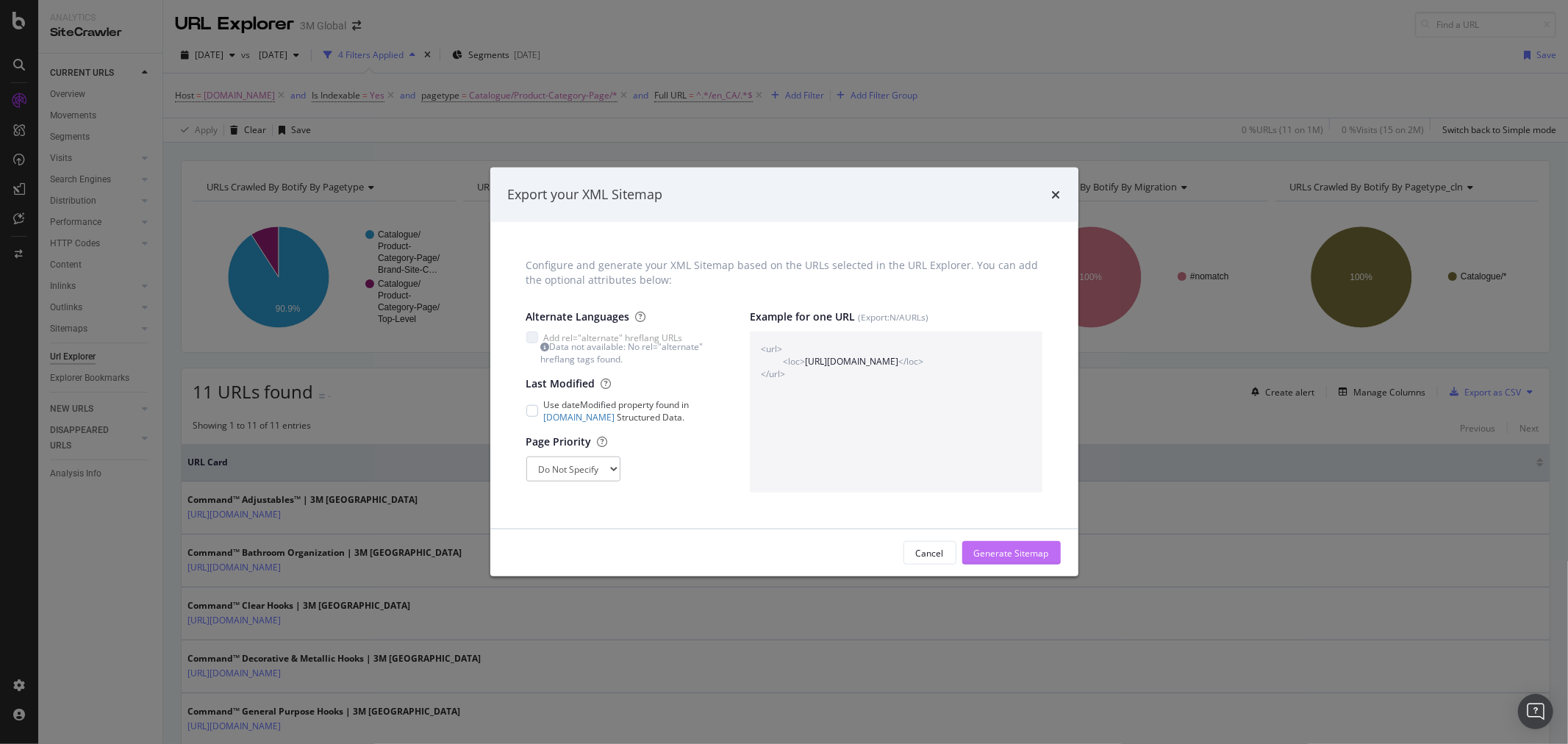
click at [1039, 555] on div "Generate Sitemap" at bounding box center [1011, 553] width 75 height 12
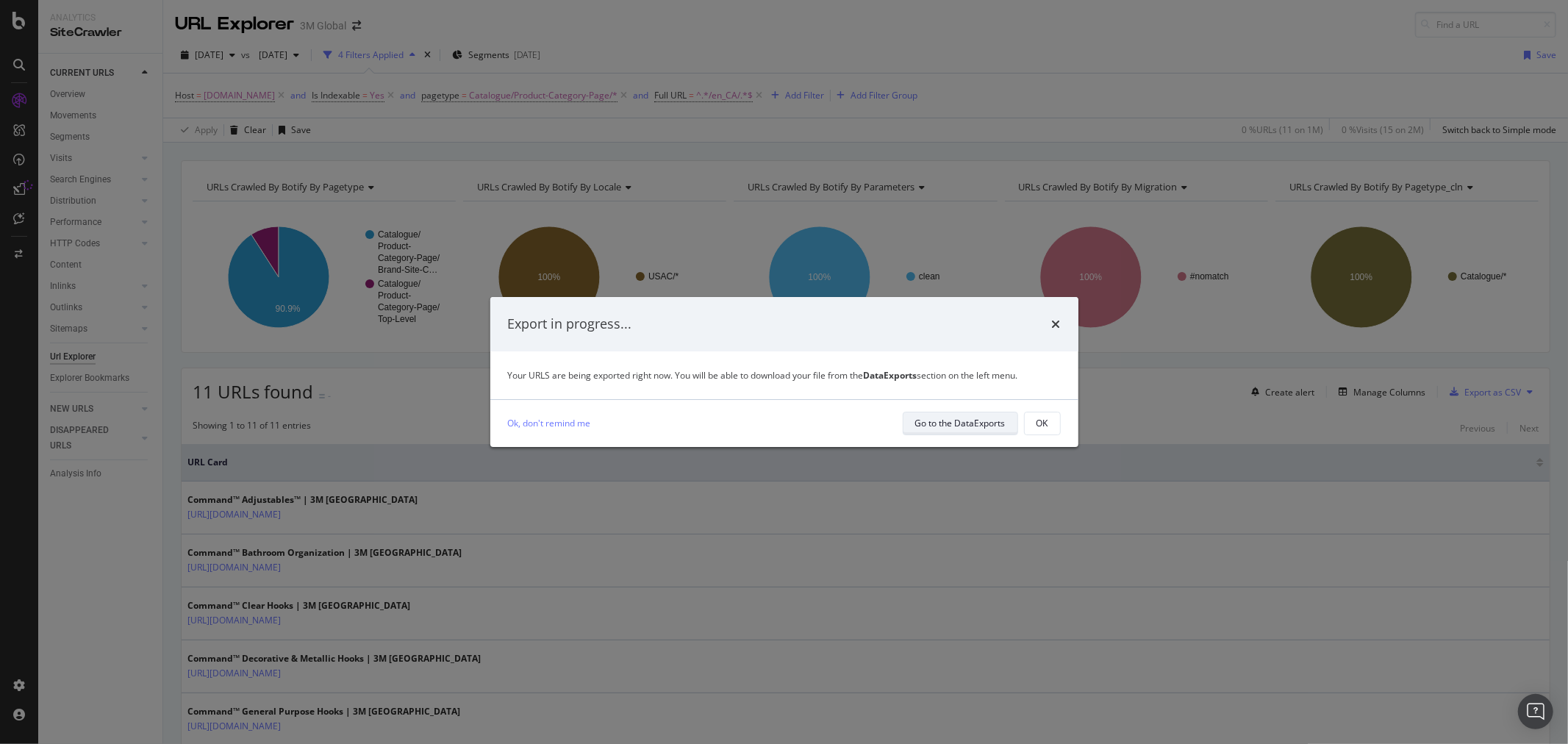
click at [982, 429] on div "Go to the DataExports" at bounding box center [961, 423] width 90 height 12
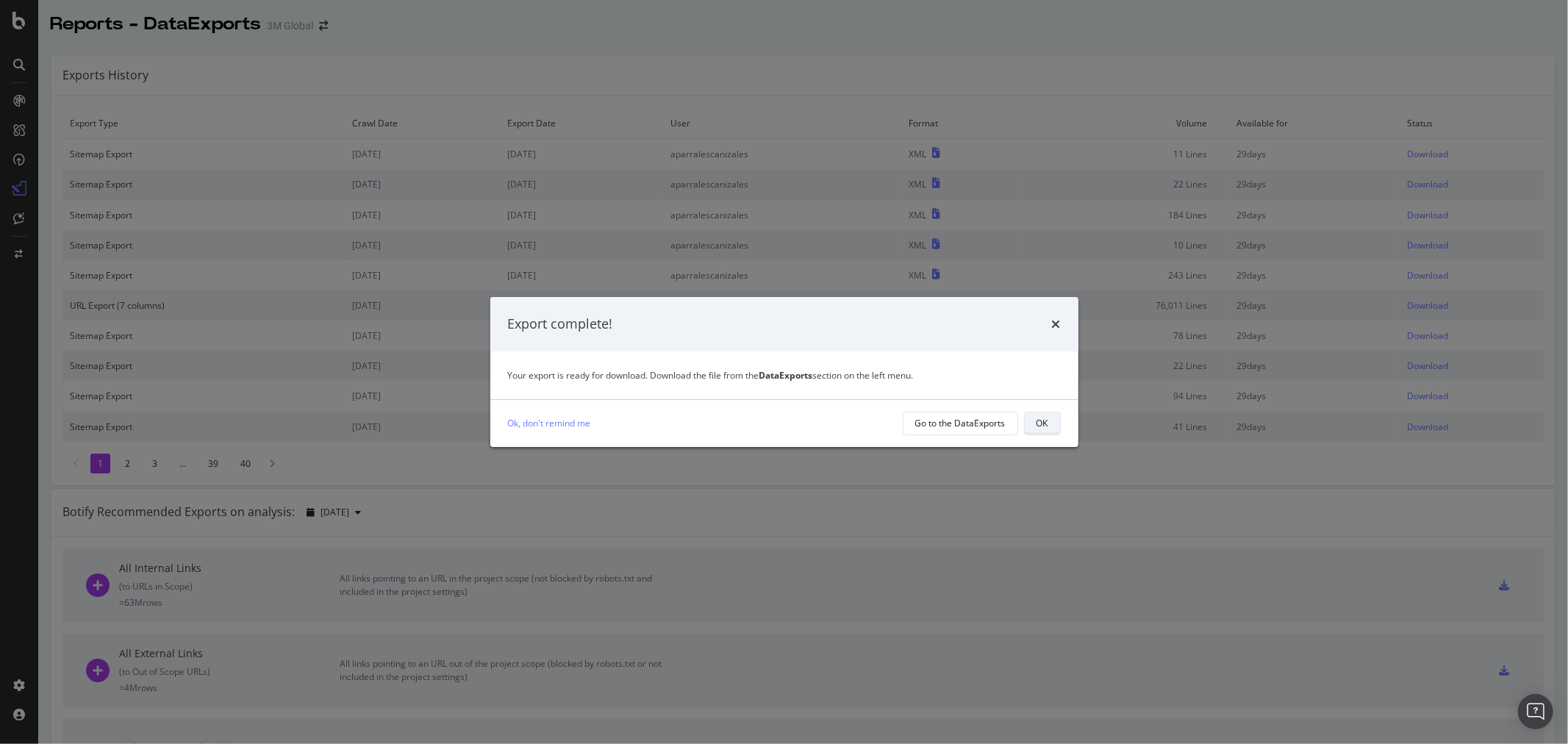
click at [1047, 419] on div "OK" at bounding box center [1042, 423] width 11 height 12
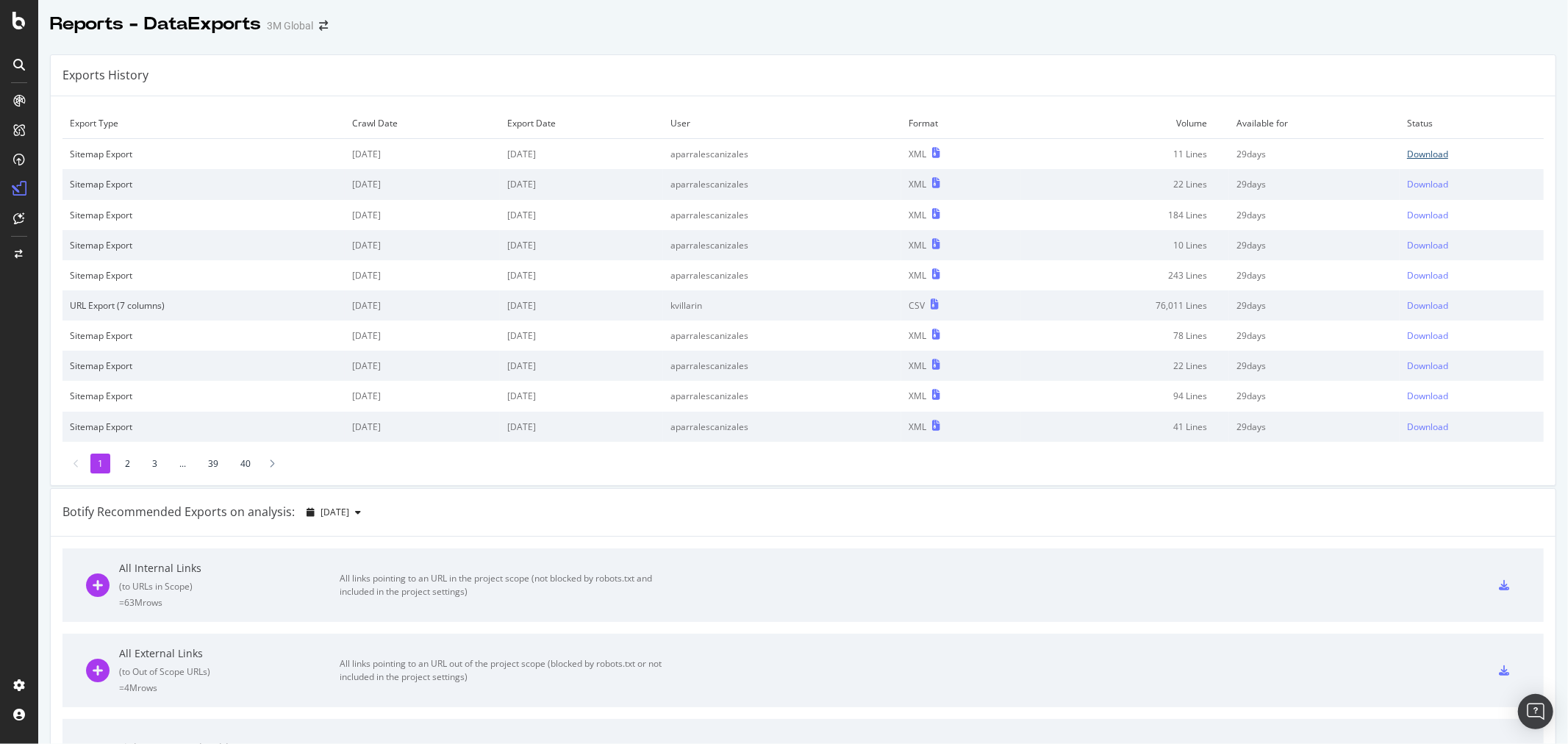
click at [1407, 151] on div "Download" at bounding box center [1427, 154] width 42 height 12
click at [427, 72] on div "Exports History" at bounding box center [803, 75] width 1505 height 42
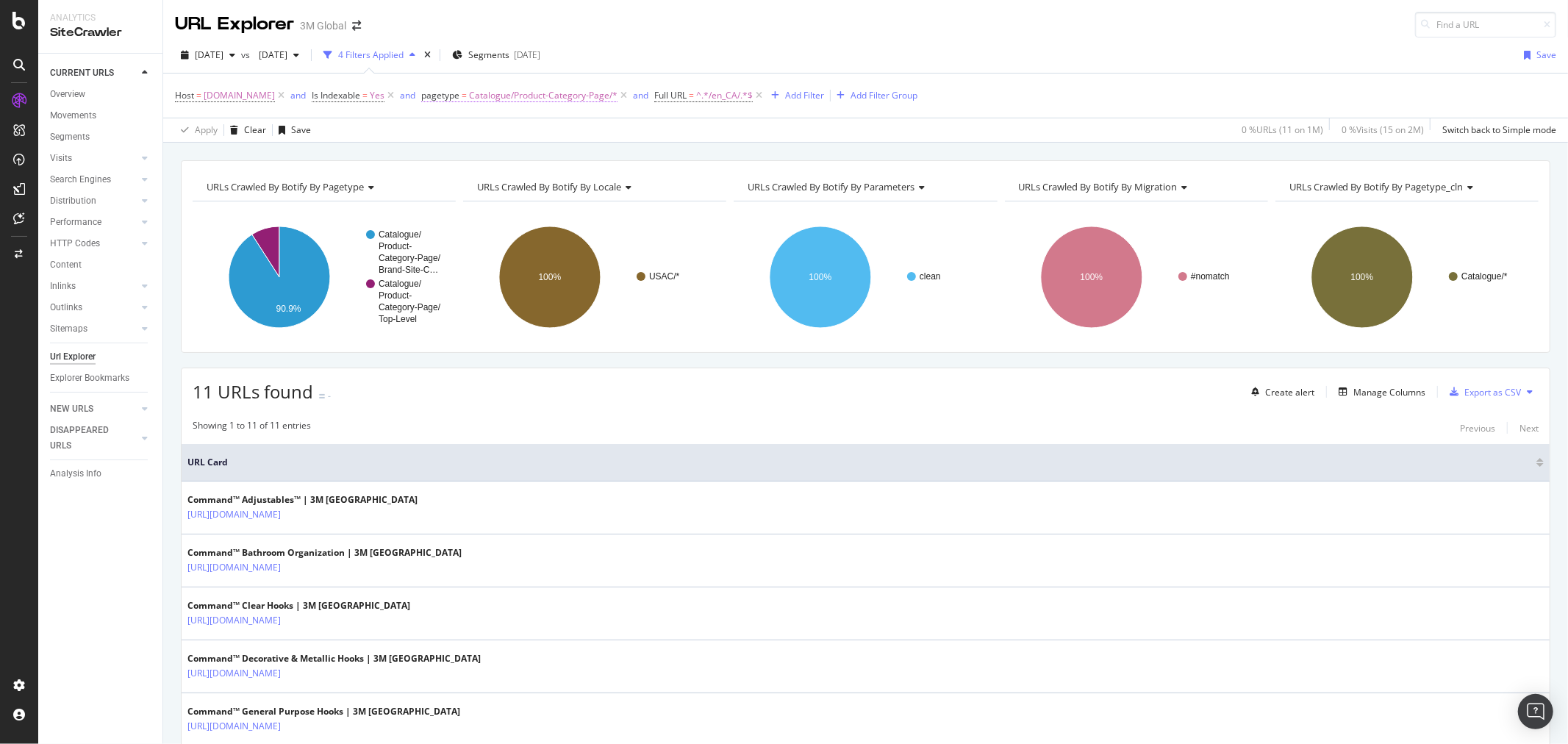
click at [527, 95] on span "Catalogue/Product-Category-Page/*" at bounding box center [544, 95] width 148 height 20
click at [592, 181] on span "Catalogue/Product-Category-Page" at bounding box center [524, 181] width 150 height 13
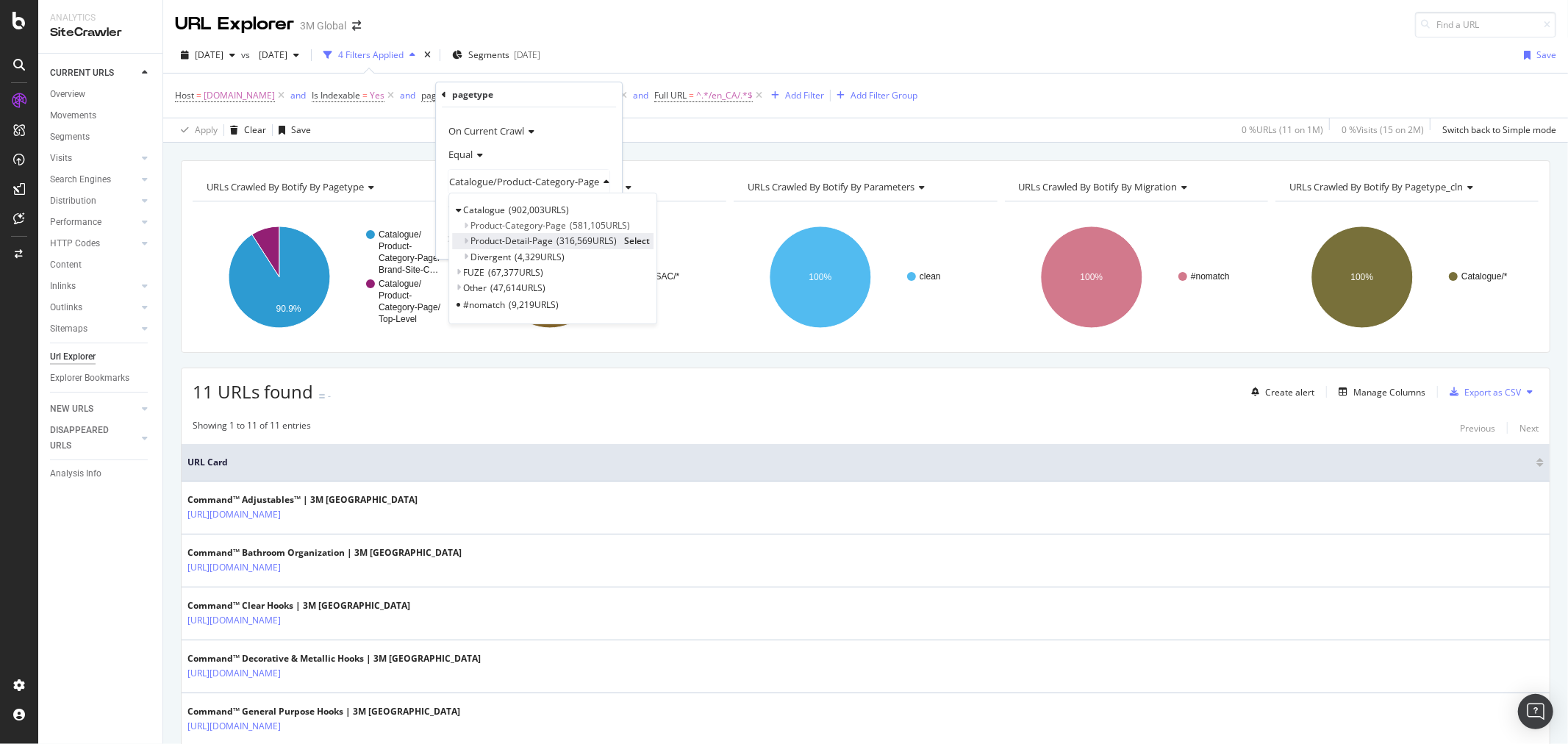
click at [637, 246] on span "Select" at bounding box center [636, 241] width 26 height 12
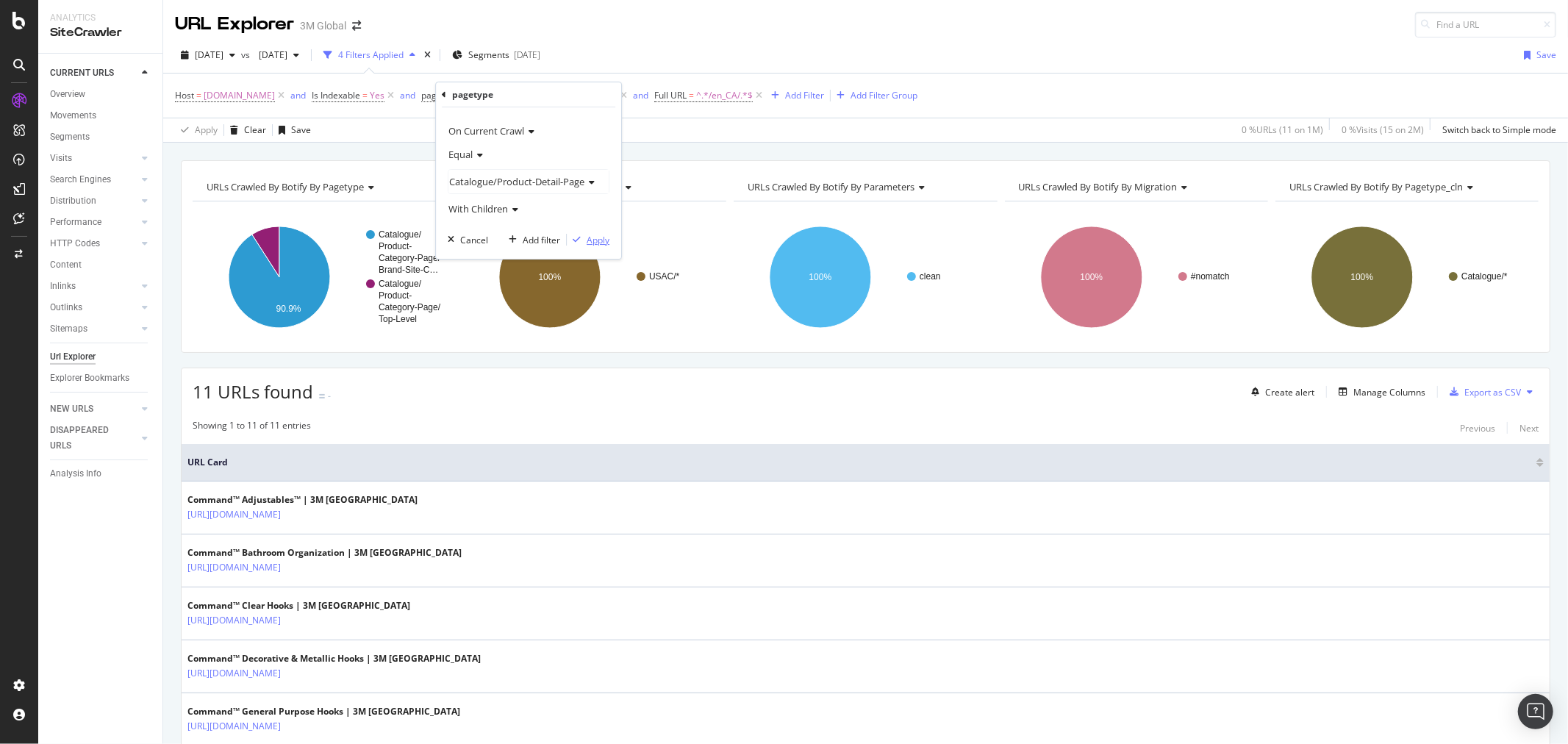
click at [601, 241] on div "Apply" at bounding box center [598, 240] width 23 height 12
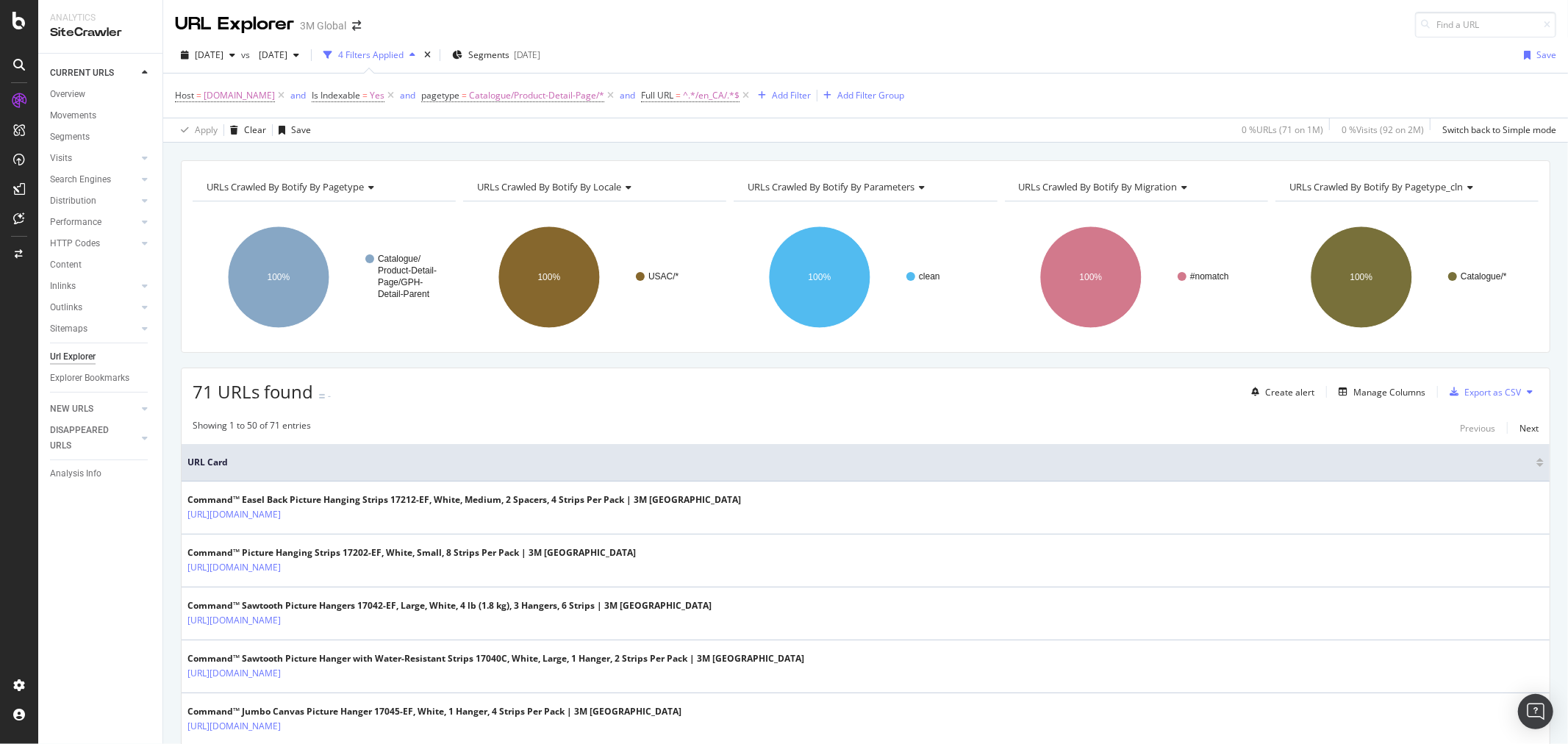
click at [1527, 392] on icon at bounding box center [1530, 391] width 6 height 9
click at [1488, 391] on span "Export XML Sitemaps" at bounding box center [1454, 393] width 87 height 13
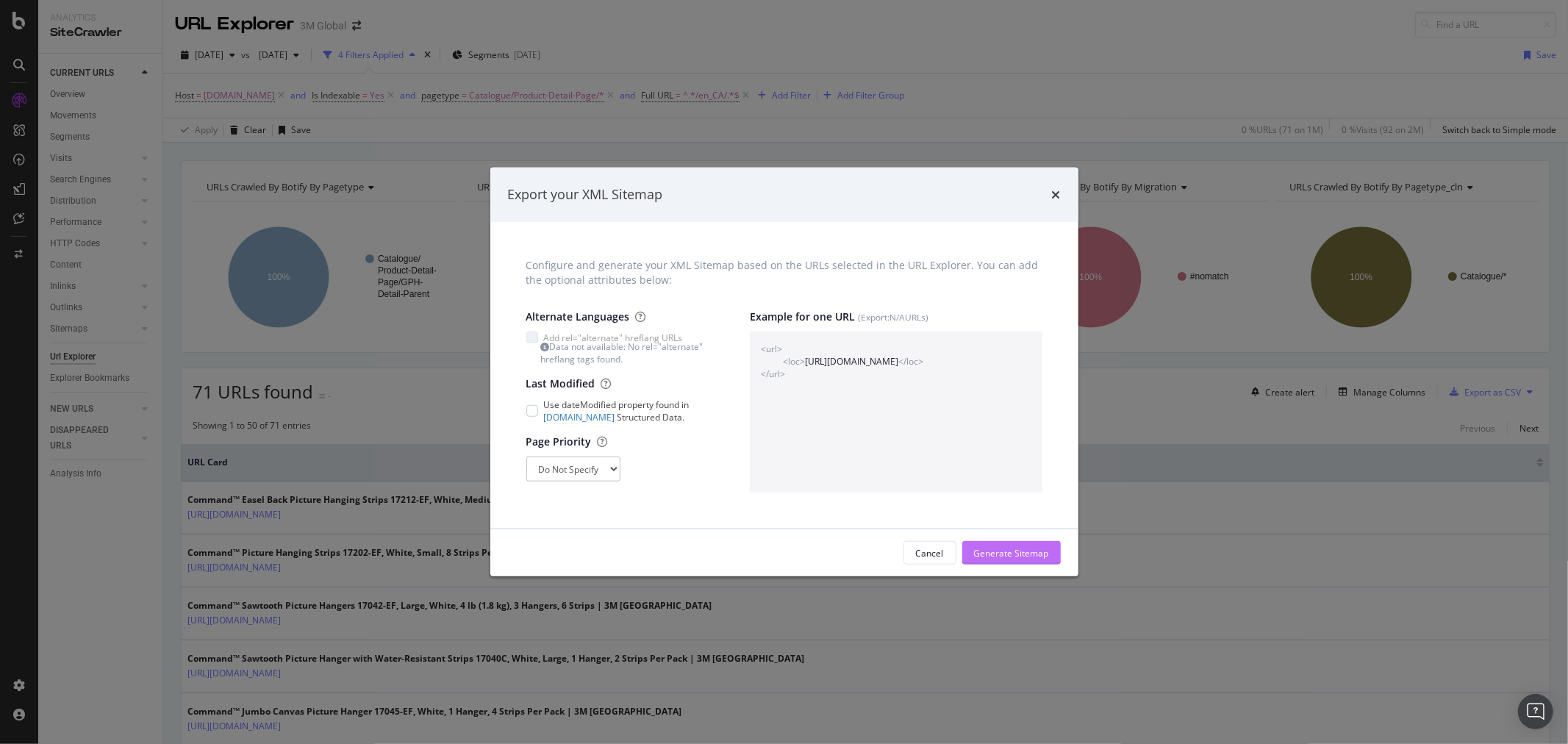
click at [1024, 550] on div "Generate Sitemap" at bounding box center [1011, 553] width 75 height 12
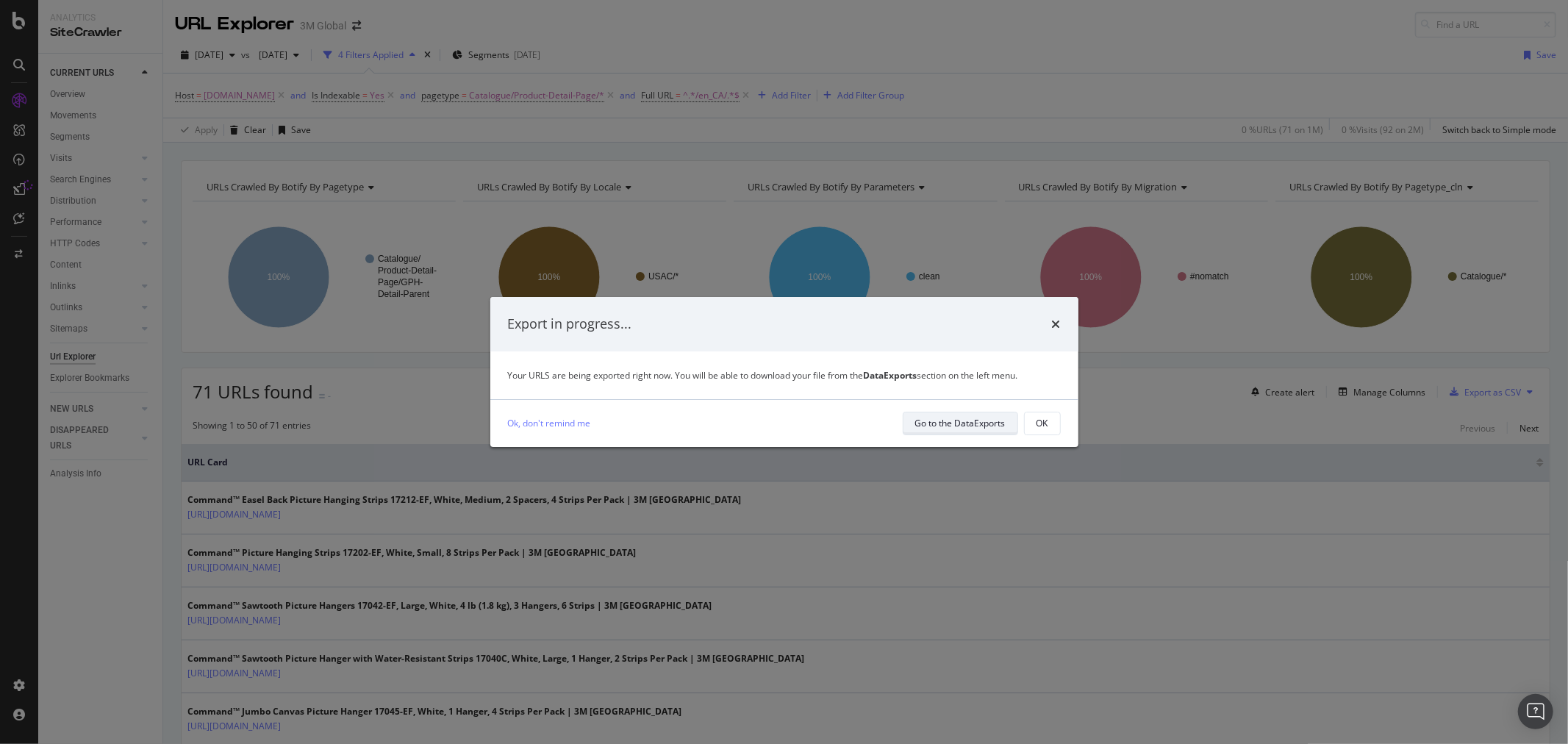
click at [975, 428] on div "Go to the DataExports" at bounding box center [961, 423] width 90 height 12
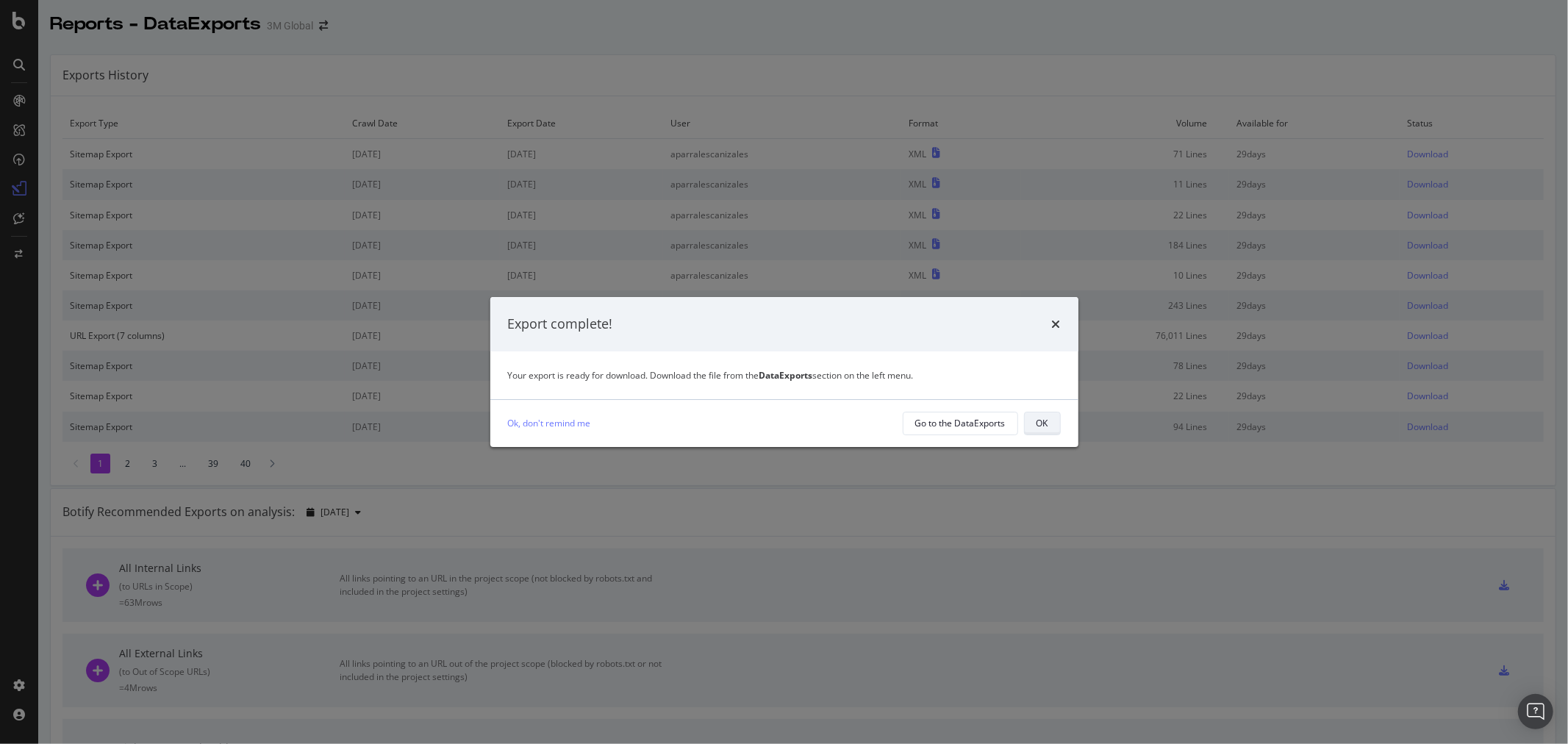
click at [1042, 422] on div "OK" at bounding box center [1042, 423] width 11 height 12
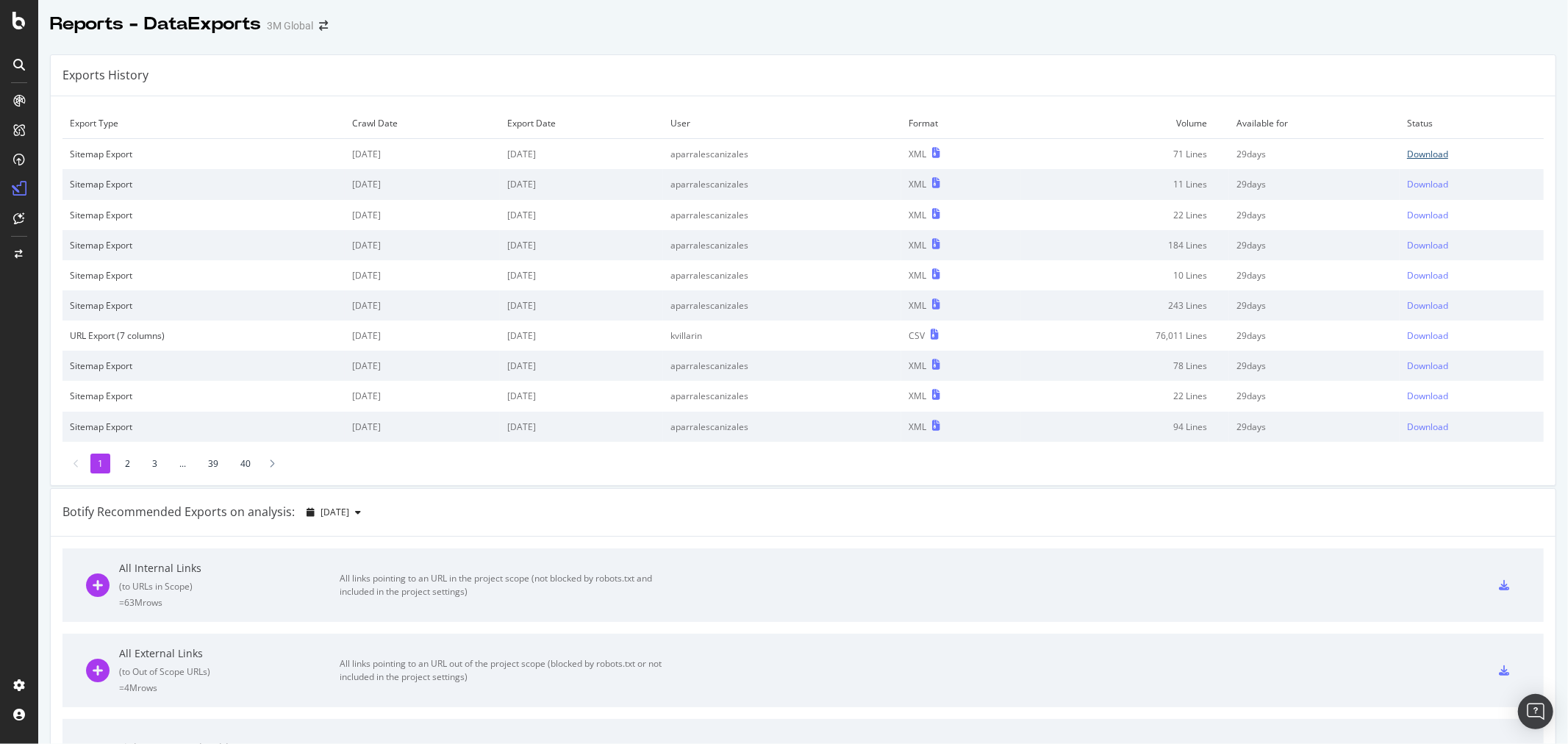
click at [1423, 152] on div "Download" at bounding box center [1427, 154] width 42 height 12
click at [906, 74] on div "Exports History" at bounding box center [803, 75] width 1505 height 42
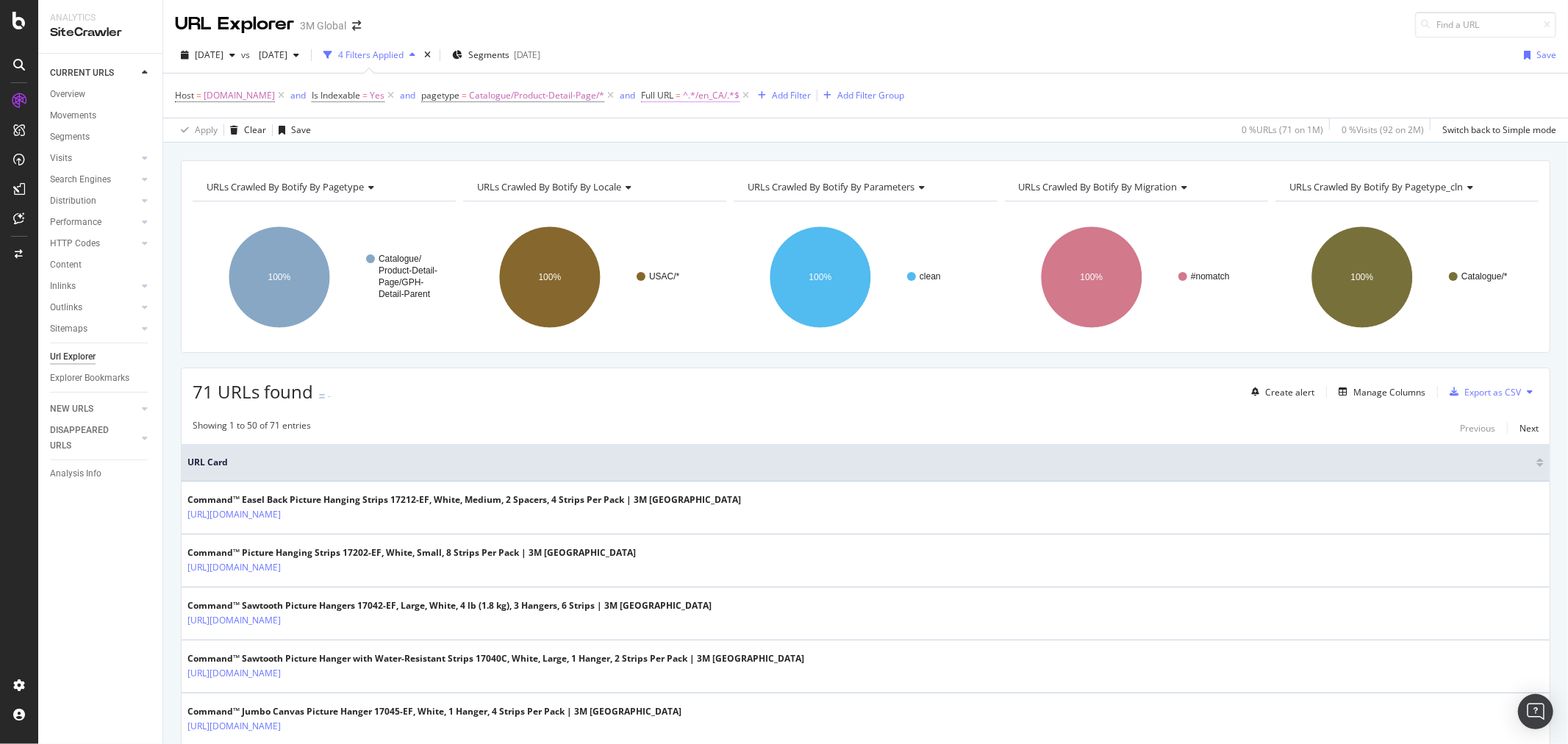
click at [716, 91] on span "^.*/en_CA/.*$" at bounding box center [712, 95] width 57 height 20
click at [681, 156] on input "/en_CA/" at bounding box center [736, 157] width 139 height 24
click at [685, 156] on input "/en_CA/" at bounding box center [736, 157] width 139 height 24
type input "/fr_CA/"
click at [820, 186] on div "Apply" at bounding box center [817, 188] width 23 height 12
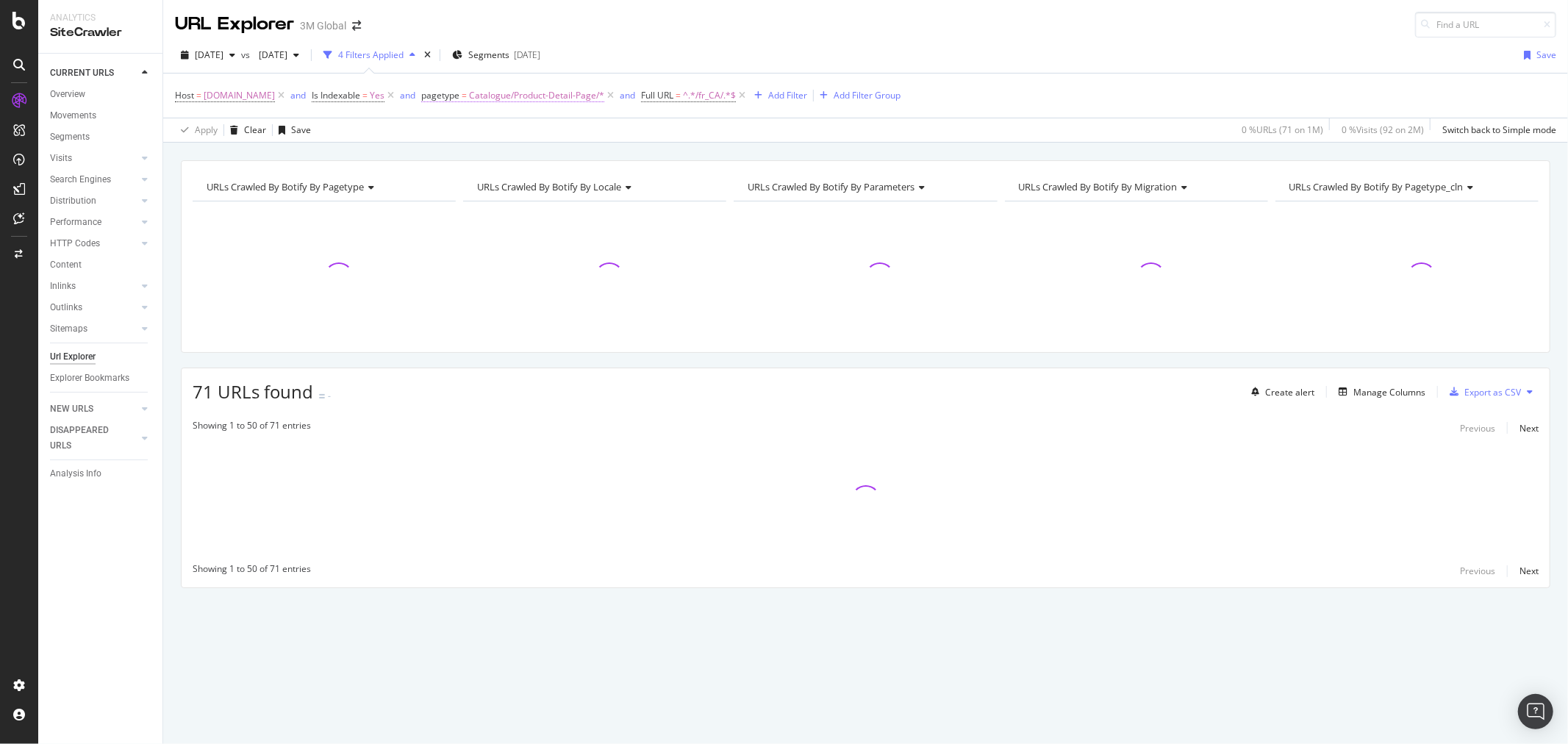
click at [545, 94] on span "Catalogue/Product-Detail-Page/*" at bounding box center [537, 95] width 135 height 20
click at [515, 182] on span "Catalogue/Product-Detail-Page" at bounding box center [516, 181] width 135 height 13
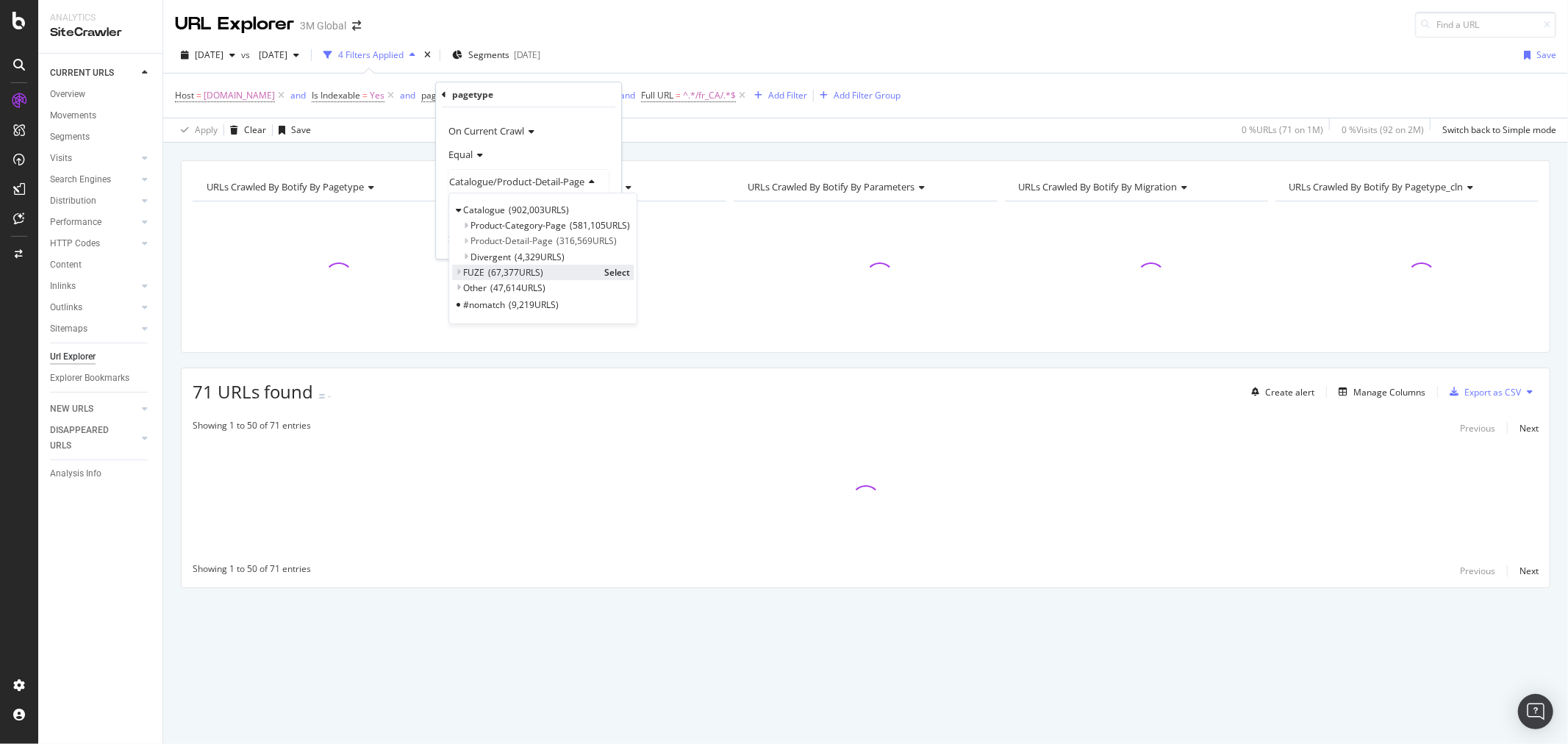
click at [459, 269] on icon at bounding box center [459, 272] width 5 height 9
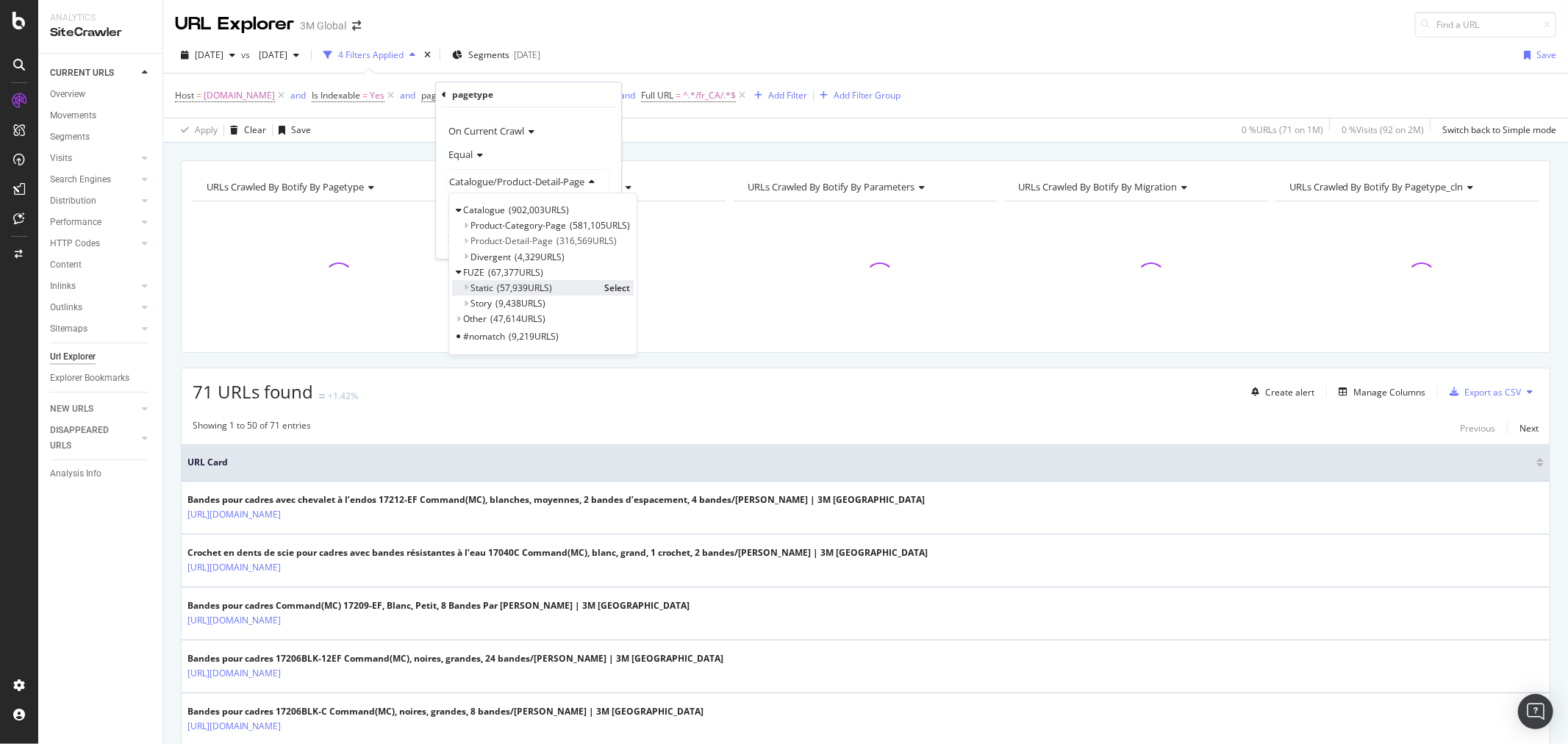
click at [621, 292] on span "Select" at bounding box center [617, 288] width 26 height 12
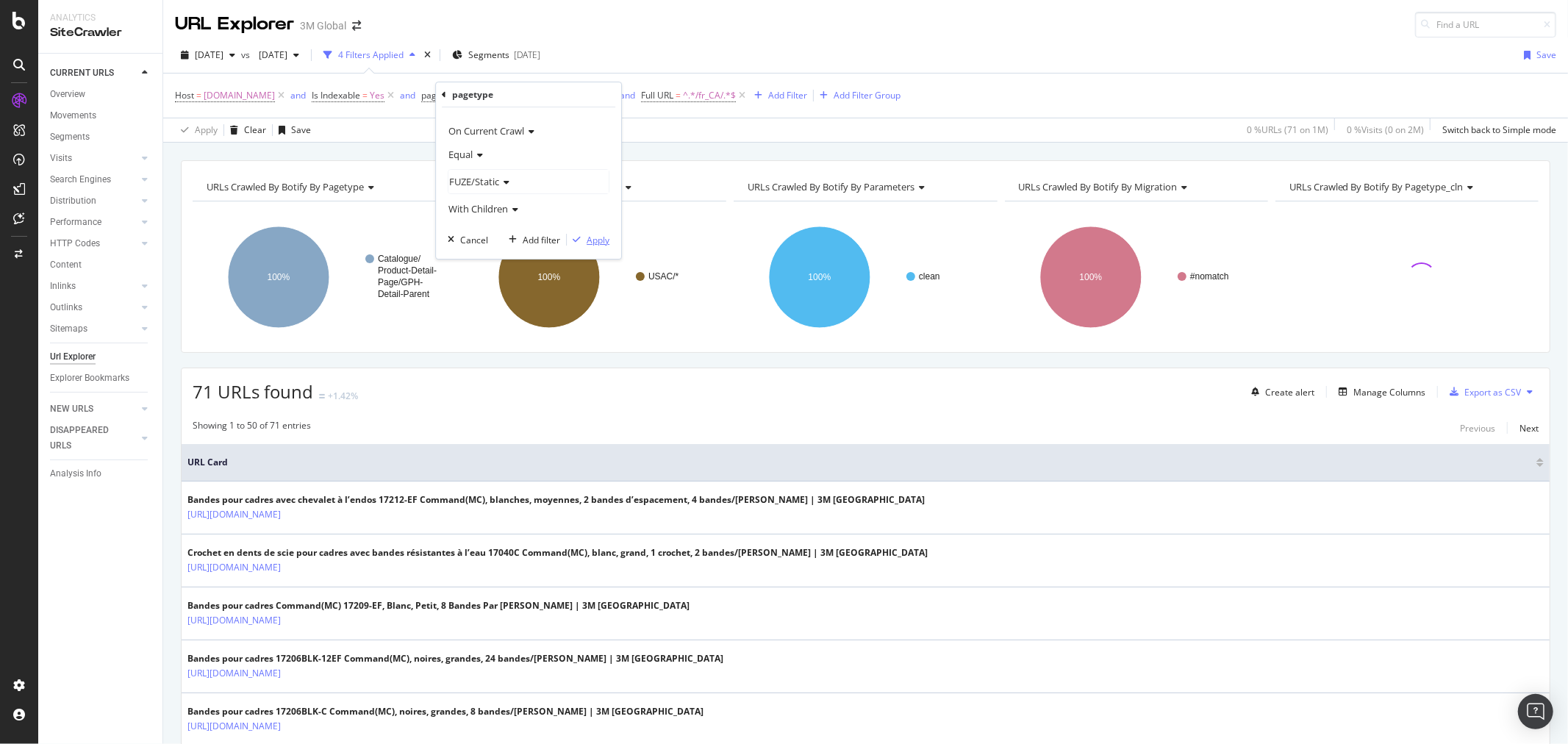
click at [603, 239] on div "Apply" at bounding box center [598, 240] width 23 height 12
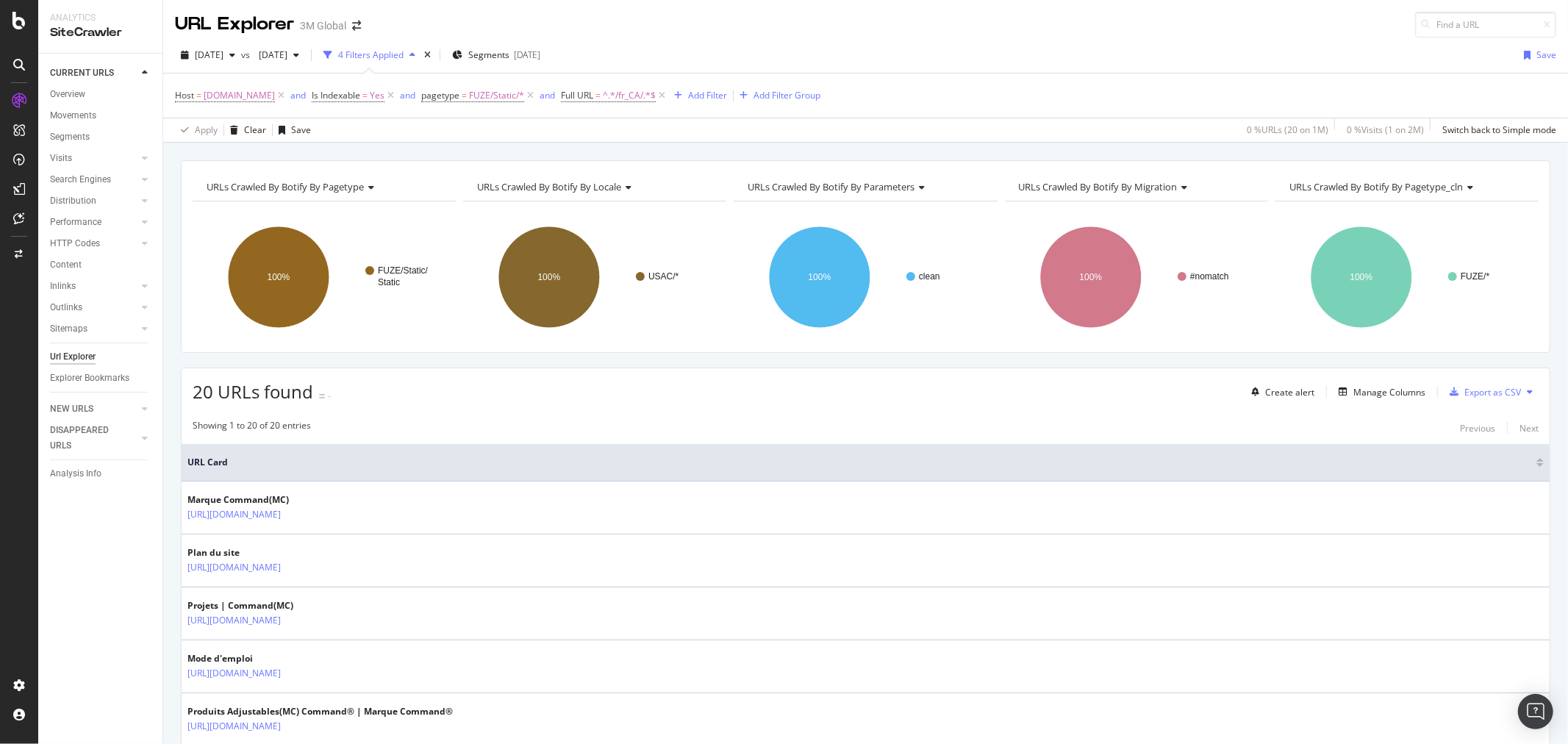
click at [1527, 391] on icon at bounding box center [1530, 391] width 6 height 9
click at [1474, 390] on span "Export XML Sitemaps" at bounding box center [1454, 393] width 87 height 13
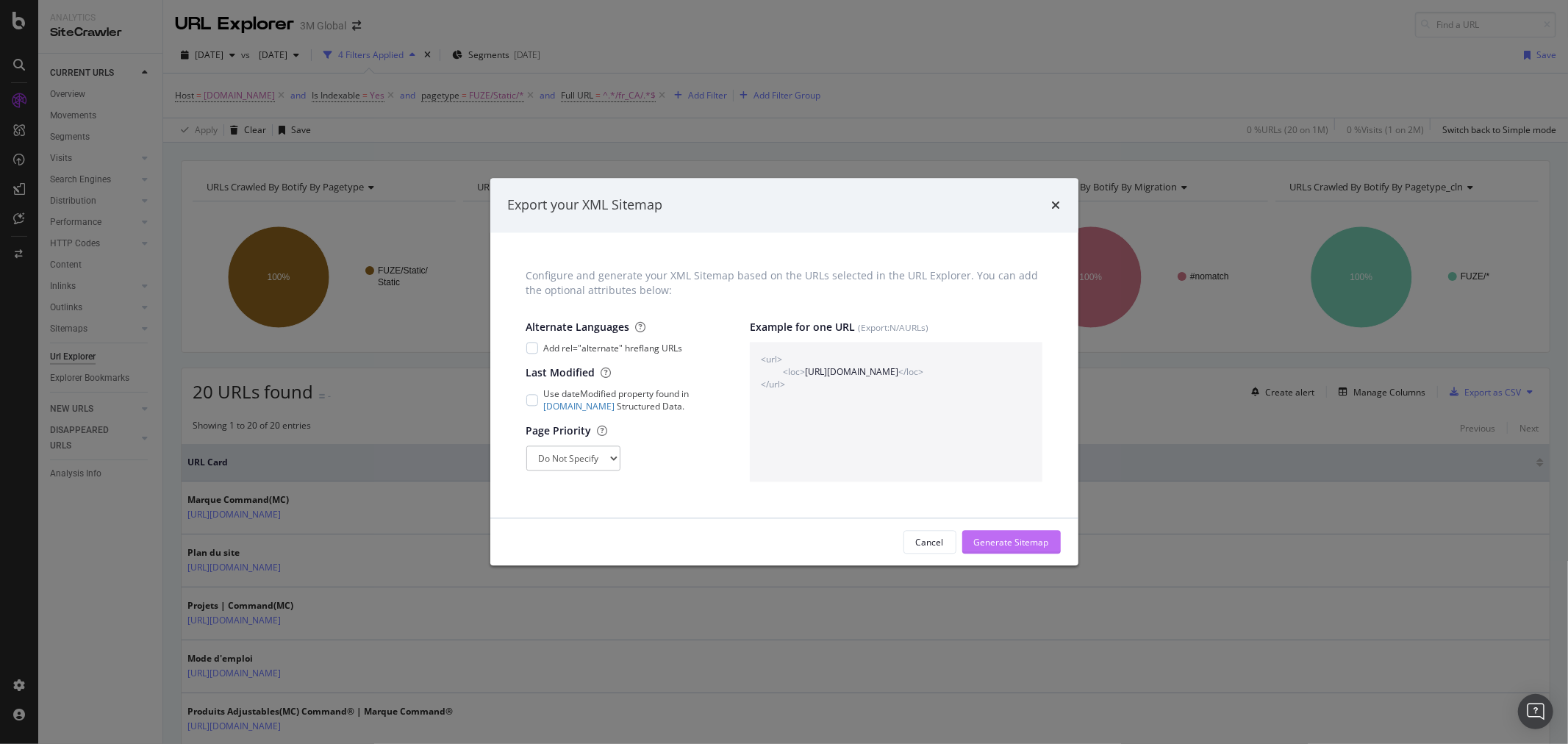
click at [983, 545] on div "Generate Sitemap" at bounding box center [1011, 542] width 75 height 12
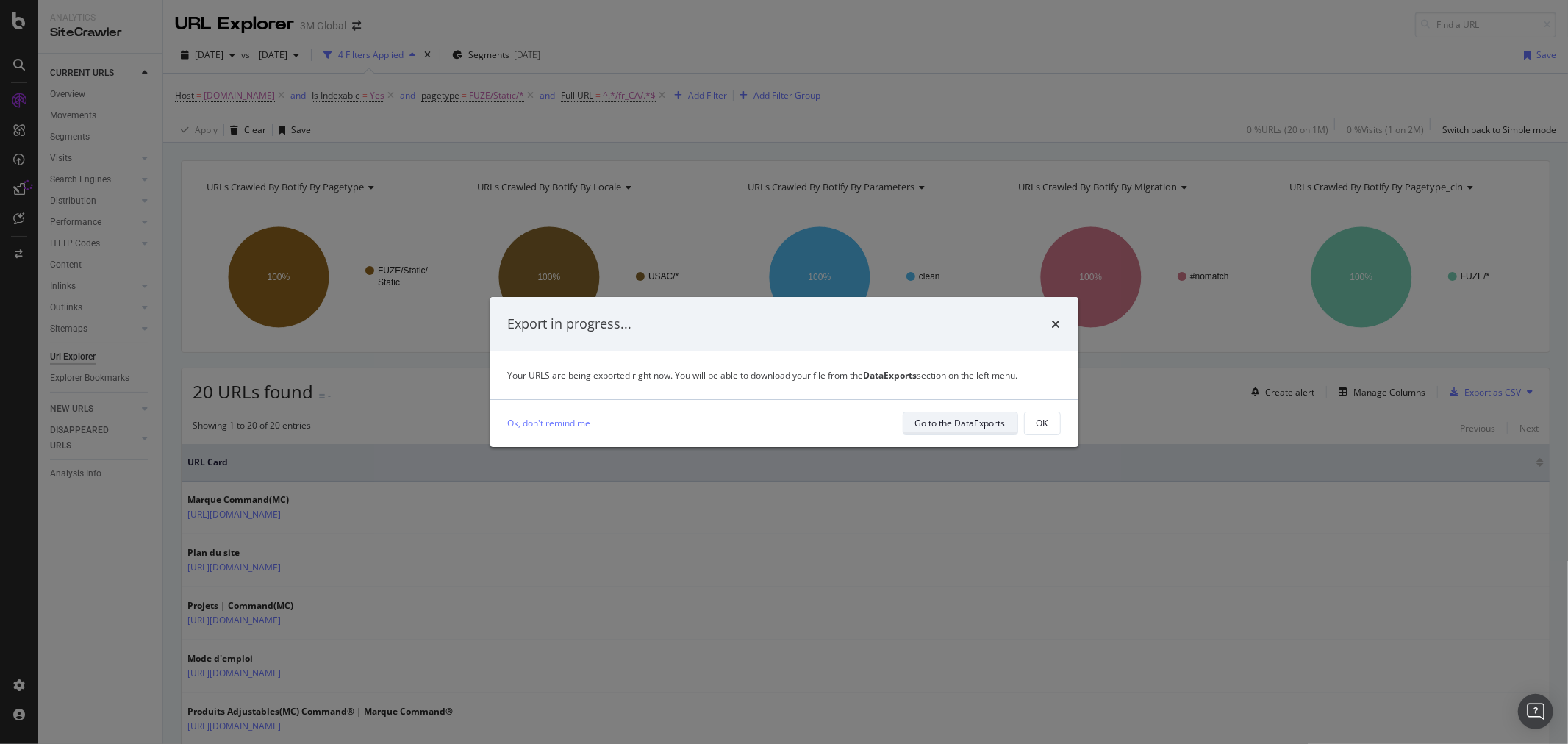
click at [981, 425] on div "Go to the DataExports" at bounding box center [961, 423] width 90 height 12
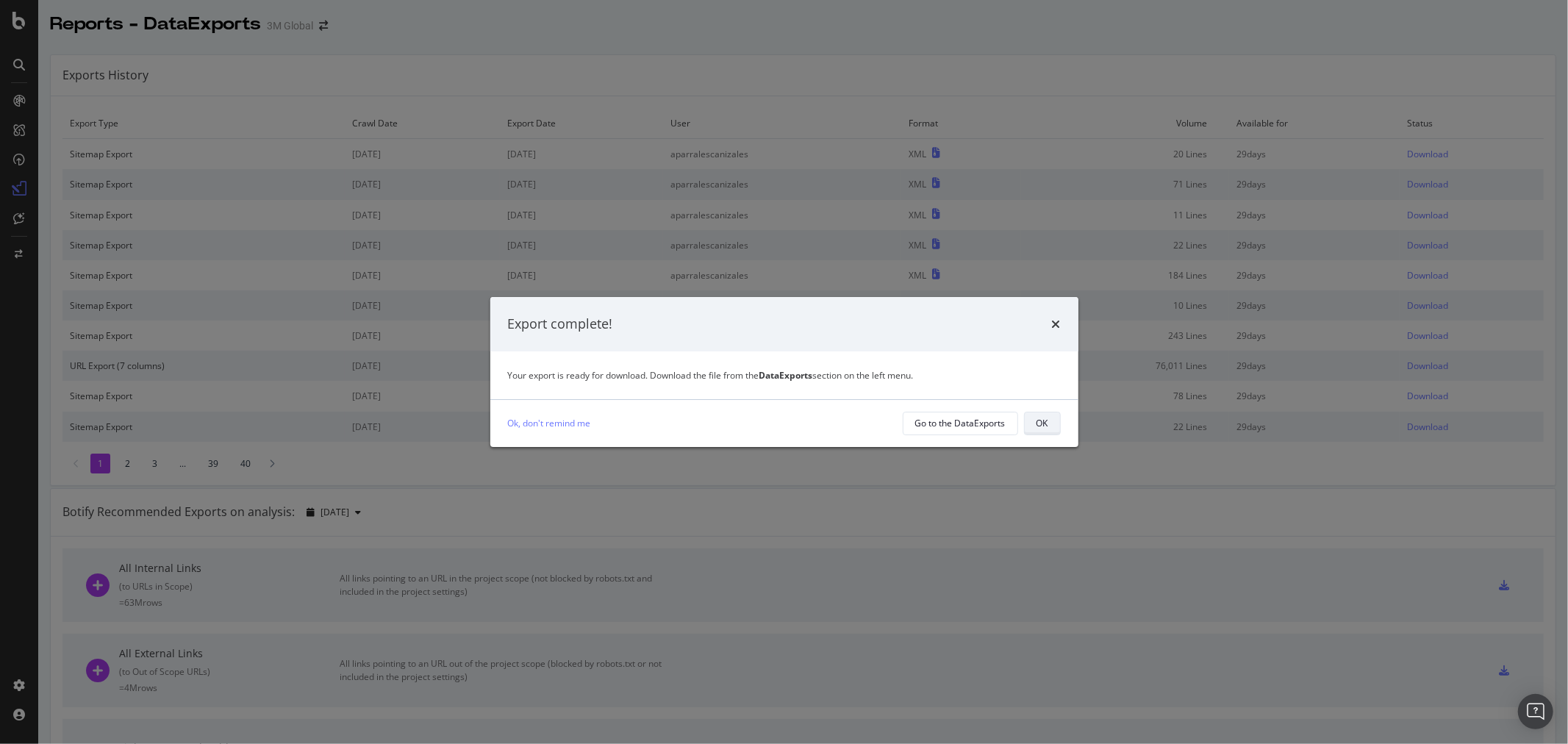
click at [1043, 421] on div "OK" at bounding box center [1042, 423] width 11 height 12
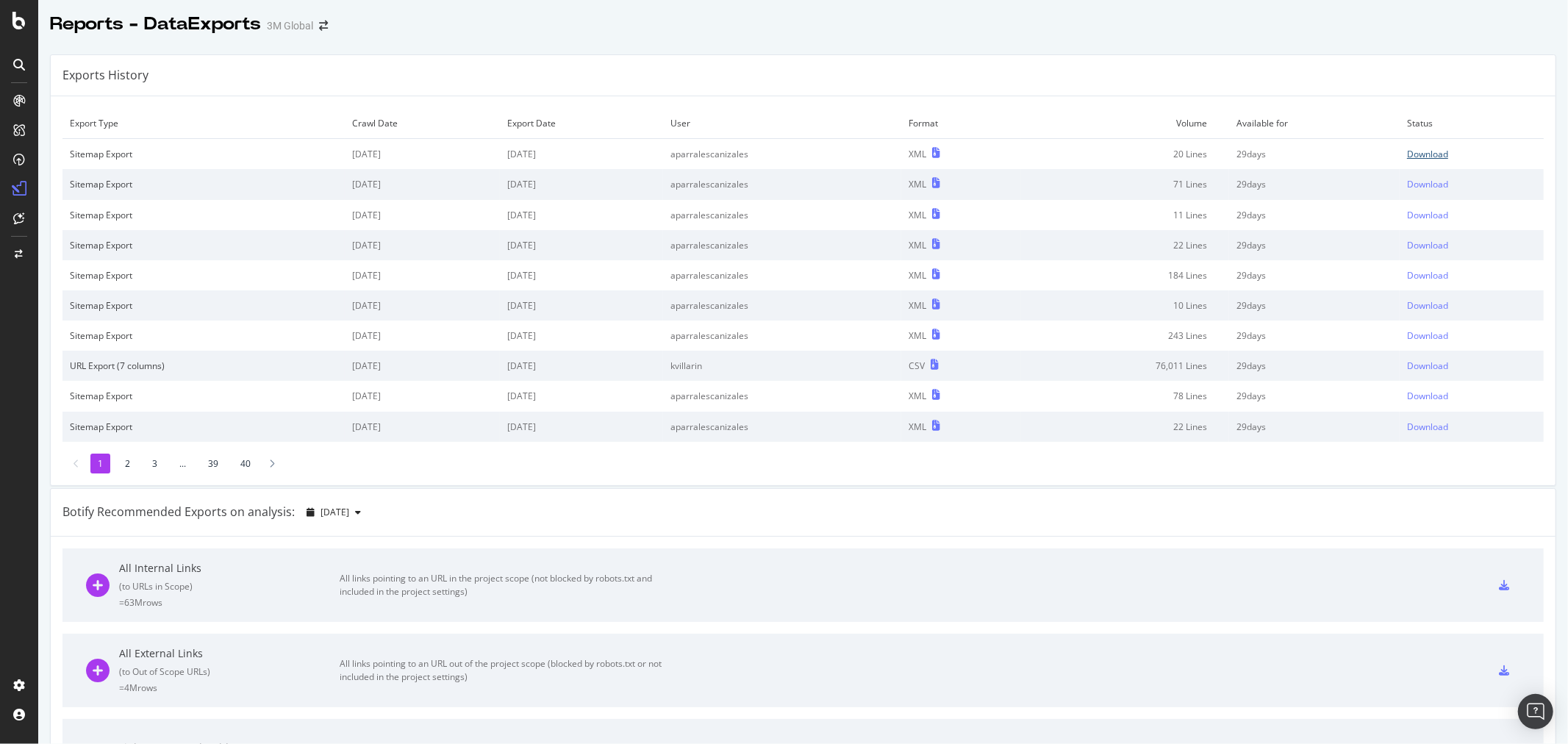
click at [1412, 158] on div "Download" at bounding box center [1427, 154] width 42 height 12
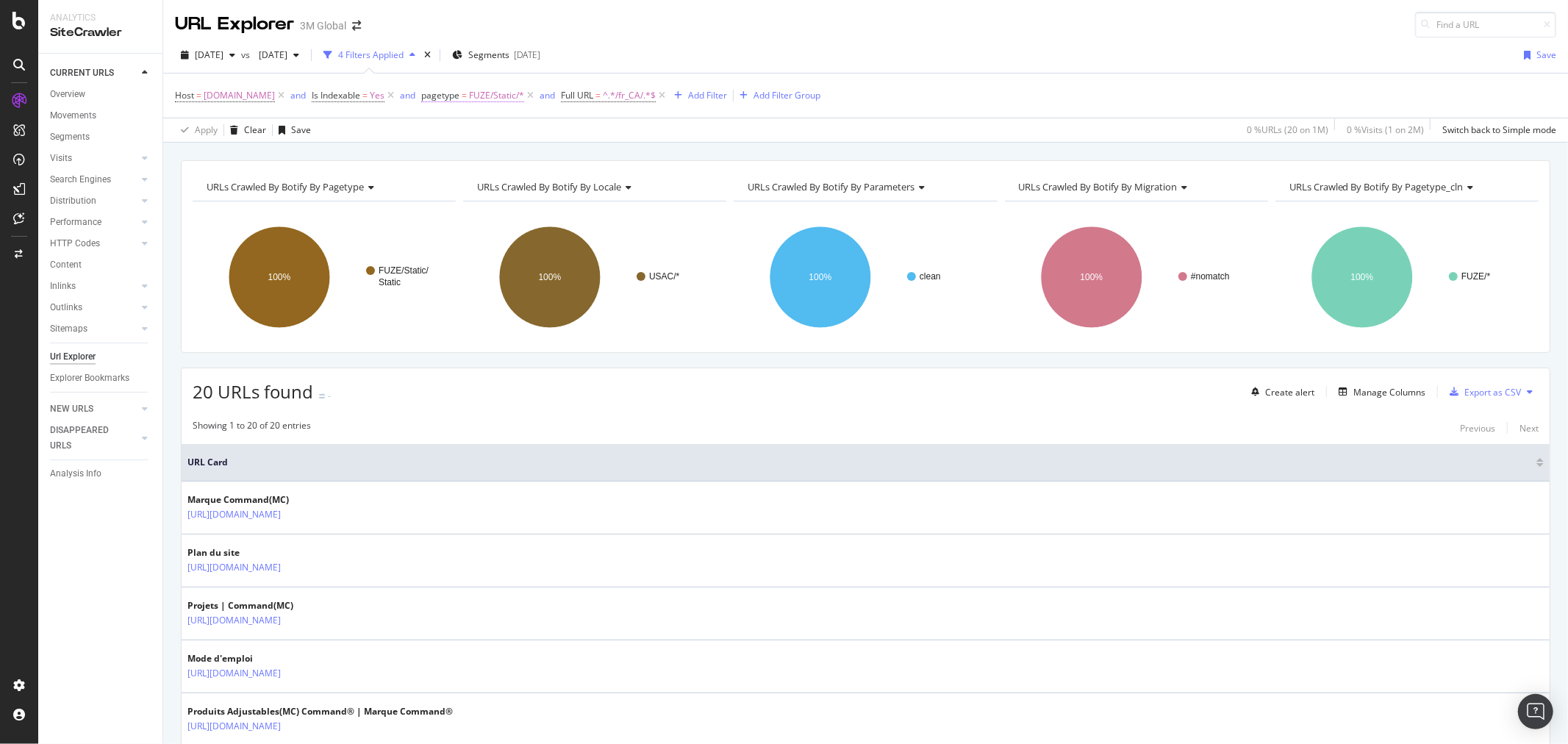
click at [505, 96] on span "FUZE/Static/*" at bounding box center [497, 95] width 55 height 20
click at [505, 184] on icon at bounding box center [505, 182] width 11 height 9
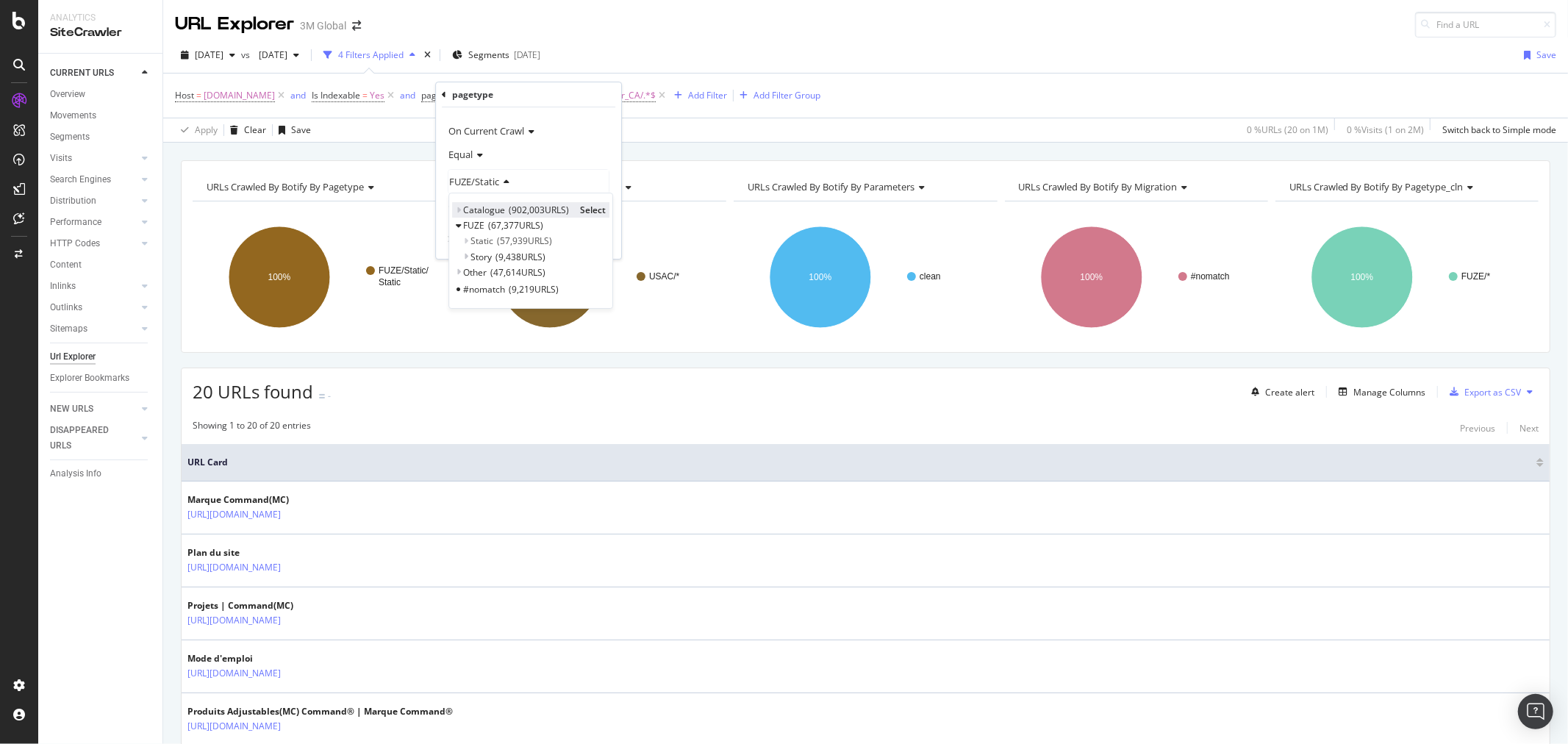
click at [460, 207] on icon at bounding box center [459, 210] width 5 height 9
click at [653, 223] on span "Select" at bounding box center [650, 225] width 26 height 12
click at [601, 244] on div "Apply" at bounding box center [599, 240] width 23 height 12
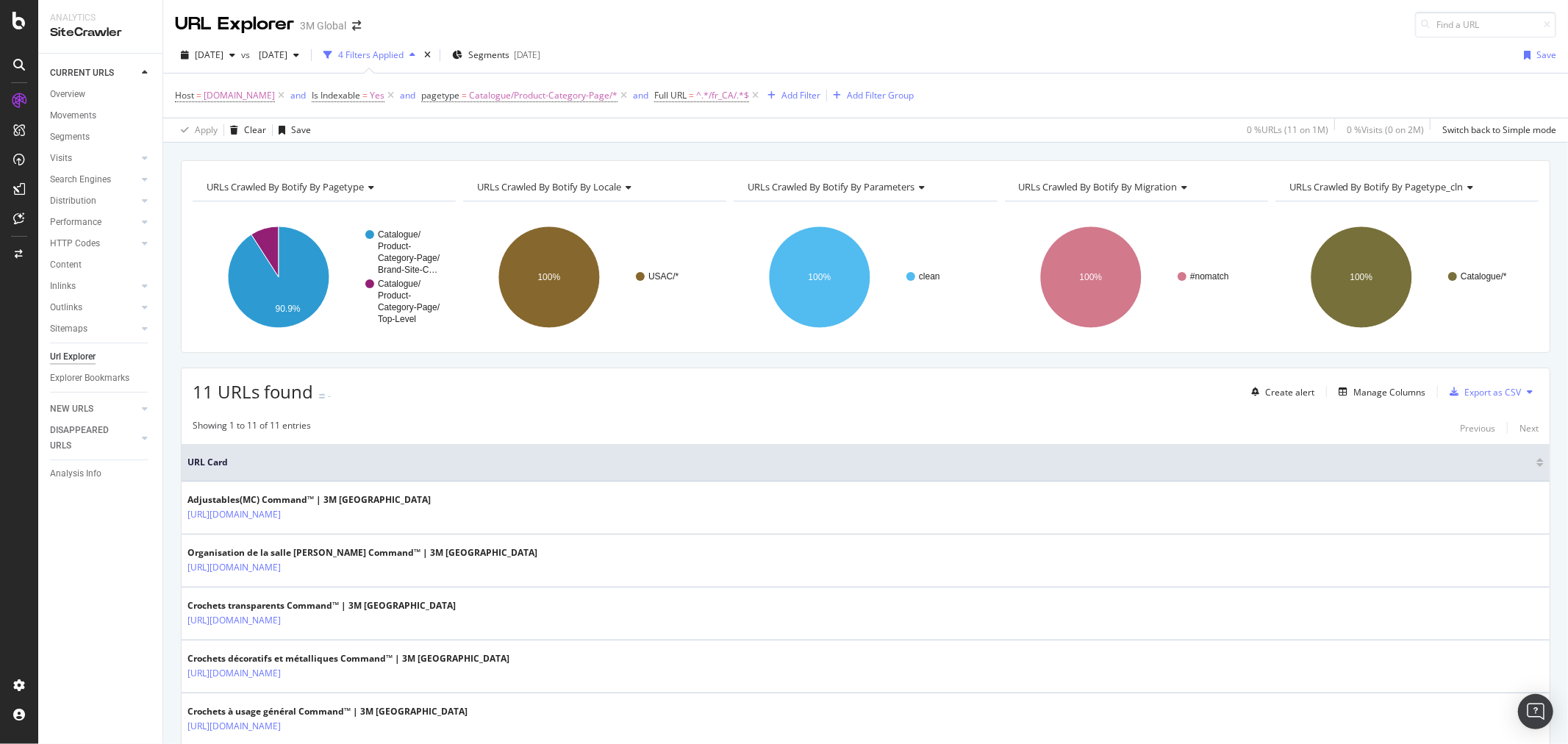
click at [1527, 391] on icon at bounding box center [1530, 391] width 6 height 9
click at [1465, 391] on span "Export XML Sitemaps" at bounding box center [1454, 393] width 87 height 13
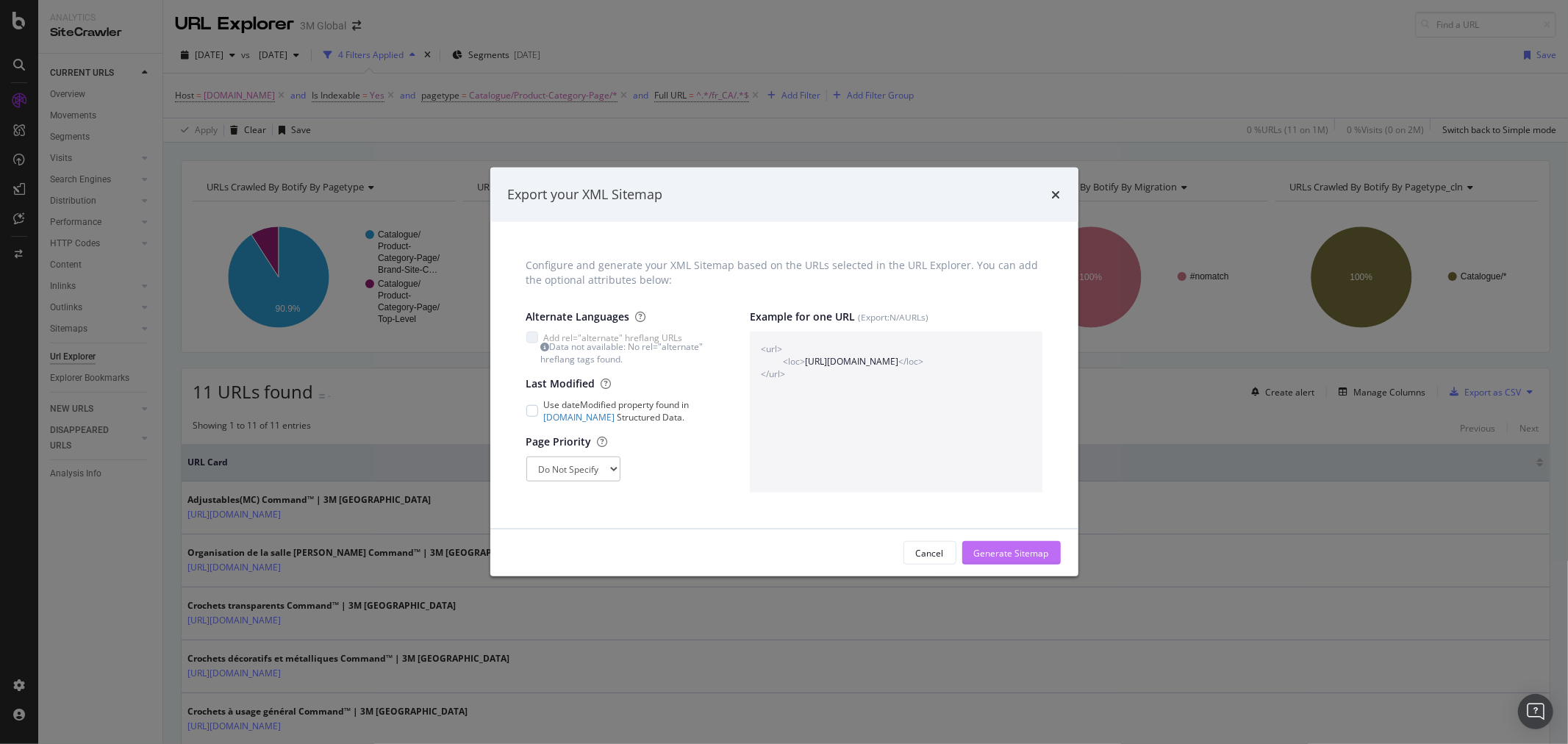
click at [994, 552] on div "Generate Sitemap" at bounding box center [1011, 553] width 75 height 12
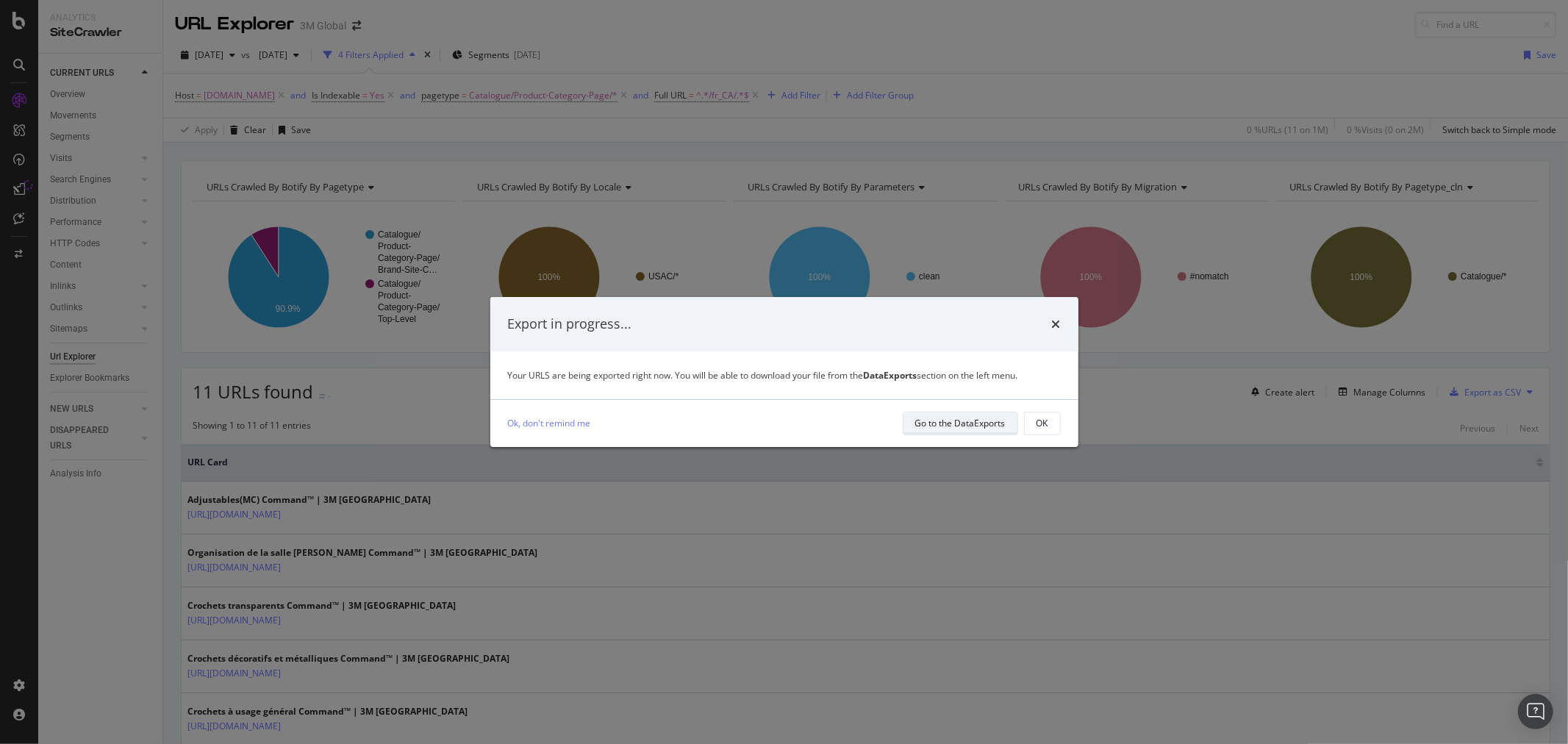
click at [967, 421] on div "Go to the DataExports" at bounding box center [961, 423] width 90 height 12
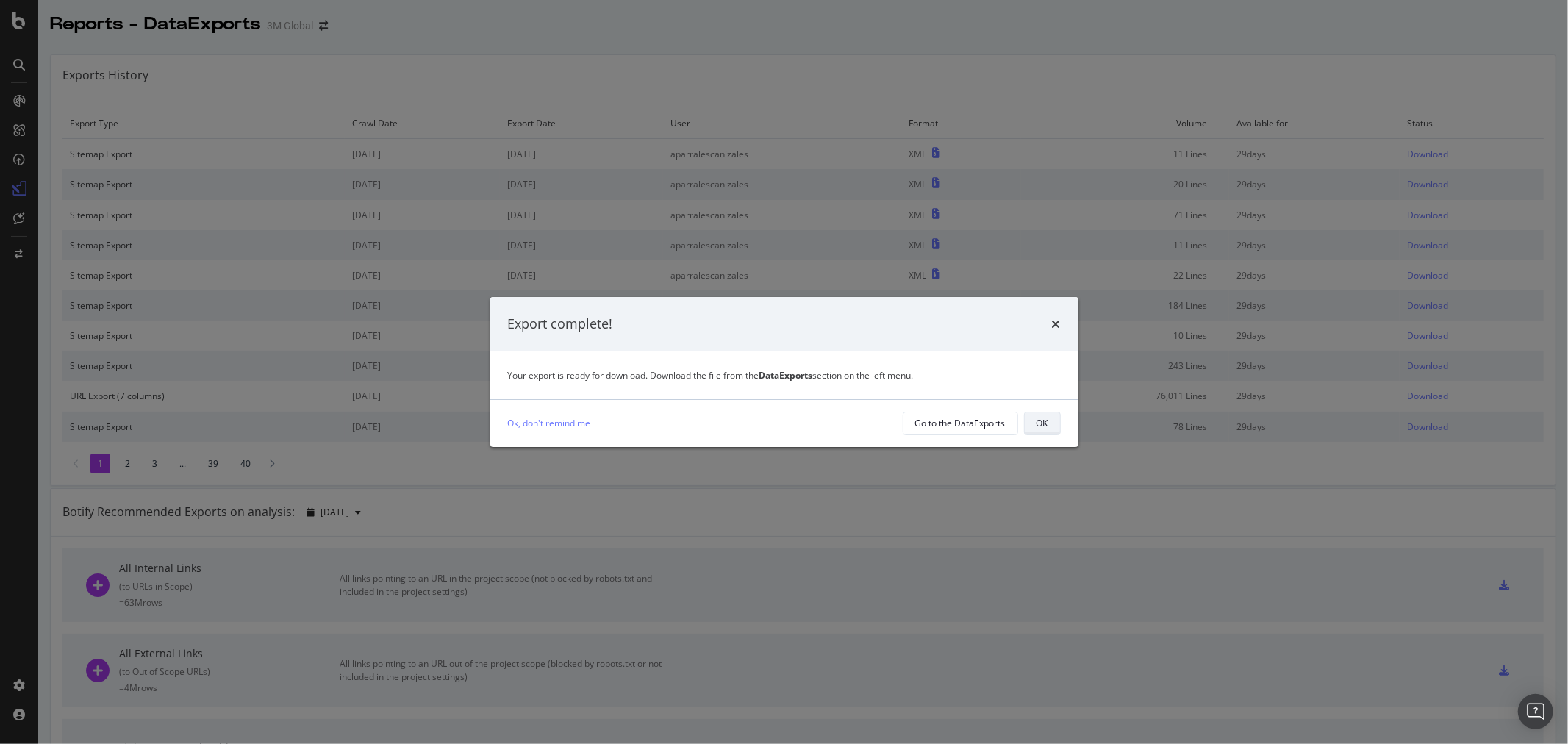
click at [1047, 421] on div "OK" at bounding box center [1042, 423] width 11 height 12
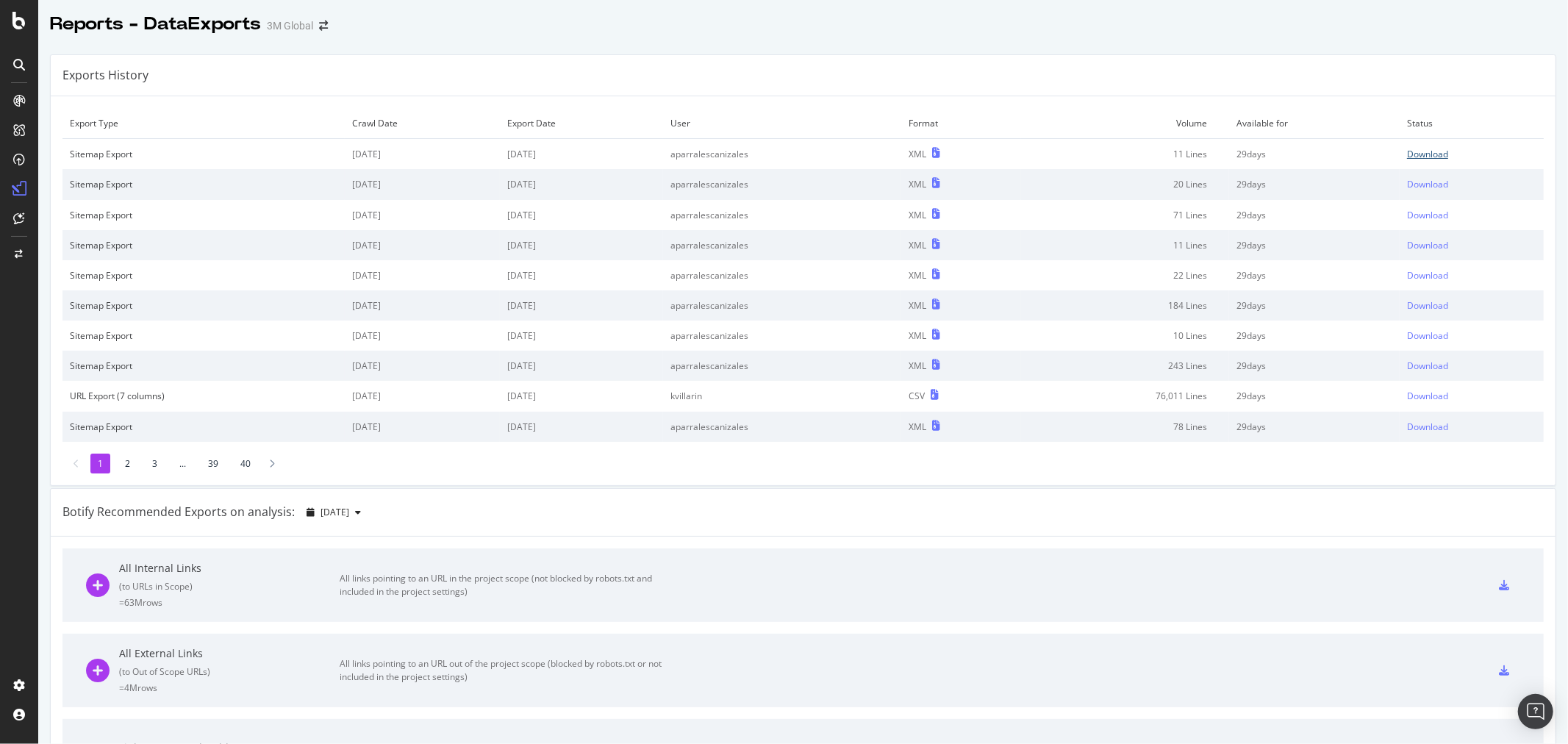
click at [1412, 151] on div "Download" at bounding box center [1427, 154] width 42 height 12
click at [673, 75] on div "Exports History" at bounding box center [803, 75] width 1505 height 42
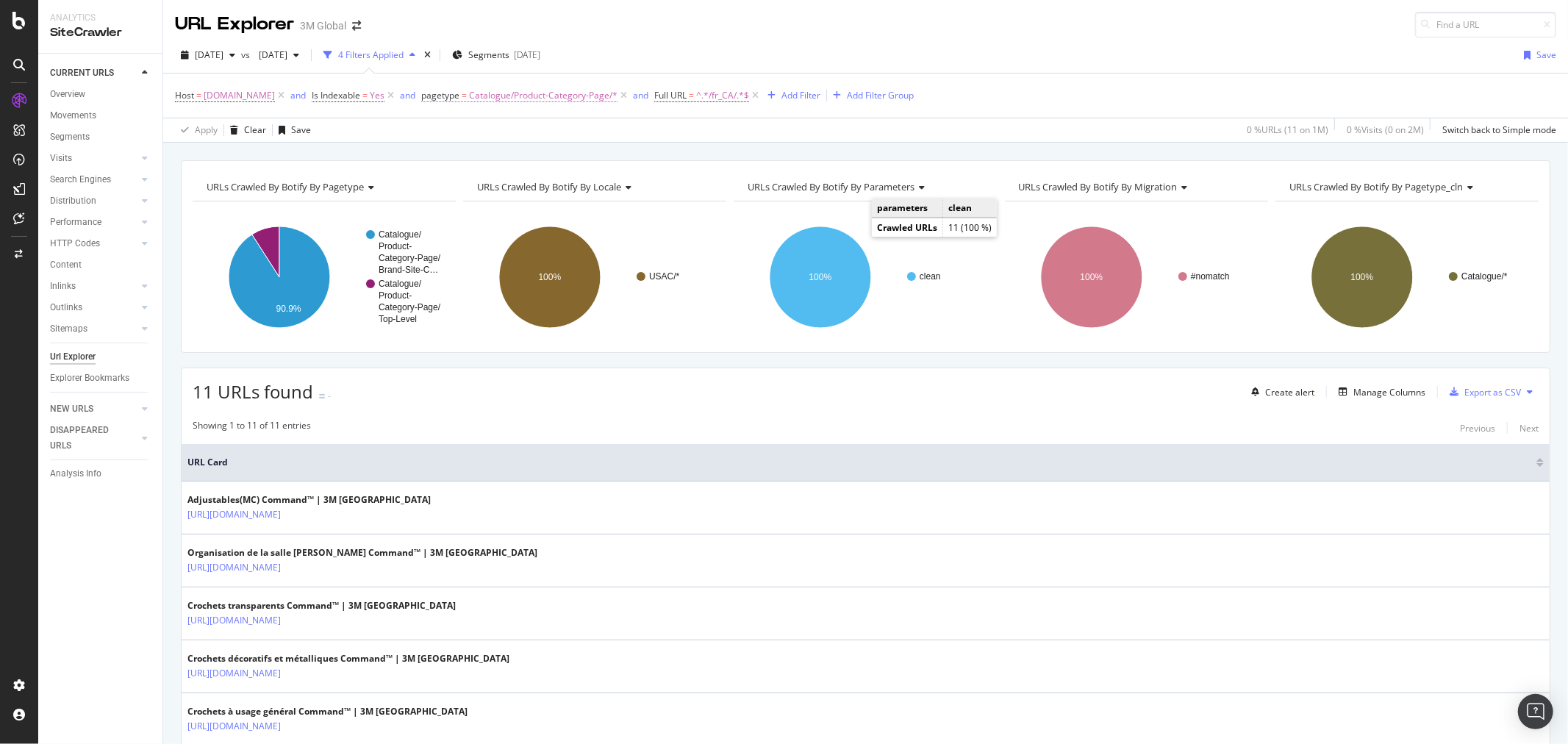
click at [541, 97] on span "Catalogue/Product-Category-Page/*" at bounding box center [544, 95] width 148 height 20
click at [555, 184] on span "Catalogue/Product-Category-Page" at bounding box center [524, 181] width 150 height 13
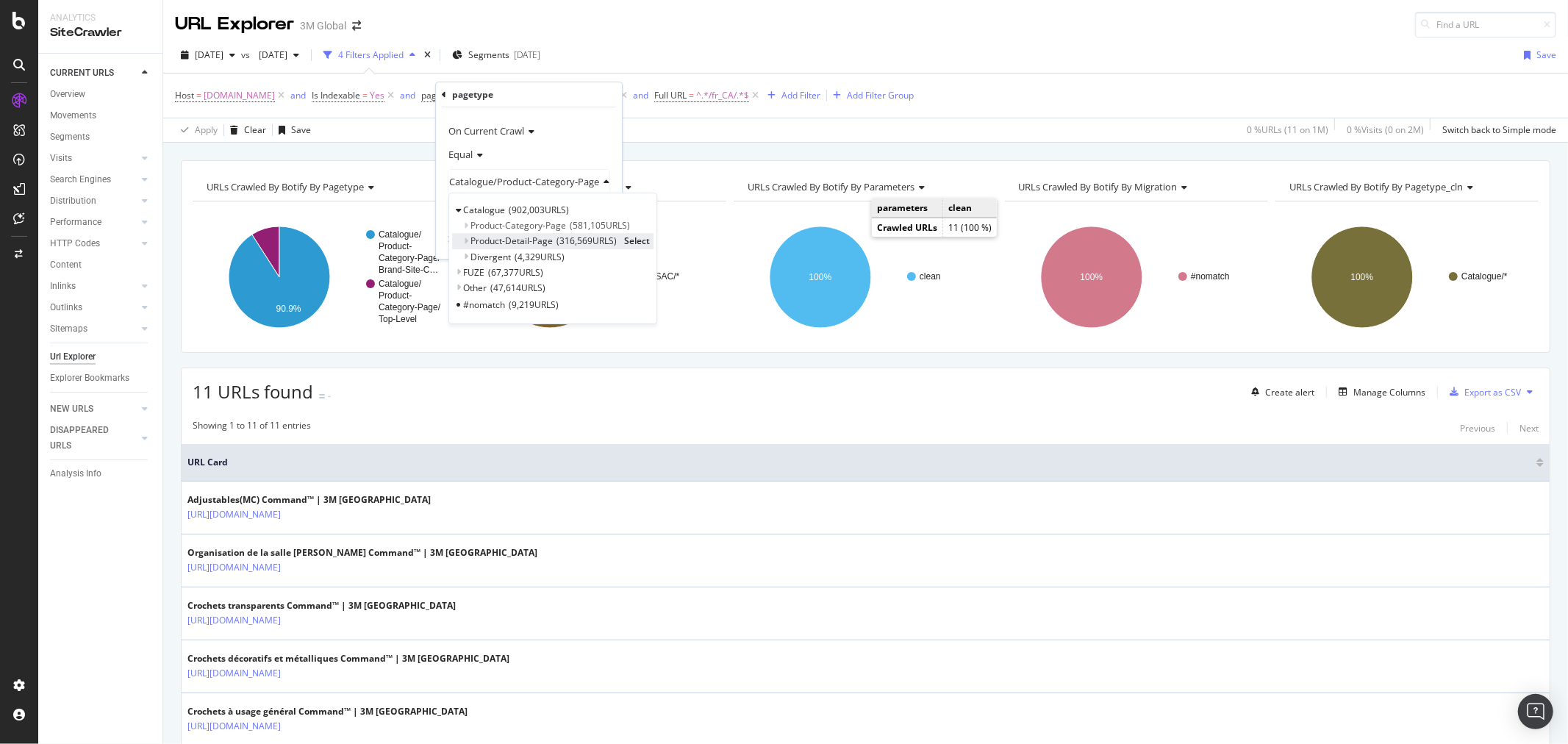
click at [629, 239] on span "Select" at bounding box center [636, 241] width 26 height 12
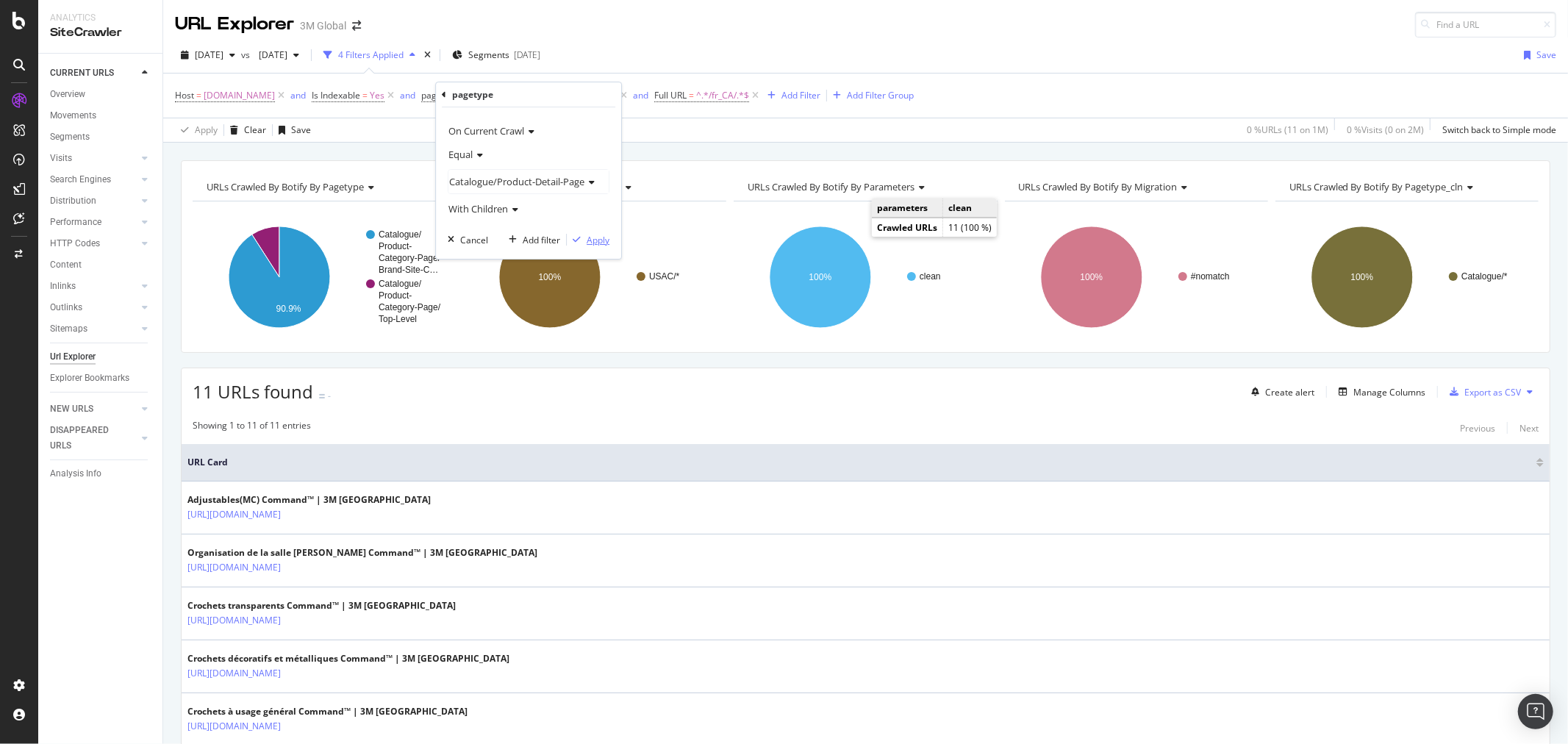
click at [604, 239] on div "Apply" at bounding box center [598, 240] width 23 height 12
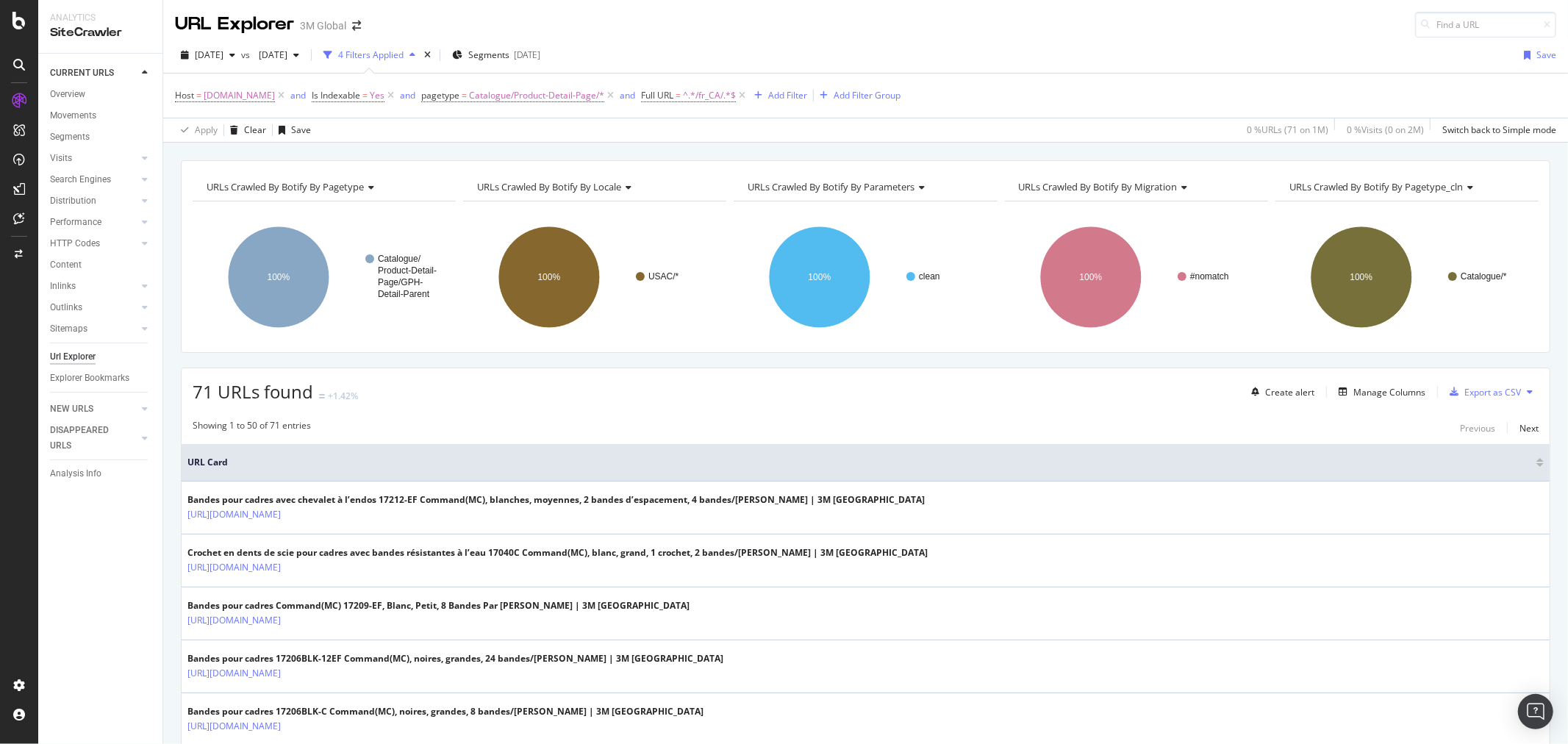
click at [1523, 393] on button at bounding box center [1530, 391] width 18 height 24
click at [1482, 387] on span "Export XML Sitemaps" at bounding box center [1454, 393] width 87 height 13
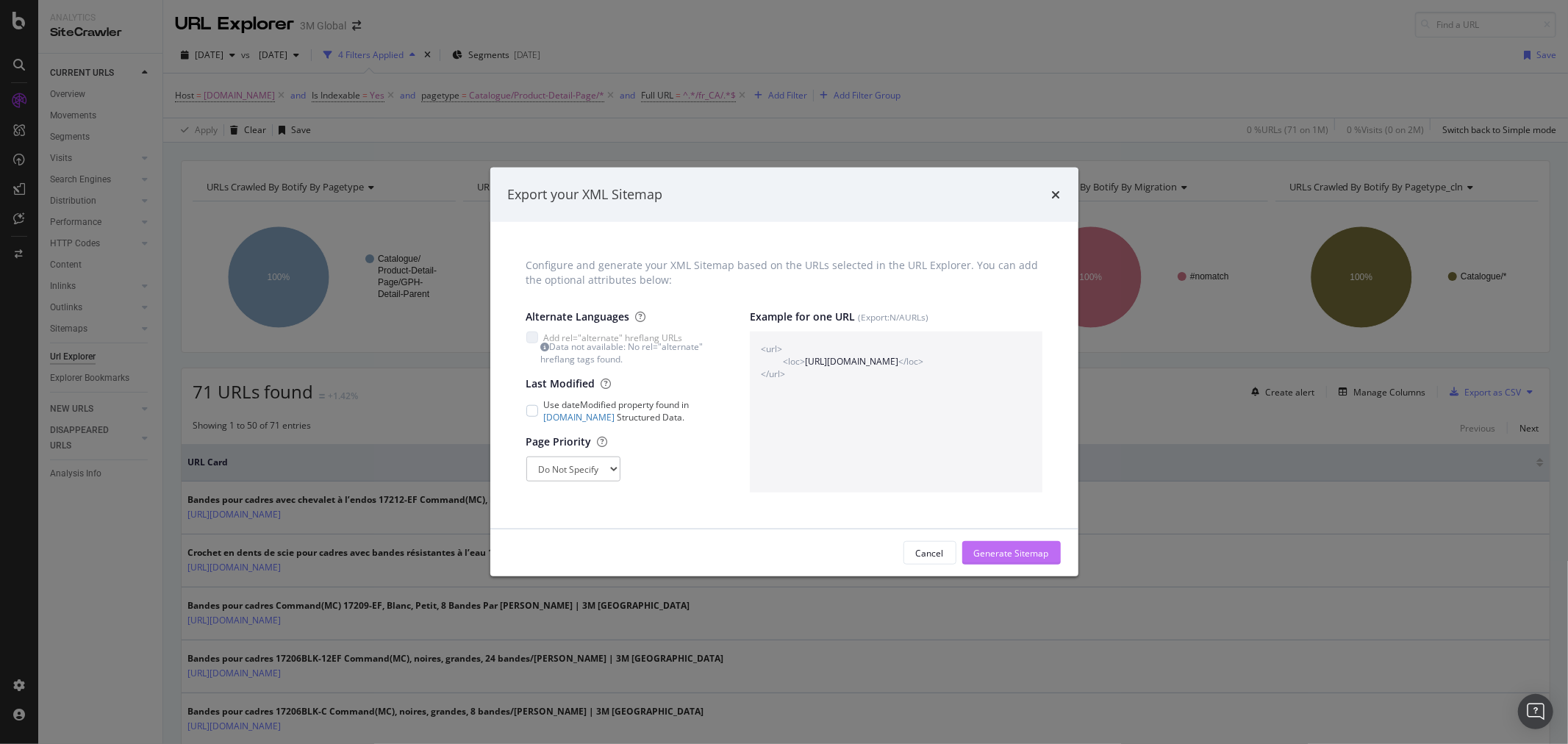
click at [997, 554] on div "Generate Sitemap" at bounding box center [1011, 553] width 75 height 12
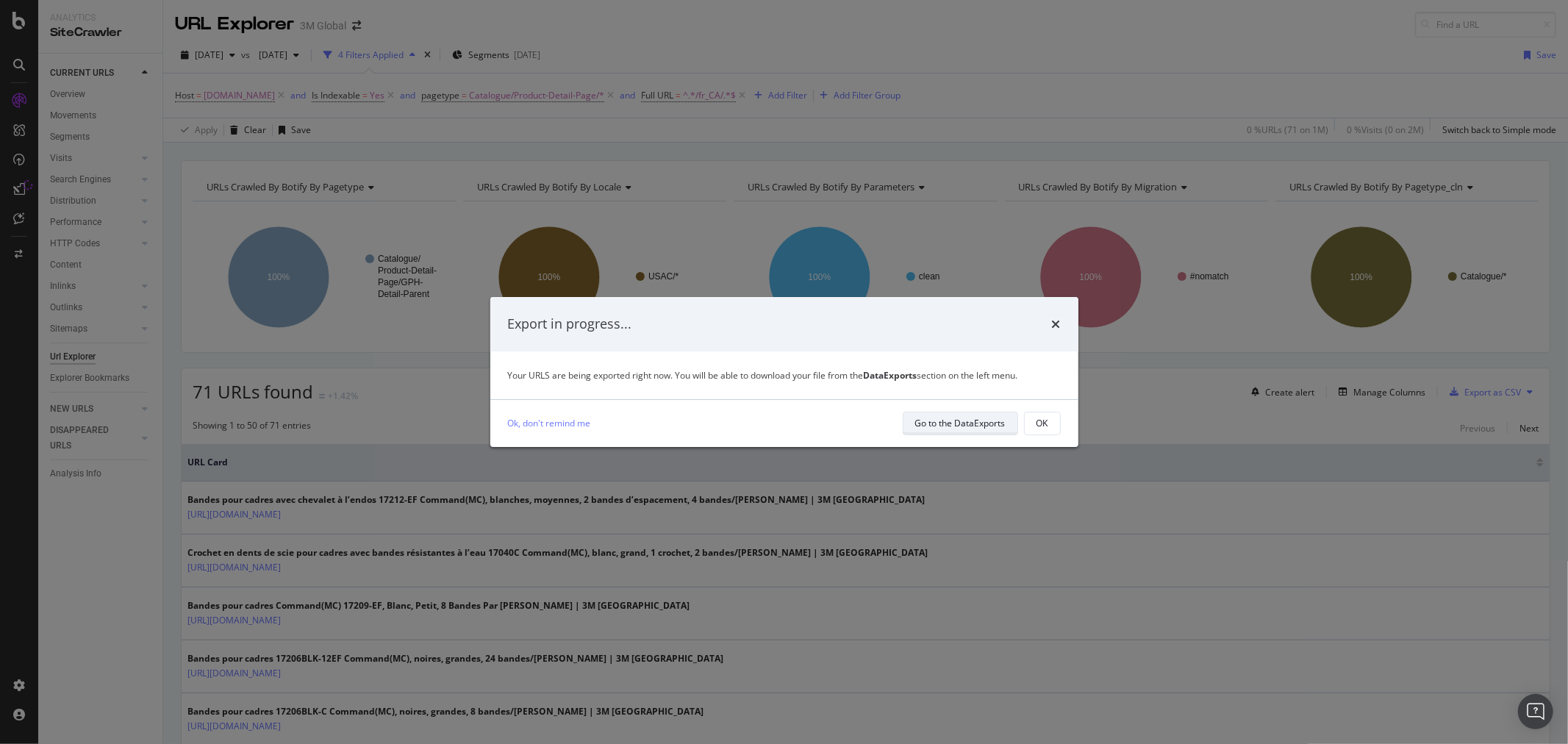
click at [986, 426] on div "Go to the DataExports" at bounding box center [961, 423] width 90 height 12
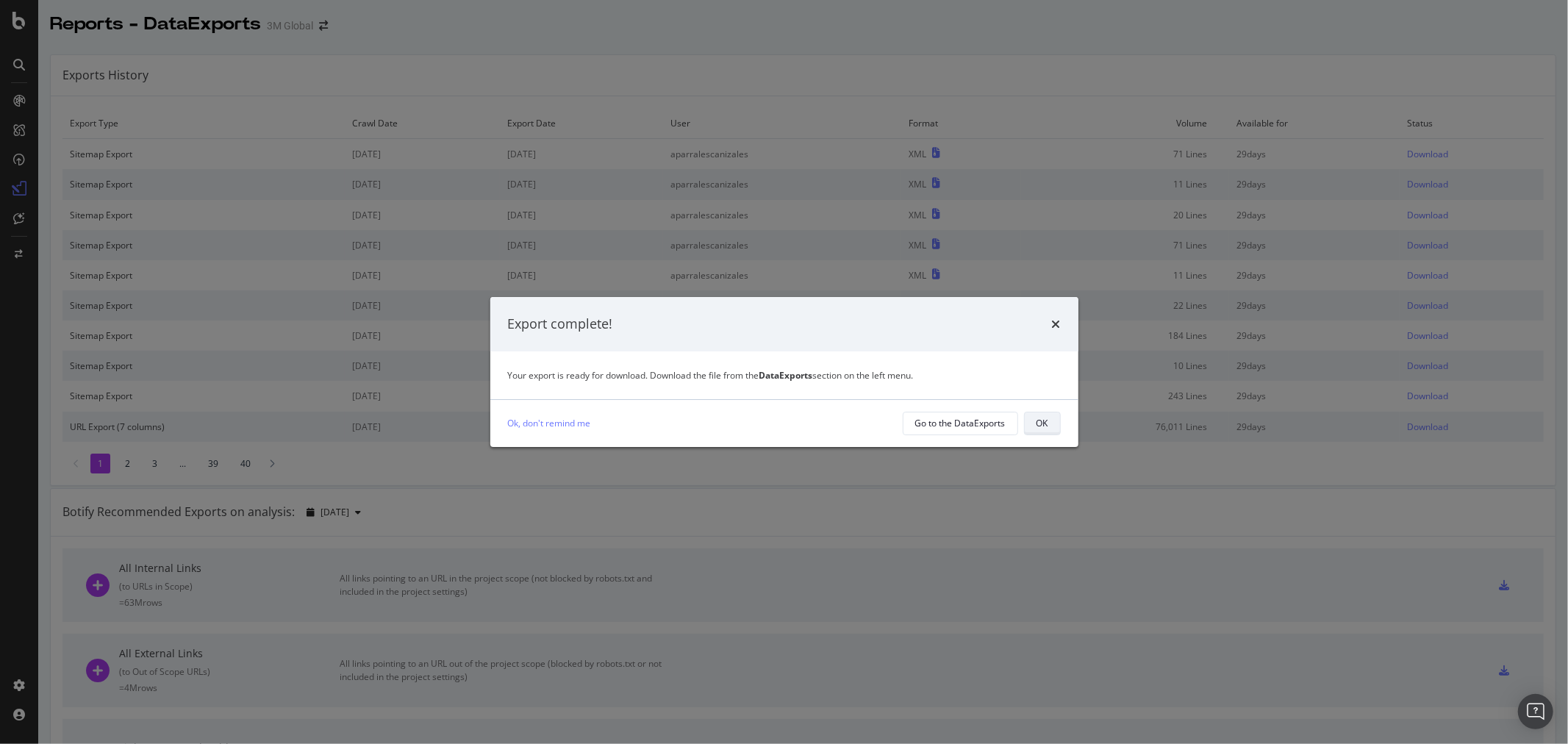
click at [1053, 415] on button "OK" at bounding box center [1043, 423] width 37 height 24
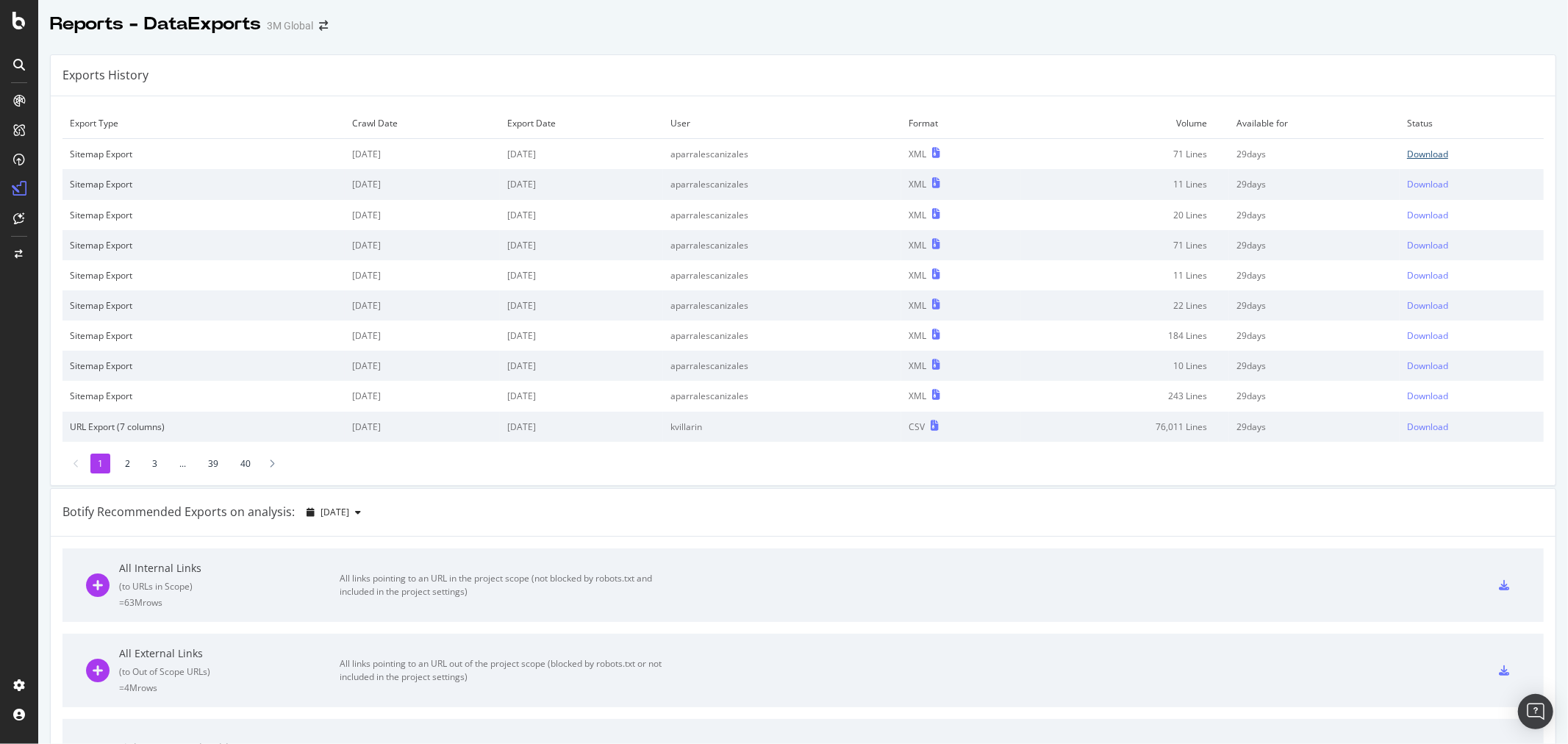
click at [1407, 148] on div "Download" at bounding box center [1427, 154] width 42 height 12
click at [79, 133] on div "Overview" at bounding box center [75, 139] width 42 height 15
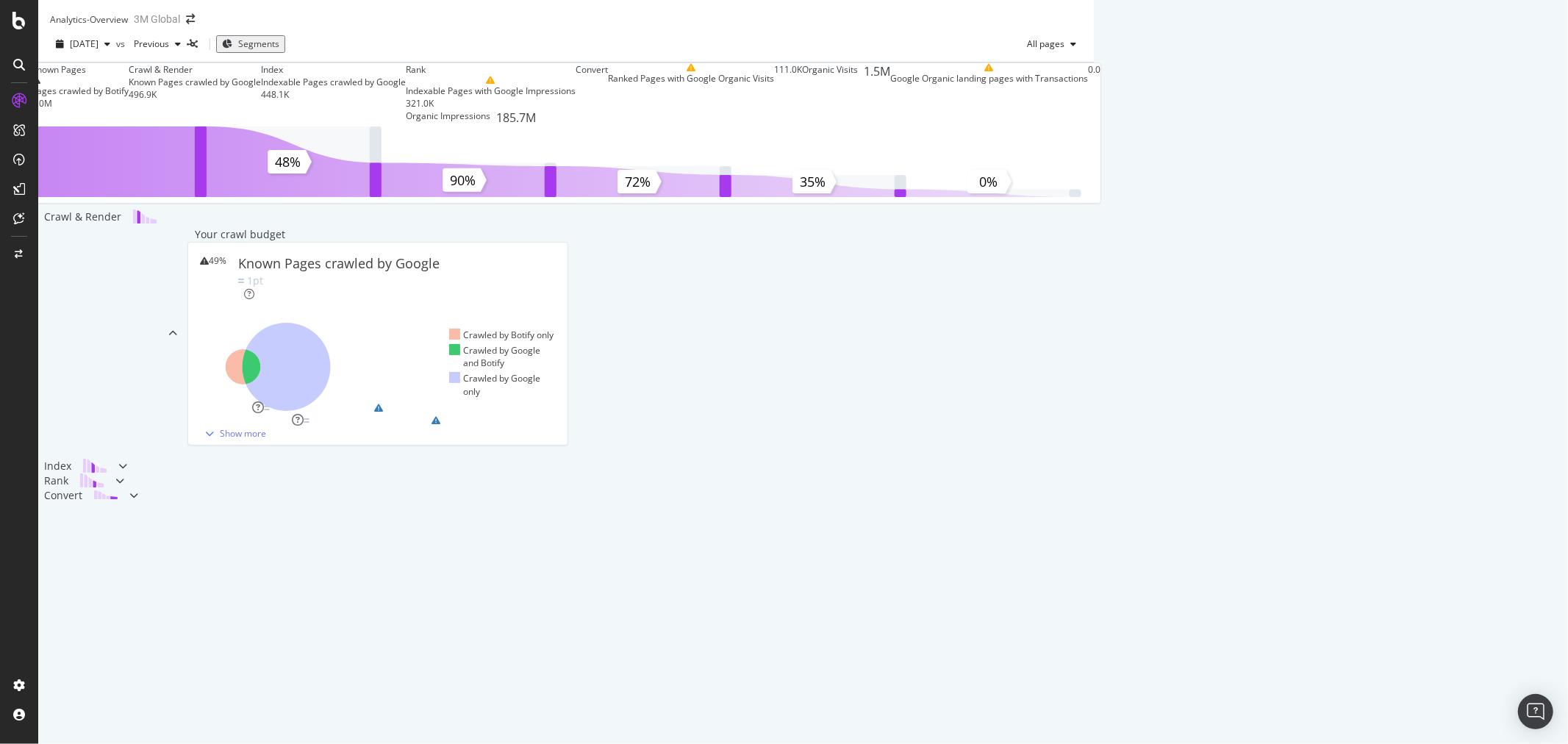
scroll to position [399, 0]
click at [127, 474] on div at bounding box center [123, 466] width 9 height 15
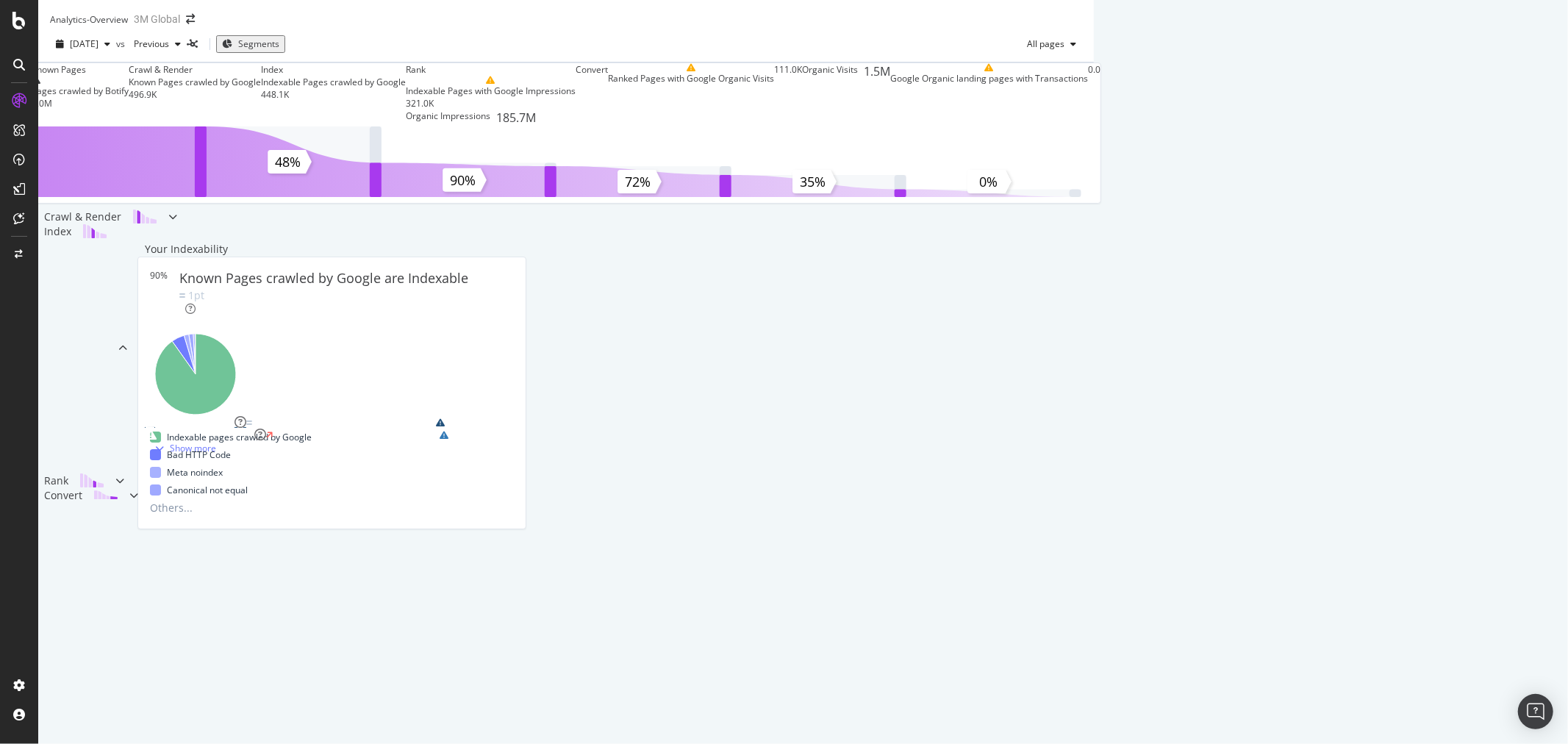
scroll to position [0, 0]
click at [279, 48] on span "Segments" at bounding box center [259, 43] width 42 height 12
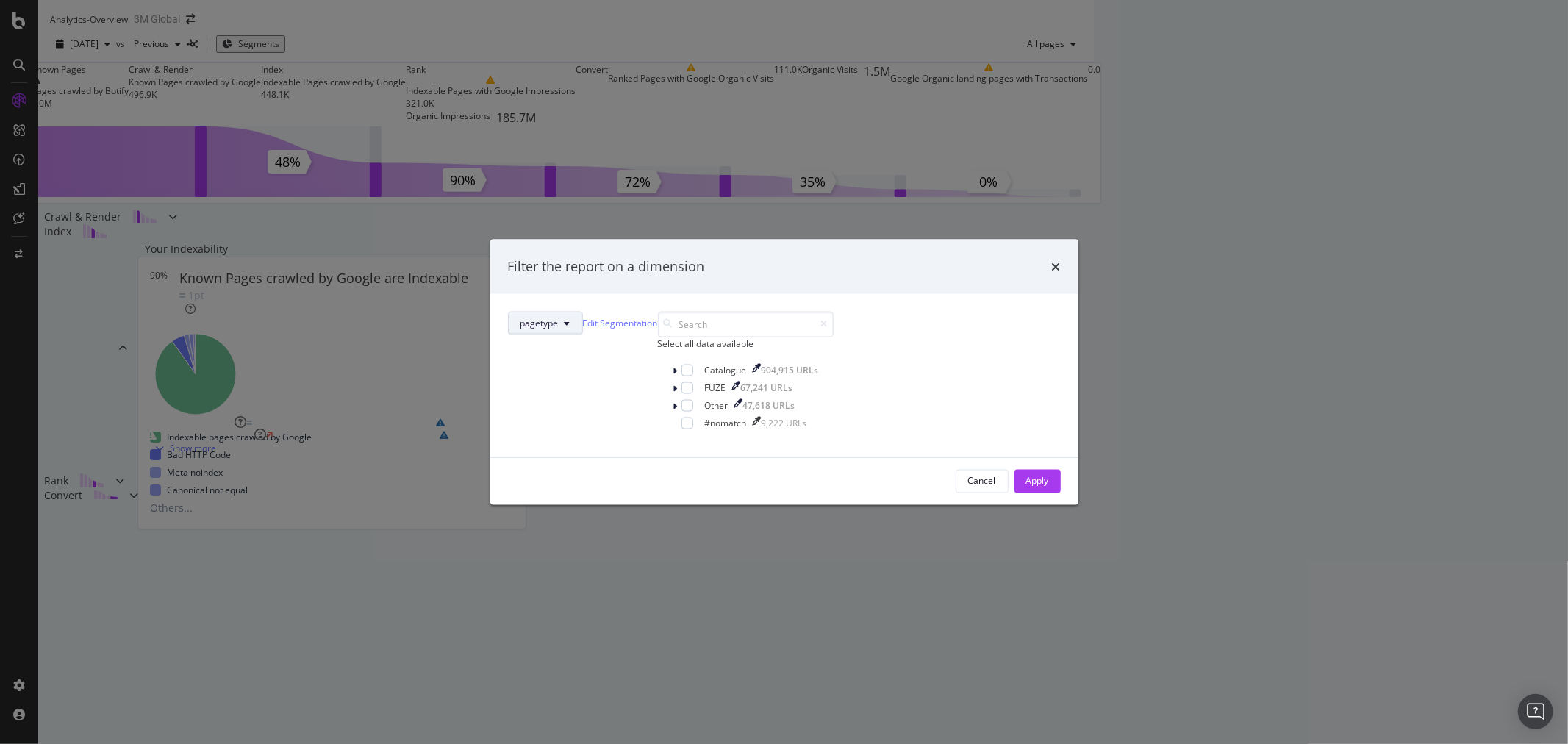
click at [571, 318] on icon "modal" at bounding box center [567, 323] width 6 height 9
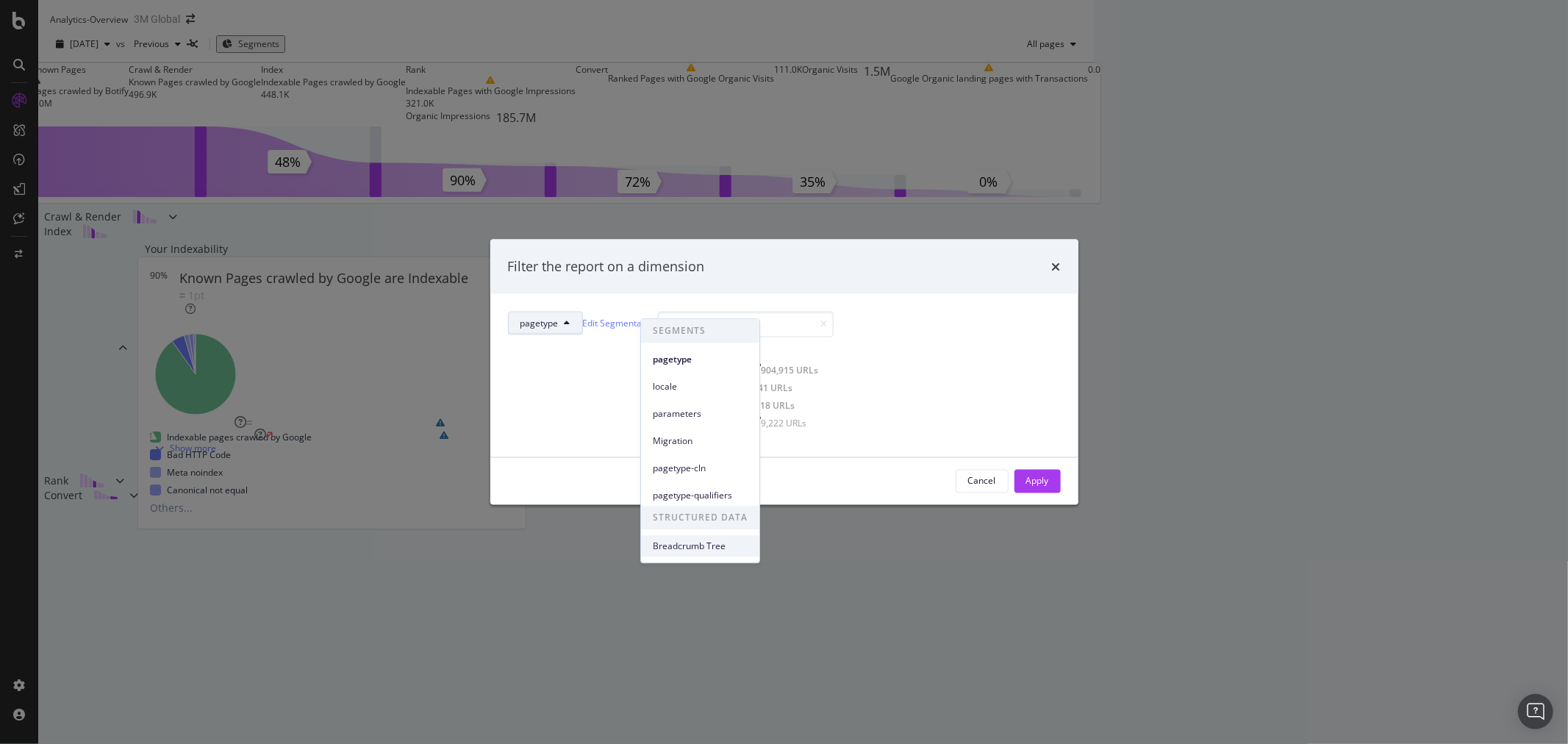
click at [713, 542] on span "Breadcrumb Tree" at bounding box center [700, 546] width 95 height 13
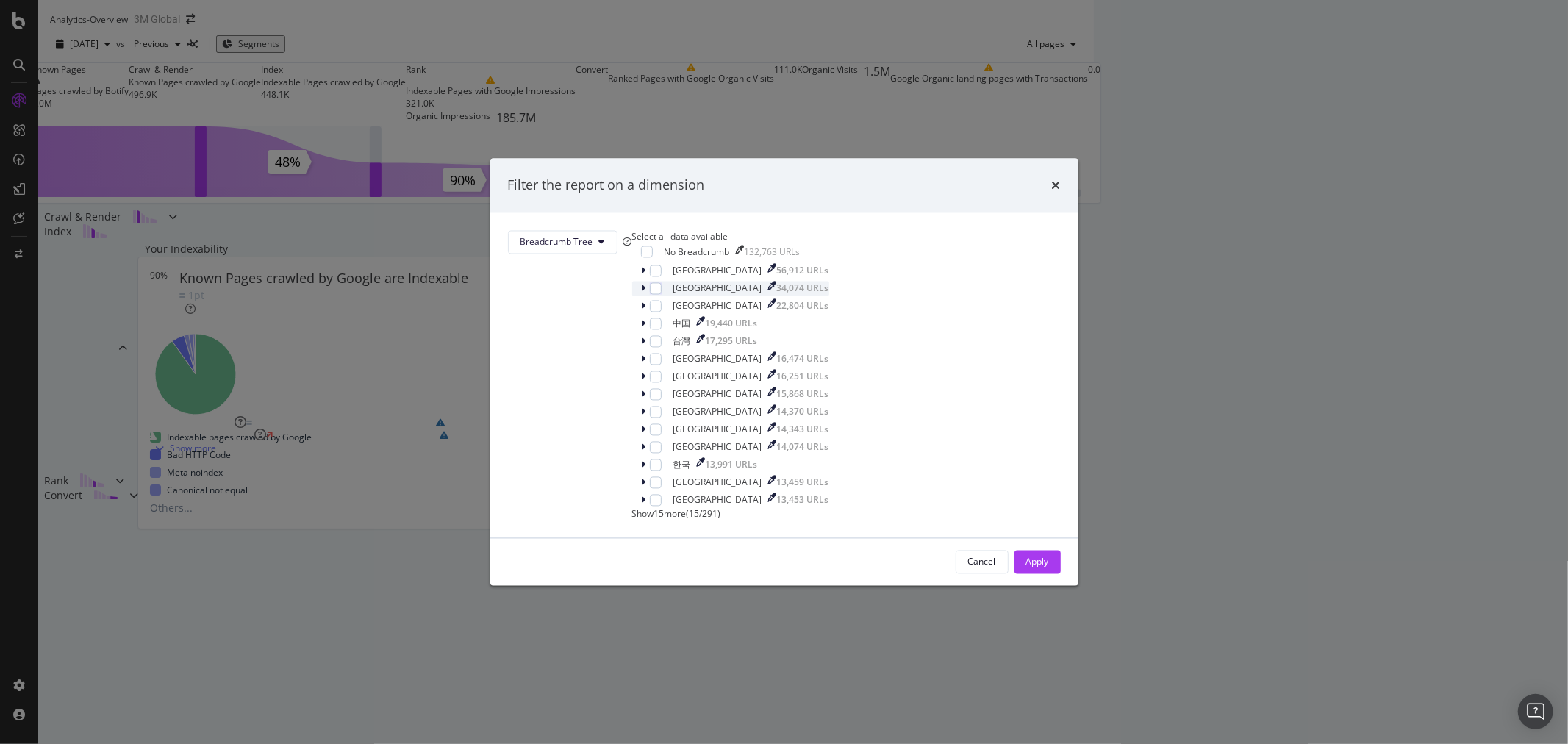
click at [648, 295] on div "United States 34,074 URLs" at bounding box center [730, 288] width 197 height 15
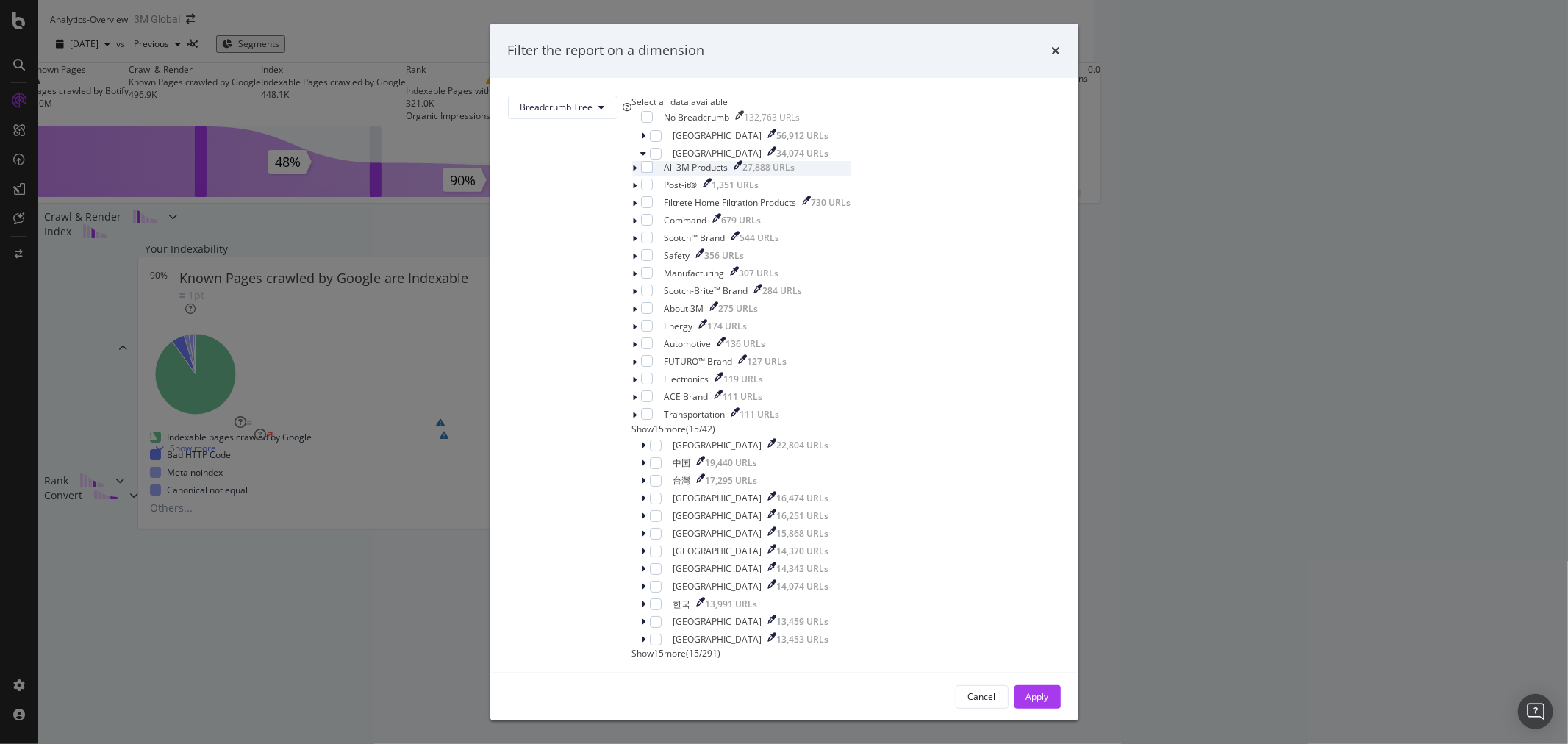
click at [637, 172] on icon "modal" at bounding box center [635, 169] width 4 height 9
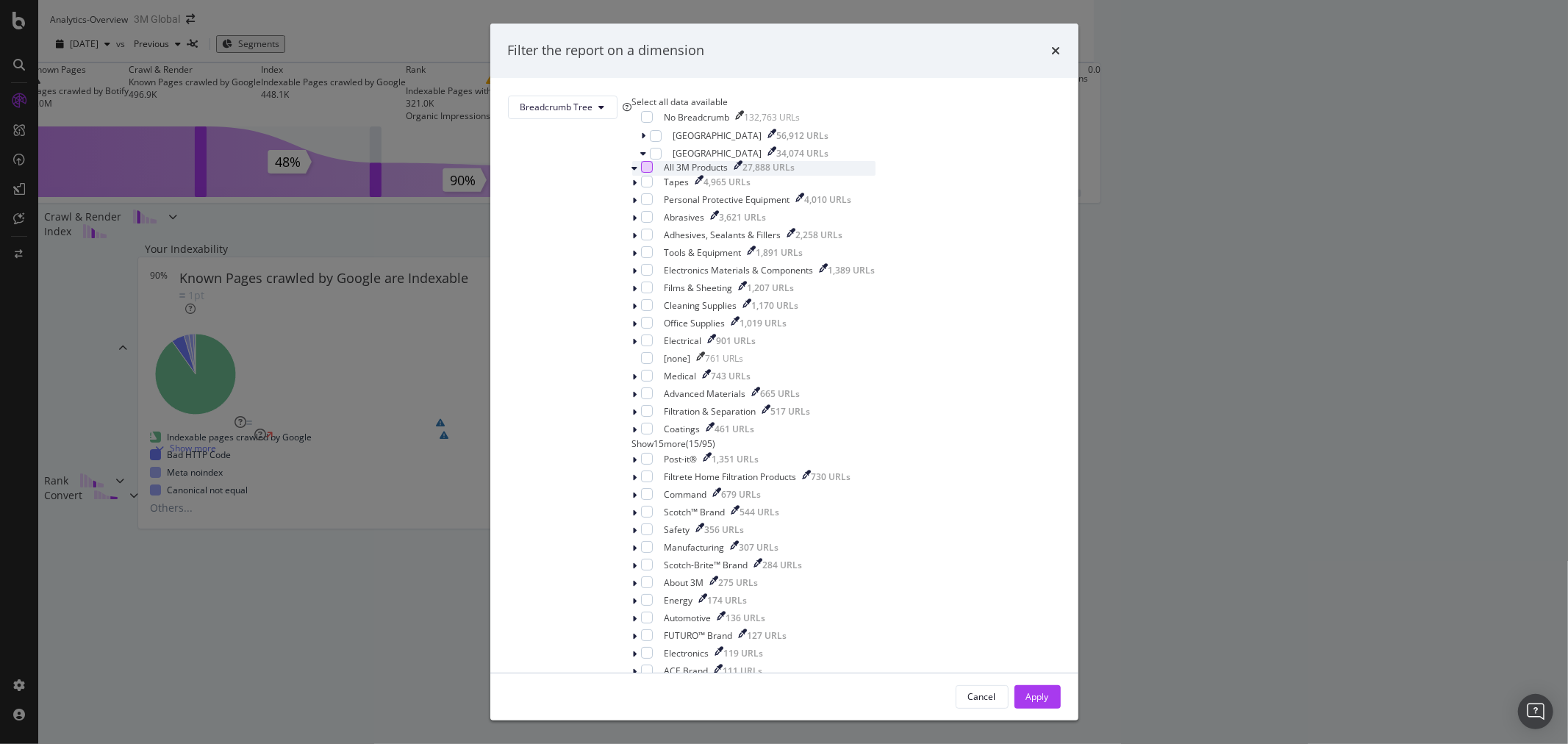
click at [653, 172] on div "modal" at bounding box center [646, 166] width 11 height 11
click at [593, 113] on span "Breadcrumb Tree" at bounding box center [557, 107] width 72 height 12
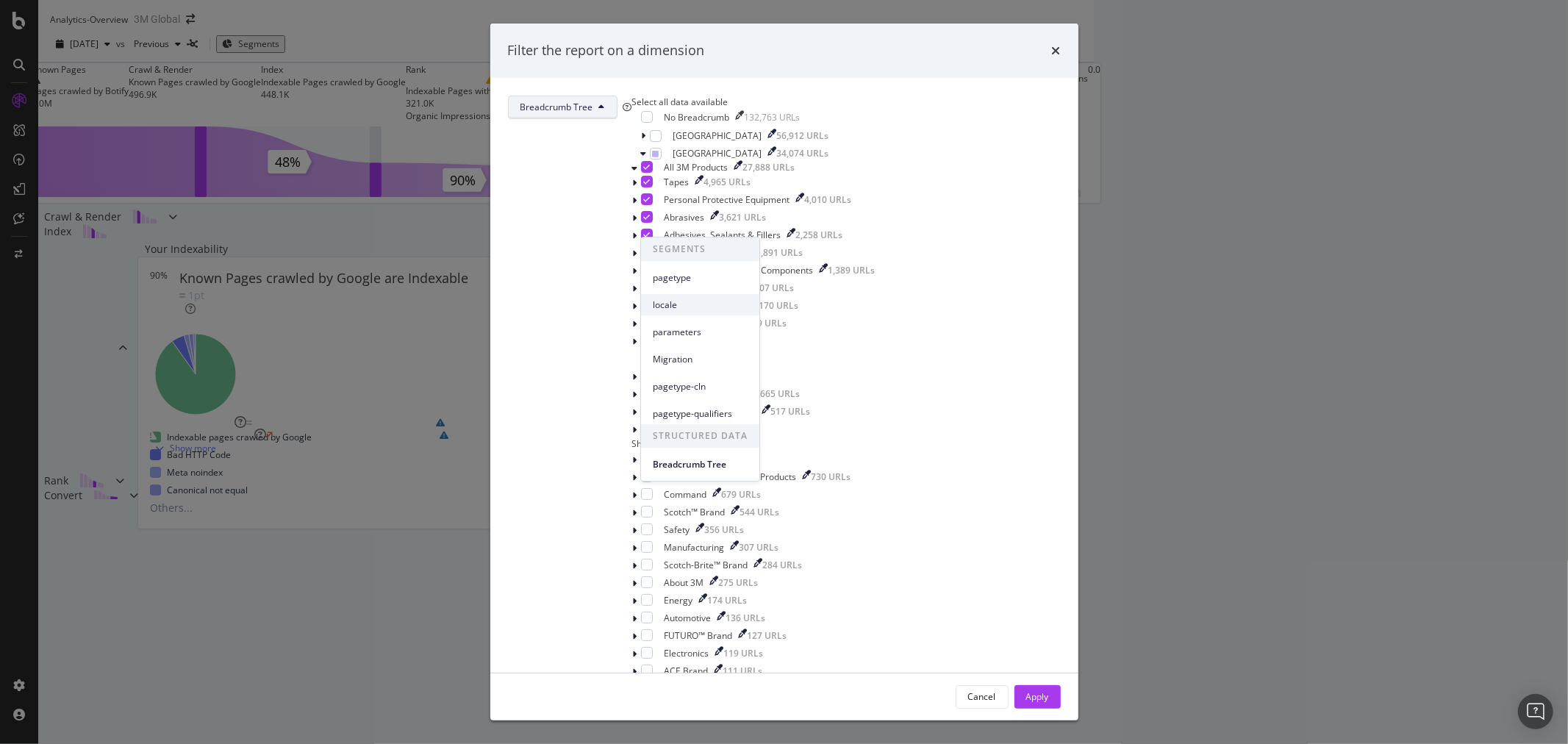
click at [674, 307] on span "locale" at bounding box center [700, 305] width 95 height 13
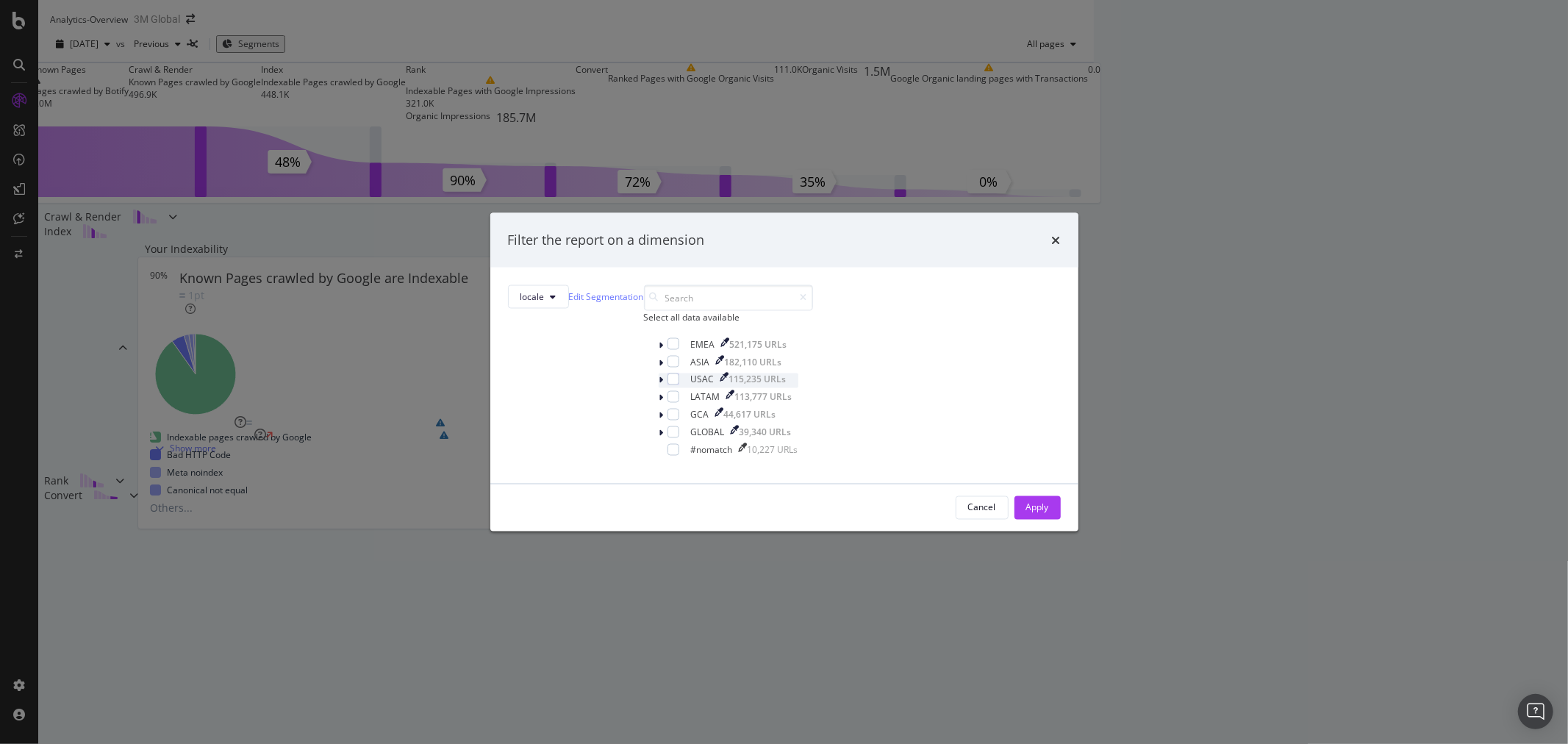
click at [659, 384] on icon "modal" at bounding box center [661, 380] width 4 height 9
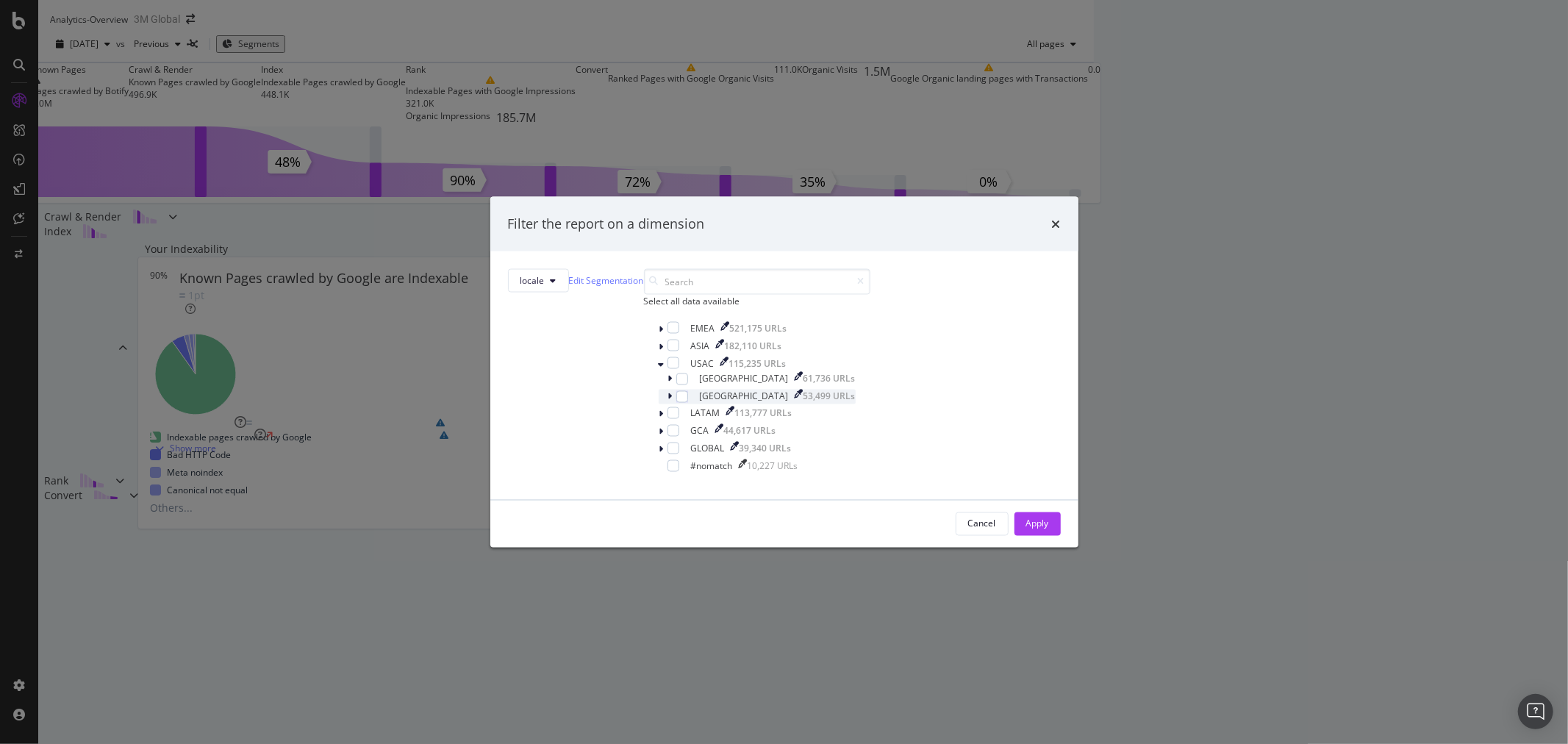
click at [667, 404] on div "modal" at bounding box center [672, 396] width 9 height 15
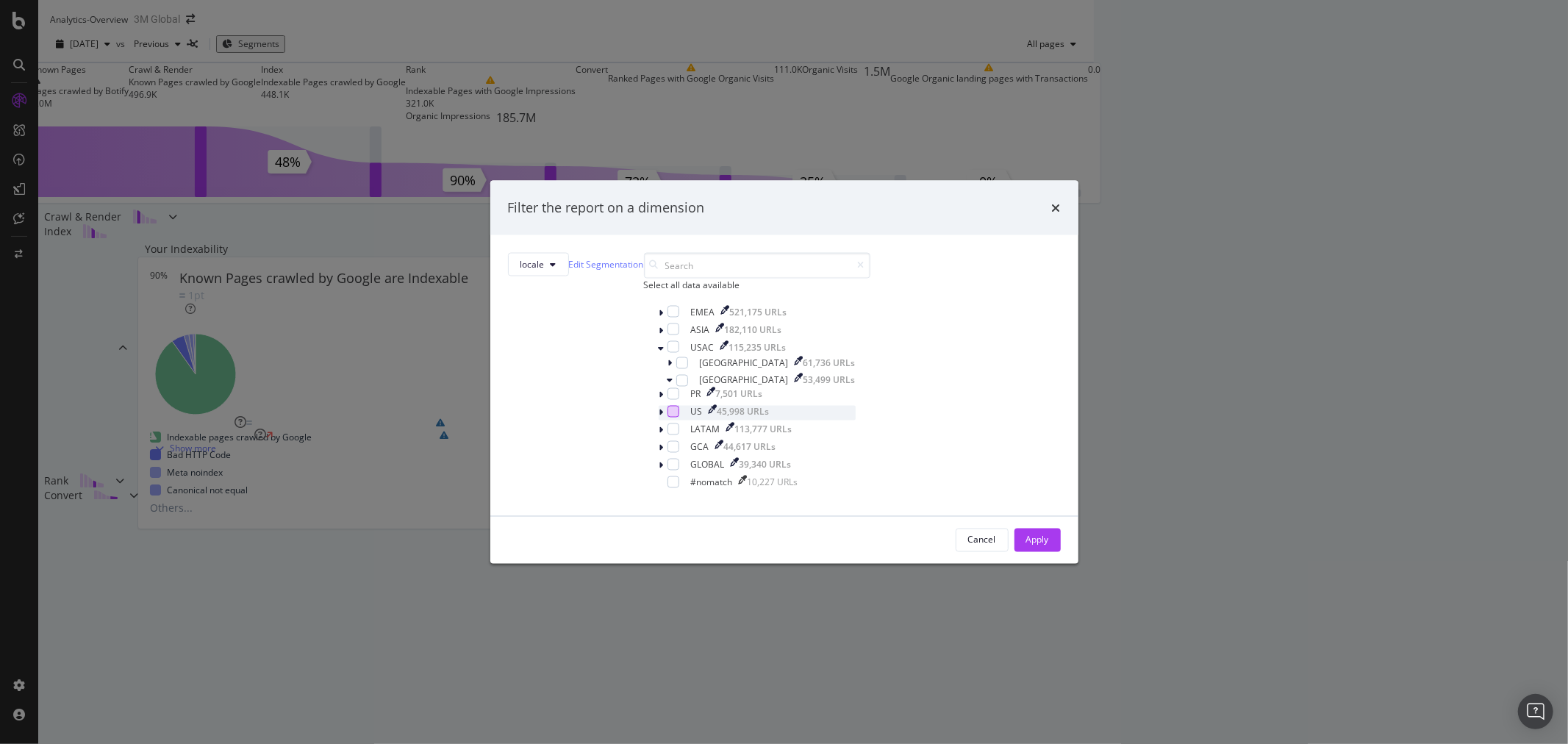
click at [671, 417] on div "modal" at bounding box center [673, 410] width 11 height 11
click at [1026, 546] on div "Apply" at bounding box center [1038, 540] width 23 height 12
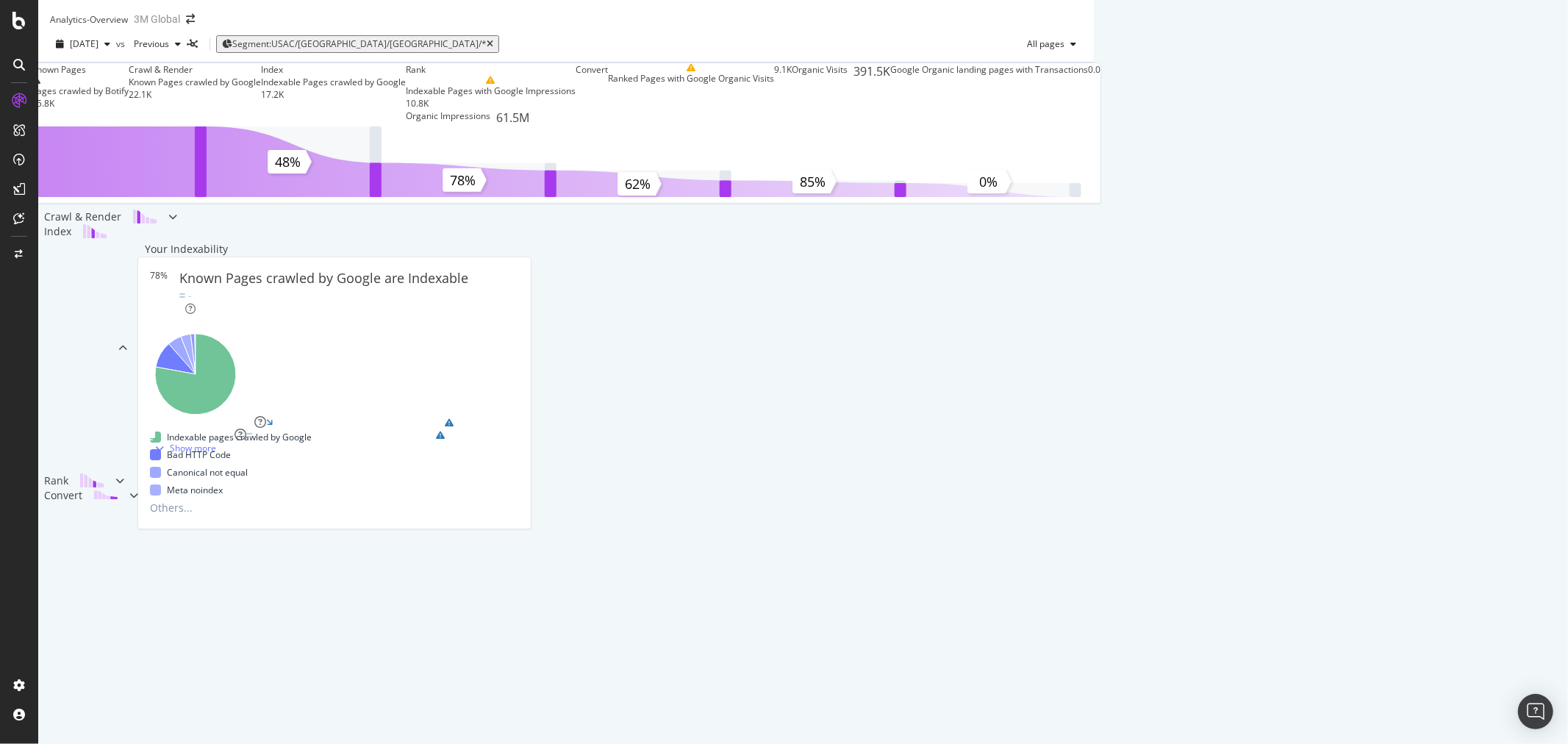
click at [177, 221] on icon at bounding box center [172, 216] width 9 height 9
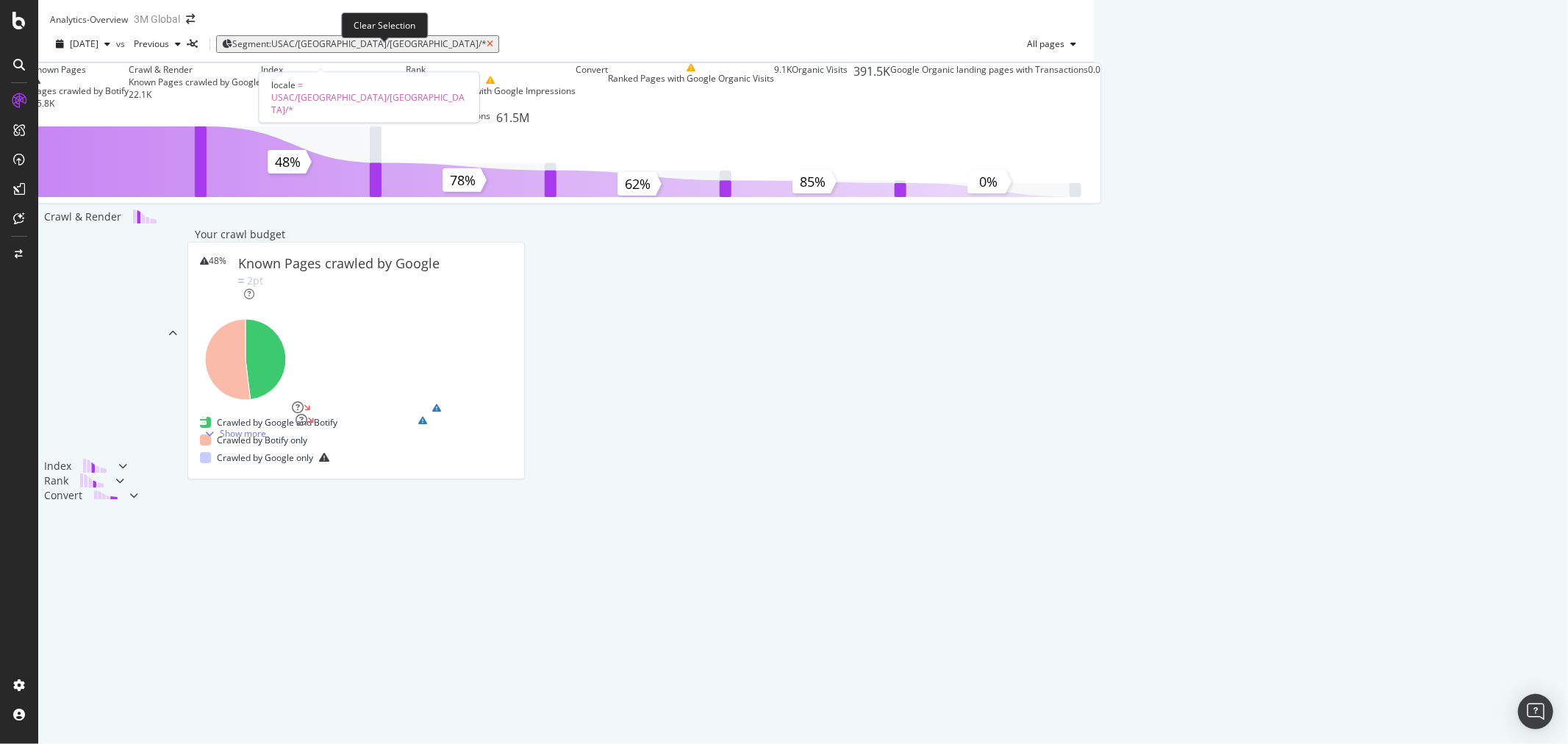
click at [487, 49] on icon "button" at bounding box center [490, 44] width 6 height 9
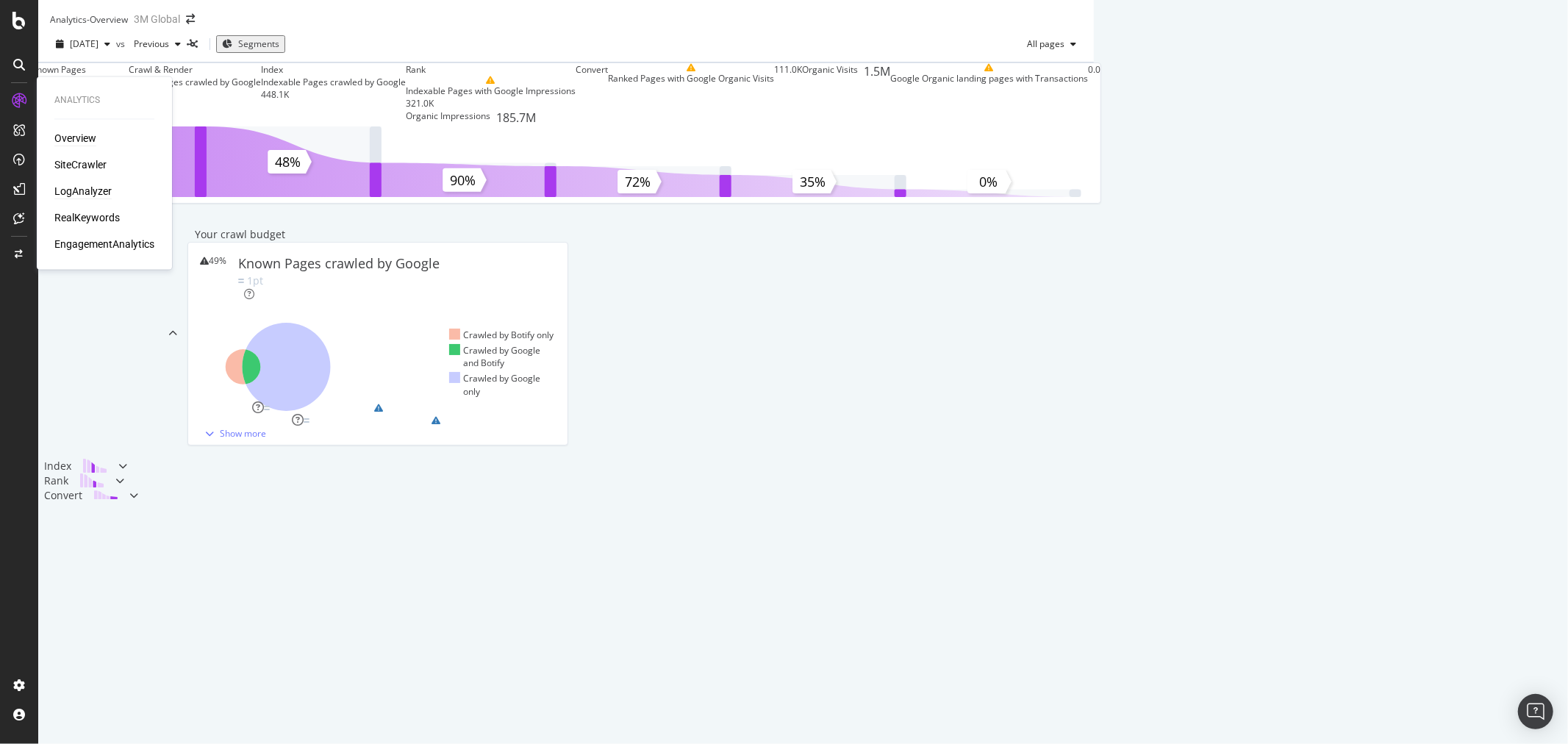
click at [92, 190] on div "LogAnalyzer" at bounding box center [83, 192] width 57 height 15
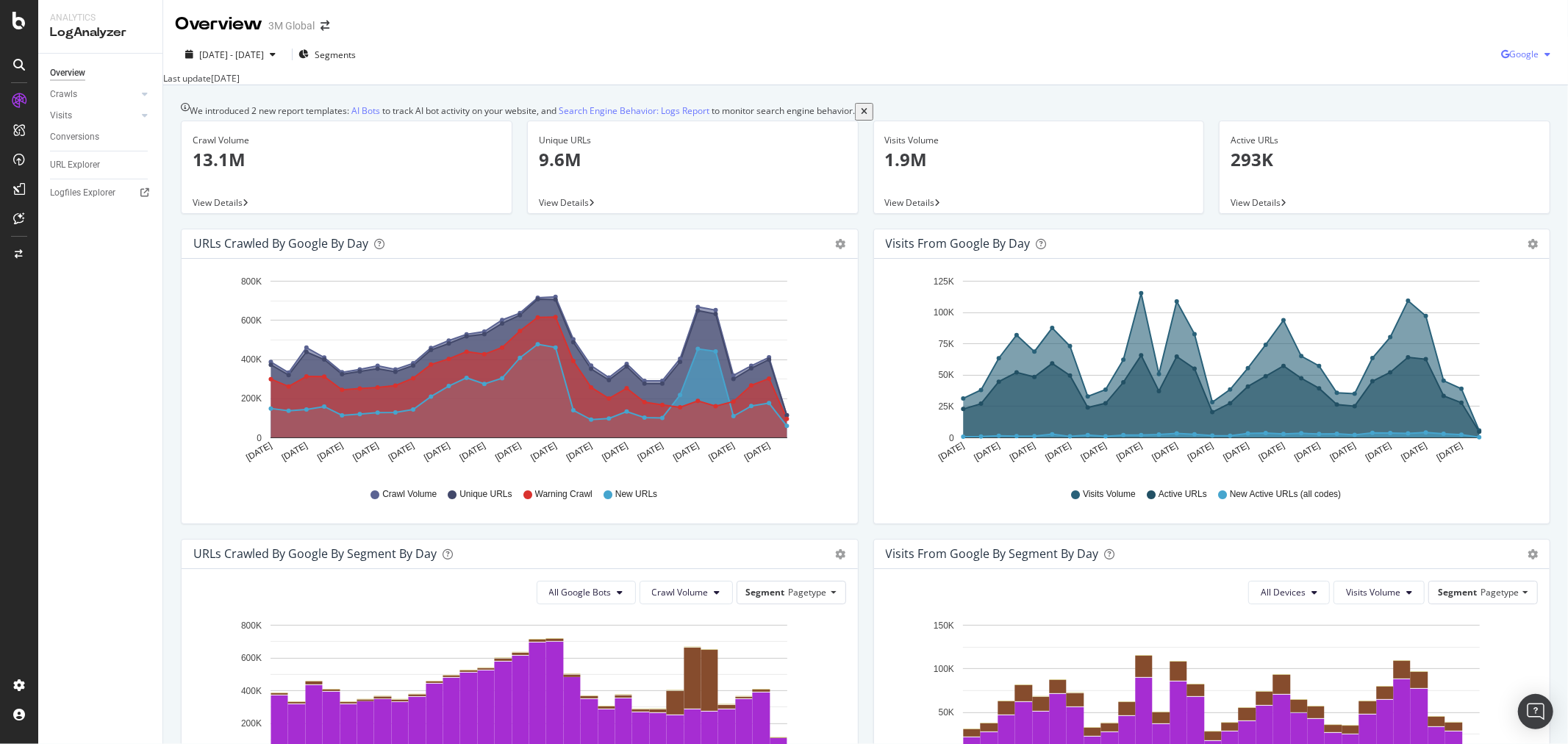
click at [1539, 53] on div "button" at bounding box center [1548, 55] width 18 height 9
click at [1511, 163] on span "OpenAI" at bounding box center [1524, 165] width 55 height 13
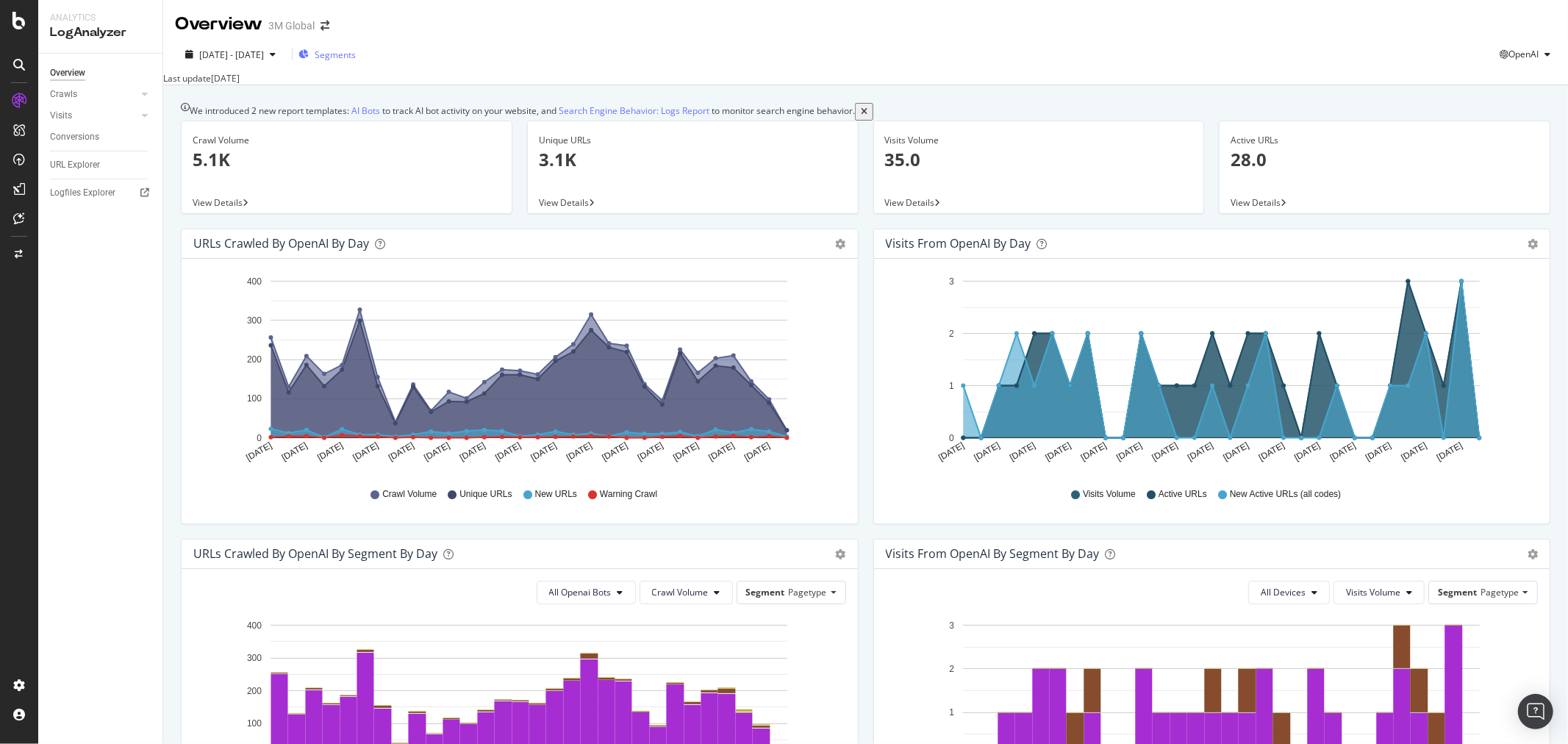
click at [356, 61] on div "Segments" at bounding box center [327, 54] width 57 height 22
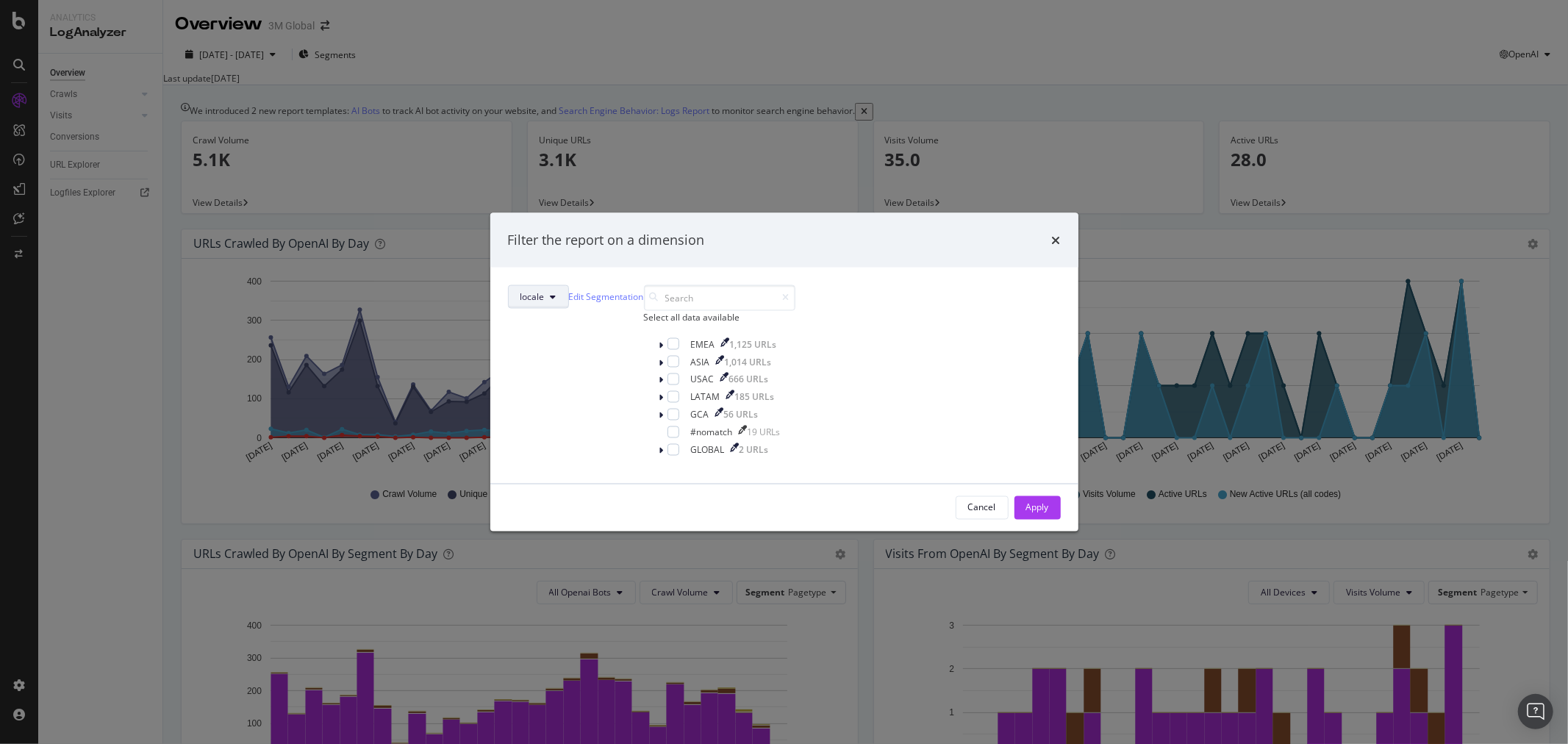
click at [569, 285] on button "locale" at bounding box center [538, 296] width 61 height 24
click at [702, 490] on span "host" at bounding box center [693, 496] width 80 height 13
type input "C"
type input "c"
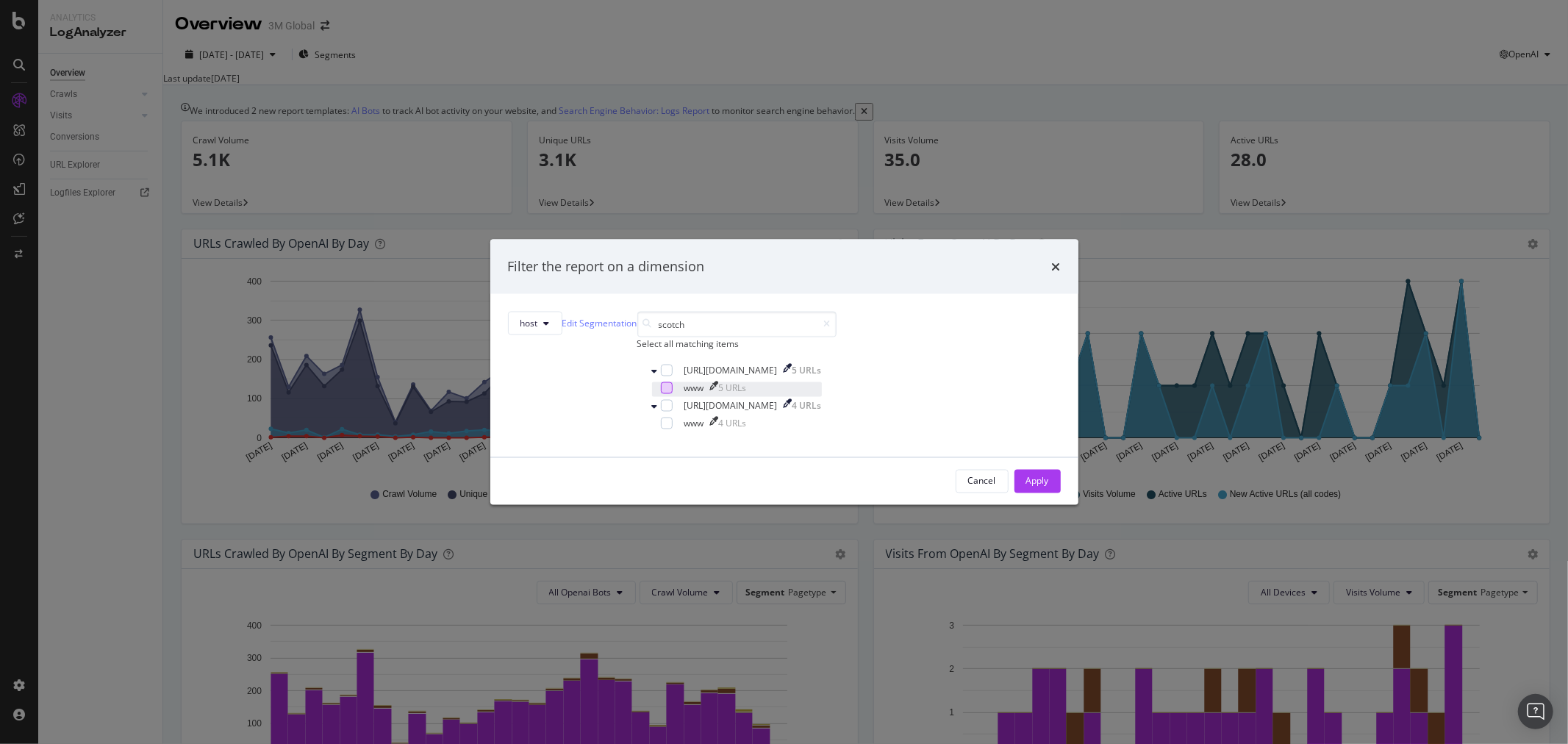
type input "scotch"
click at [664, 393] on div "modal" at bounding box center [666, 387] width 11 height 11
click at [1026, 488] on div "Apply" at bounding box center [1038, 481] width 23 height 12
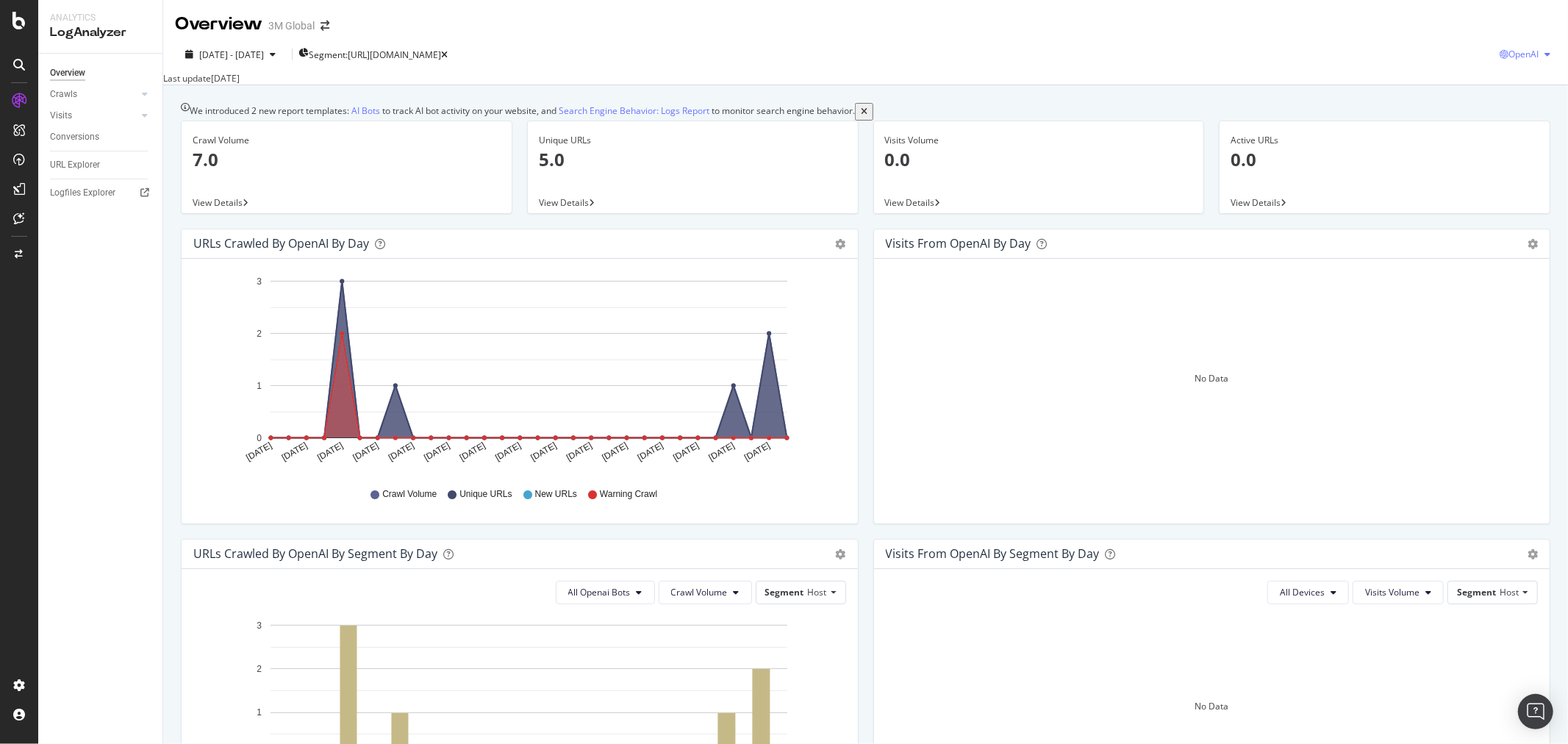
click at [1545, 53] on icon "button" at bounding box center [1548, 55] width 6 height 9
click at [1513, 194] on span "Other AI Bots" at bounding box center [1521, 192] width 55 height 13
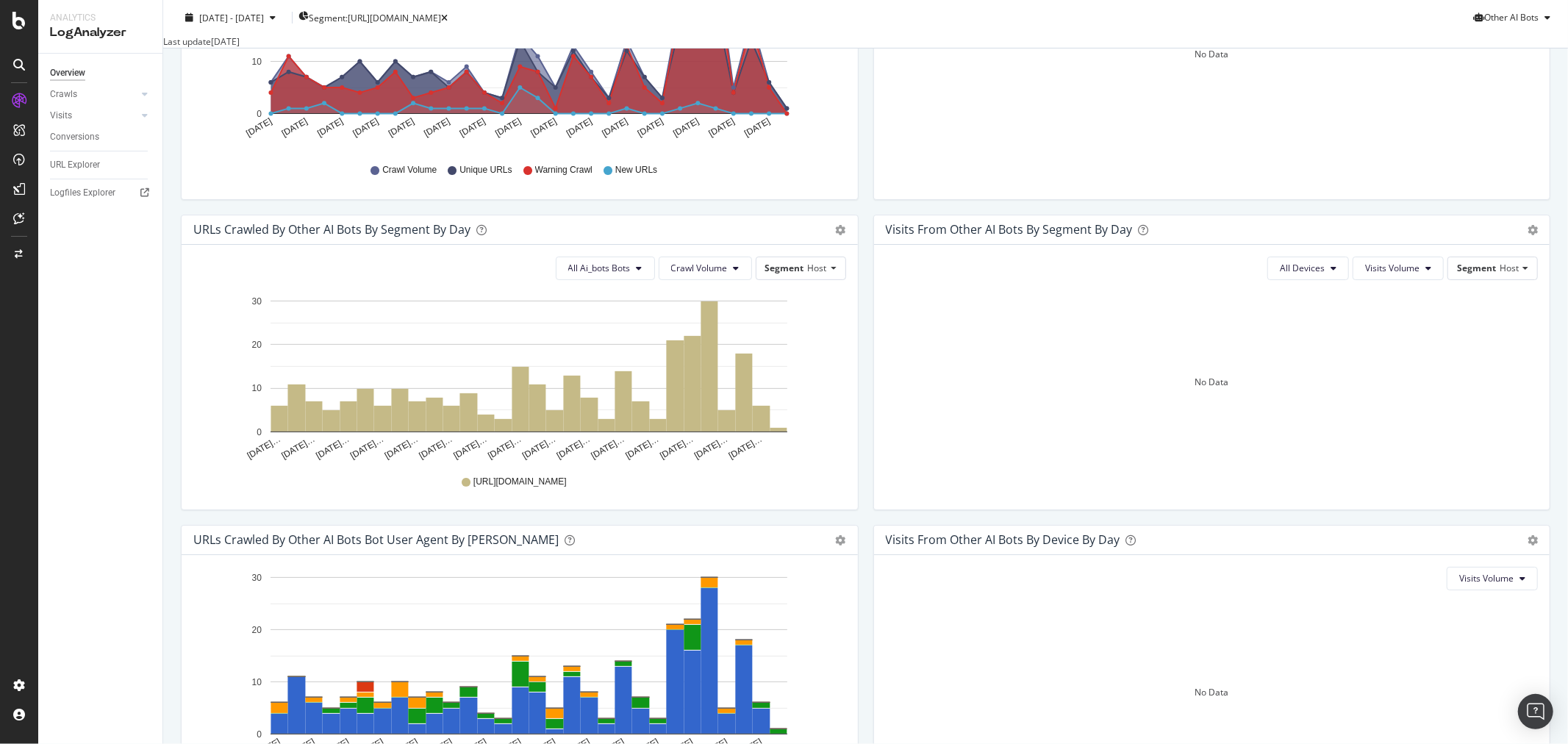
scroll to position [318, 0]
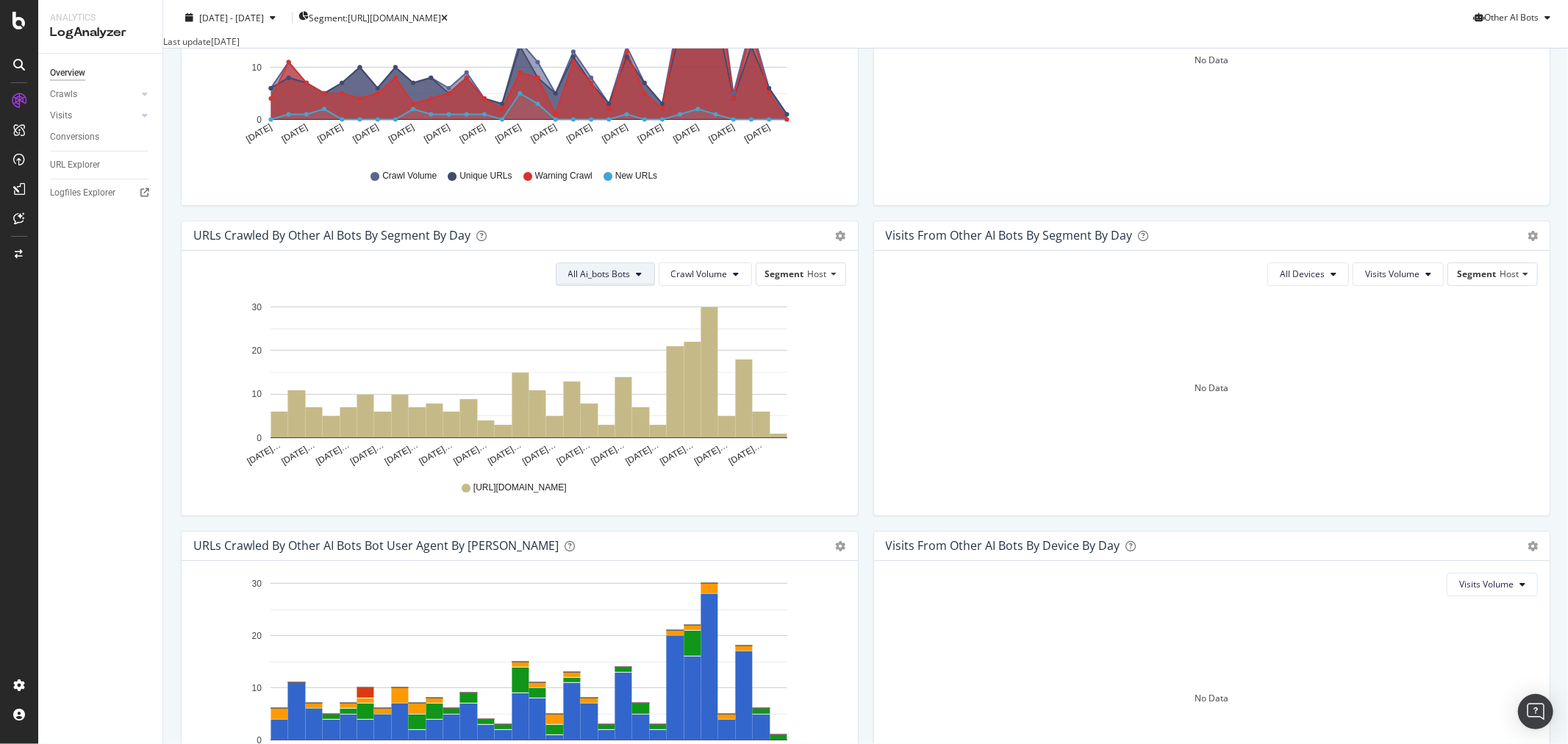
click at [634, 286] on button "All Ai_bots Bots" at bounding box center [605, 274] width 99 height 24
click at [620, 377] on span "MistralAI-User" at bounding box center [604, 371] width 82 height 13
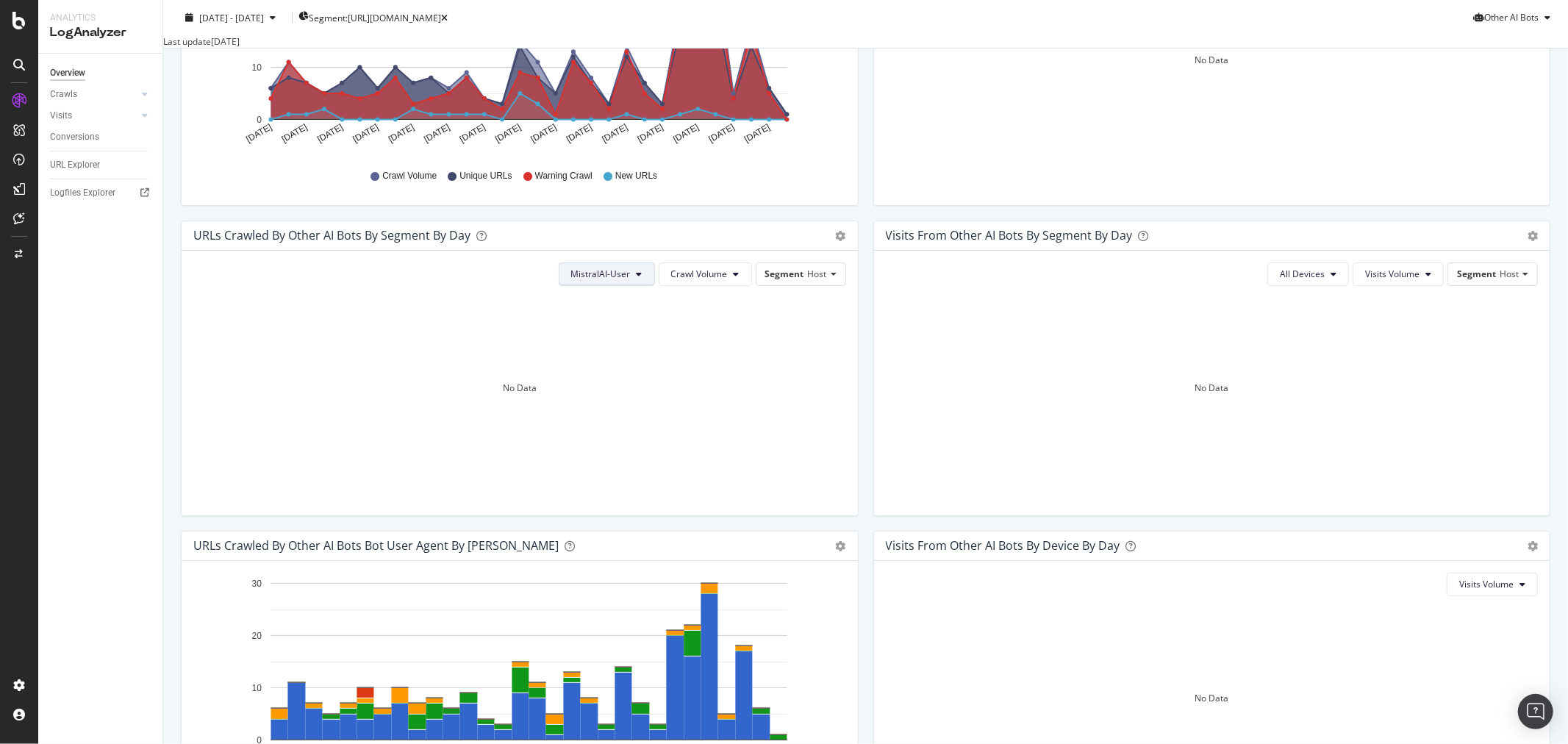
click at [635, 282] on button "MistralAI-User" at bounding box center [606, 274] width 96 height 24
click at [609, 454] on span "ClaudeBot" at bounding box center [609, 453] width 82 height 13
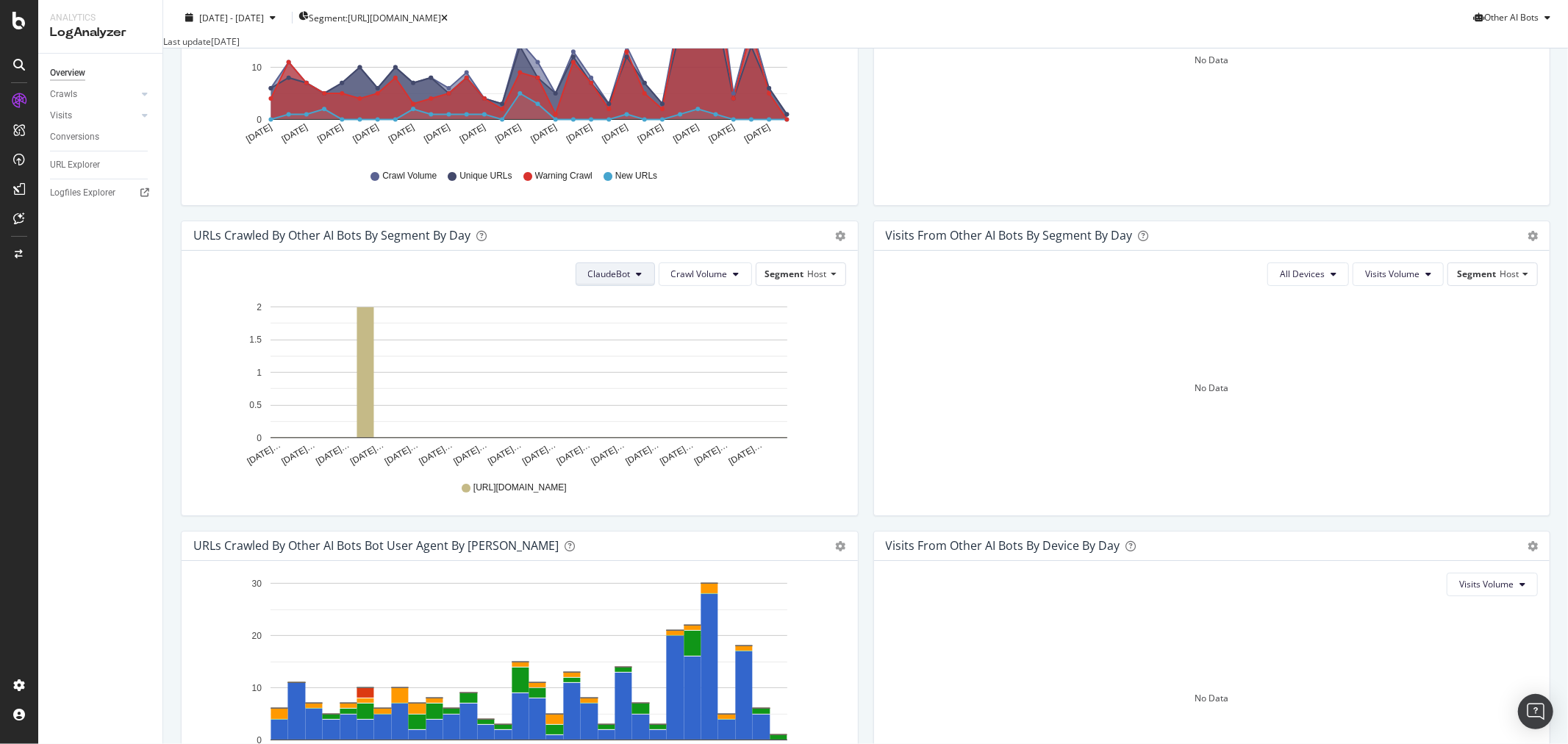
click at [626, 280] on span "ClaudeBot" at bounding box center [609, 274] width 42 height 12
click at [637, 394] on span "PerplexityBot" at bounding box center [625, 399] width 82 height 13
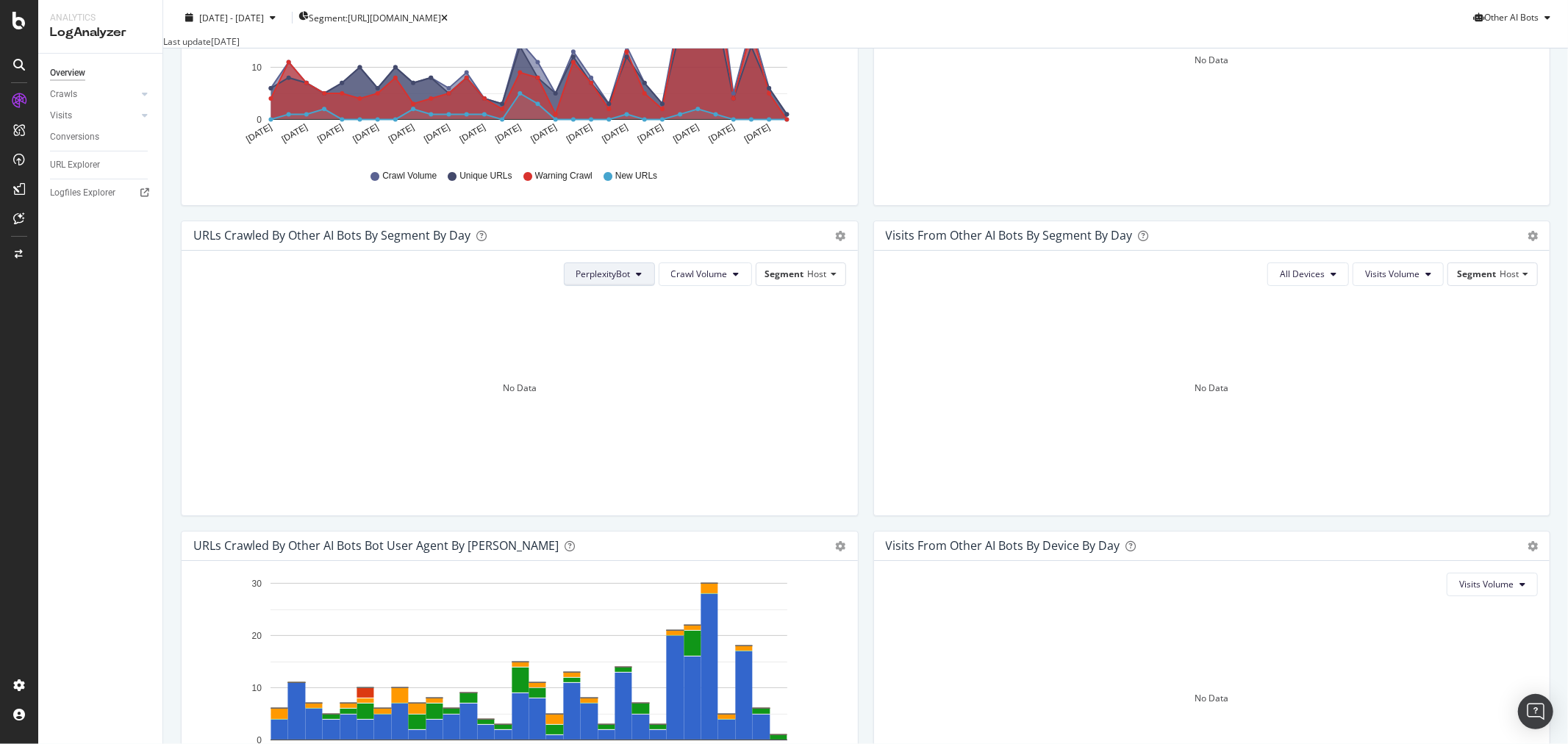
click at [642, 282] on button "PerplexityBot" at bounding box center [609, 274] width 91 height 24
click at [628, 317] on span "All Ai_bots Bots" at bounding box center [612, 317] width 82 height 13
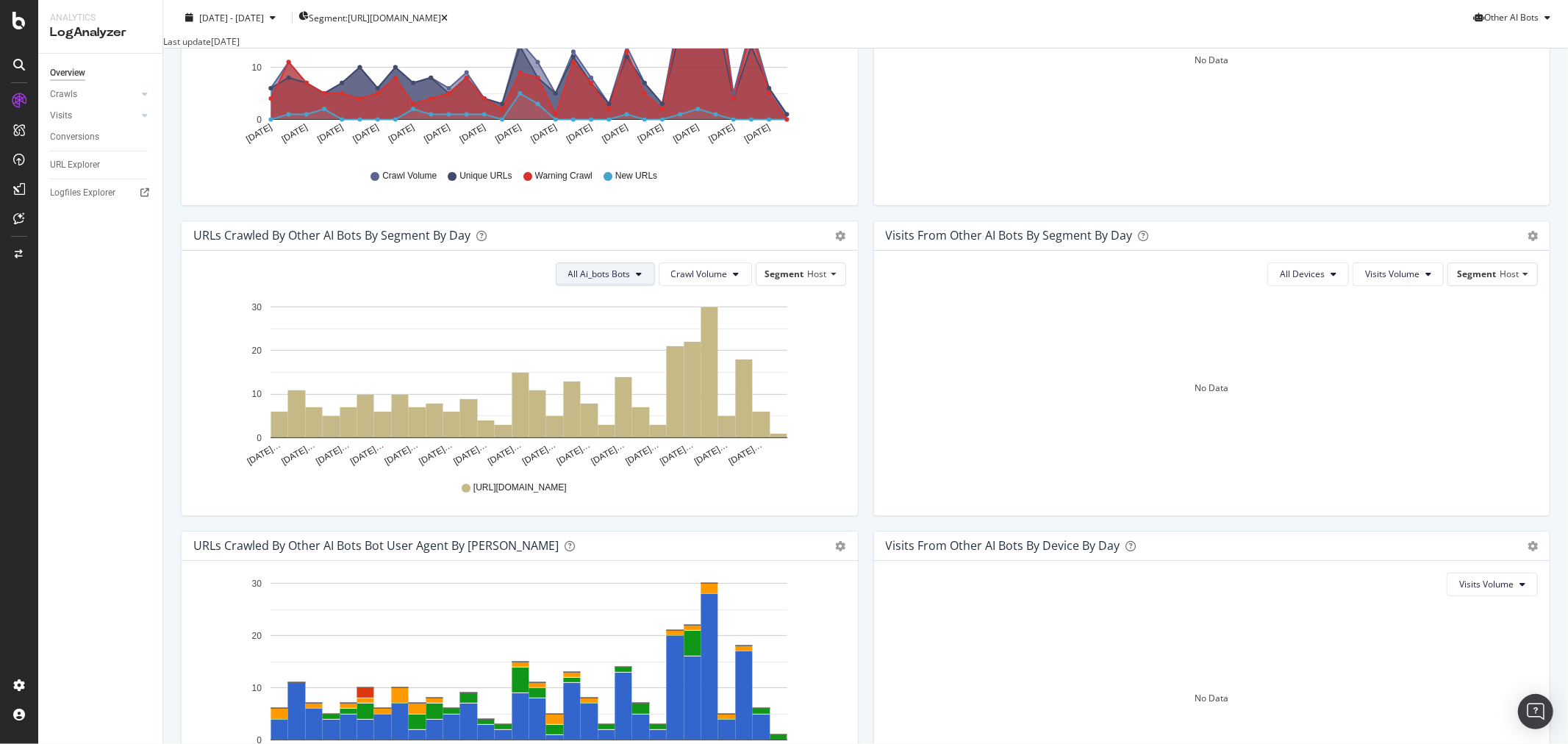
click at [629, 286] on button "All Ai_bots Bots" at bounding box center [605, 274] width 99 height 24
click at [636, 278] on icon at bounding box center [639, 274] width 6 height 9
